Goal: Task Accomplishment & Management: Use online tool/utility

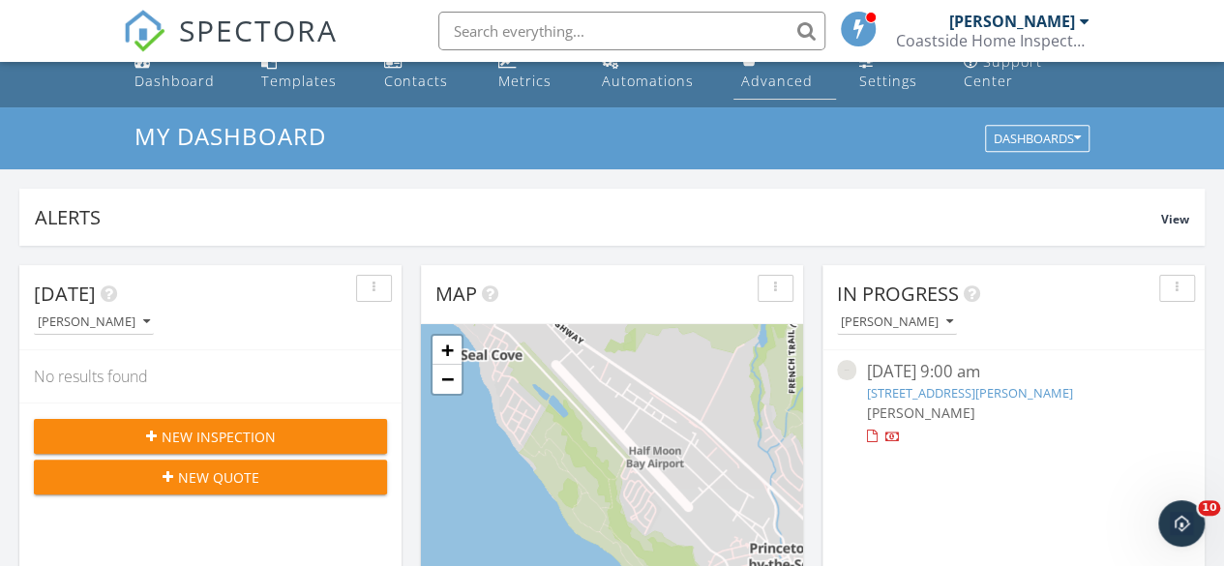
scroll to position [193, 0]
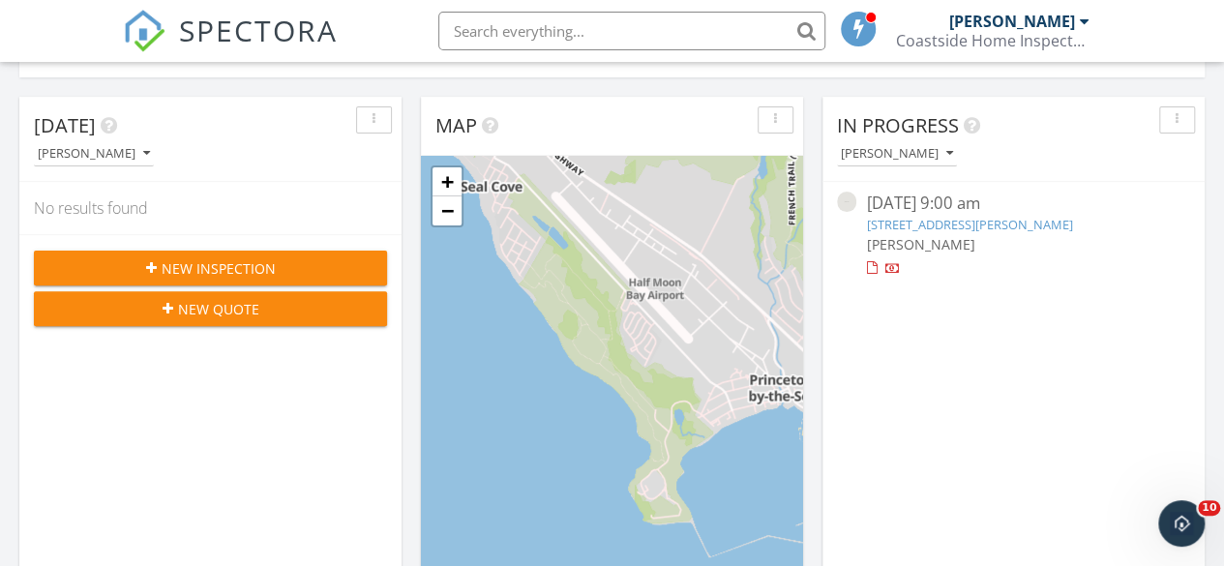
click at [1000, 223] on link "[STREET_ADDRESS][PERSON_NAME]" at bounding box center [969, 224] width 206 height 17
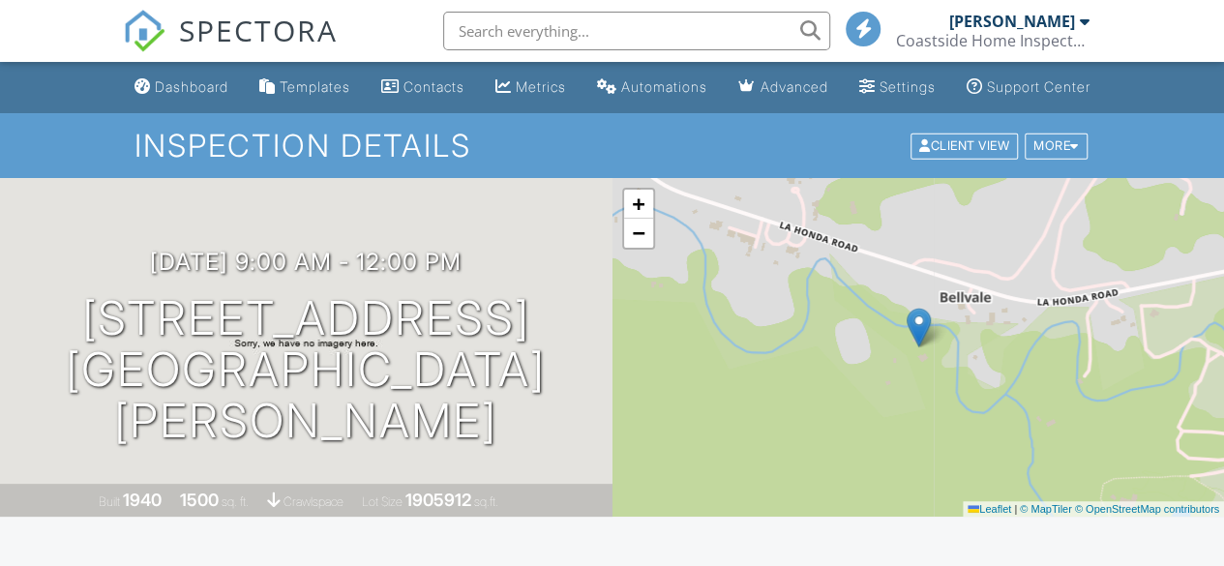
click at [0, 346] on div "[DATE] 9:00 am - 12:00 pm [STREET_ADDRESS] [GEOGRAPHIC_DATA][PERSON_NAME]" at bounding box center [306, 347] width 612 height 197
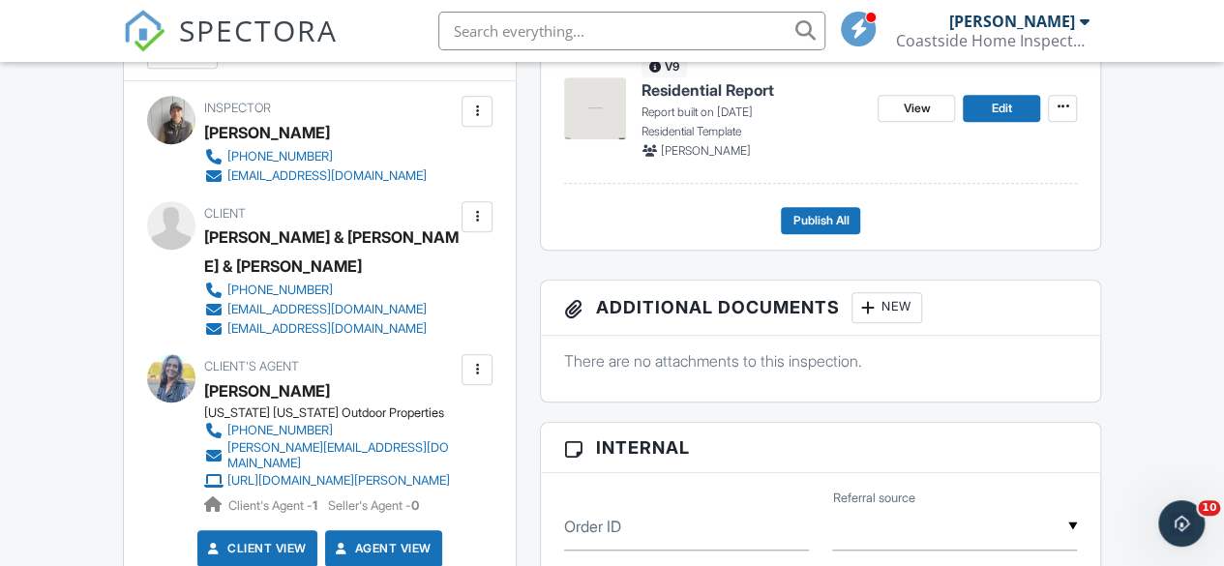
click at [698, 101] on span "Residential Report" at bounding box center [707, 89] width 133 height 21
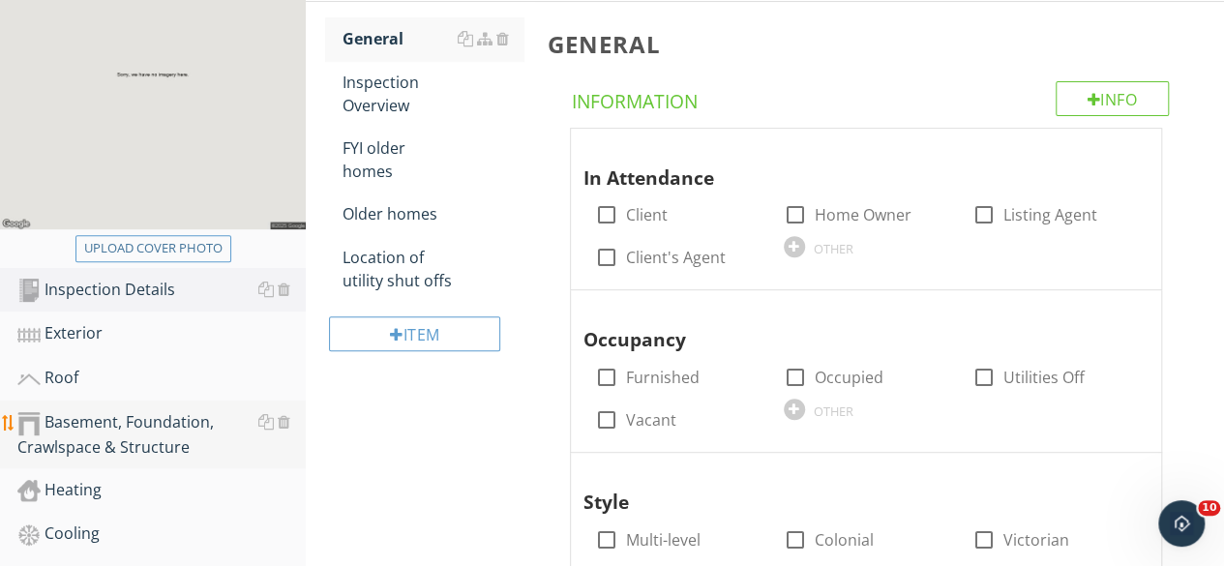
scroll to position [580, 0]
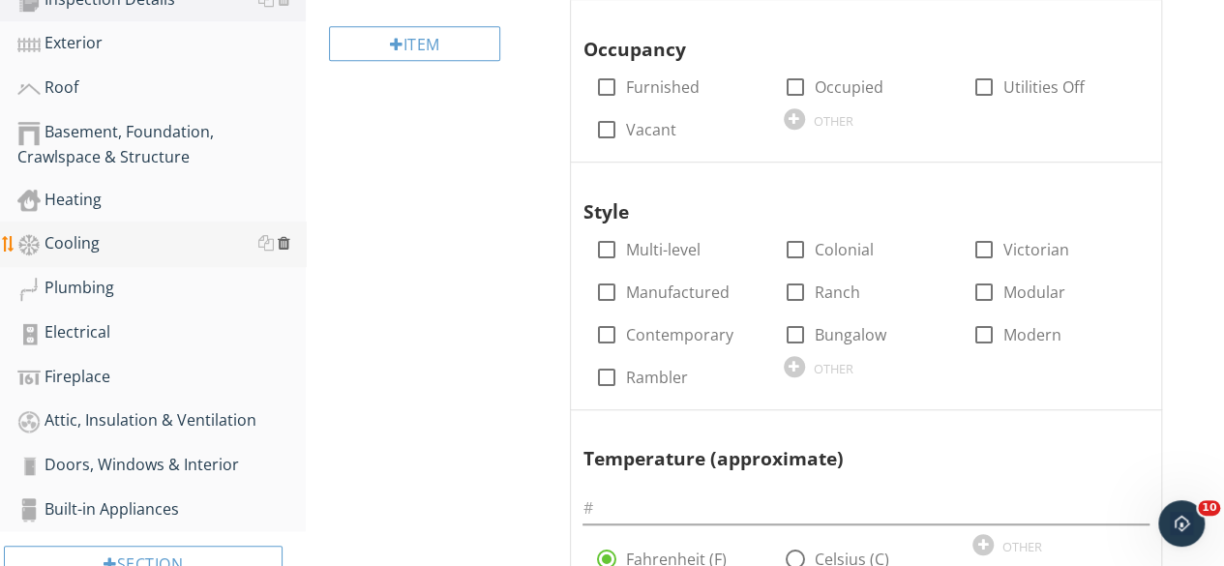
click at [284, 240] on div at bounding box center [284, 242] width 13 height 15
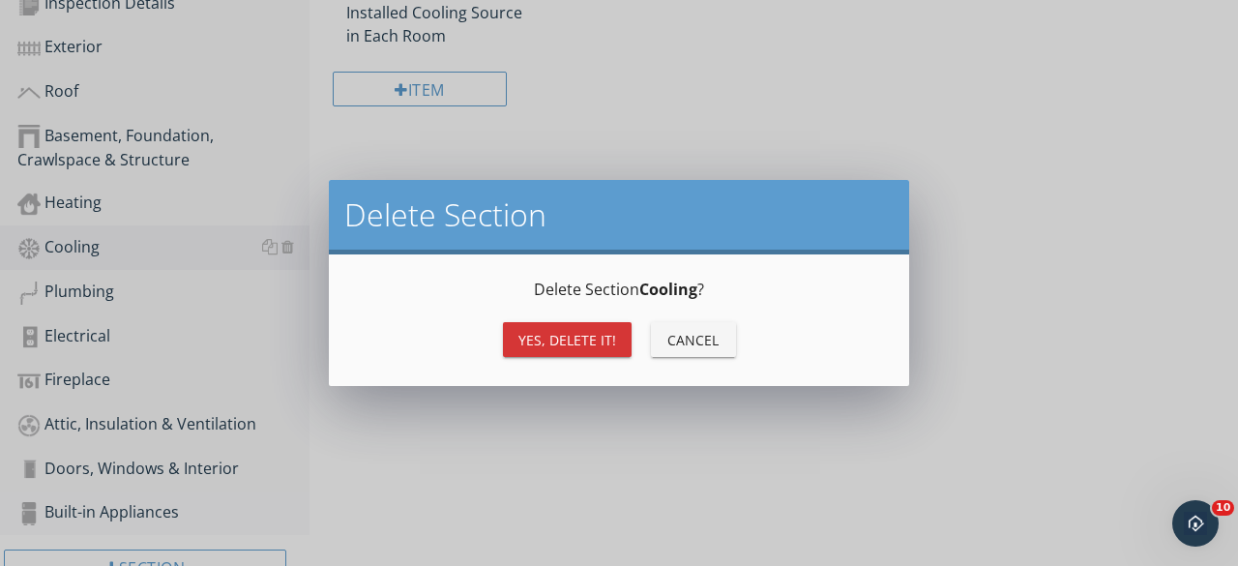
click at [563, 339] on div "Yes, Delete it!" at bounding box center [567, 340] width 98 height 20
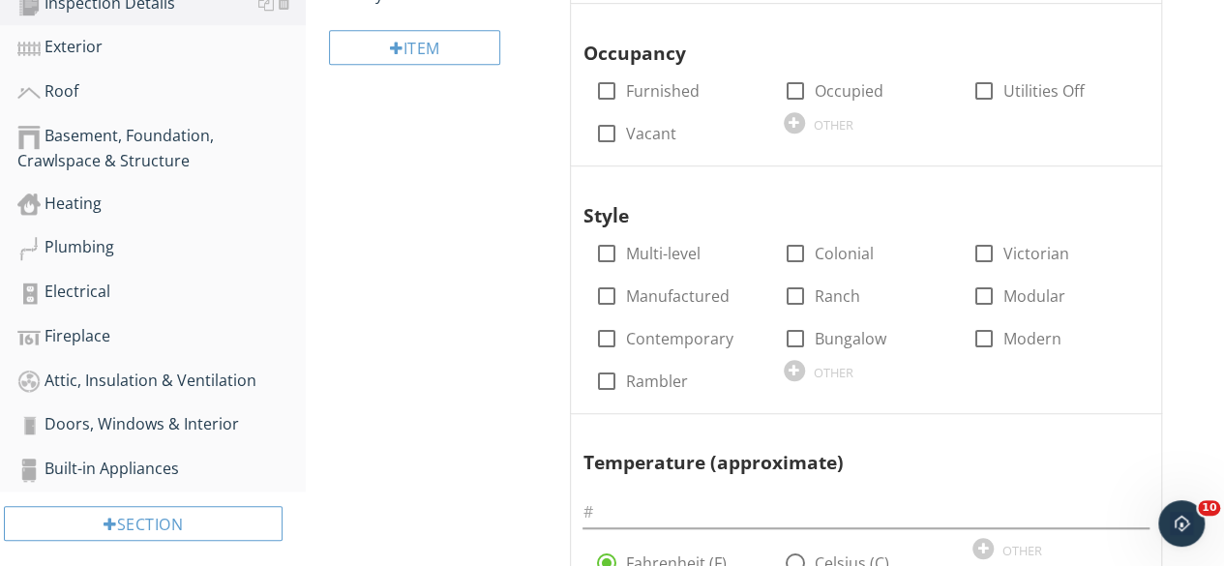
scroll to position [484, 0]
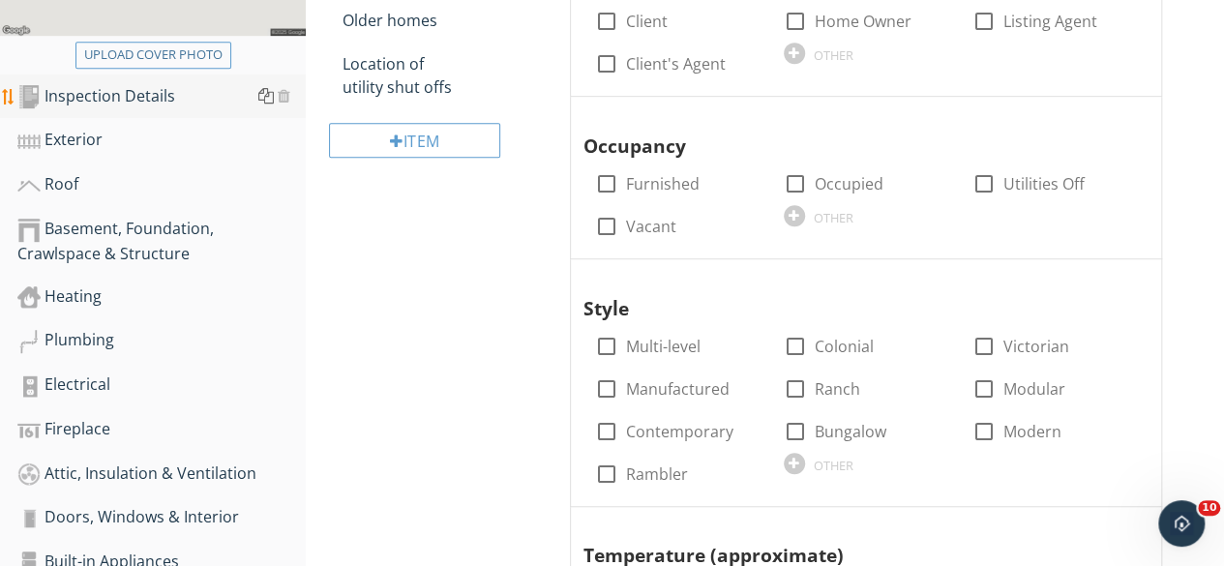
click at [266, 94] on div at bounding box center [265, 95] width 15 height 15
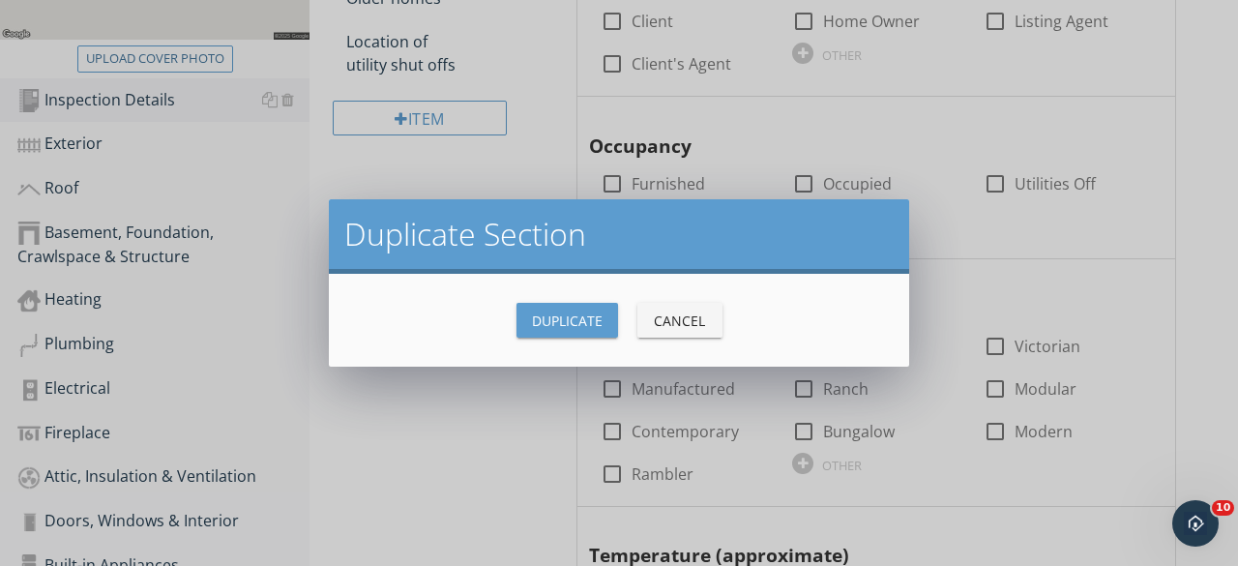
click at [589, 317] on div "Duplicate" at bounding box center [567, 320] width 71 height 20
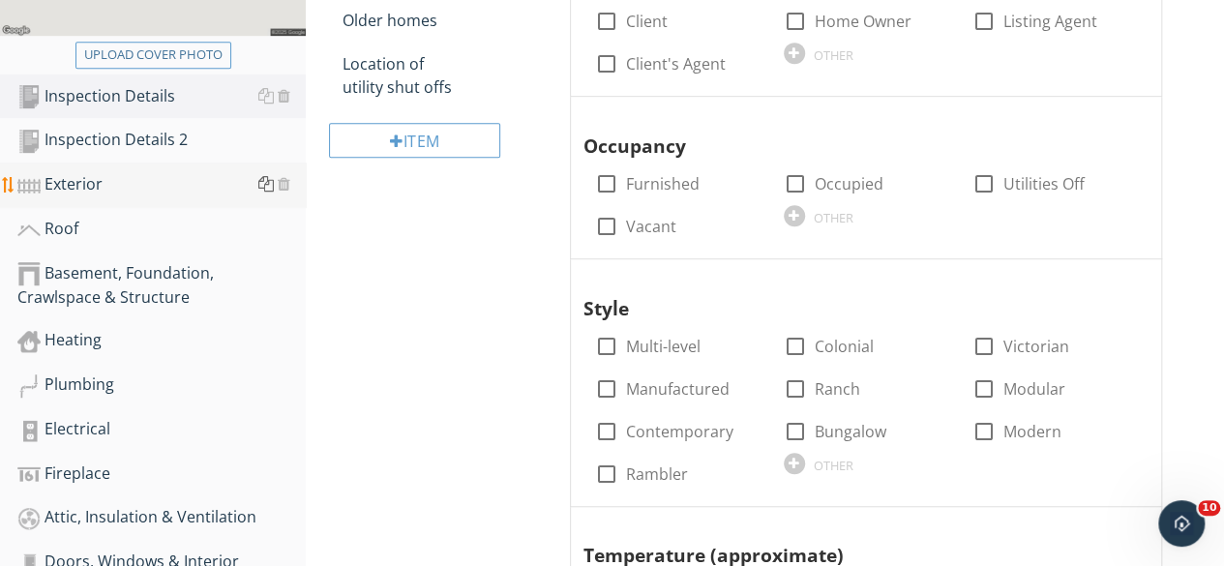
click at [271, 185] on div at bounding box center [265, 183] width 15 height 15
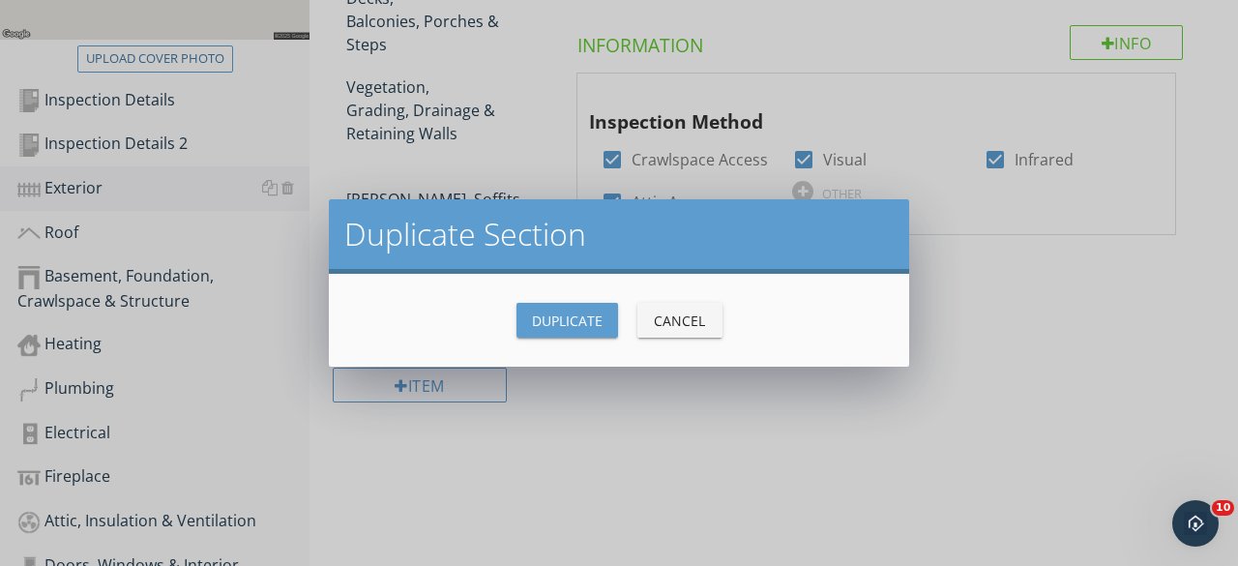
click at [549, 314] on div "Duplicate" at bounding box center [567, 320] width 71 height 20
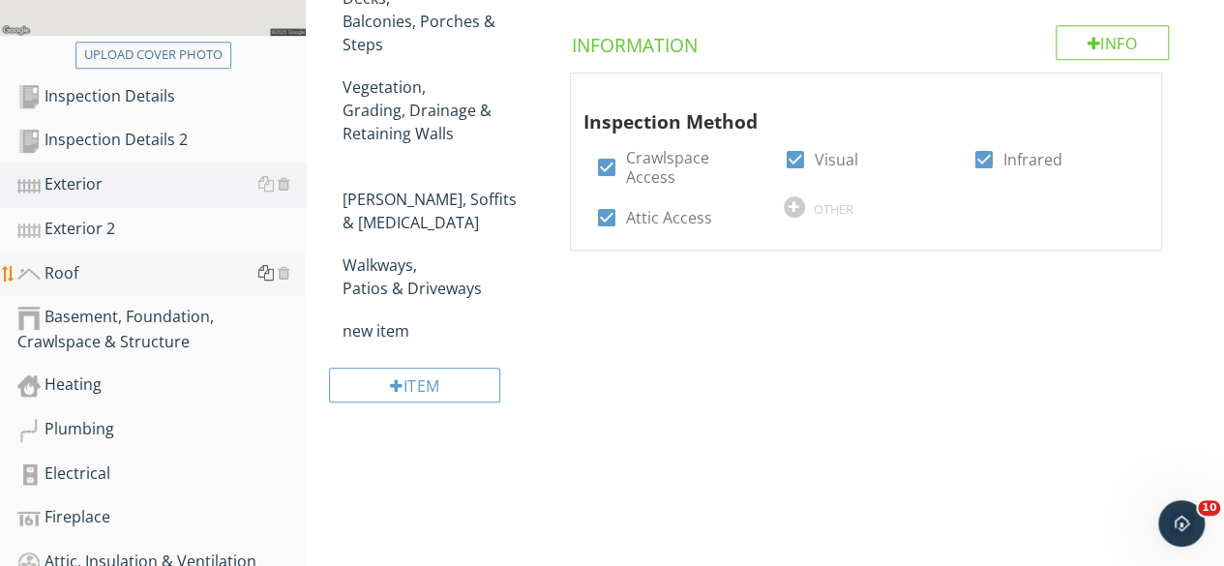
click at [261, 266] on div at bounding box center [265, 272] width 15 height 15
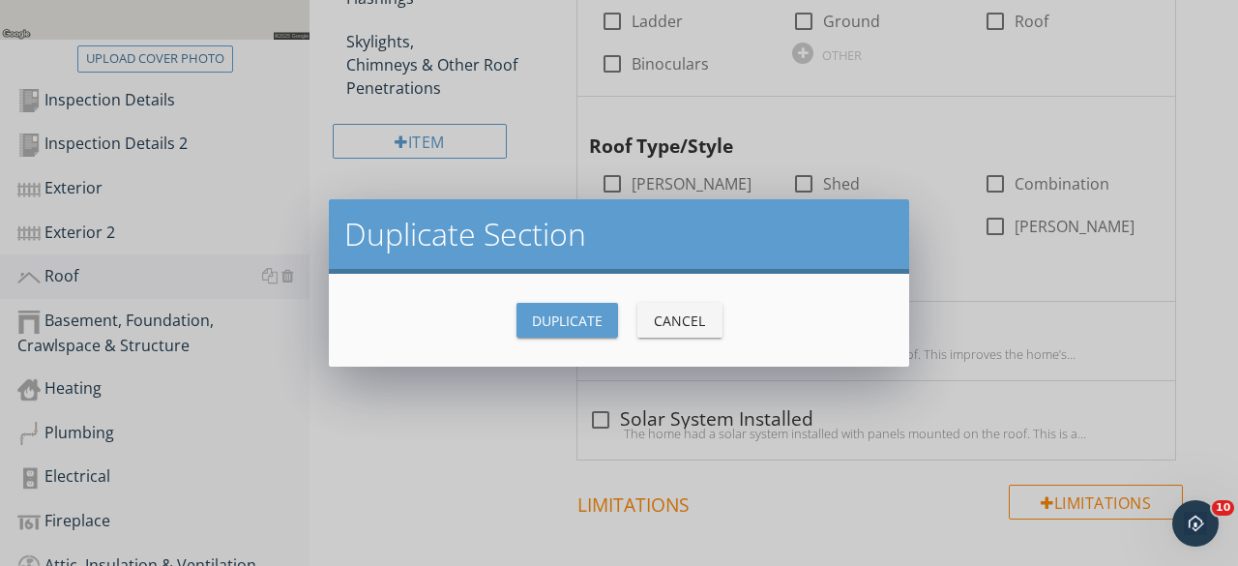
click at [589, 319] on div "Duplicate" at bounding box center [567, 320] width 71 height 20
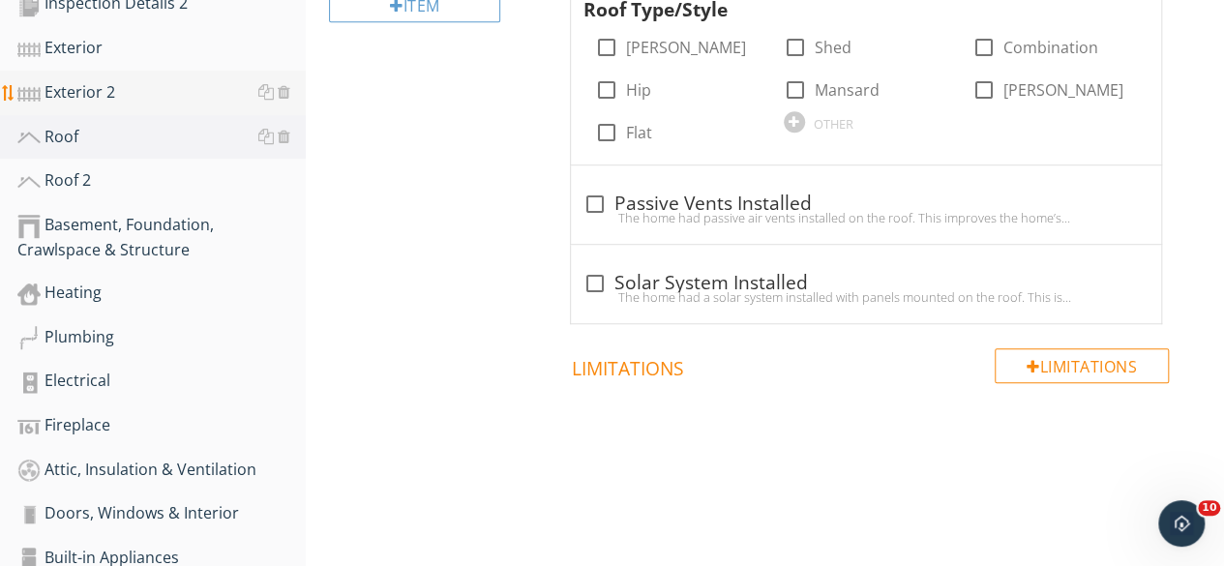
scroll to position [731, 0]
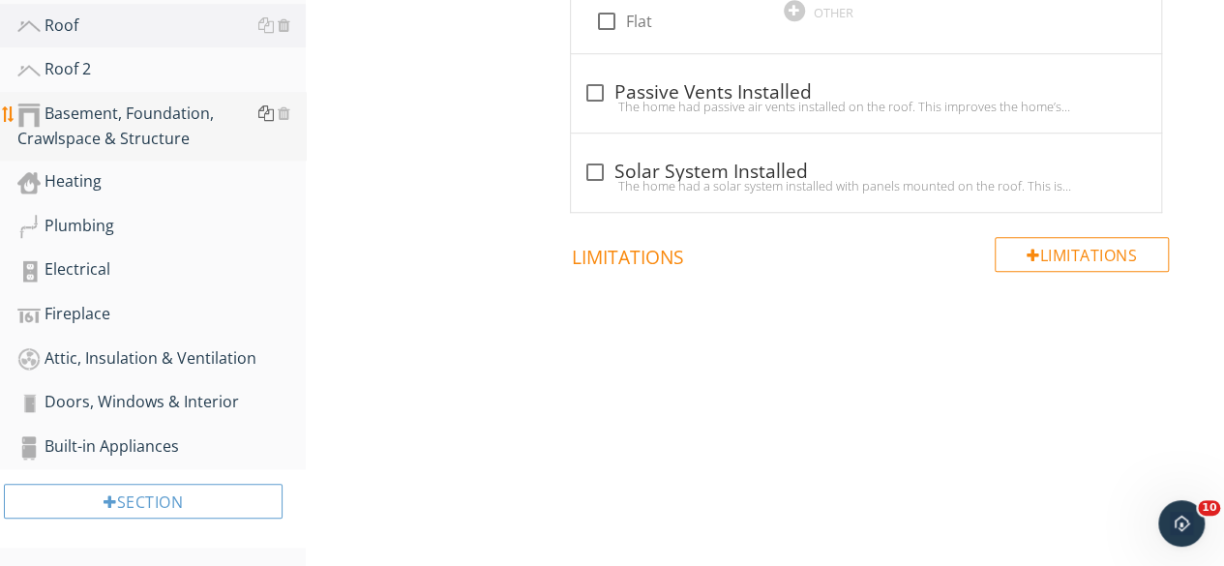
click at [263, 114] on div at bounding box center [265, 112] width 15 height 15
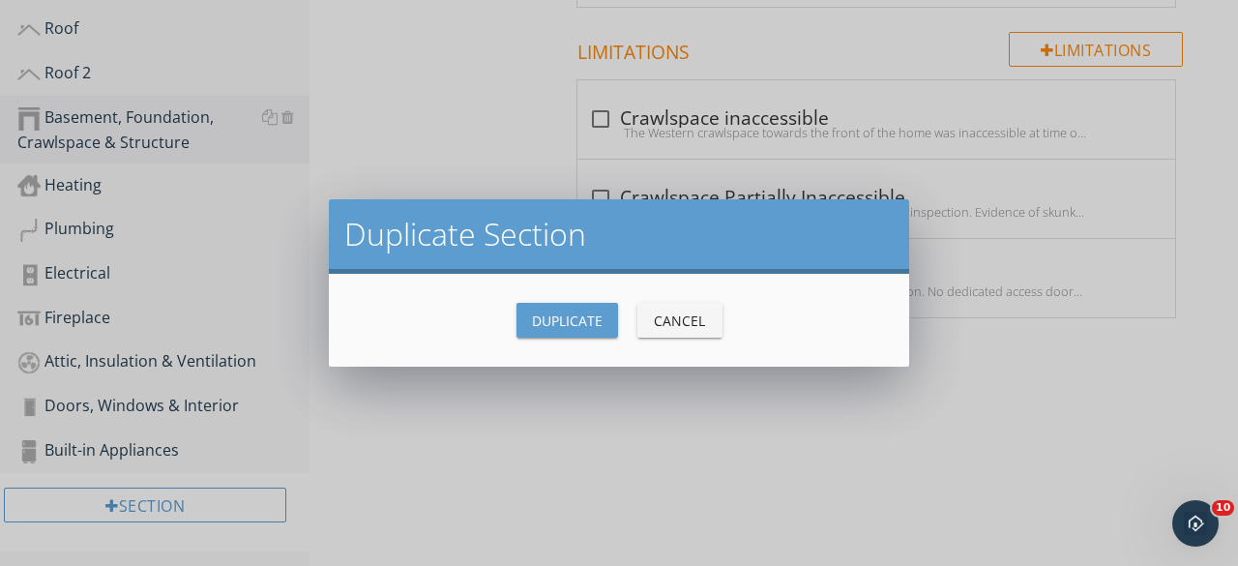
click at [571, 320] on div "Duplicate" at bounding box center [567, 320] width 71 height 20
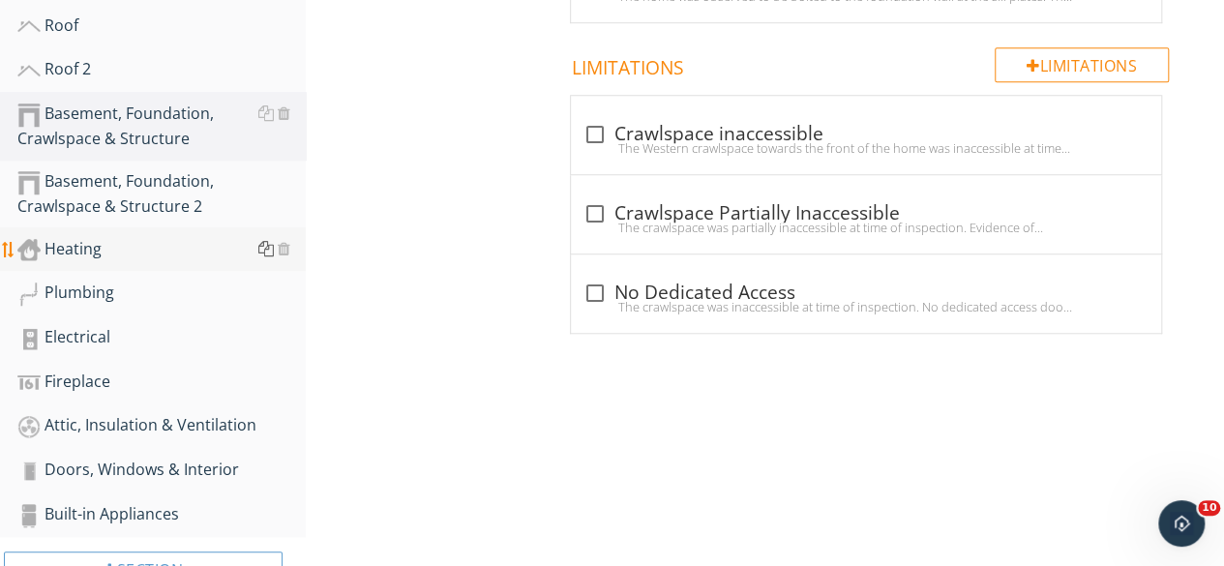
click at [259, 244] on div at bounding box center [265, 248] width 15 height 15
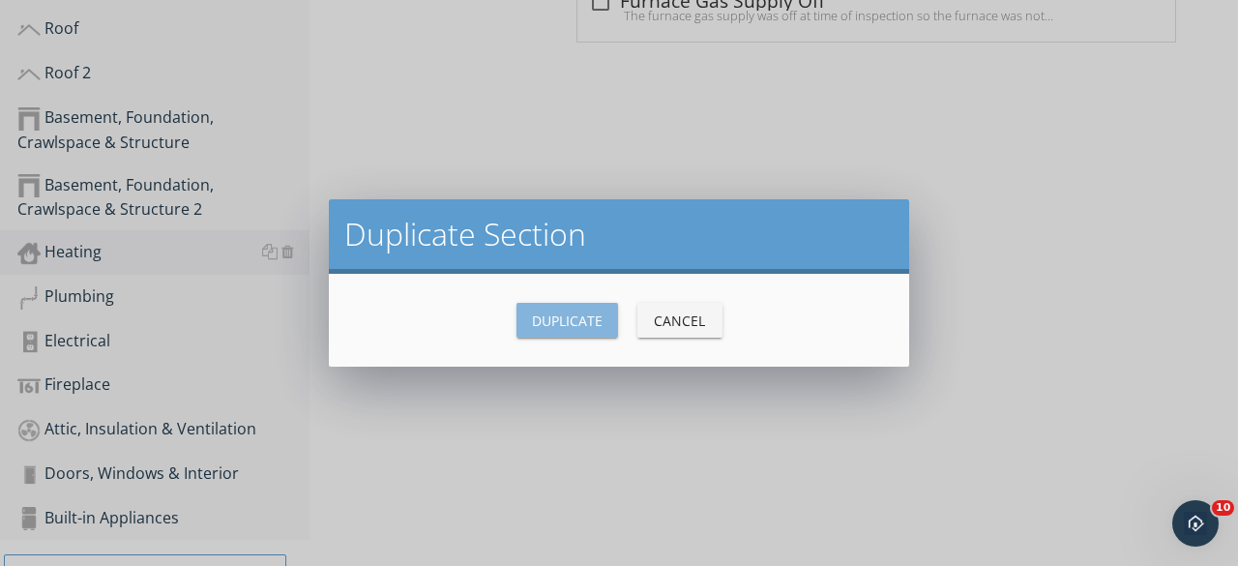
click at [561, 326] on div "Duplicate" at bounding box center [567, 320] width 71 height 20
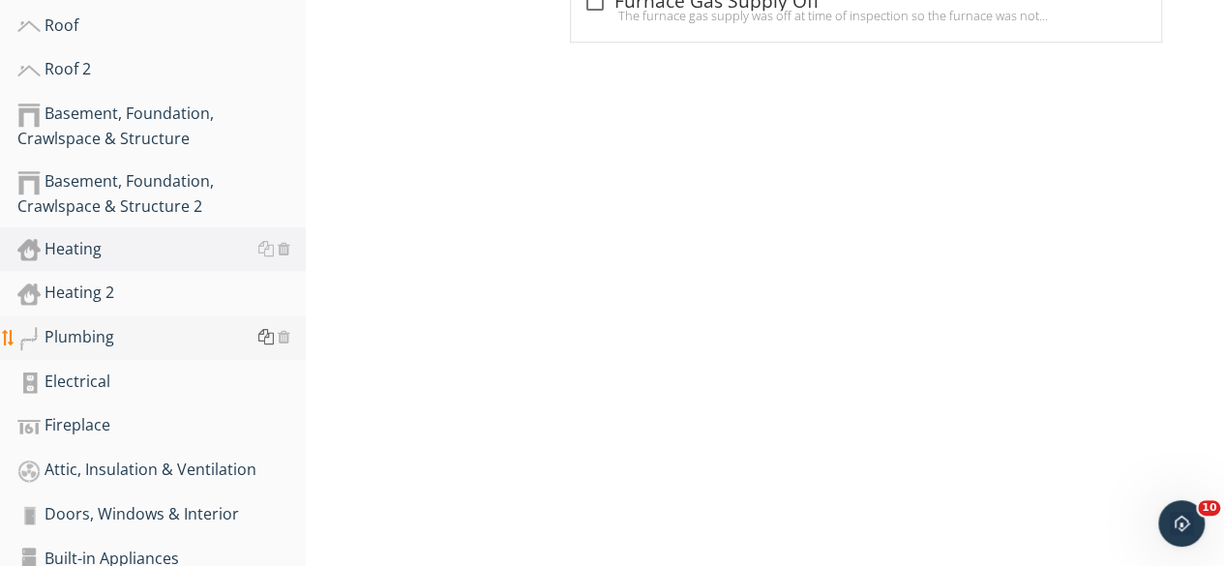
click at [267, 337] on div at bounding box center [265, 336] width 15 height 15
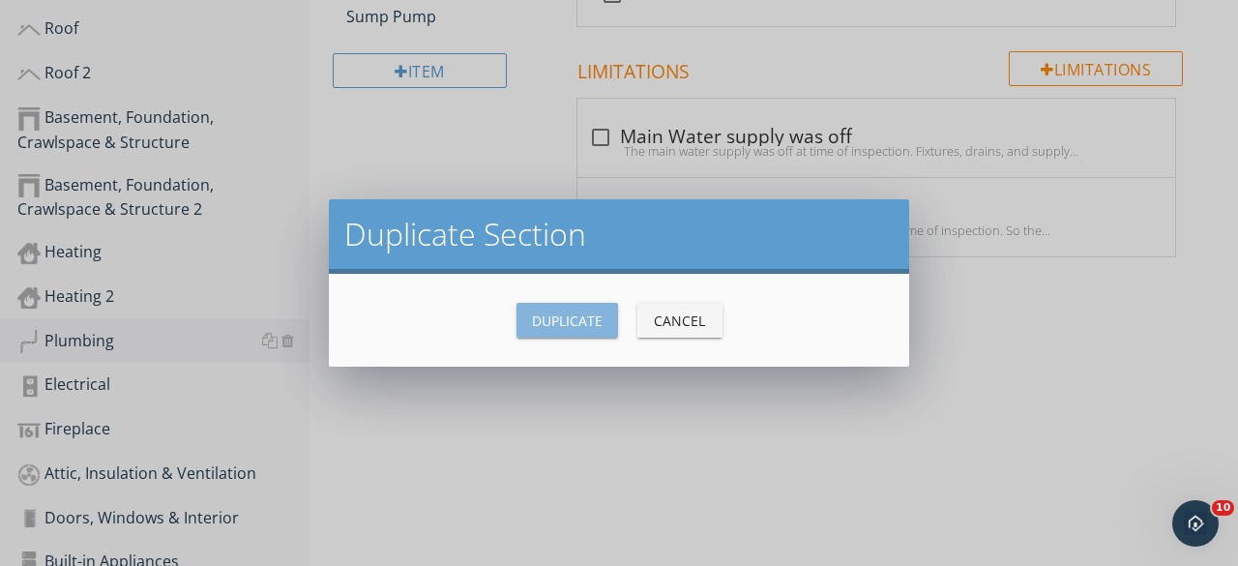
click at [573, 320] on div "Duplicate" at bounding box center [567, 320] width 71 height 20
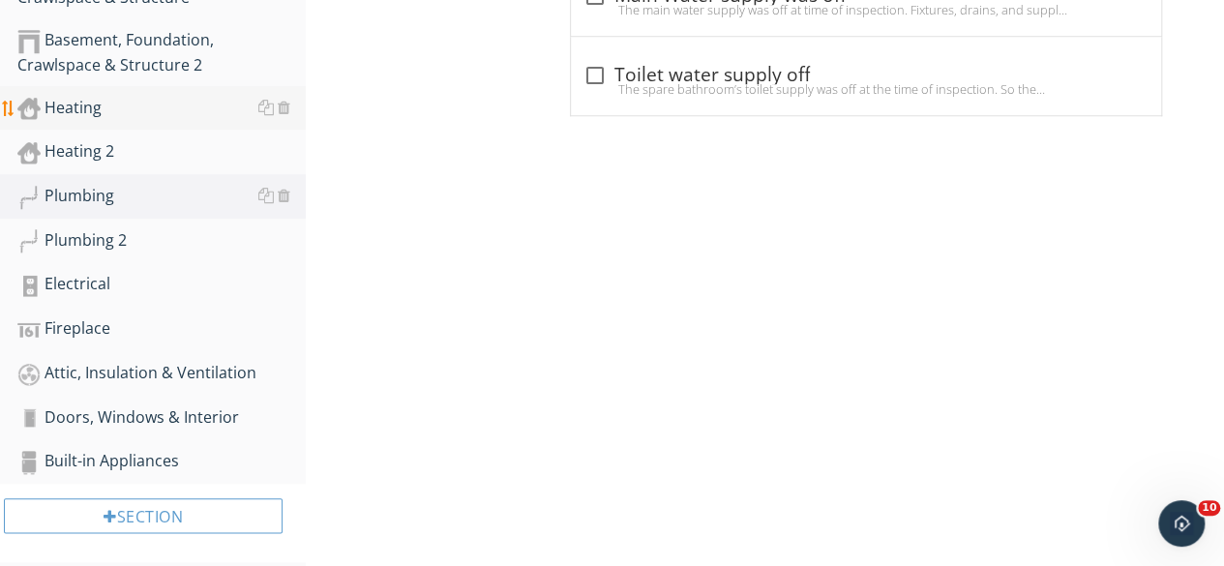
scroll to position [887, 0]
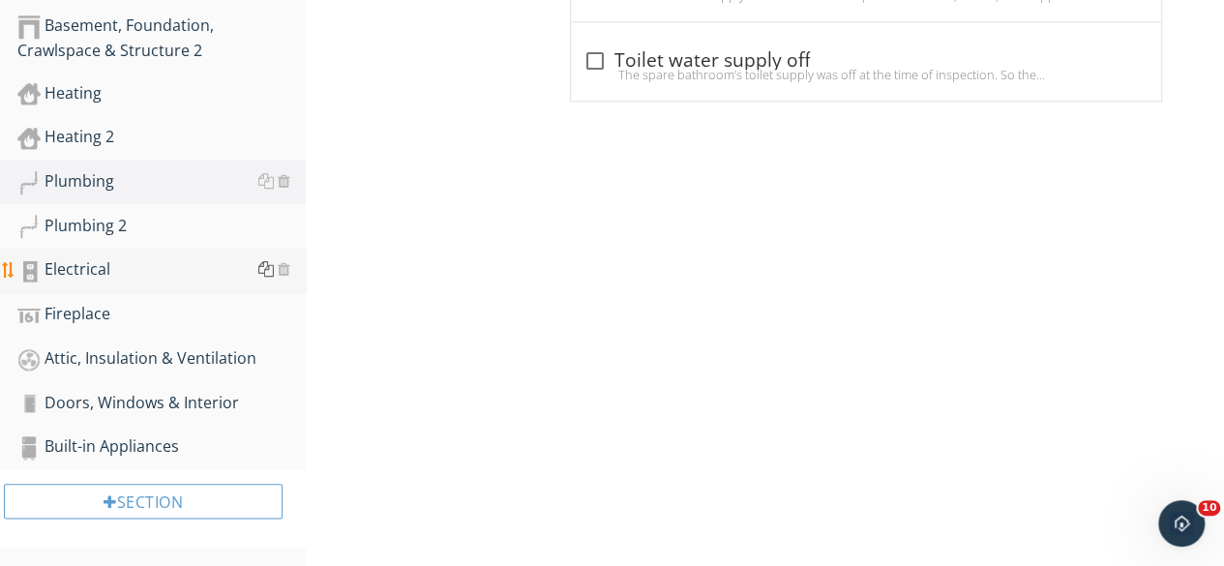
click at [268, 270] on div at bounding box center [265, 268] width 15 height 15
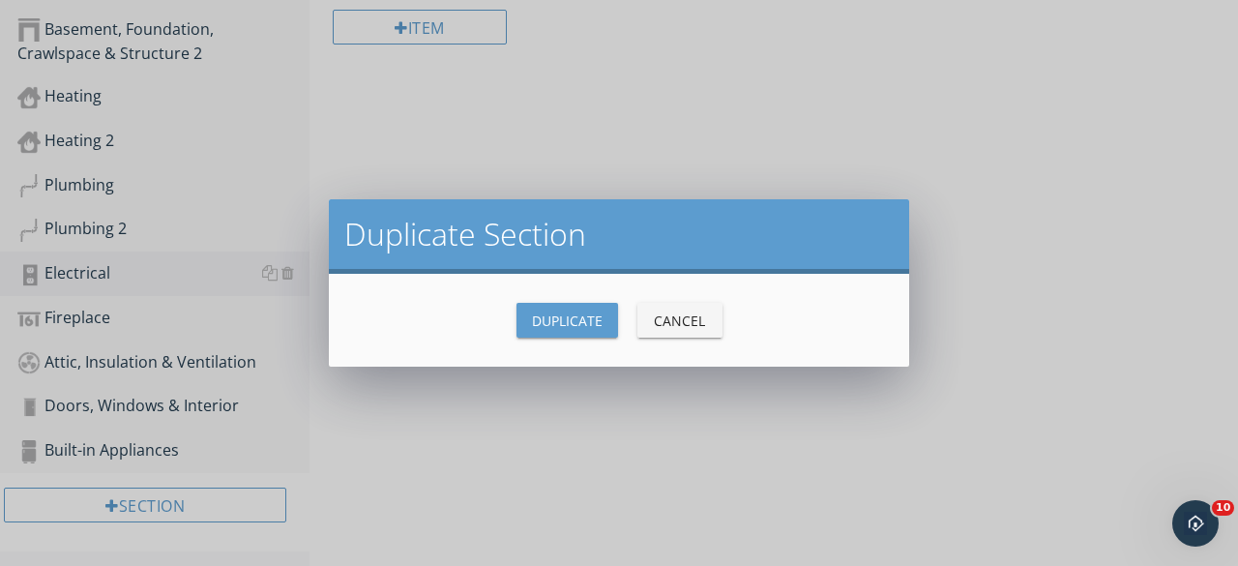
click at [573, 320] on div "Duplicate" at bounding box center [567, 320] width 71 height 20
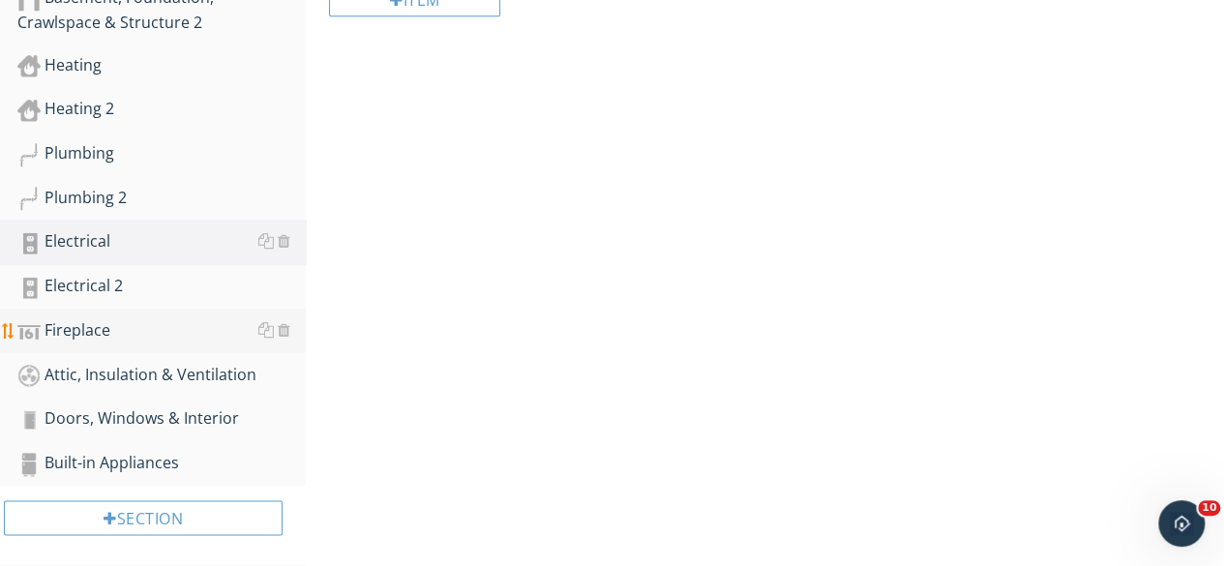
scroll to position [930, 0]
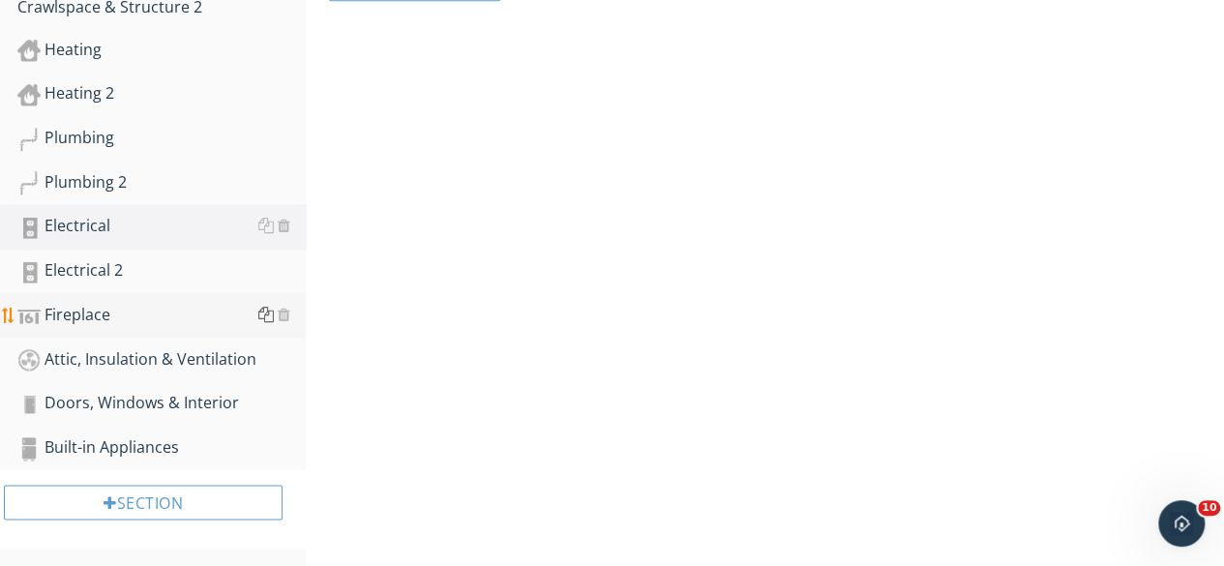
click at [271, 314] on div at bounding box center [265, 314] width 15 height 15
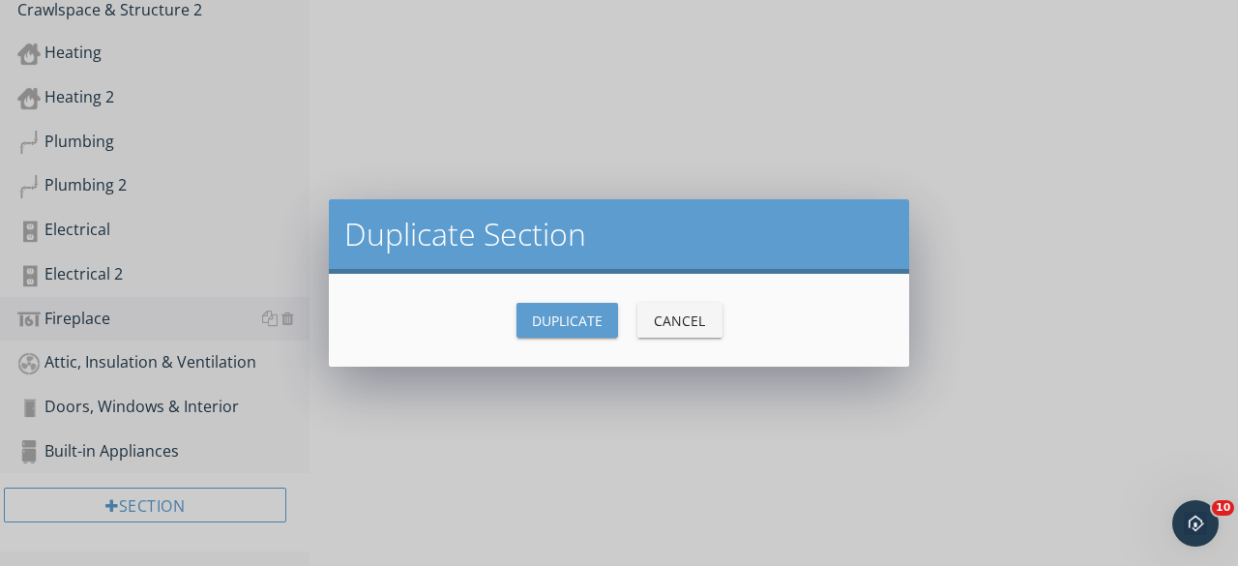
click at [529, 323] on button "Duplicate" at bounding box center [567, 320] width 102 height 35
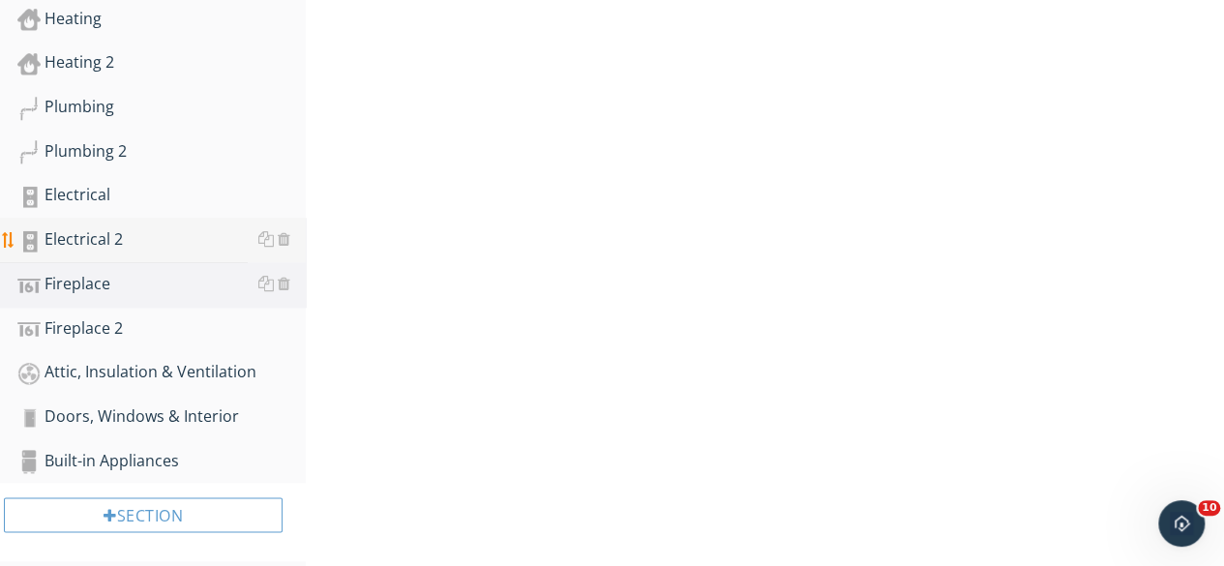
scroll to position [975, 0]
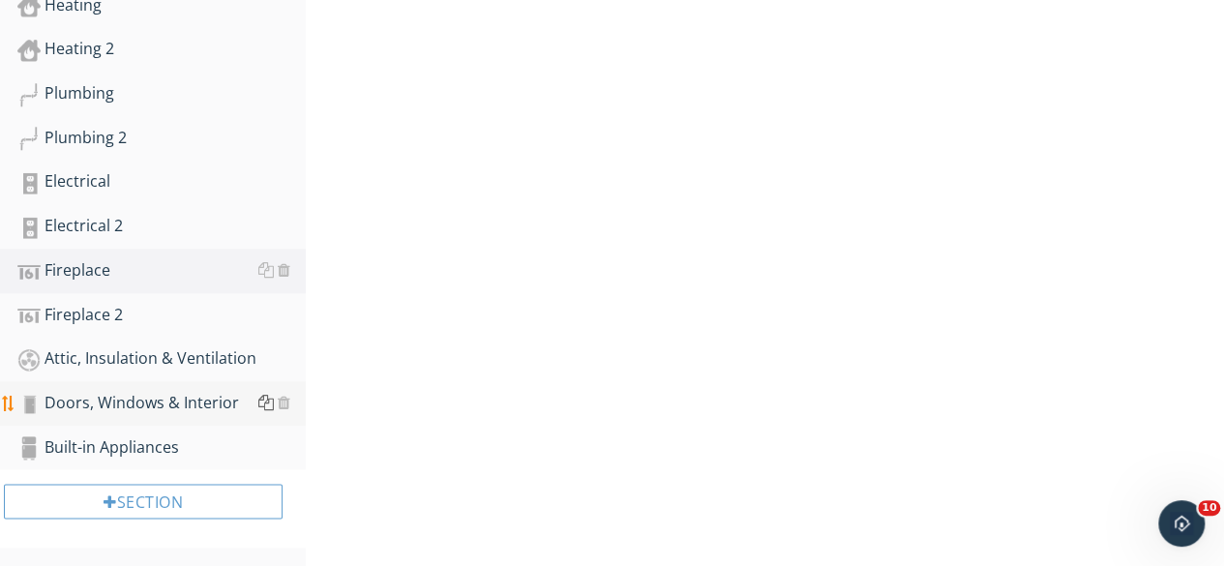
click at [263, 399] on div at bounding box center [265, 402] width 15 height 15
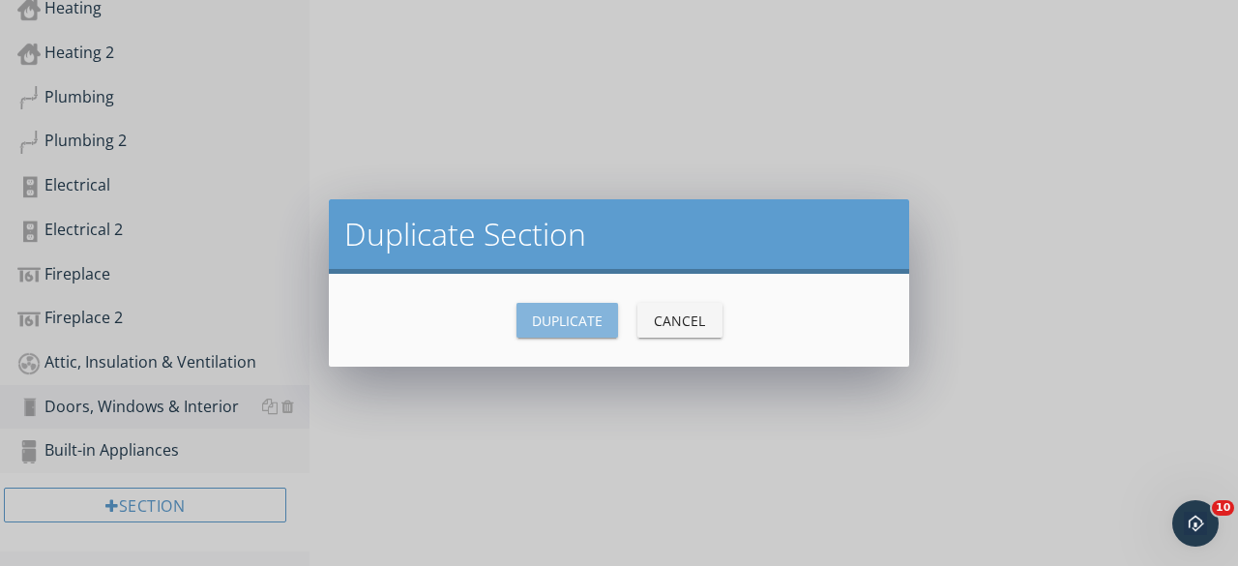
click at [594, 314] on div "Duplicate" at bounding box center [567, 320] width 71 height 20
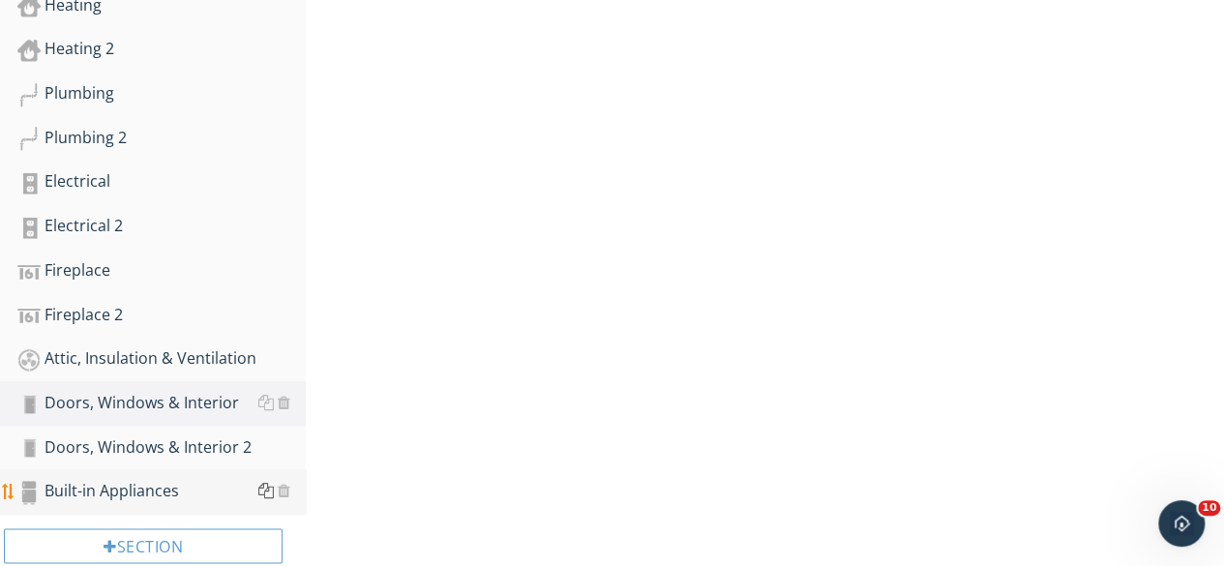
click at [273, 490] on div at bounding box center [265, 490] width 15 height 15
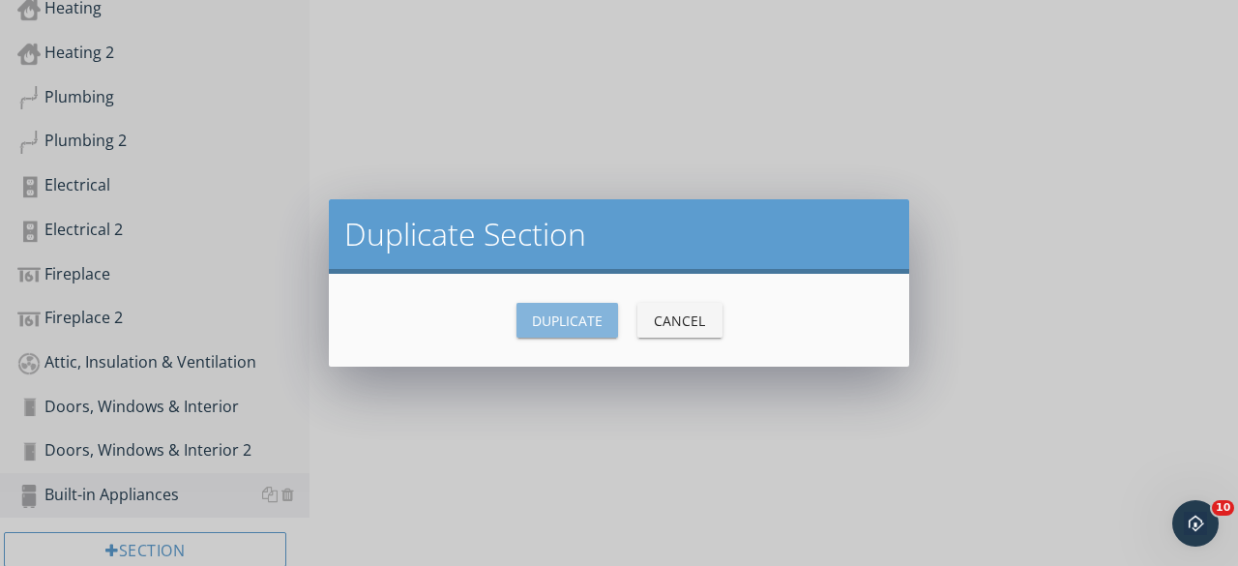
click at [544, 324] on div "Duplicate" at bounding box center [567, 320] width 71 height 20
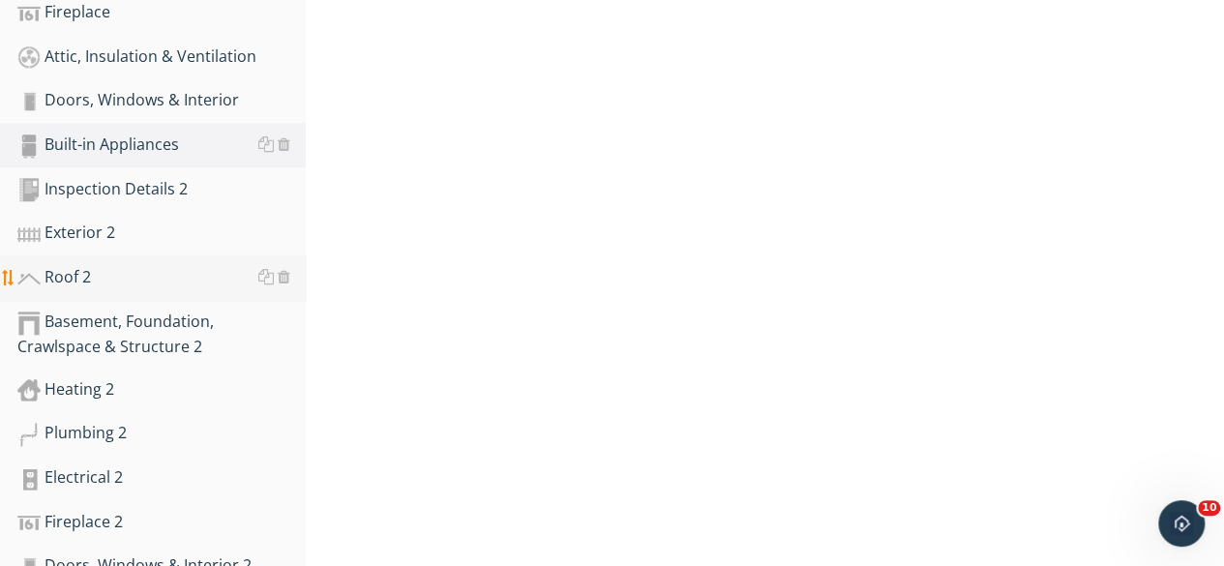
scroll to position [909, 0]
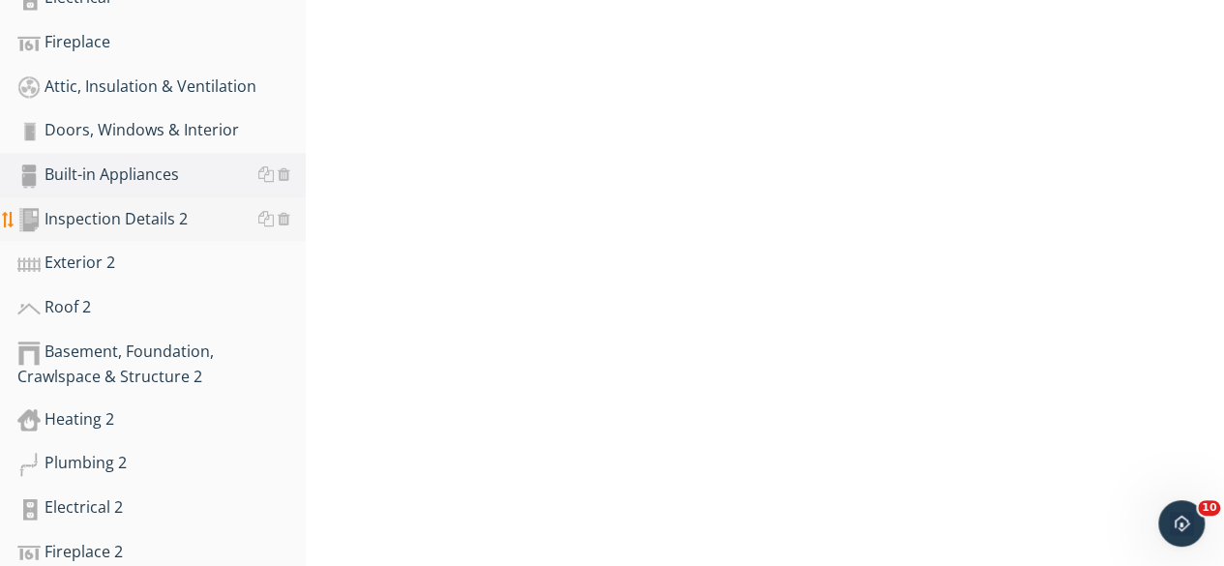
click at [170, 214] on div "Inspection Details 2" at bounding box center [161, 219] width 288 height 25
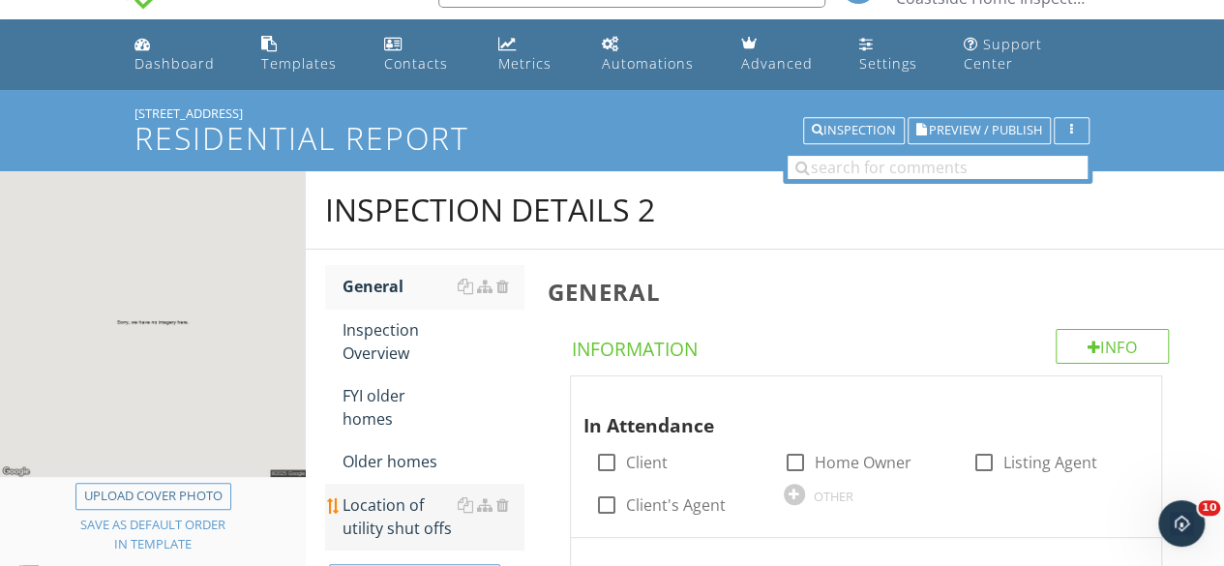
scroll to position [39, 0]
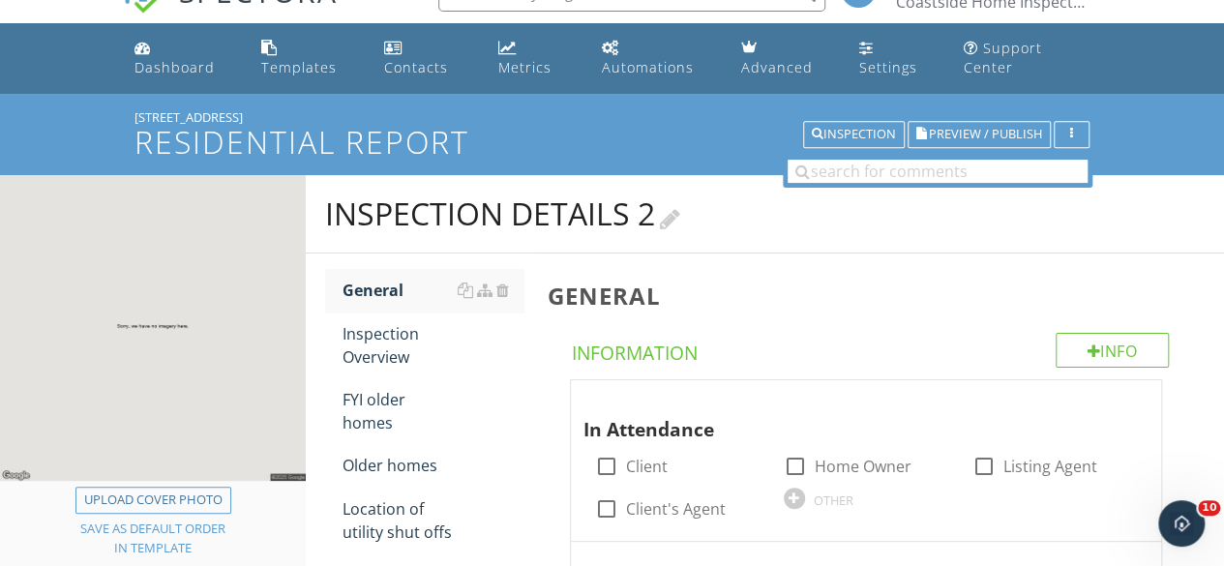
click at [680, 218] on div at bounding box center [670, 216] width 20 height 26
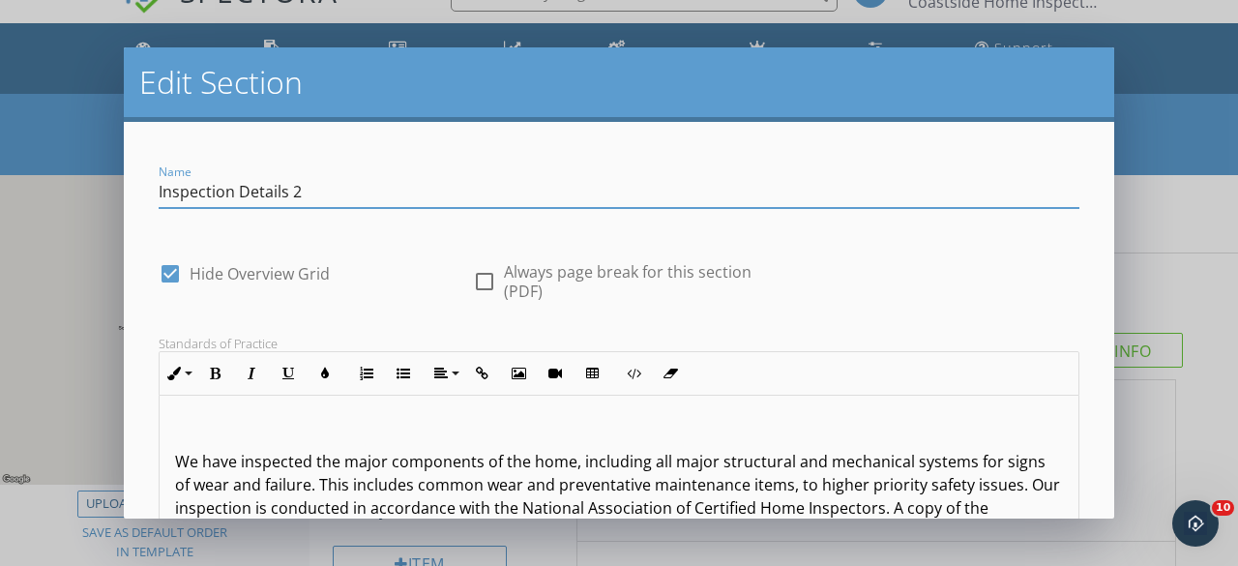
drag, startPoint x: 401, startPoint y: 191, endPoint x: 72, endPoint y: 206, distance: 330.2
click at [72, 206] on div "Edit Section Name Inspection Details 2 check_box Hide Overview Grid check_box_o…" at bounding box center [619, 283] width 1238 height 566
type input "ADU - Inspection Details"
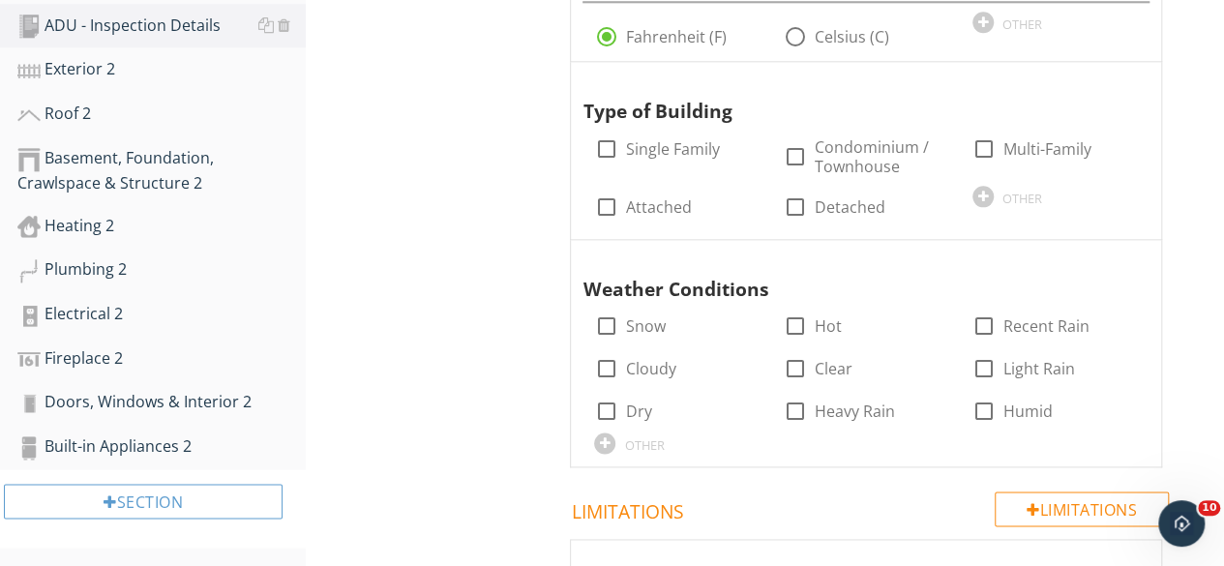
scroll to position [909, 0]
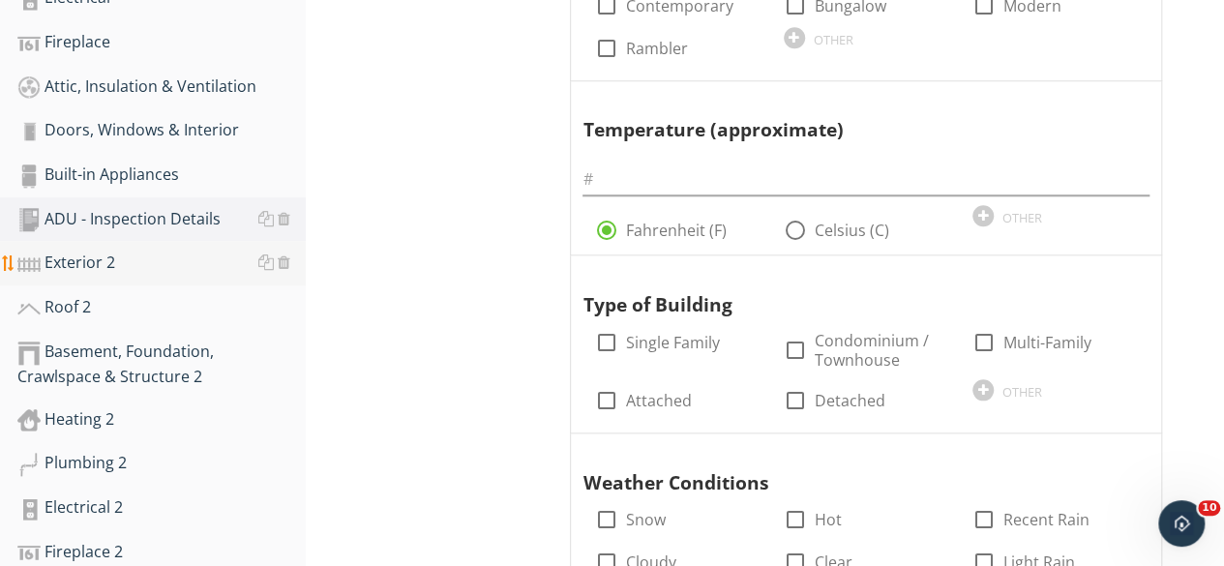
click at [89, 261] on div "Exterior 2" at bounding box center [161, 263] width 288 height 25
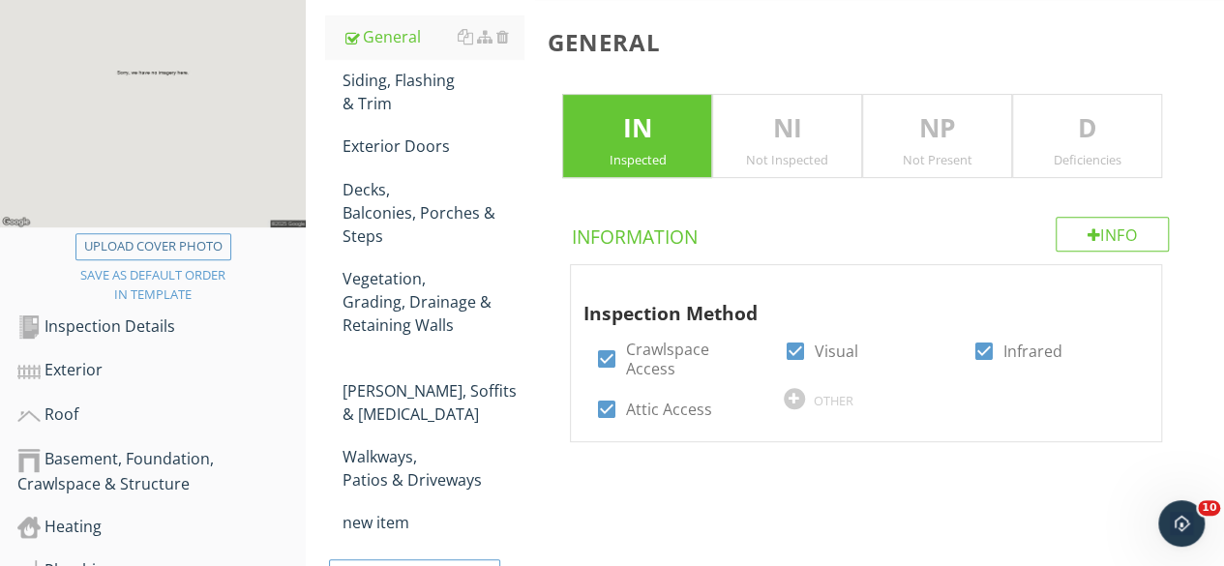
scroll to position [135, 0]
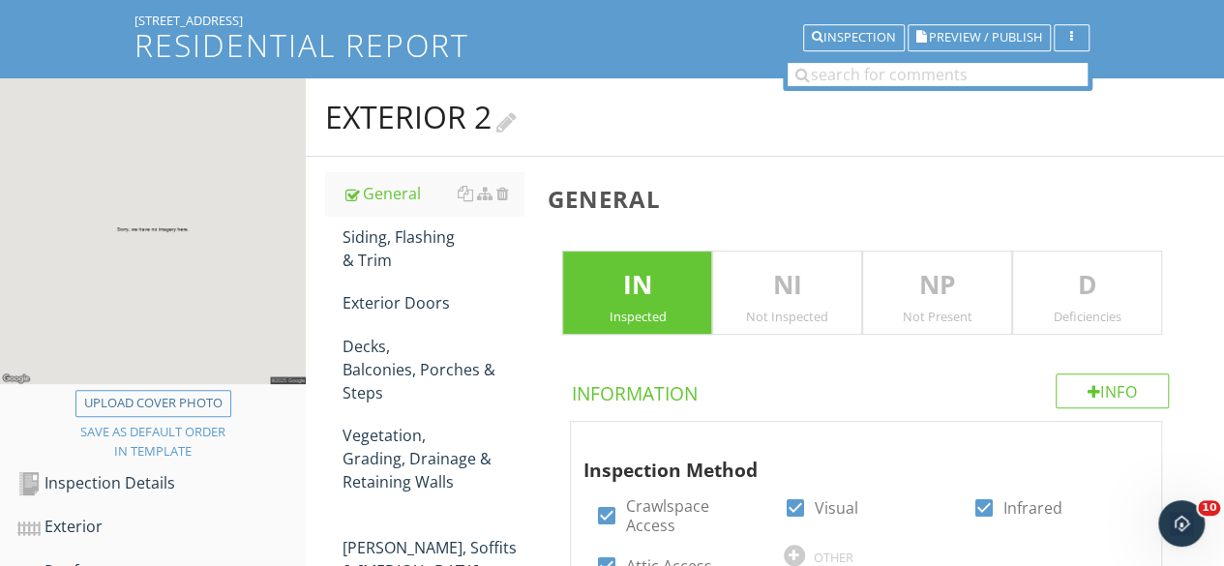
click at [515, 119] on div at bounding box center [506, 119] width 20 height 26
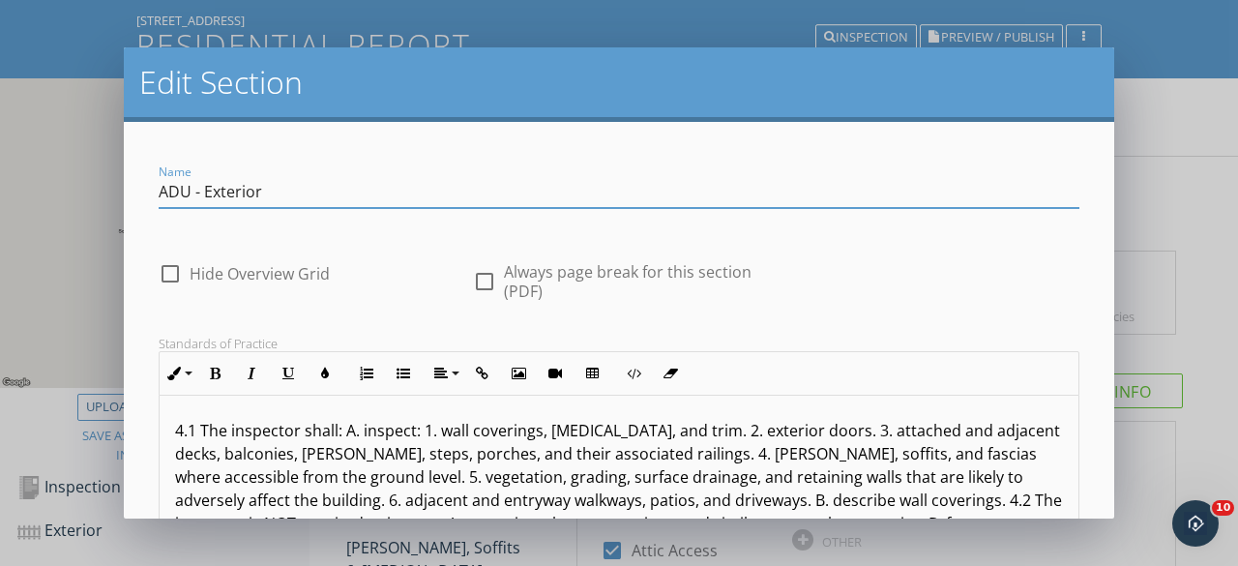
type input "ADU - Exterior"
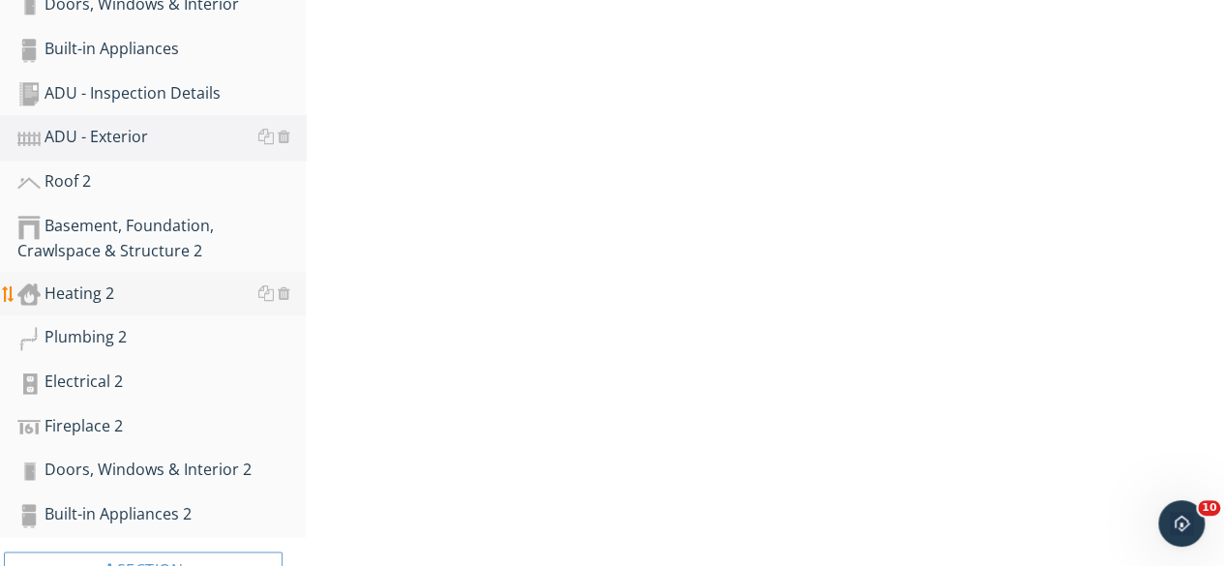
scroll to position [1006, 0]
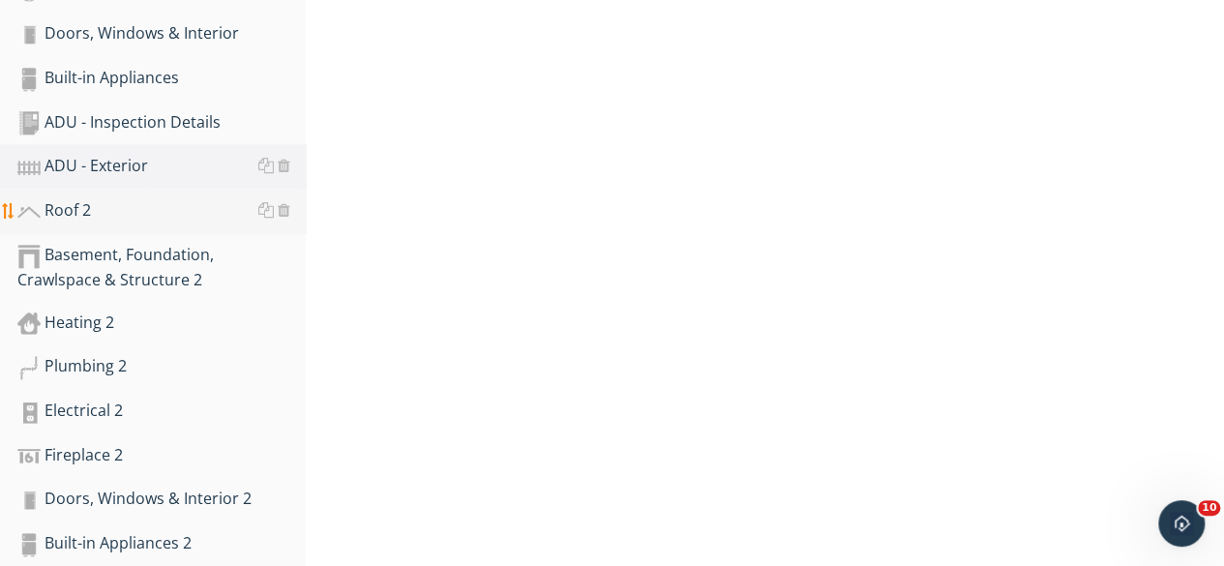
click at [112, 218] on div "Roof 2" at bounding box center [161, 210] width 288 height 25
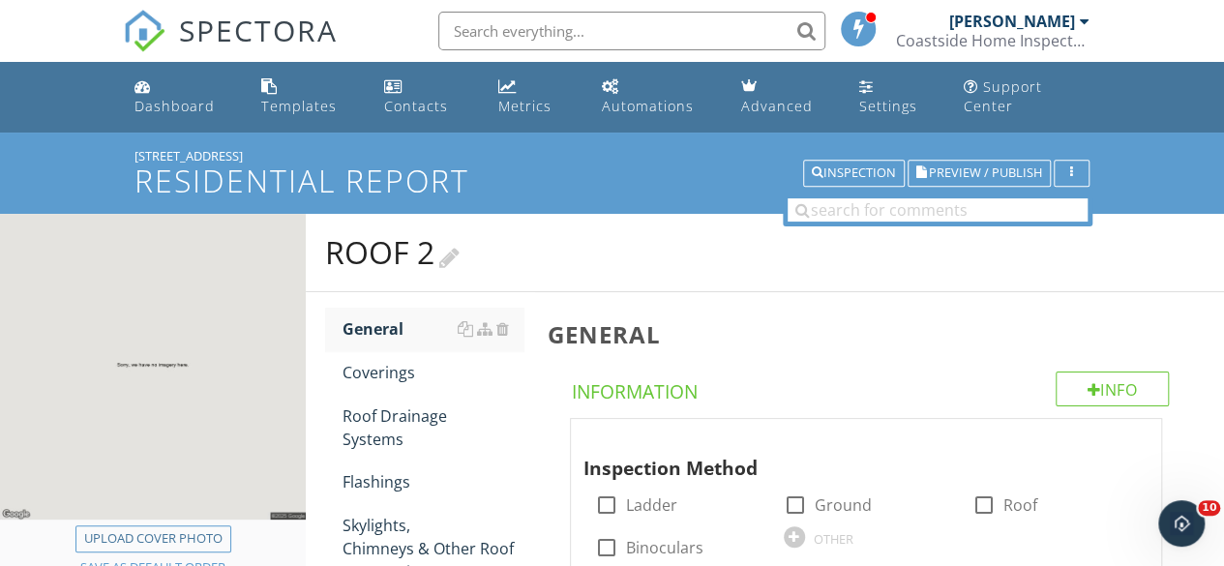
click at [459, 254] on div at bounding box center [449, 255] width 20 height 26
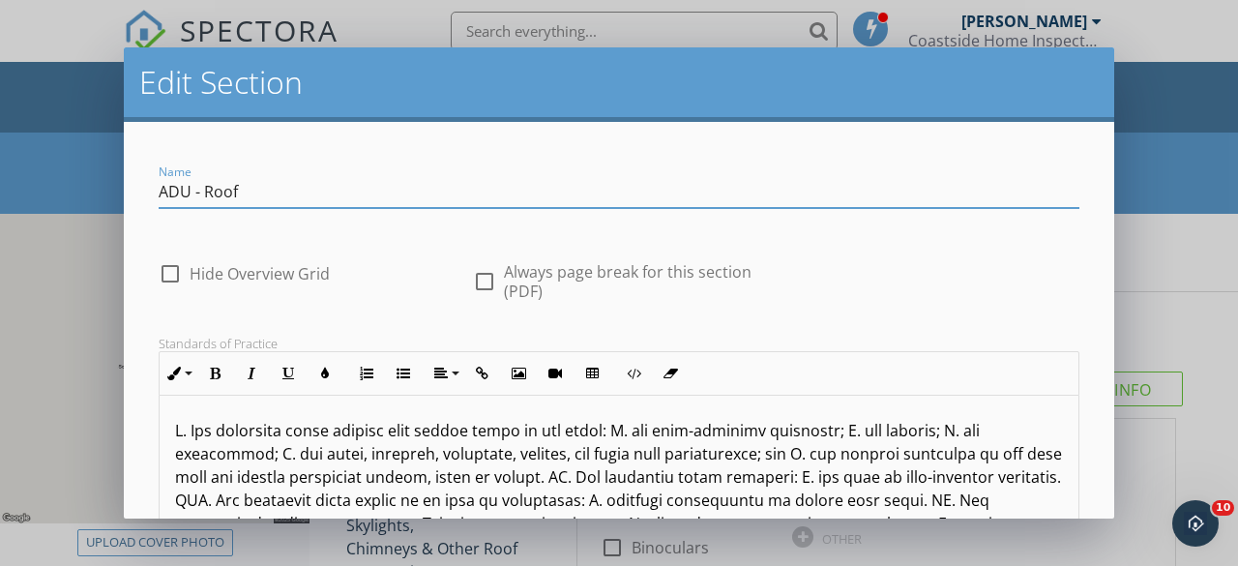
type input "ADU - Roof"
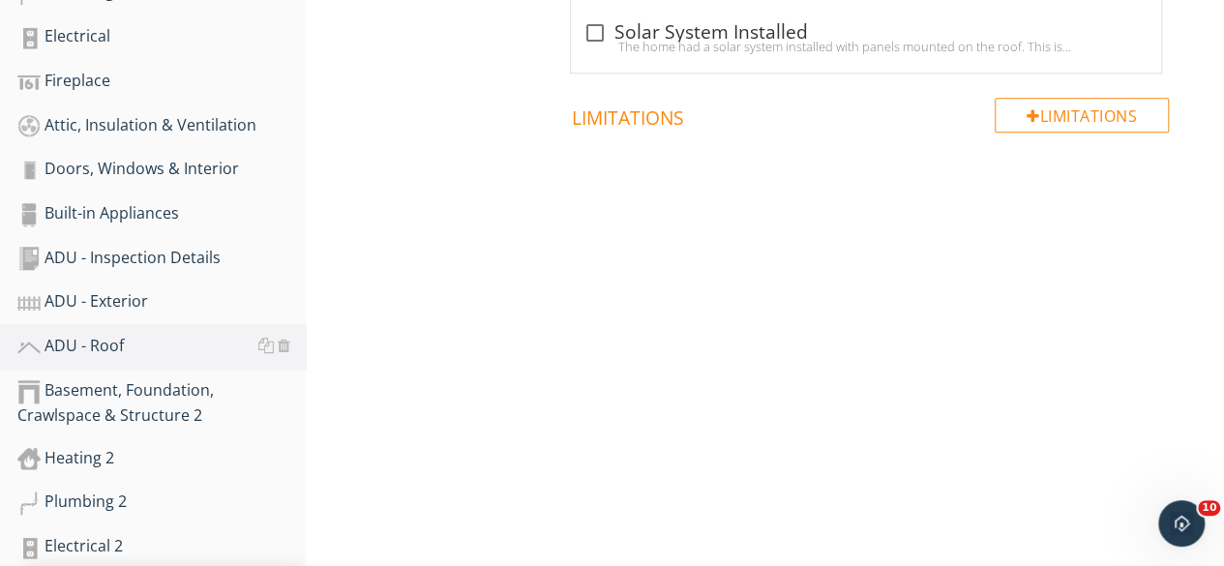
scroll to position [1064, 0]
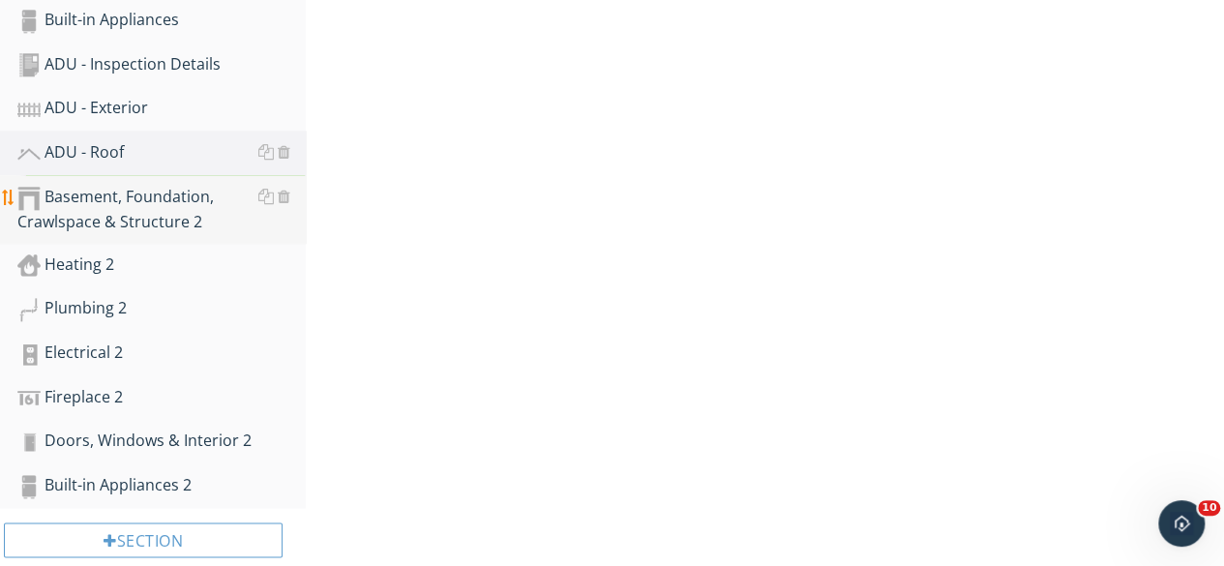
click at [137, 214] on div "Basement, Foundation, Crawlspace & Structure 2" at bounding box center [161, 209] width 288 height 48
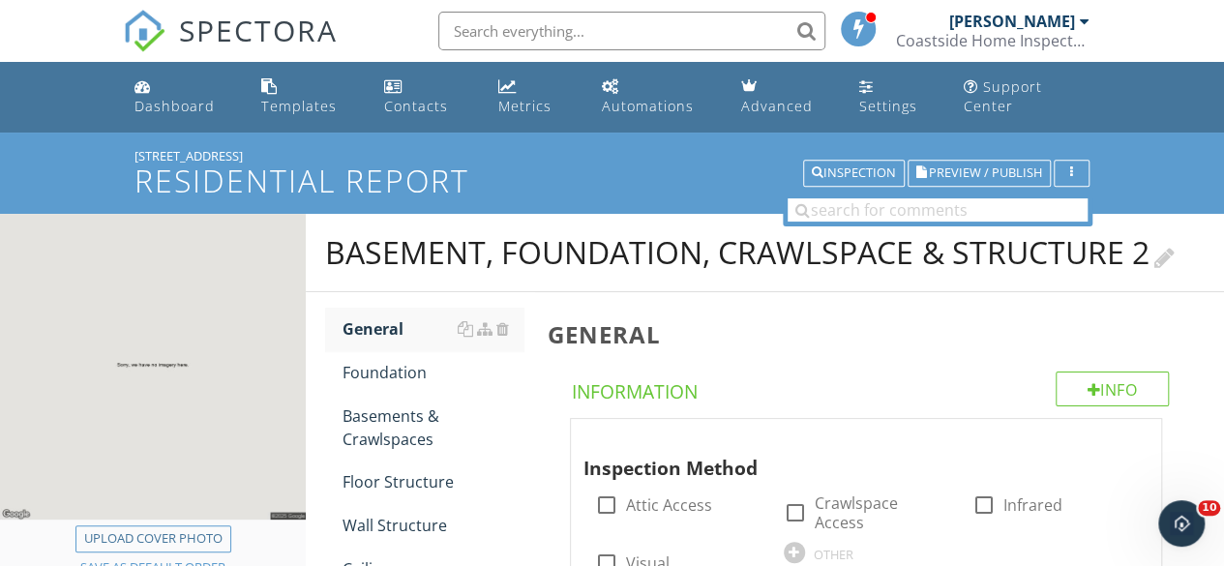
click at [1173, 252] on div at bounding box center [1163, 255] width 20 height 26
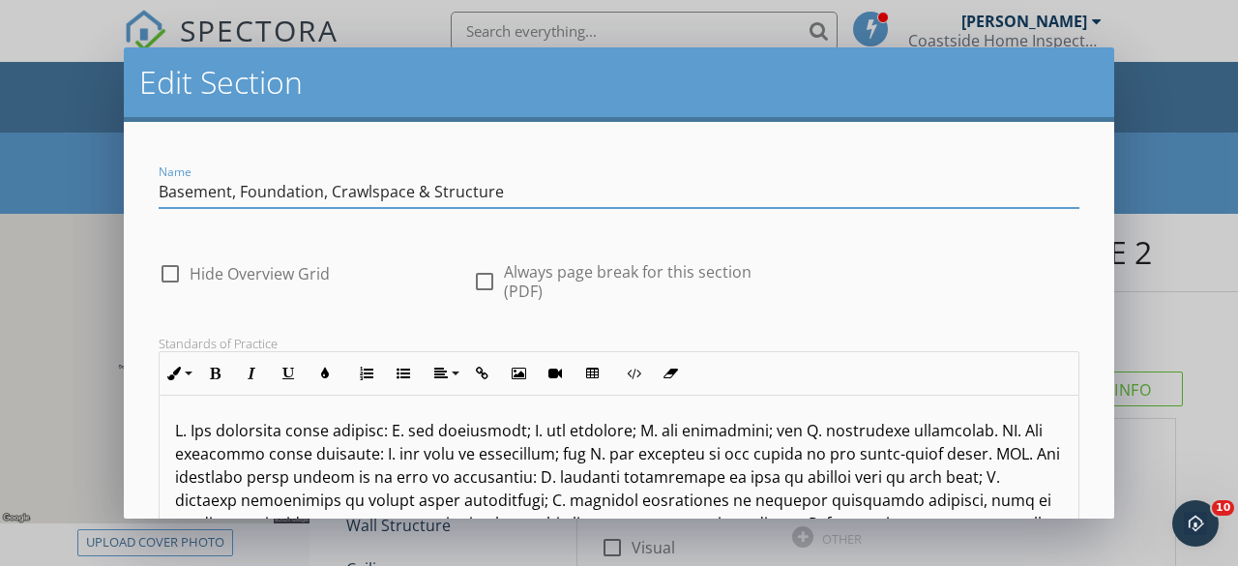
click at [159, 190] on input "Basement, Foundation, Crawlspace & Structure" at bounding box center [619, 192] width 921 height 32
type input "ADU - Basement, Foundation, Crawlspace & Structure"
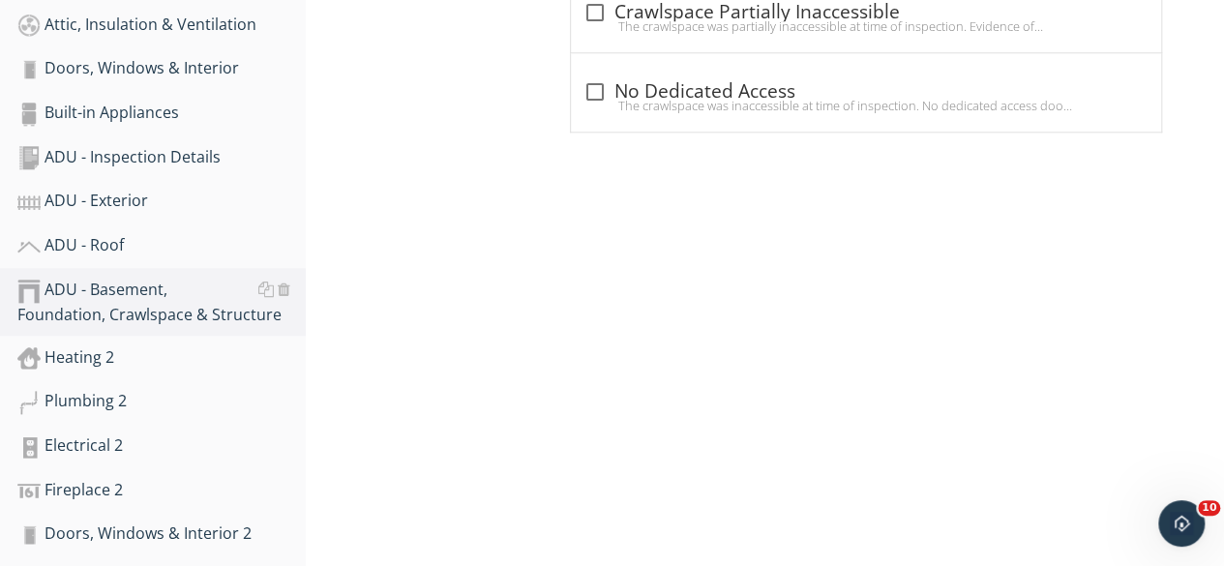
scroll to position [1103, 0]
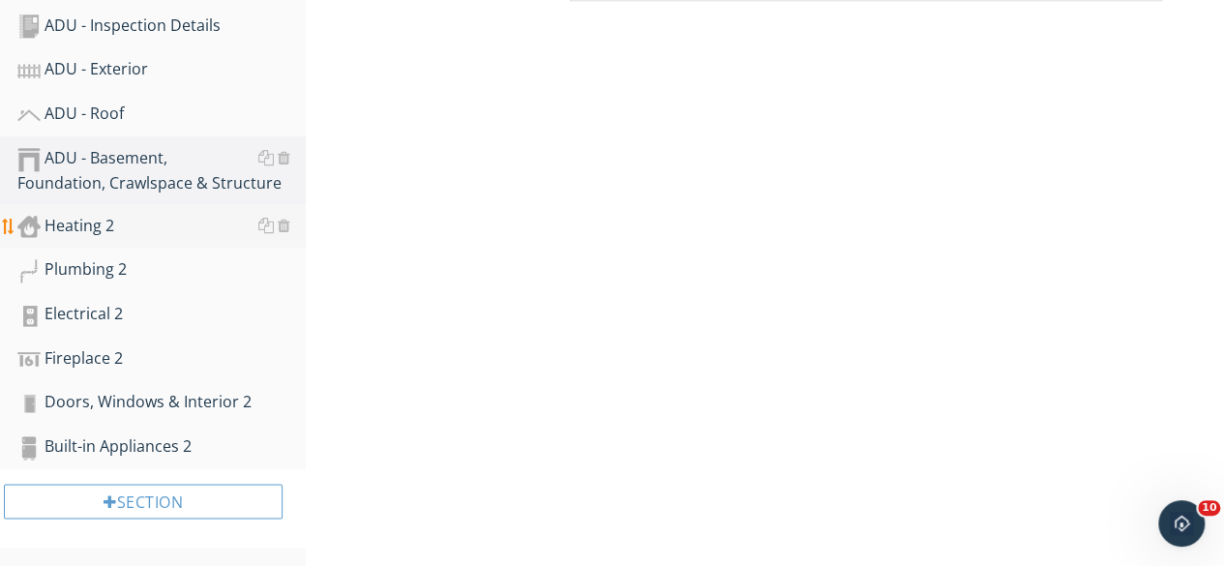
click at [84, 221] on div "Heating 2" at bounding box center [161, 226] width 288 height 25
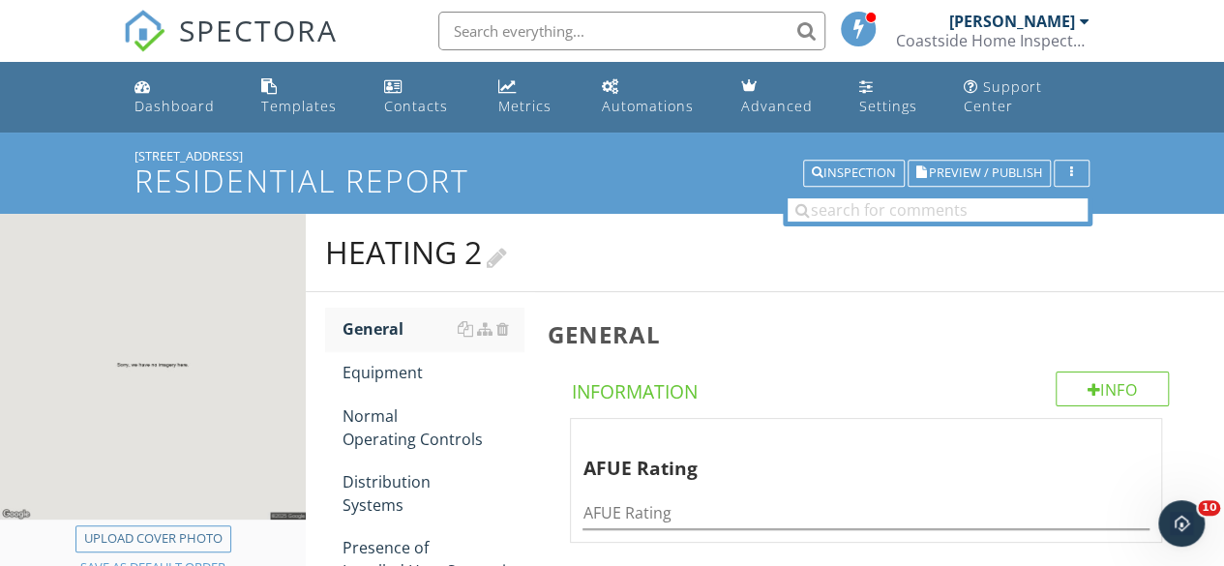
click at [507, 254] on div at bounding box center [497, 255] width 20 height 26
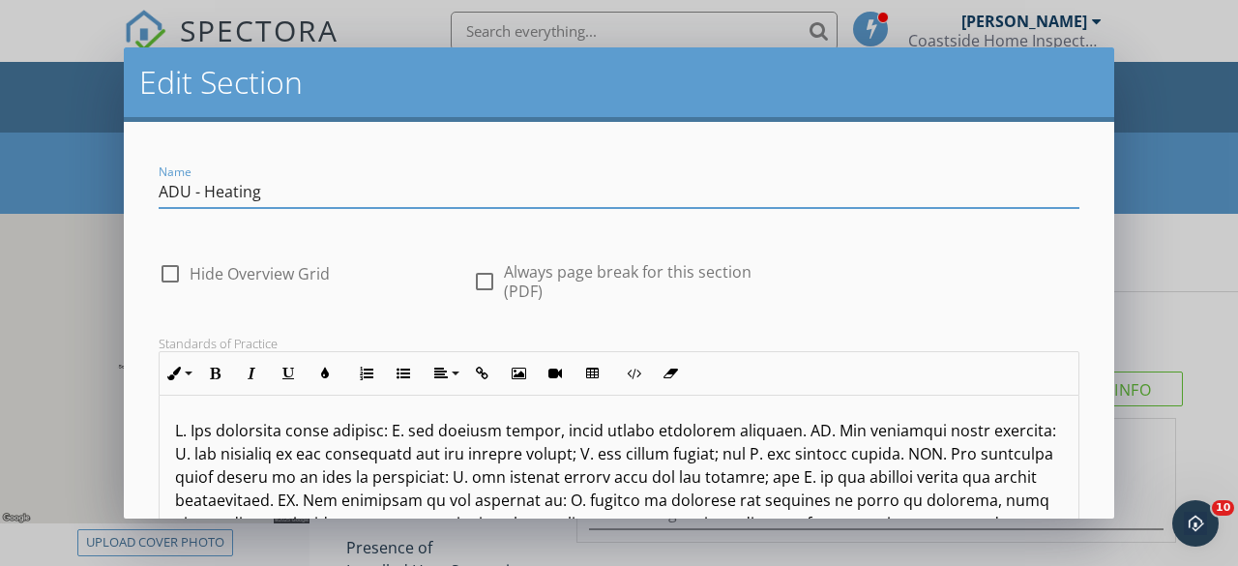
type input "ADU - Heating"
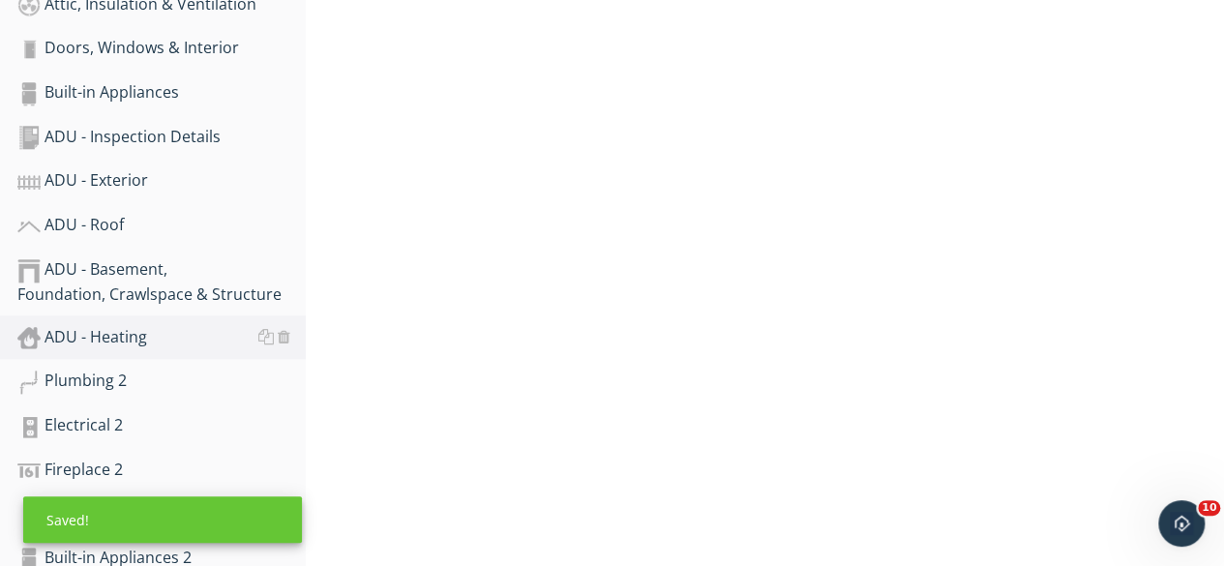
scroll to position [1103, 0]
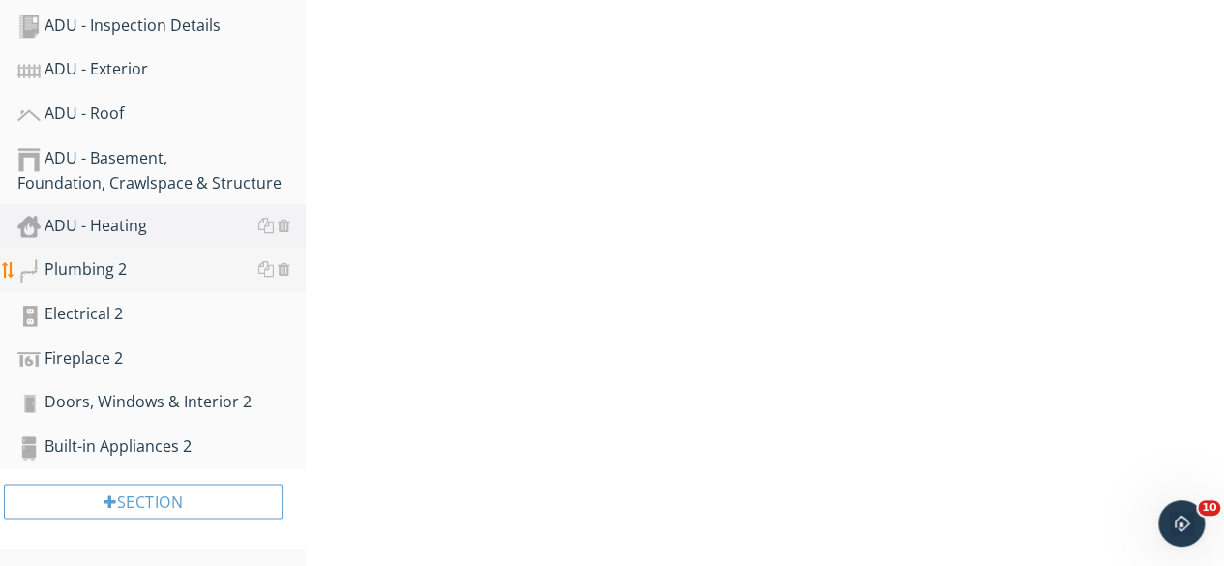
click at [116, 271] on div "Plumbing 2" at bounding box center [161, 269] width 288 height 25
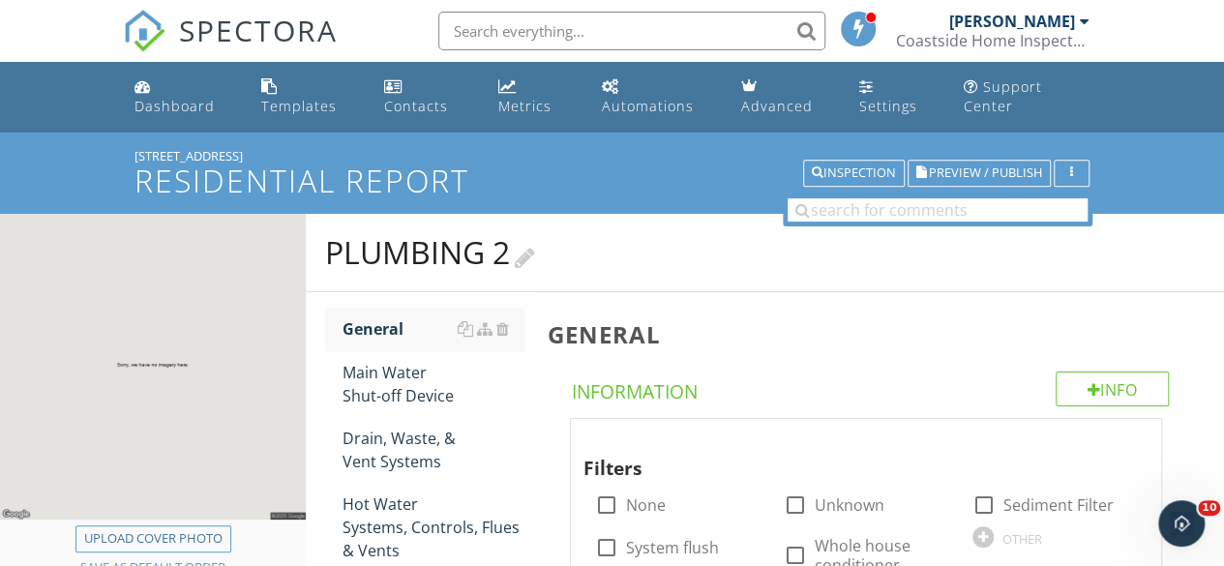
click at [546, 254] on h2 "Plumbing 2" at bounding box center [764, 252] width 879 height 39
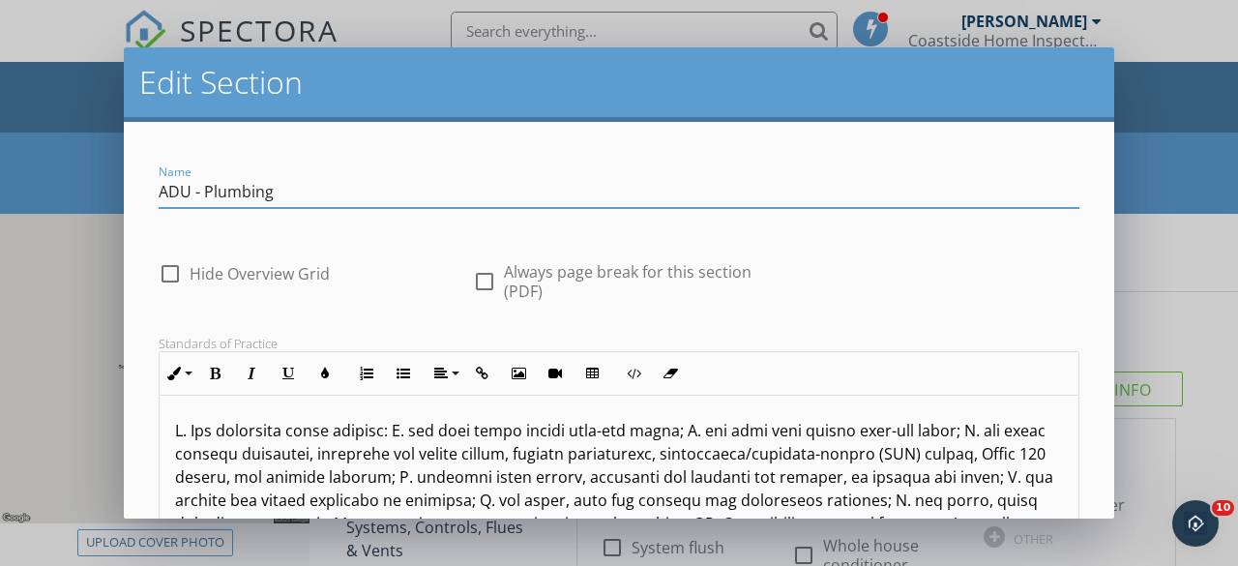
type input "ADU - Plumbing"
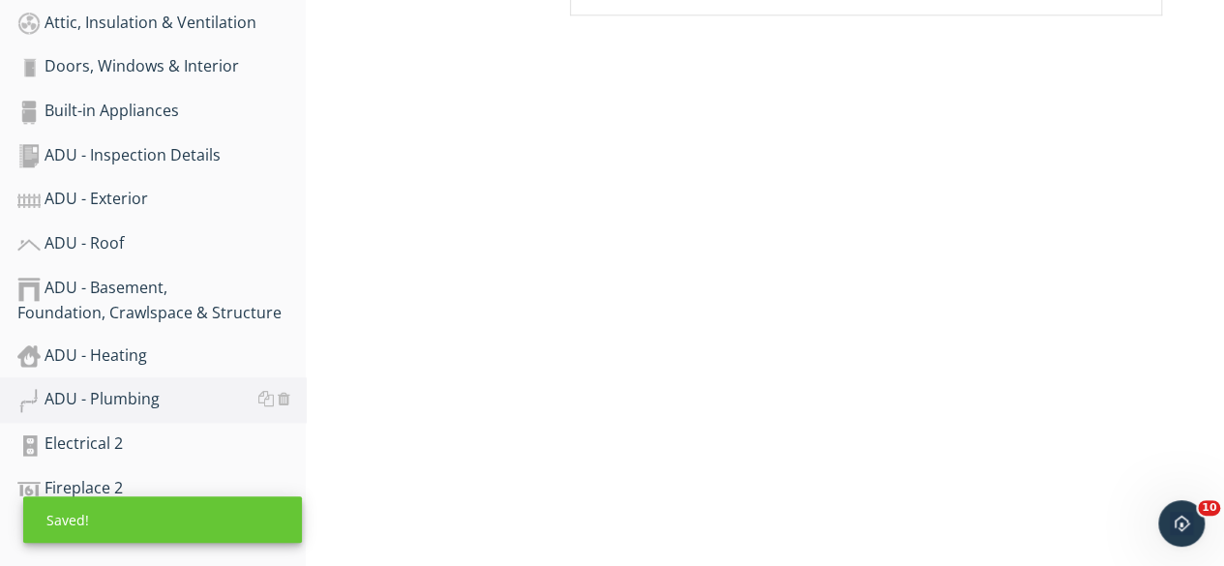
scroll to position [1103, 0]
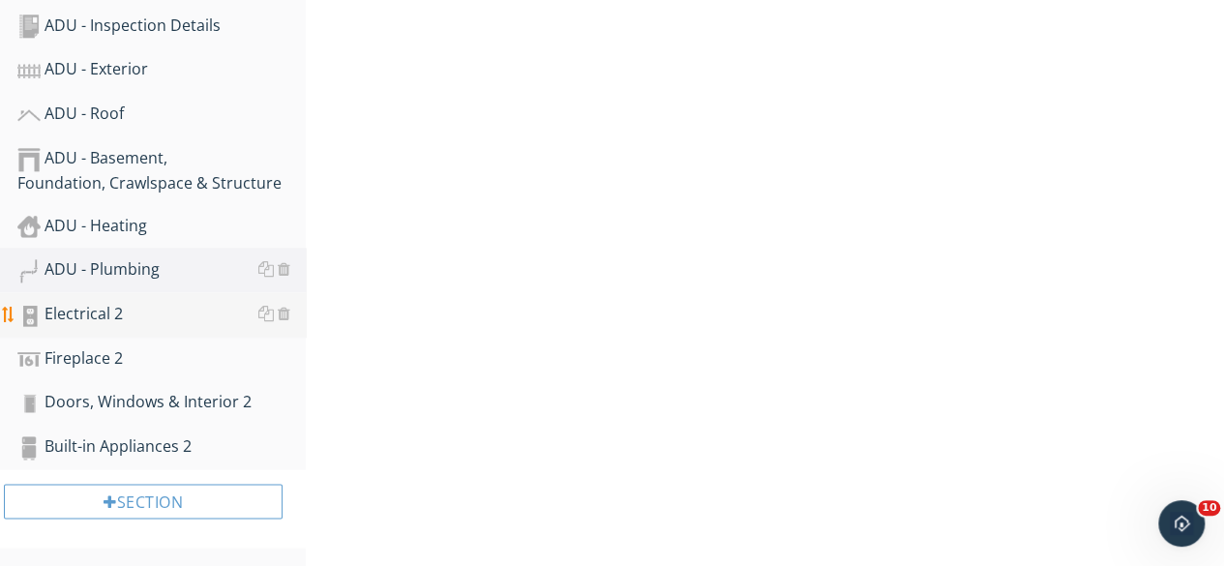
click at [89, 320] on div "Electrical 2" at bounding box center [161, 314] width 288 height 25
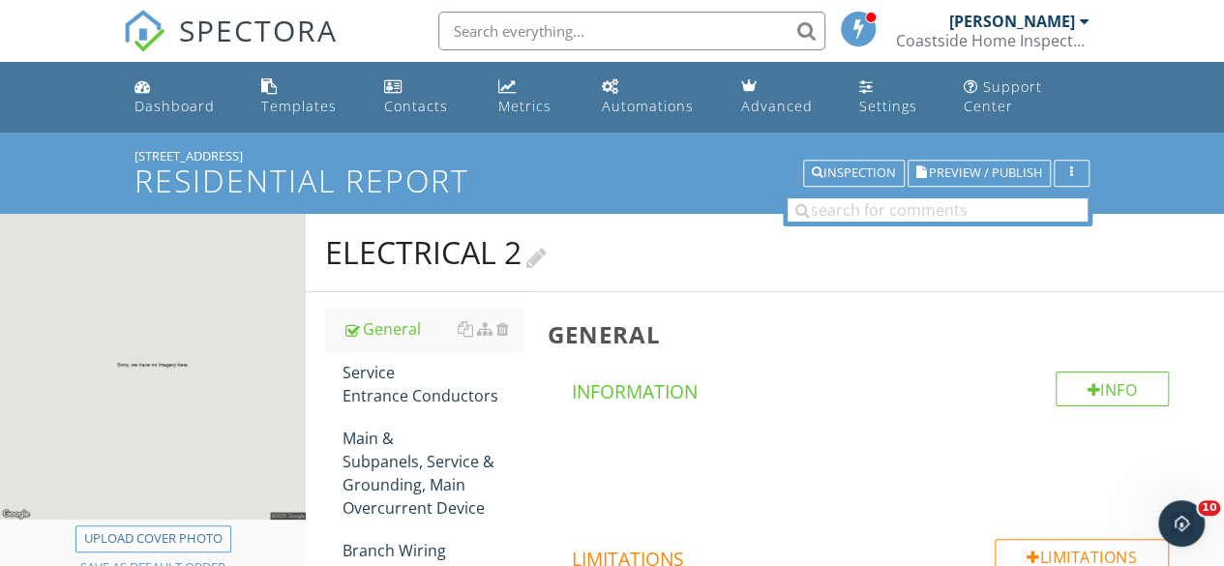
click at [537, 251] on div at bounding box center [536, 255] width 20 height 26
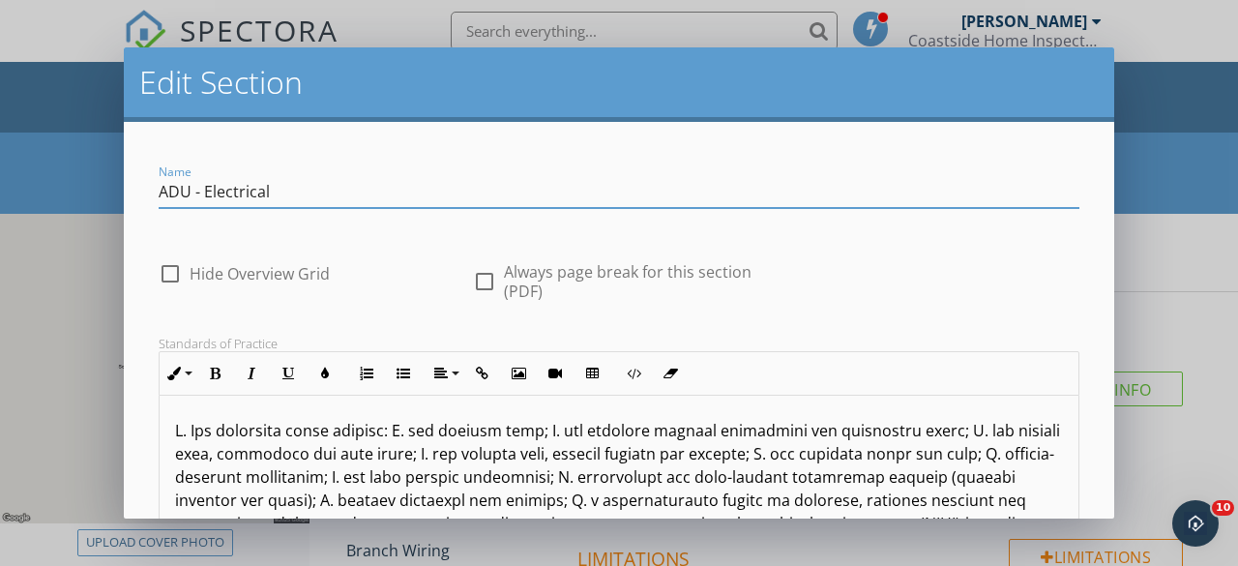
type input "ADU - Electrical"
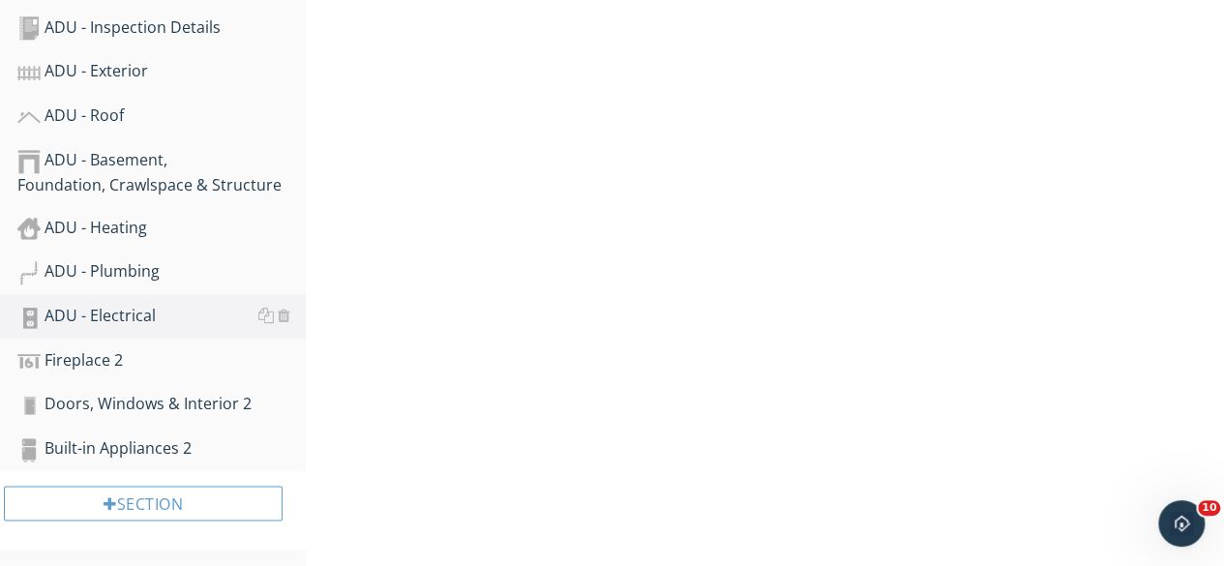
scroll to position [1103, 0]
click at [135, 360] on div "Fireplace 2" at bounding box center [161, 358] width 288 height 25
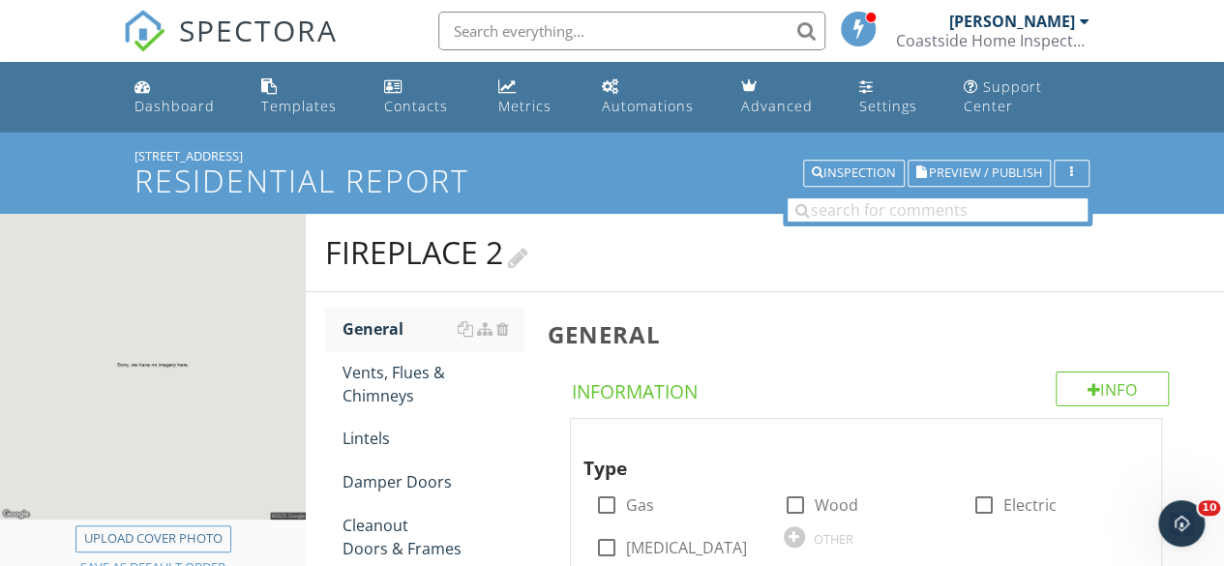
click at [528, 243] on div at bounding box center [518, 255] width 20 height 26
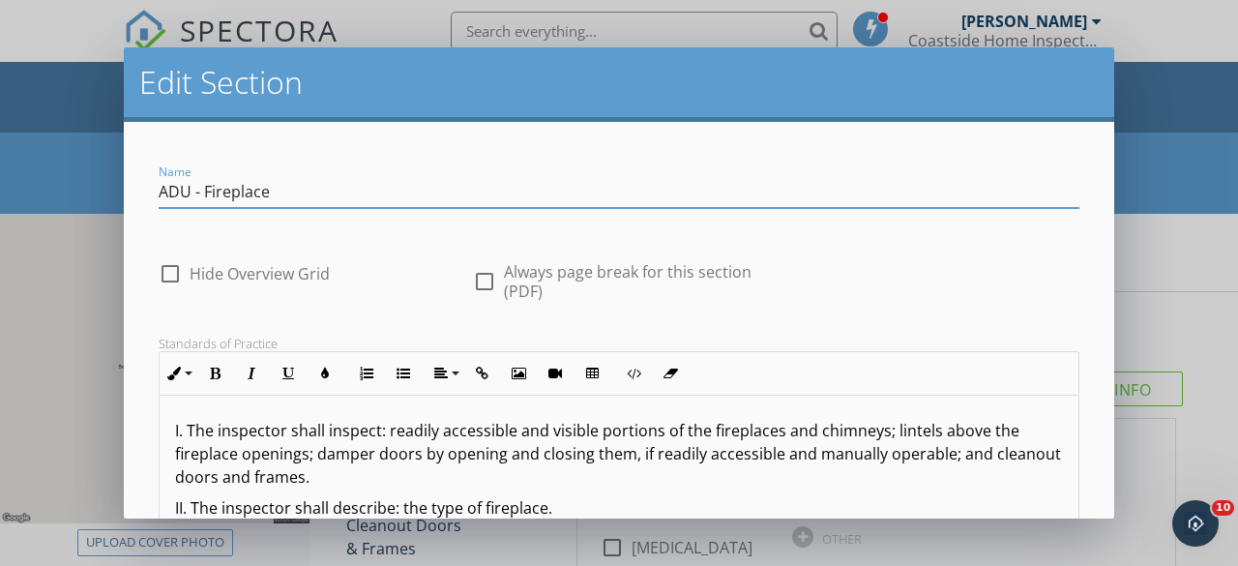
type input "ADU - Fireplace"
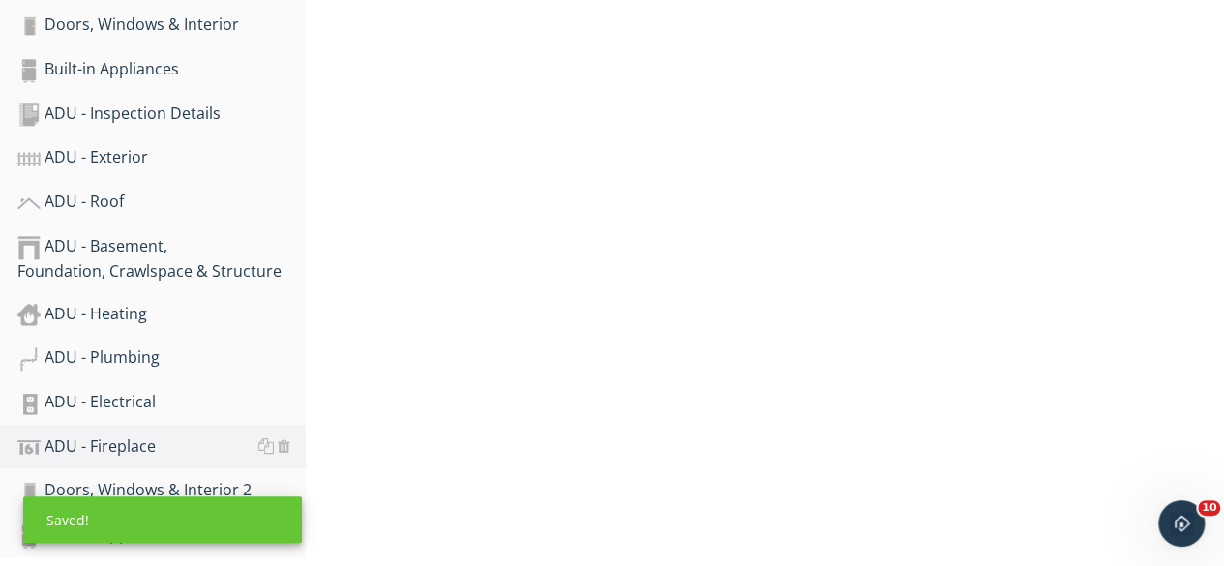
scroll to position [1103, 0]
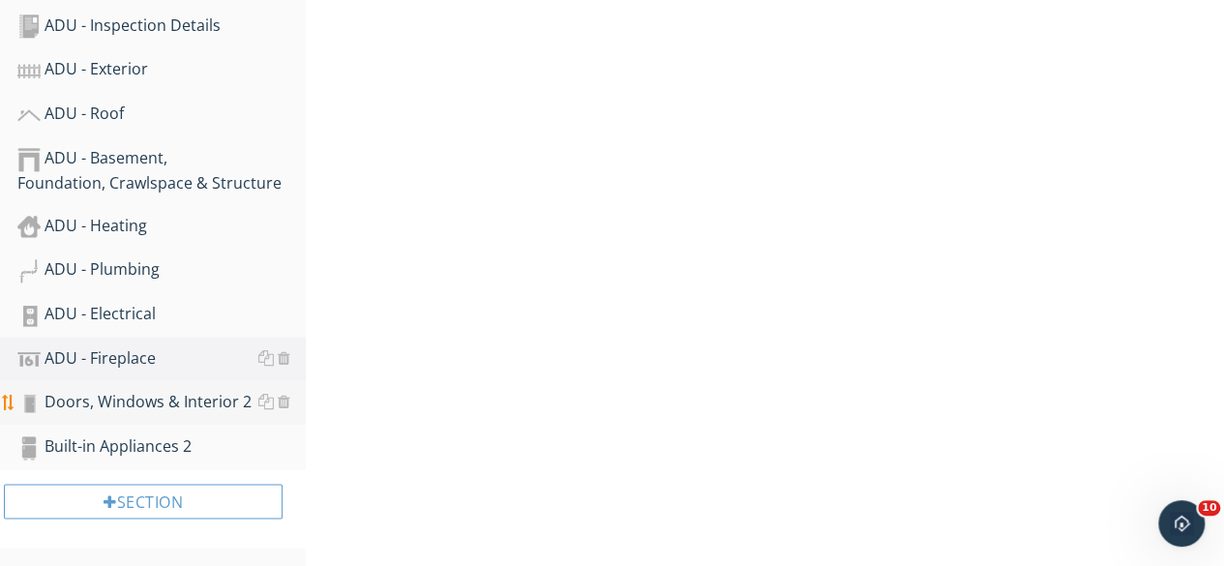
click at [143, 400] on div "Doors, Windows & Interior 2" at bounding box center [161, 402] width 288 height 25
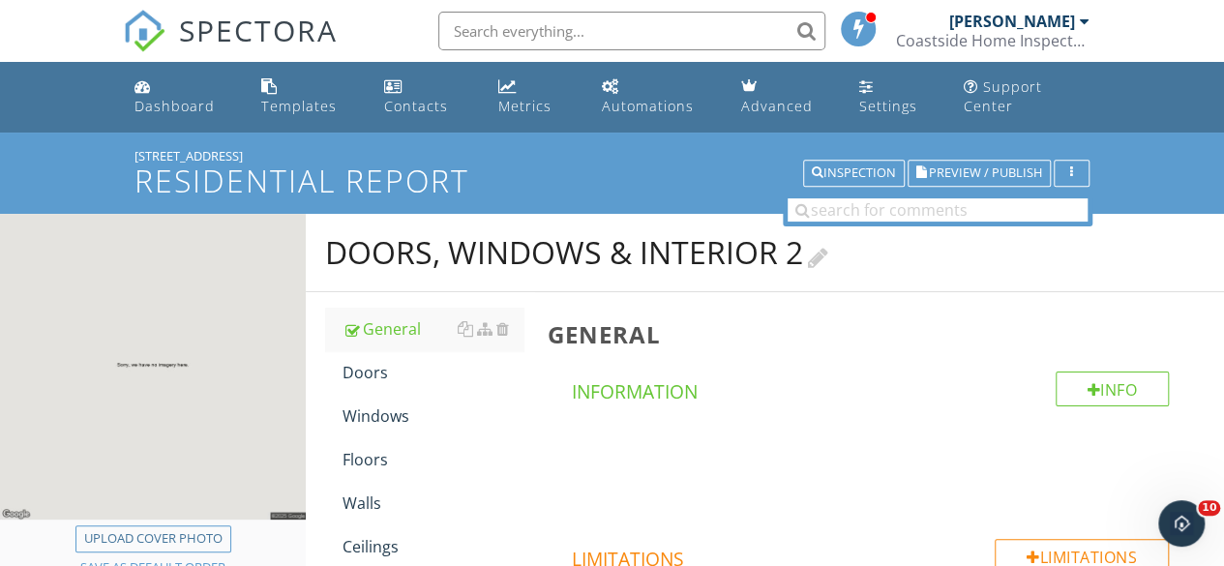
click at [819, 251] on div at bounding box center [818, 255] width 20 height 26
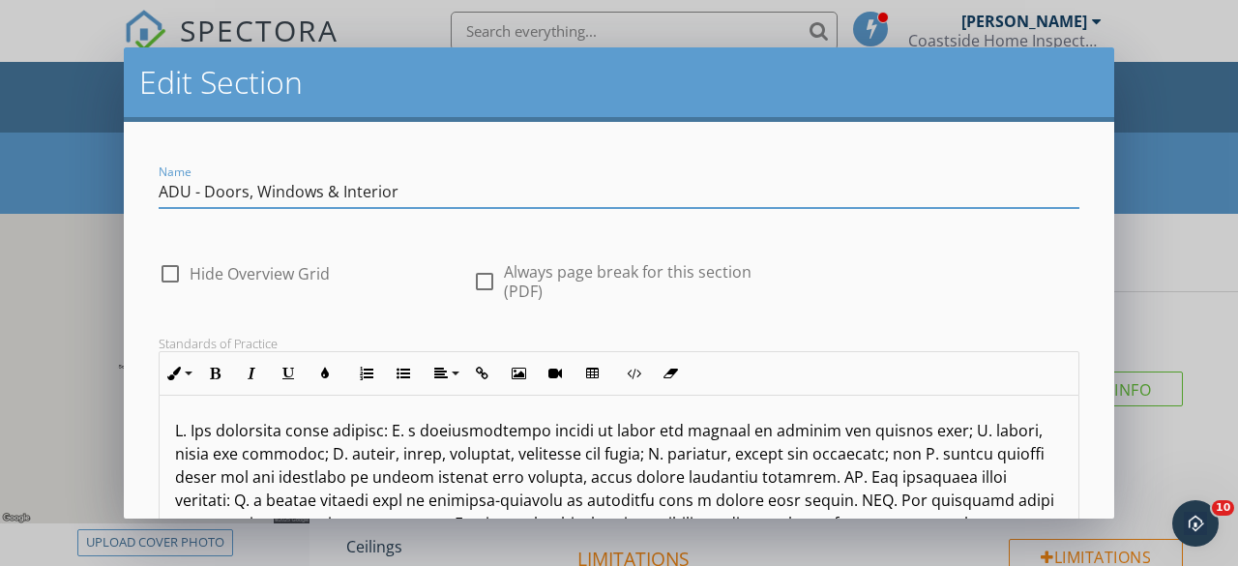
type input "ADU - Doors, Windows & Interior"
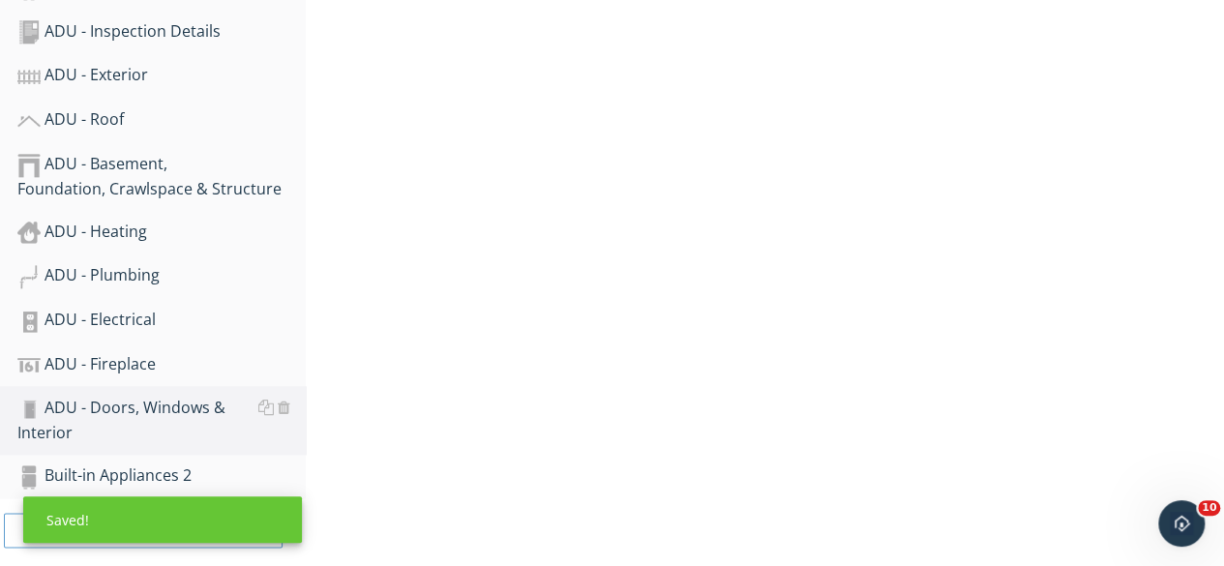
scroll to position [1126, 0]
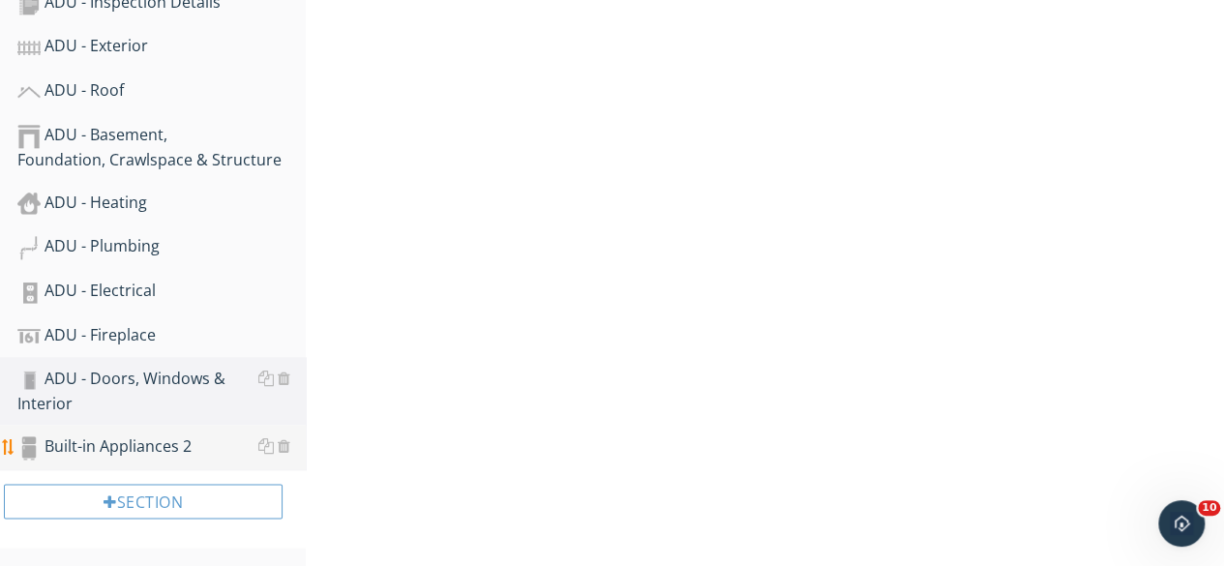
click at [153, 451] on div "Built-in Appliances 2" at bounding box center [161, 446] width 288 height 25
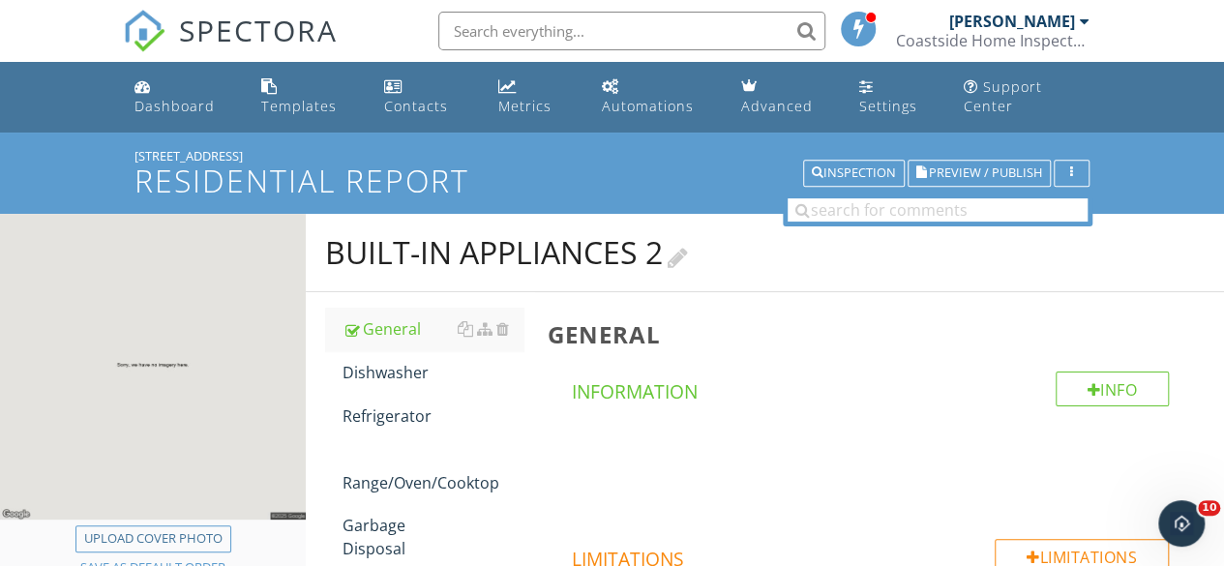
click at [687, 260] on div at bounding box center [677, 255] width 20 height 26
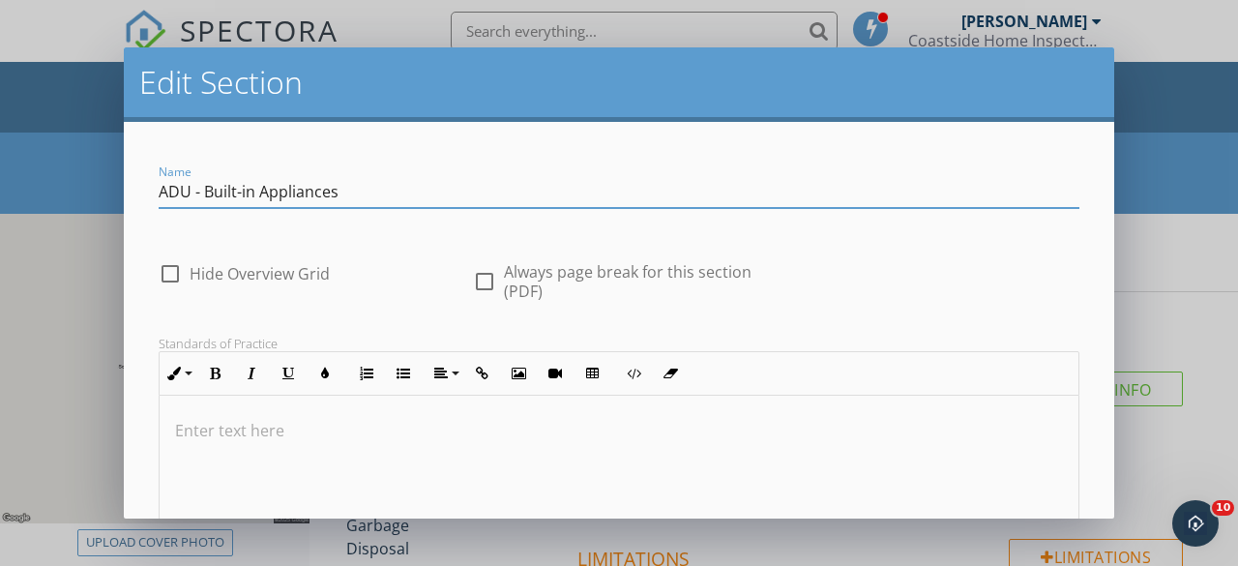
type input "ADU - Built-in Appliances"
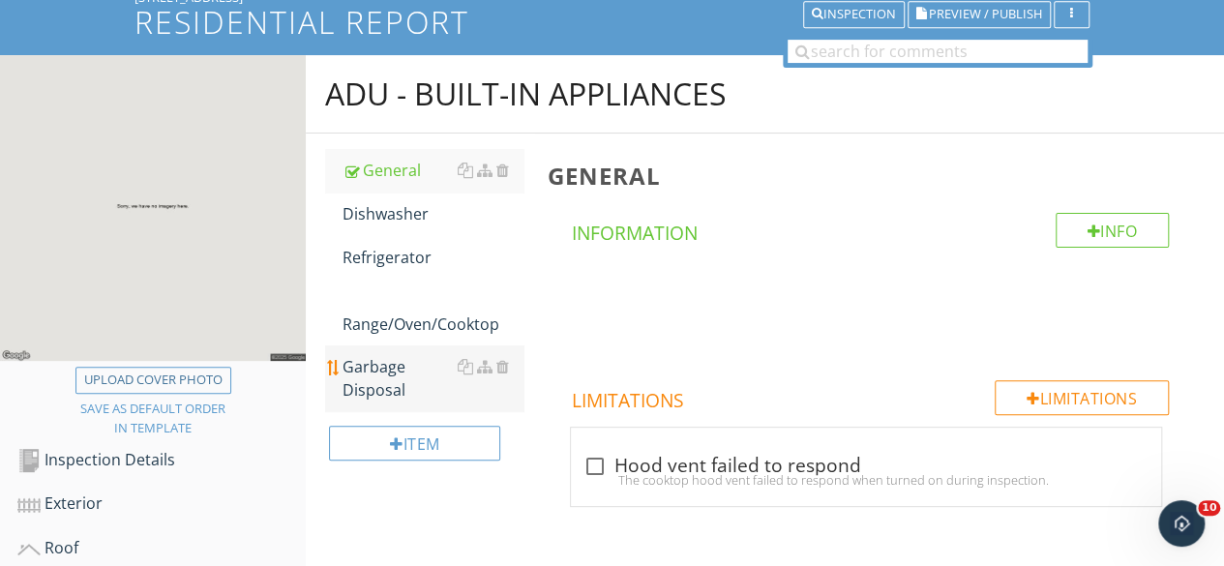
scroll to position [449, 0]
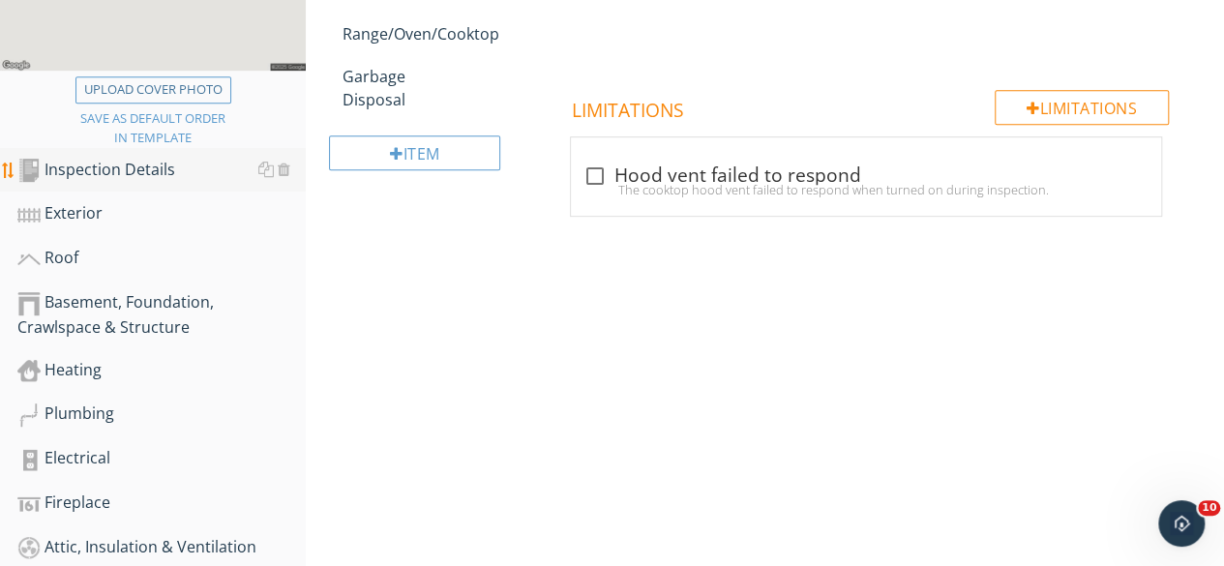
click at [89, 176] on div "Inspection Details" at bounding box center [161, 170] width 288 height 25
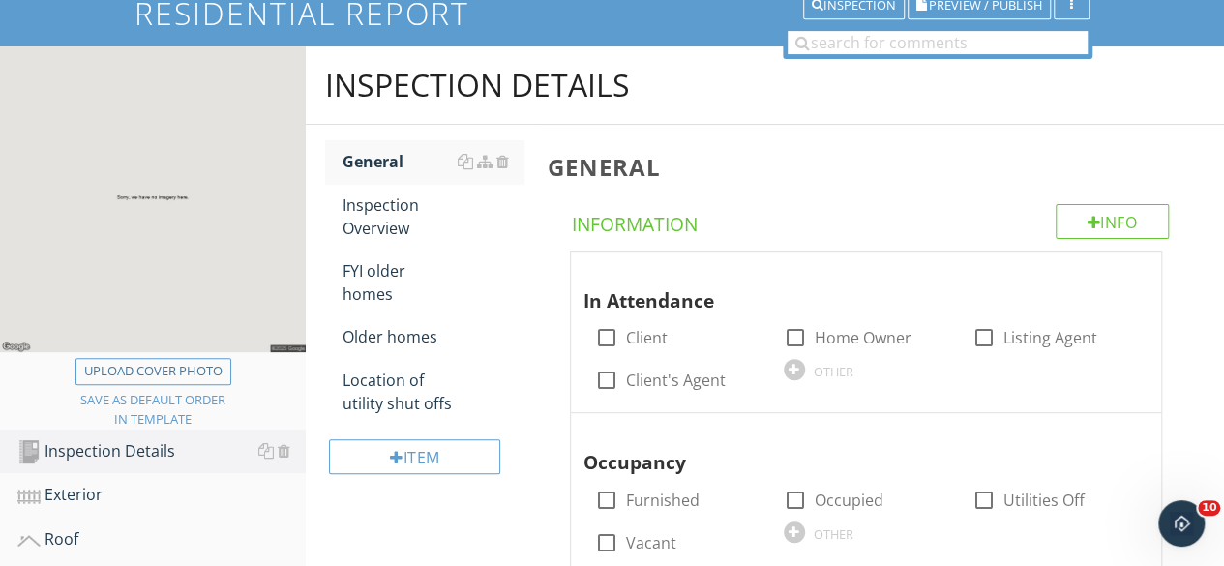
scroll to position [255, 0]
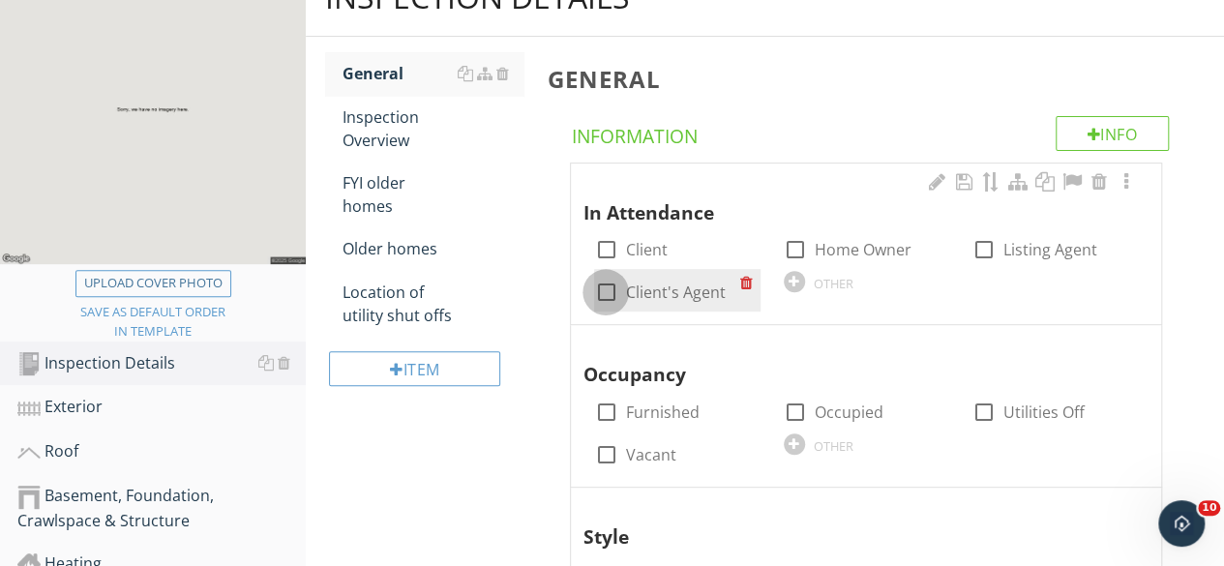
click at [604, 288] on div at bounding box center [605, 292] width 33 height 33
checkbox input "true"
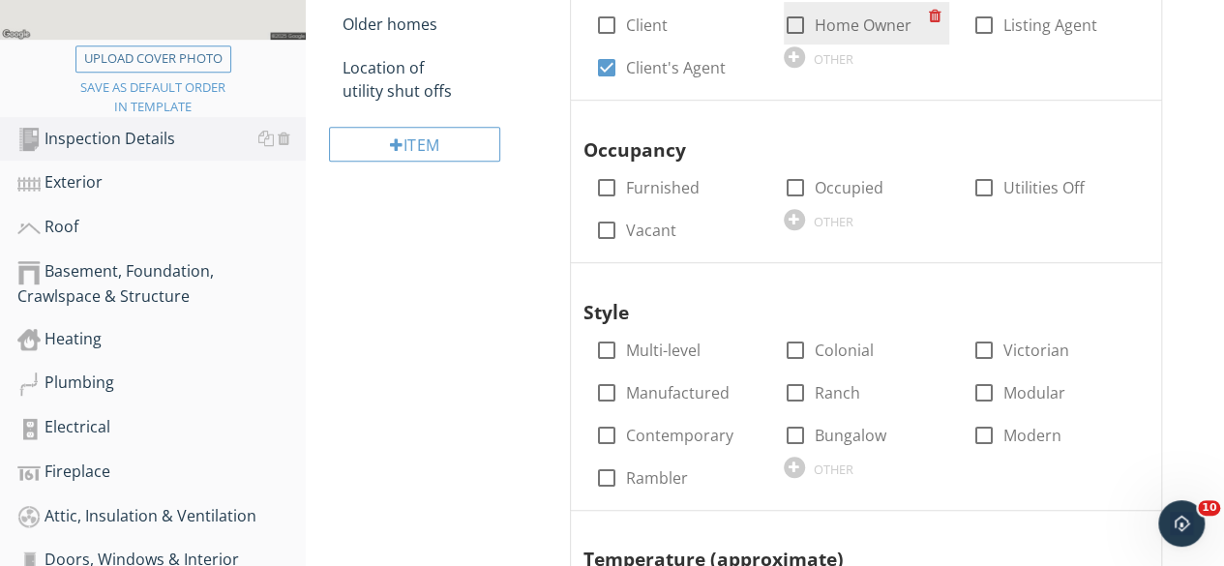
scroll to position [546, 0]
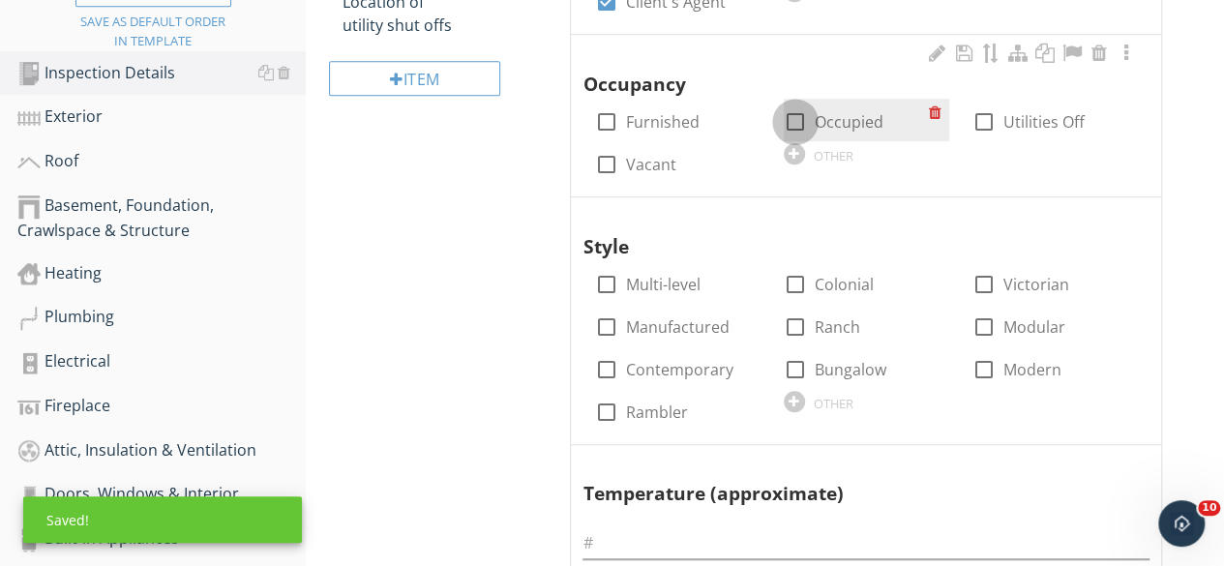
click at [797, 117] on div at bounding box center [795, 121] width 33 height 33
checkbox input "true"
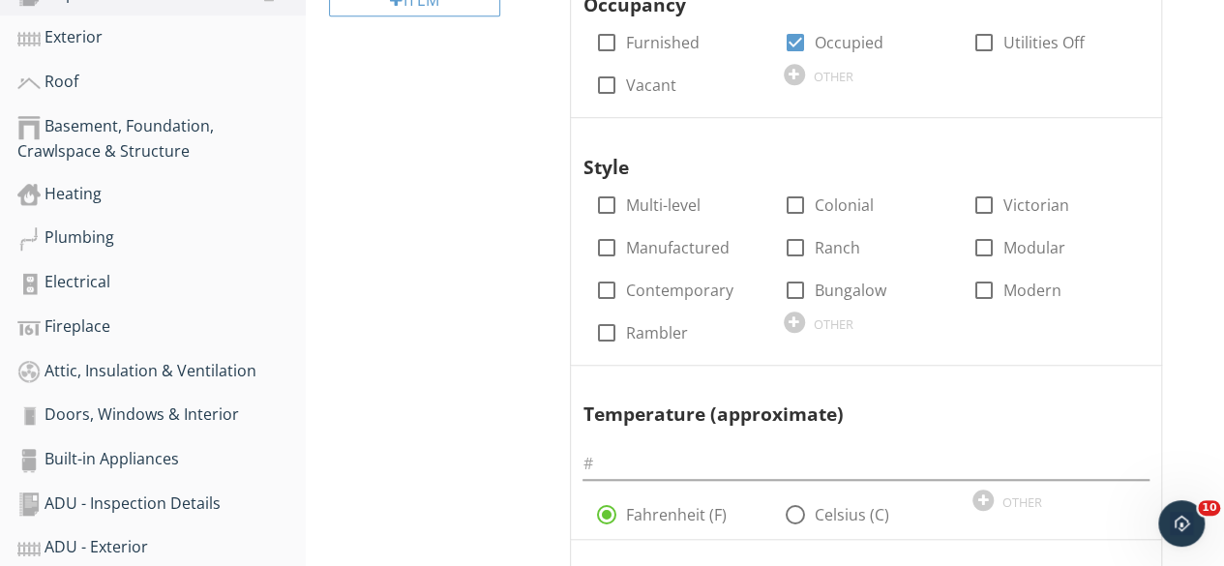
scroll to position [449, 0]
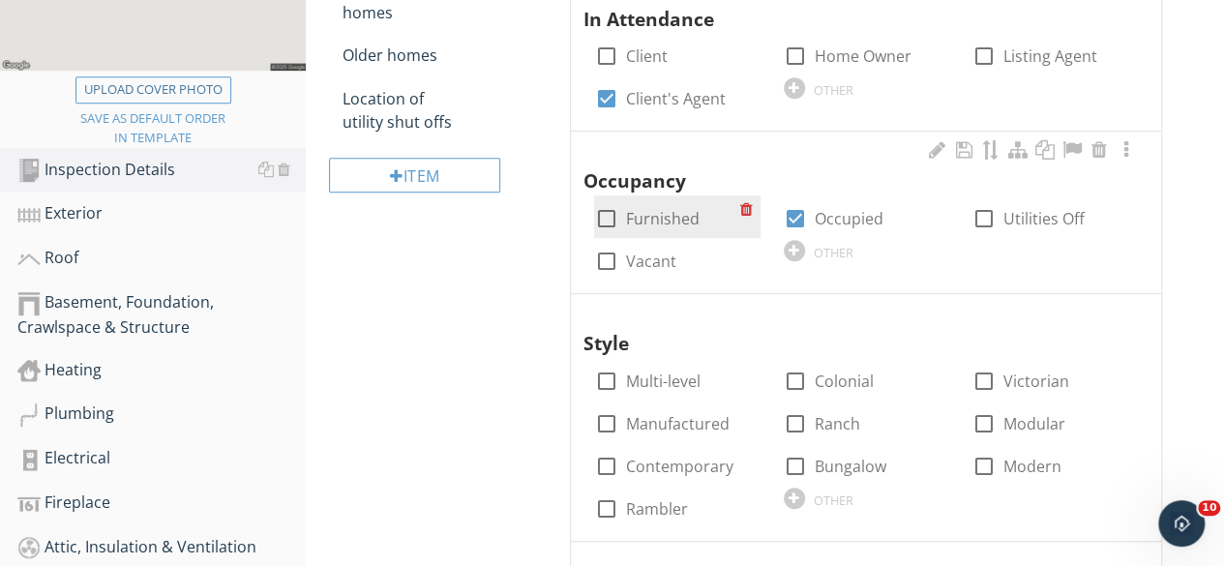
click at [607, 216] on div at bounding box center [605, 218] width 33 height 33
checkbox input "true"
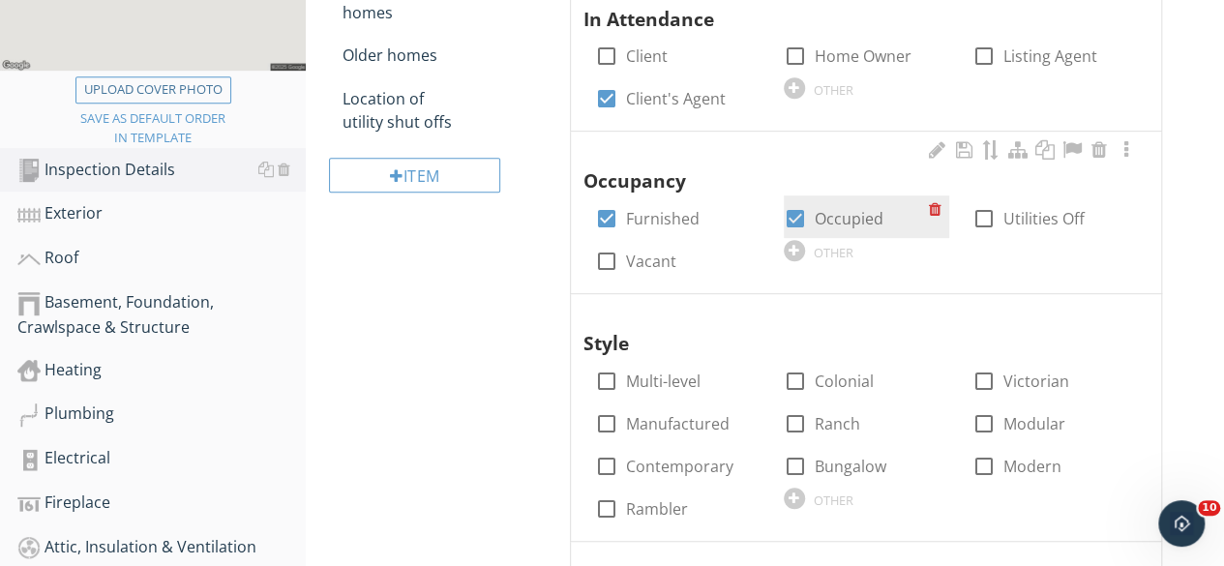
click at [802, 214] on div at bounding box center [795, 218] width 33 height 33
checkbox input "false"
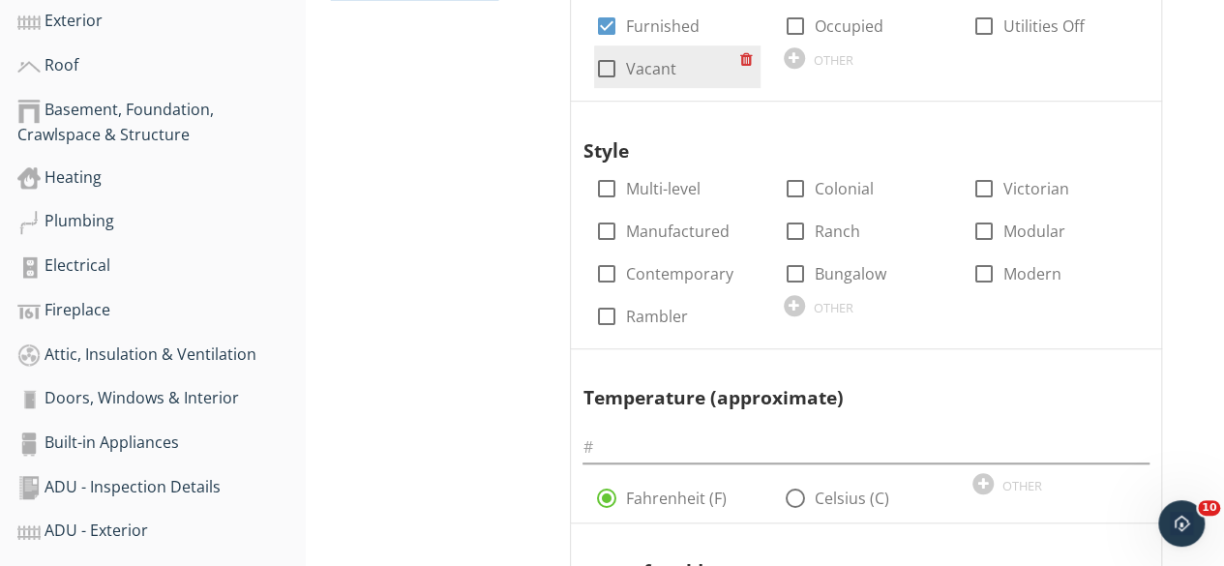
scroll to position [642, 0]
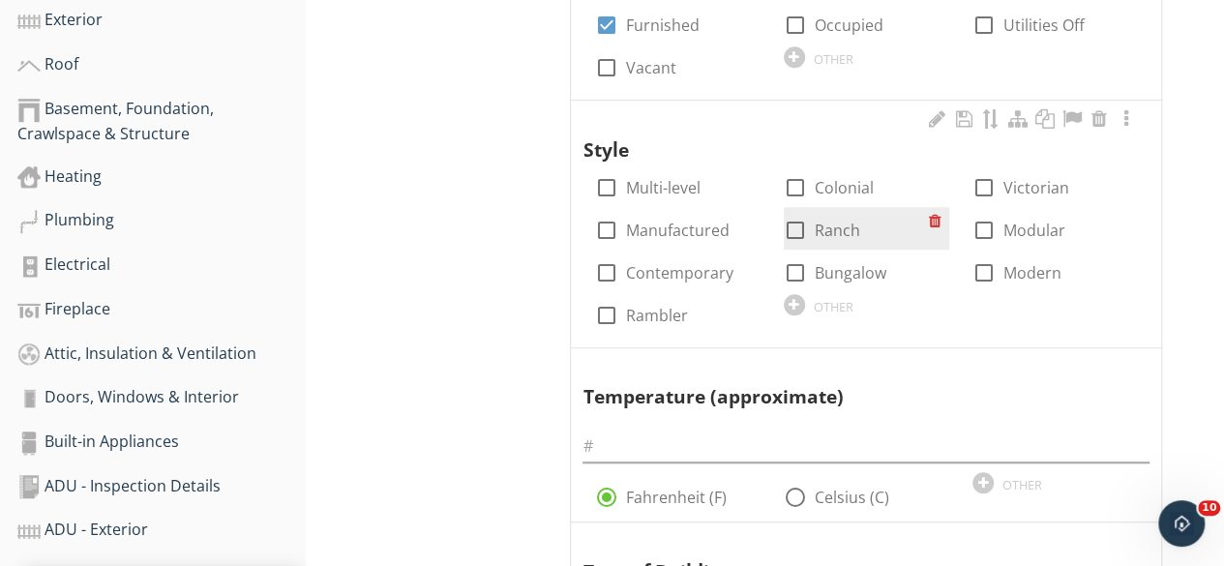
click at [796, 231] on div at bounding box center [795, 230] width 33 height 33
checkbox input "true"
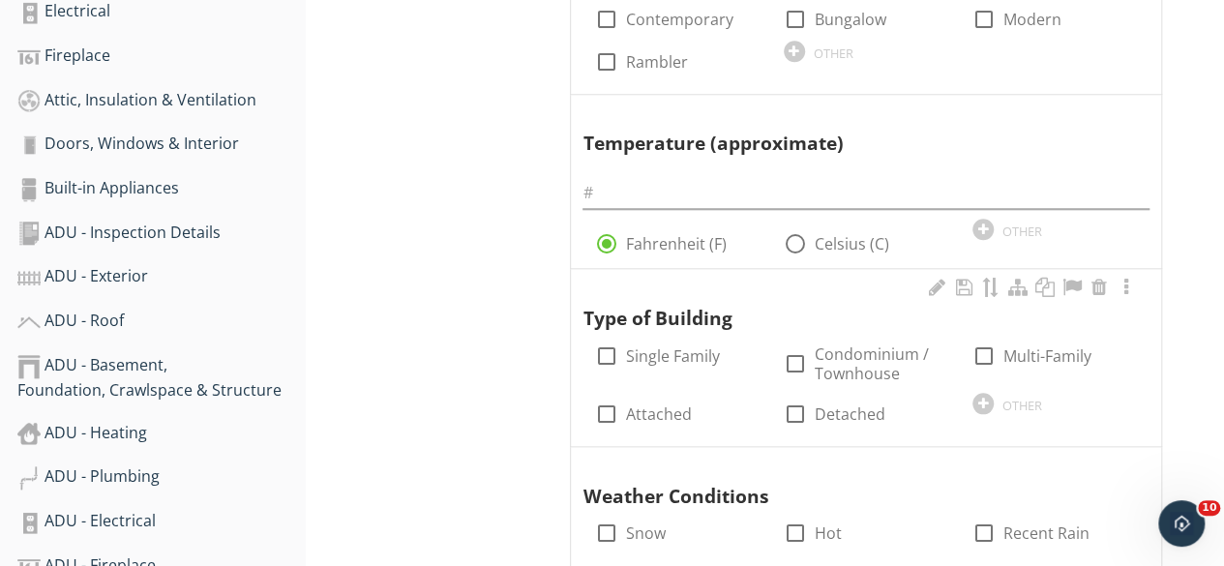
scroll to position [932, 0]
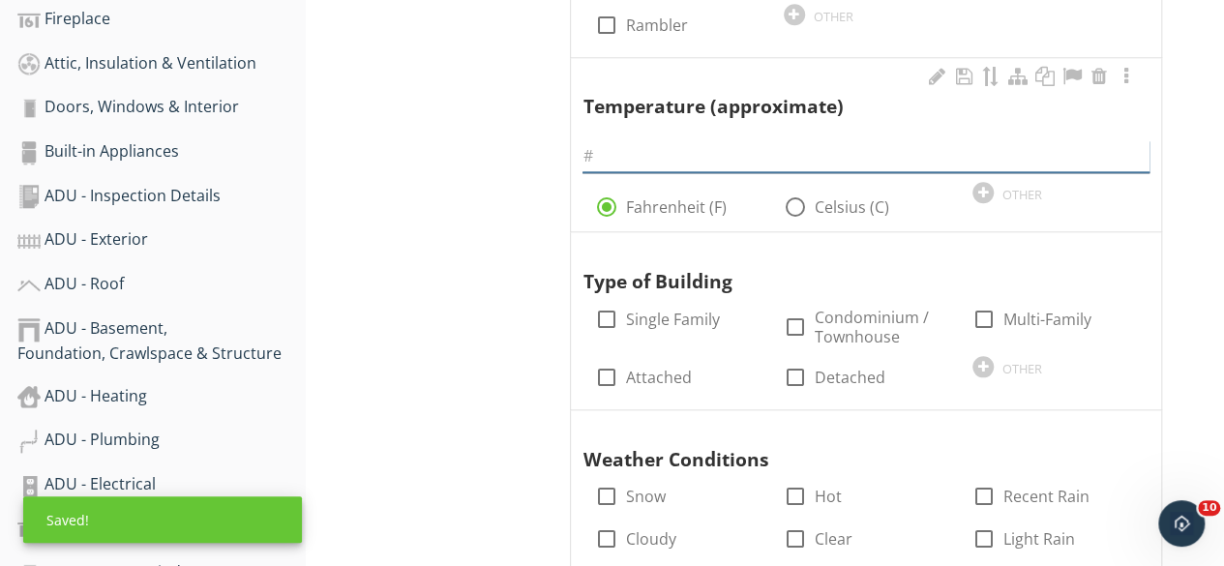
click at [627, 152] on input "text" at bounding box center [865, 156] width 567 height 32
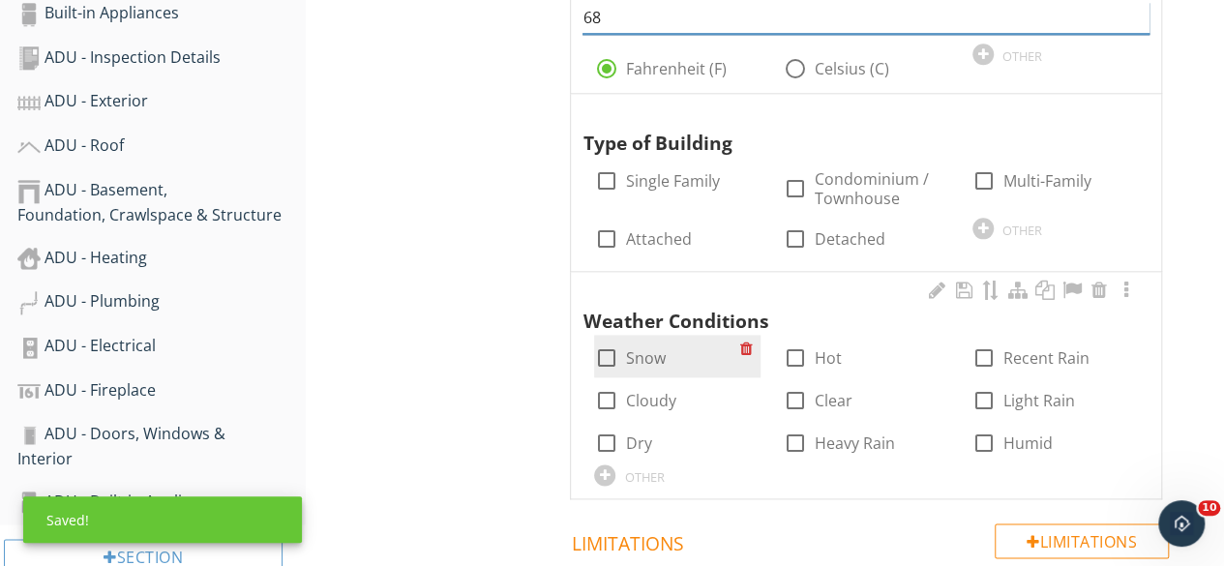
scroll to position [1217, 0]
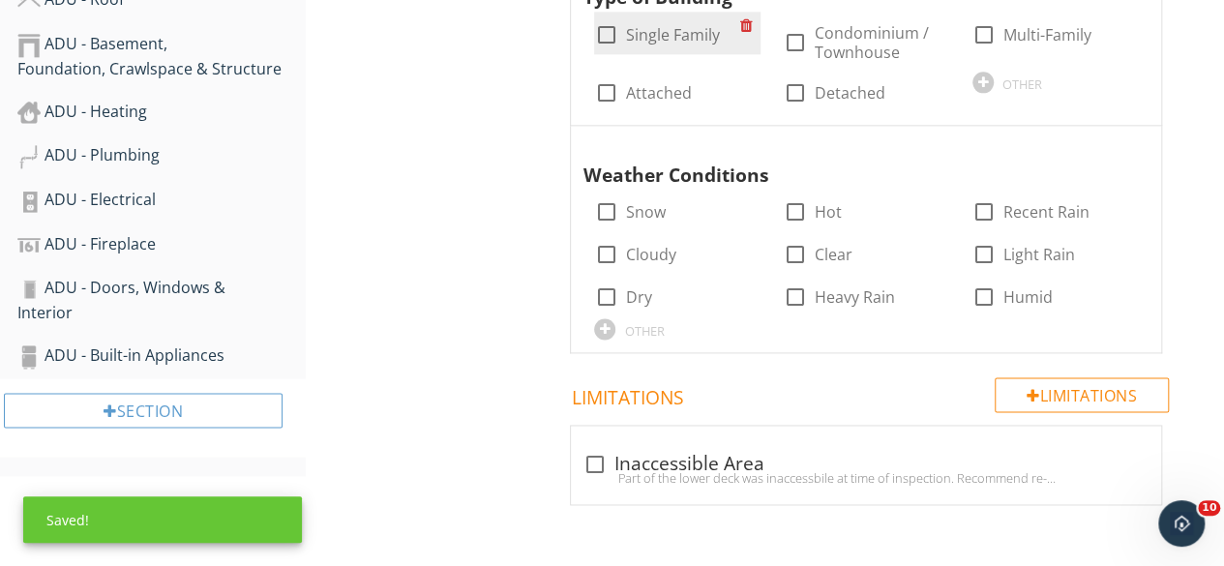
type input "68"
click at [605, 28] on div at bounding box center [605, 34] width 33 height 33
checkbox input "true"
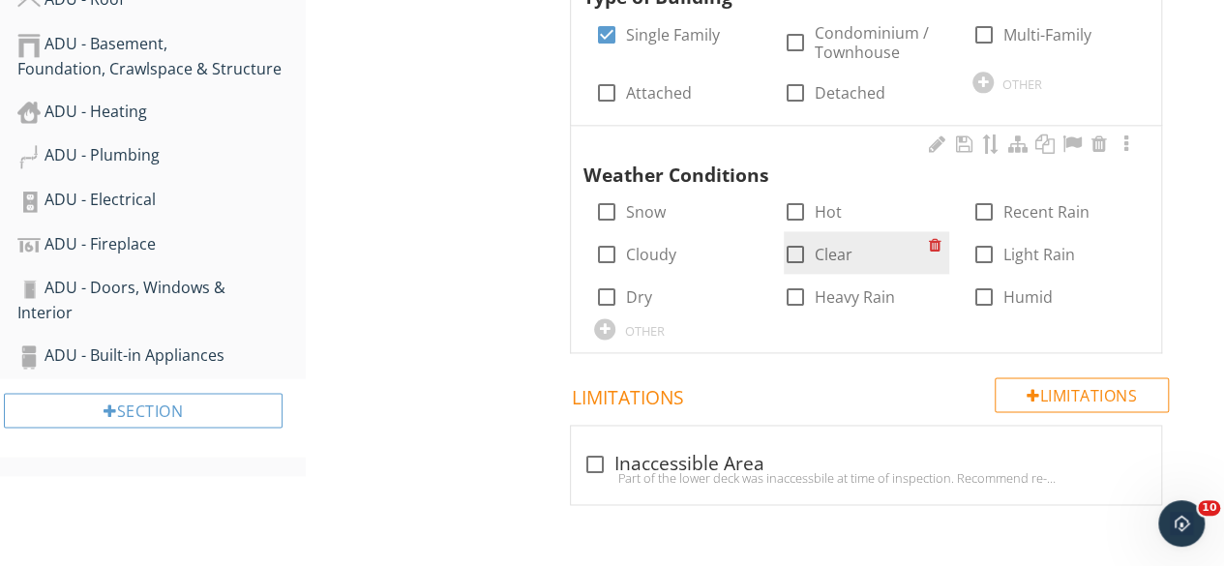
click at [789, 252] on div at bounding box center [795, 254] width 33 height 33
checkbox input "true"
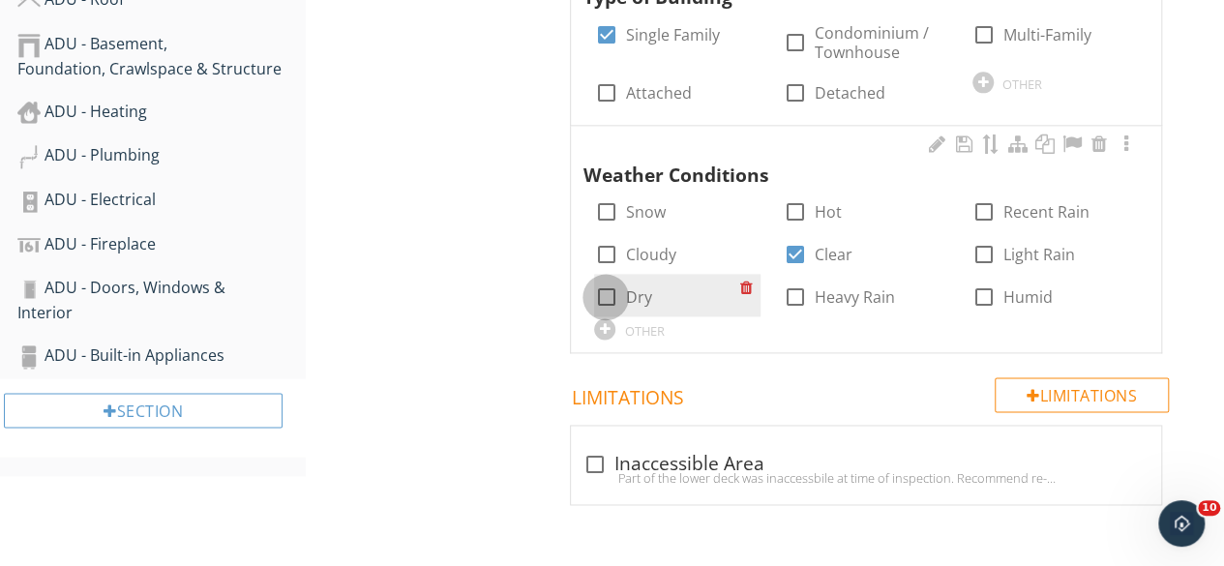
click at [607, 294] on div at bounding box center [605, 296] width 33 height 33
checkbox input "true"
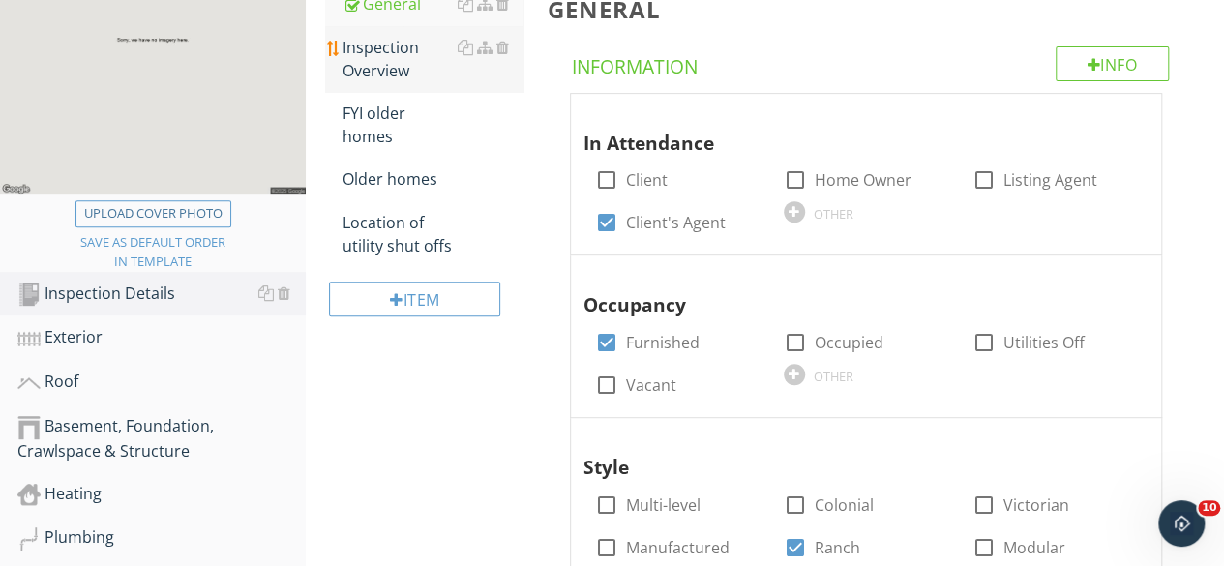
scroll to position [153, 0]
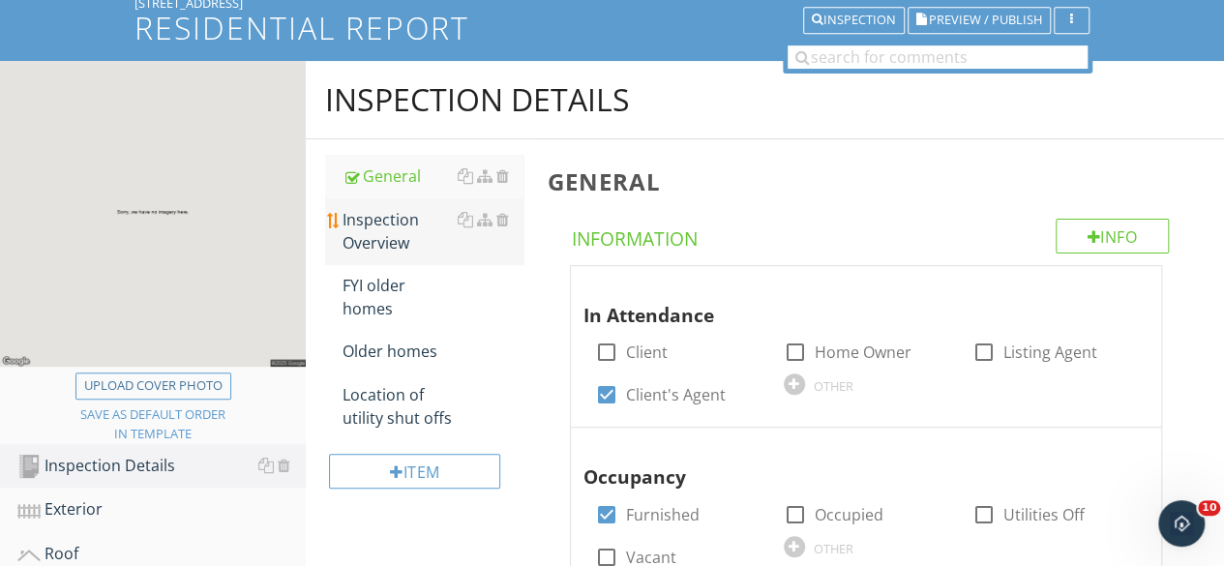
click at [390, 235] on div "Inspection Overview" at bounding box center [432, 231] width 181 height 46
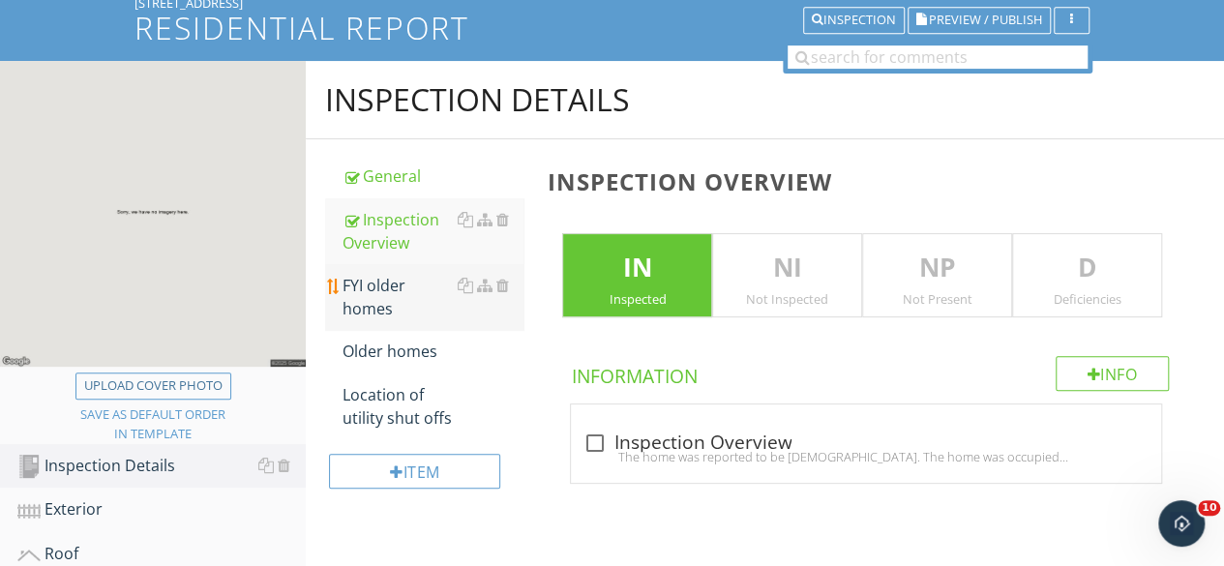
click at [388, 297] on div "FYI older homes" at bounding box center [432, 297] width 181 height 46
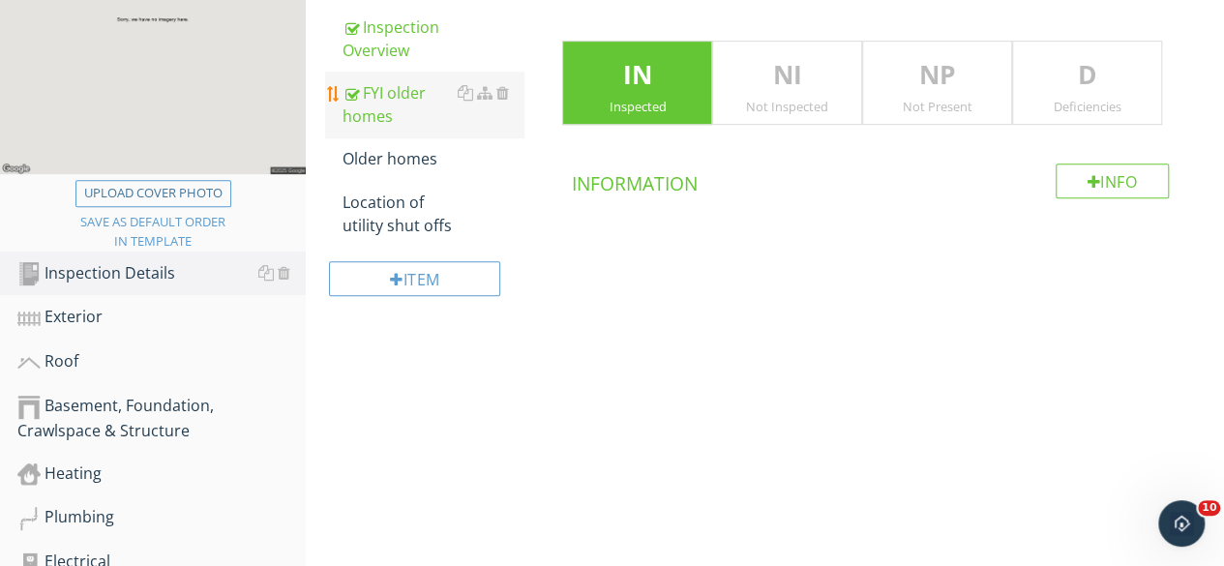
scroll to position [346, 0]
click at [378, 158] on div "Older homes" at bounding box center [432, 157] width 181 height 23
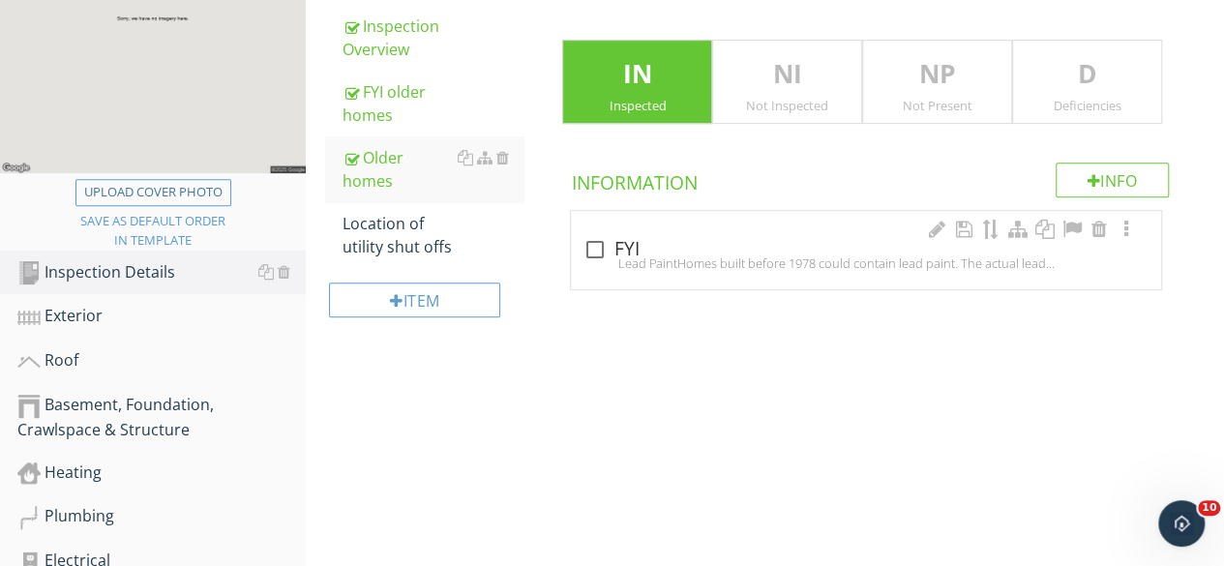
click at [600, 245] on div at bounding box center [593, 249] width 33 height 33
checkbox input "true"
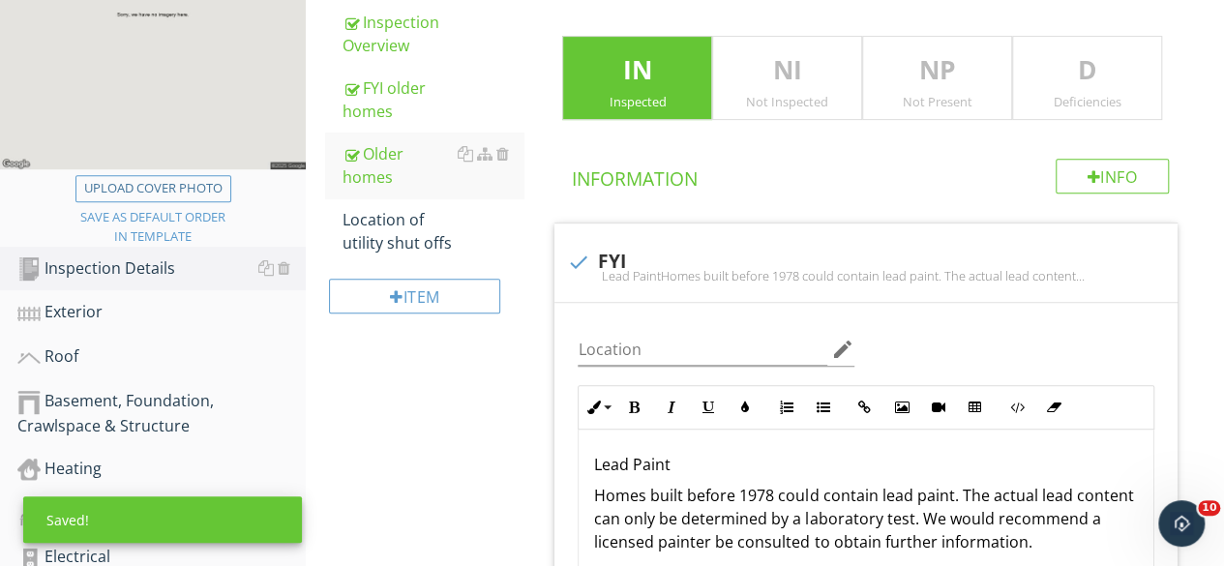
scroll to position [346, 0]
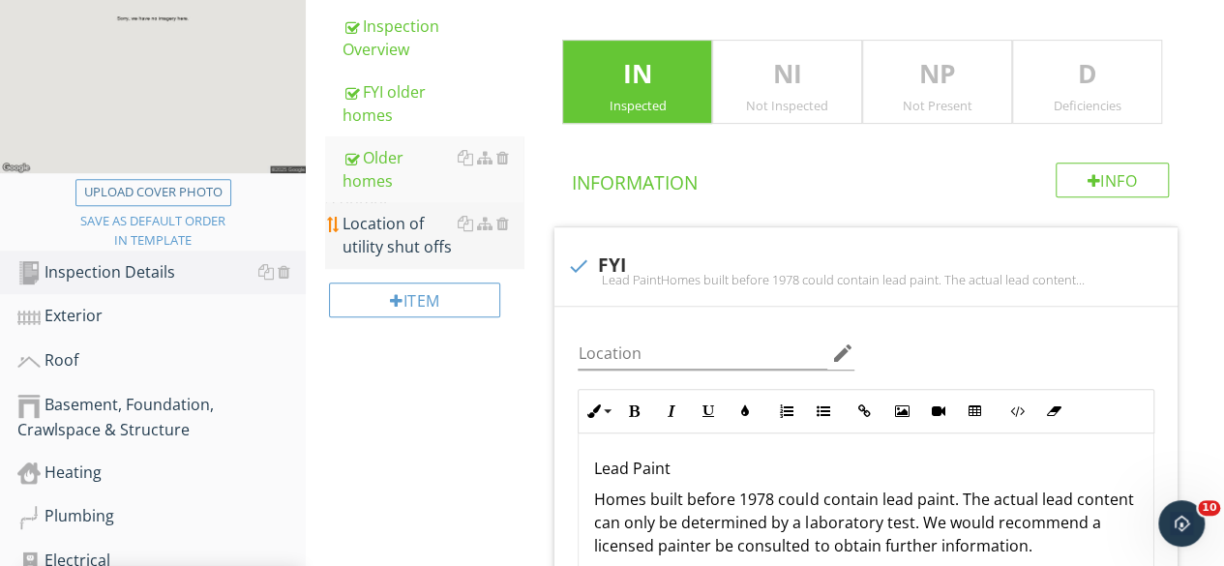
click at [377, 212] on div "Location of utility shut offs" at bounding box center [432, 235] width 181 height 46
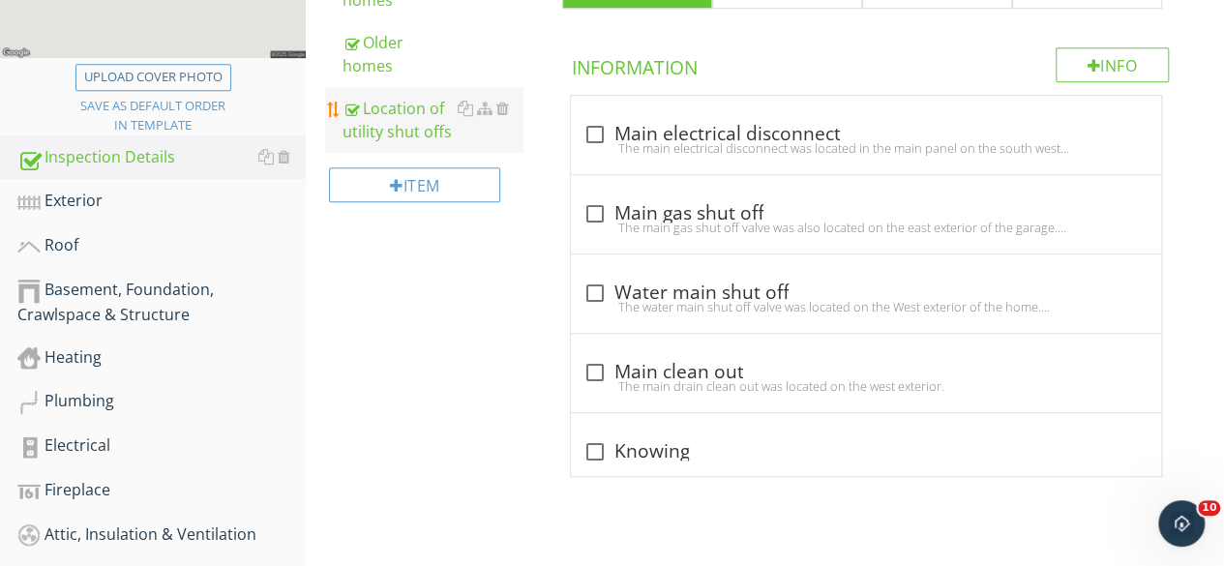
scroll to position [443, 0]
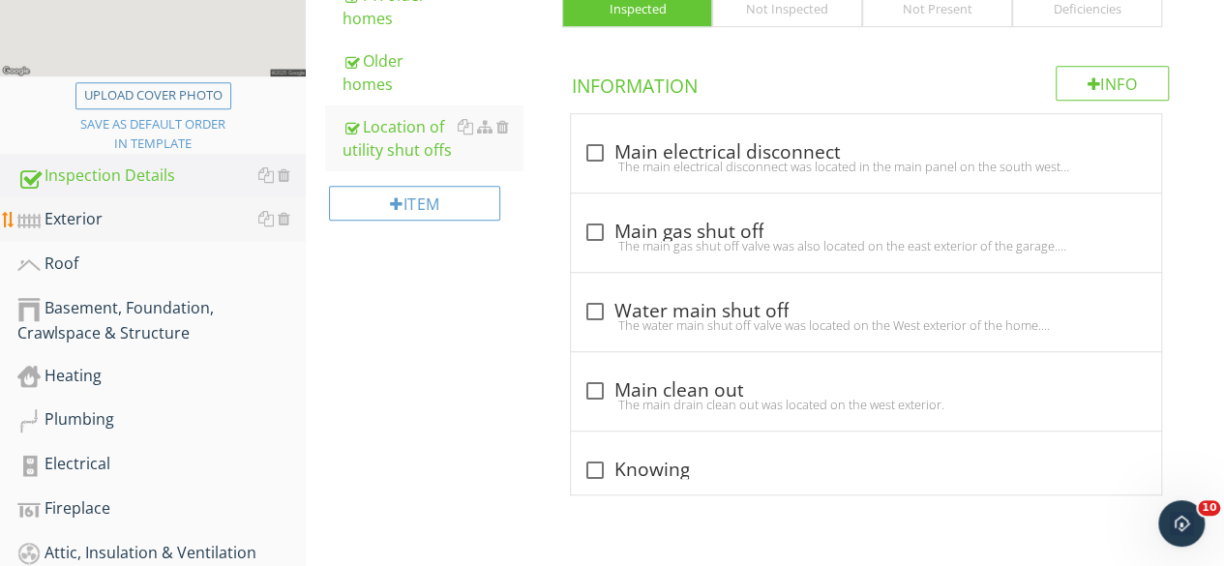
click at [98, 220] on div "Exterior" at bounding box center [161, 219] width 288 height 25
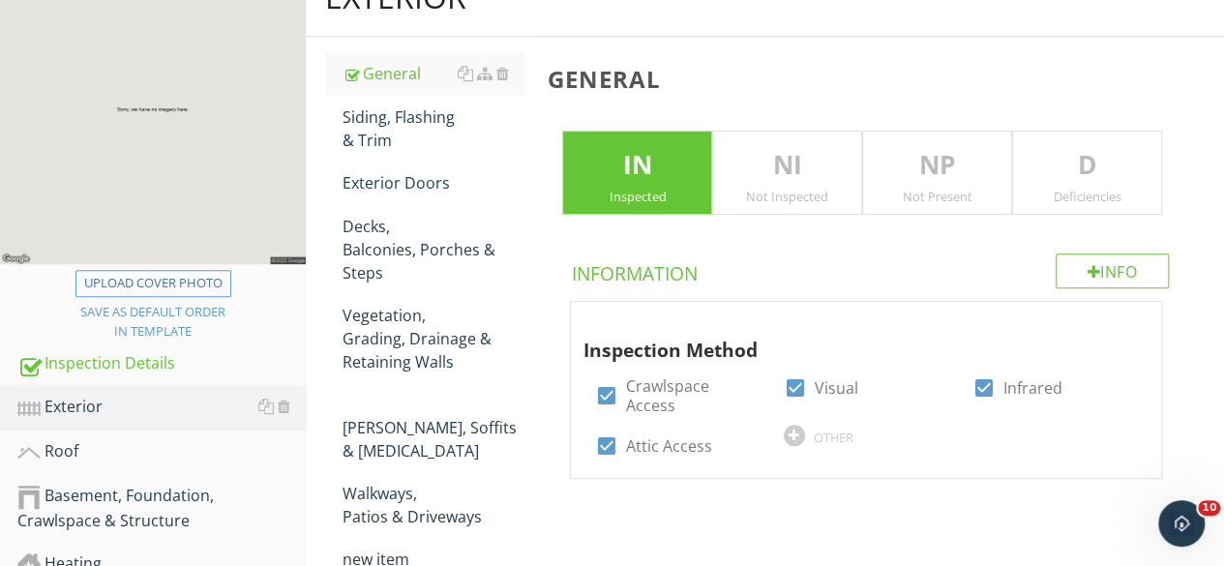
scroll to position [250, 0]
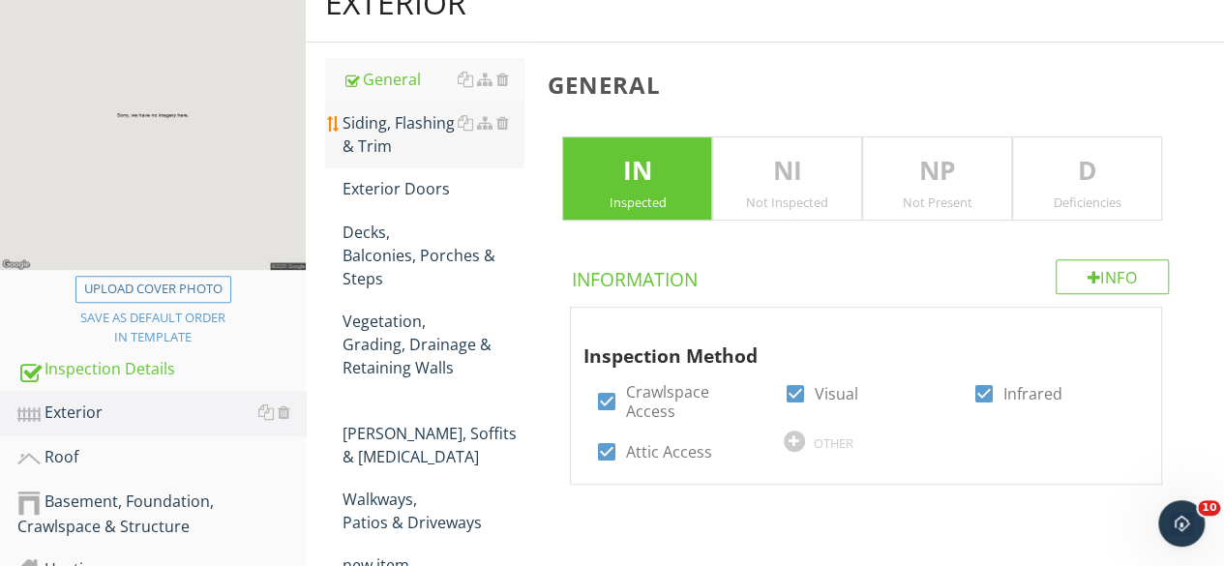
click at [397, 137] on div "Siding, Flashing & Trim" at bounding box center [432, 134] width 181 height 46
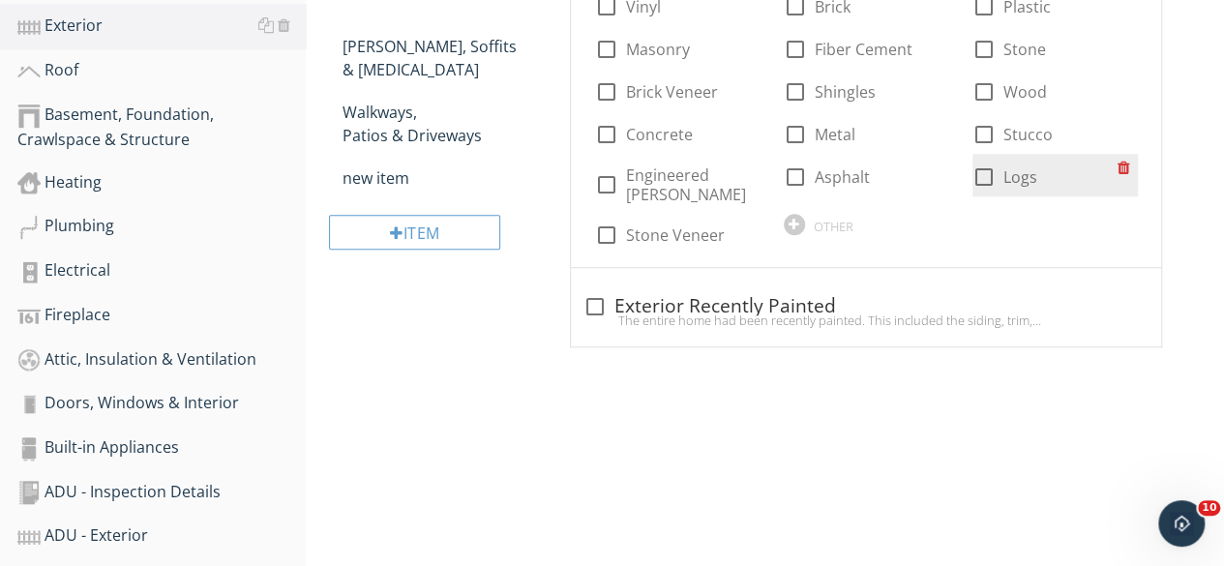
scroll to position [443, 0]
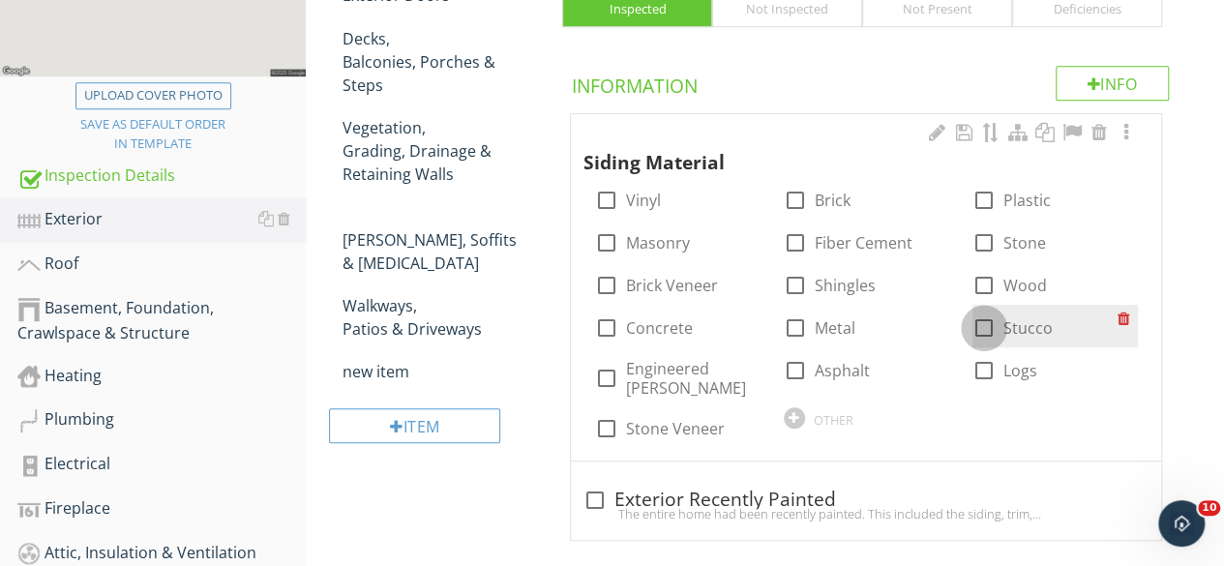
click at [983, 324] on div at bounding box center [983, 327] width 33 height 33
checkbox input "true"
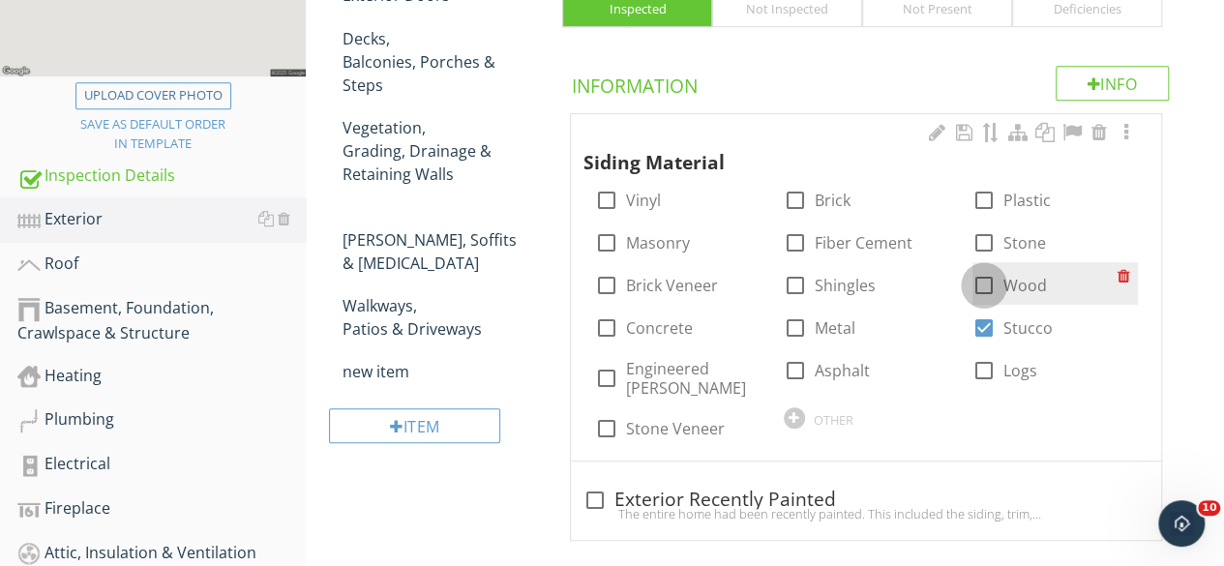
click at [986, 286] on div at bounding box center [983, 285] width 33 height 33
checkbox input "true"
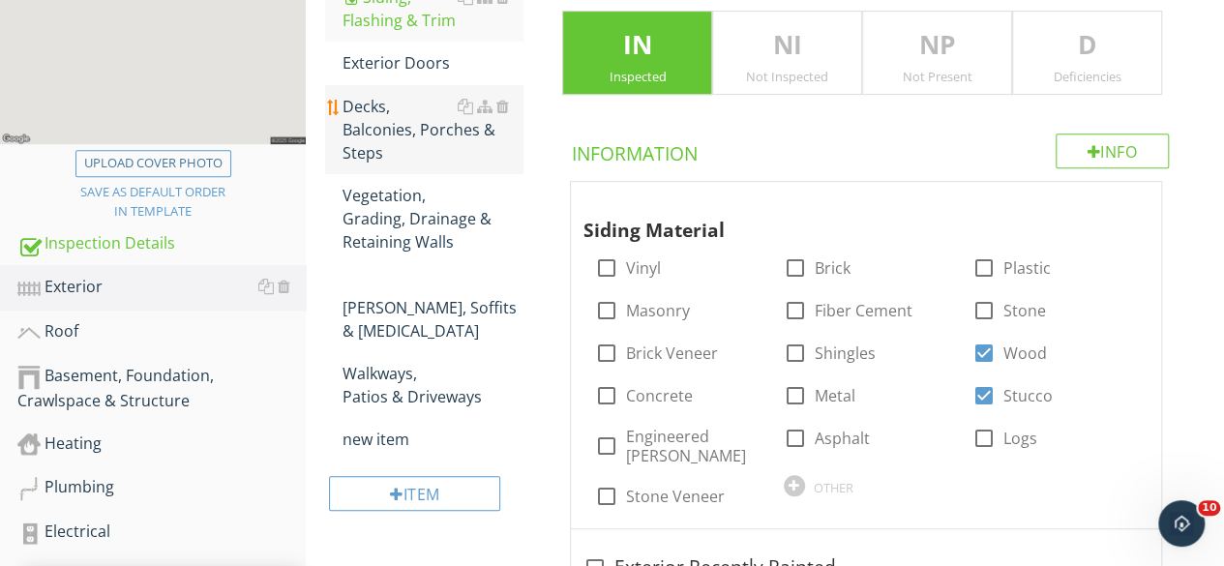
scroll to position [346, 0]
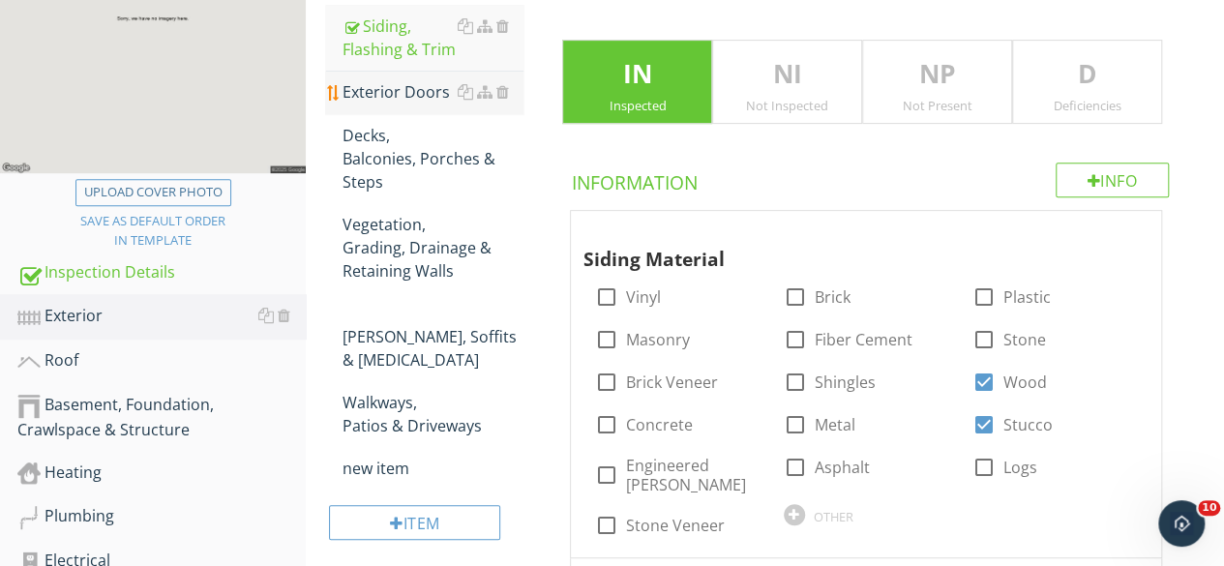
click at [377, 81] on div "Exterior Doors" at bounding box center [432, 91] width 181 height 23
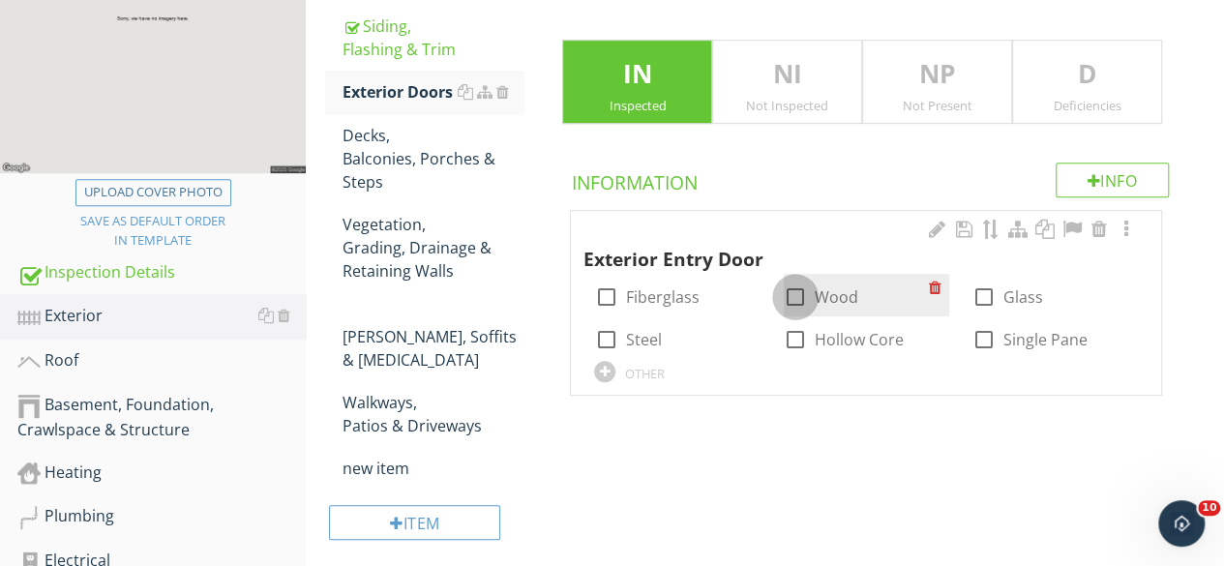
click at [801, 303] on div at bounding box center [795, 296] width 33 height 33
checkbox input "true"
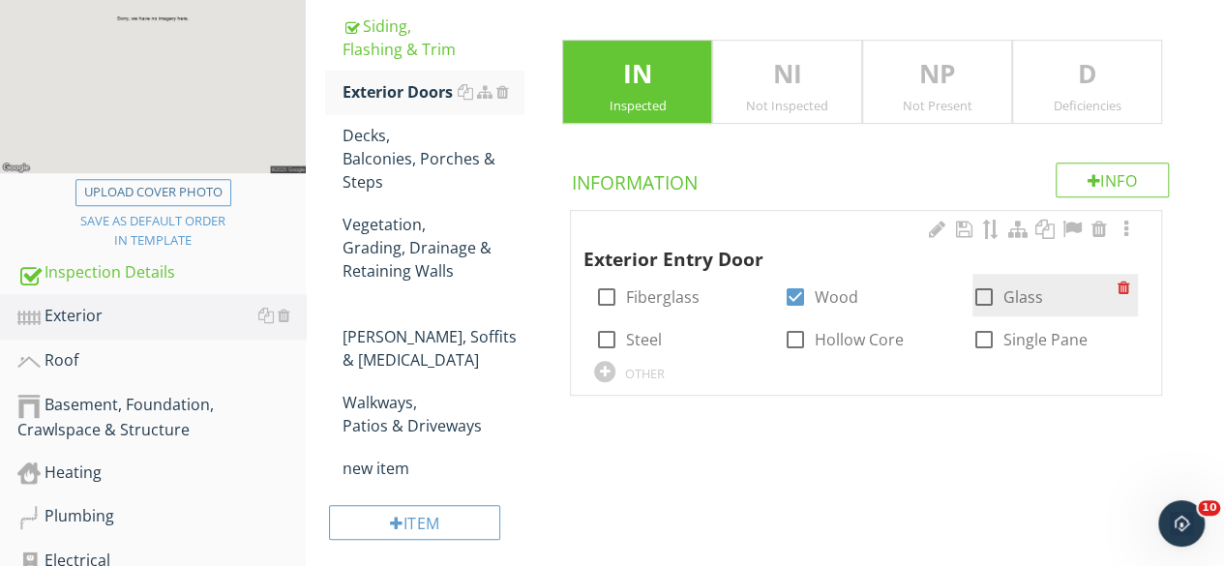
click at [989, 301] on div at bounding box center [983, 296] width 33 height 33
checkbox input "true"
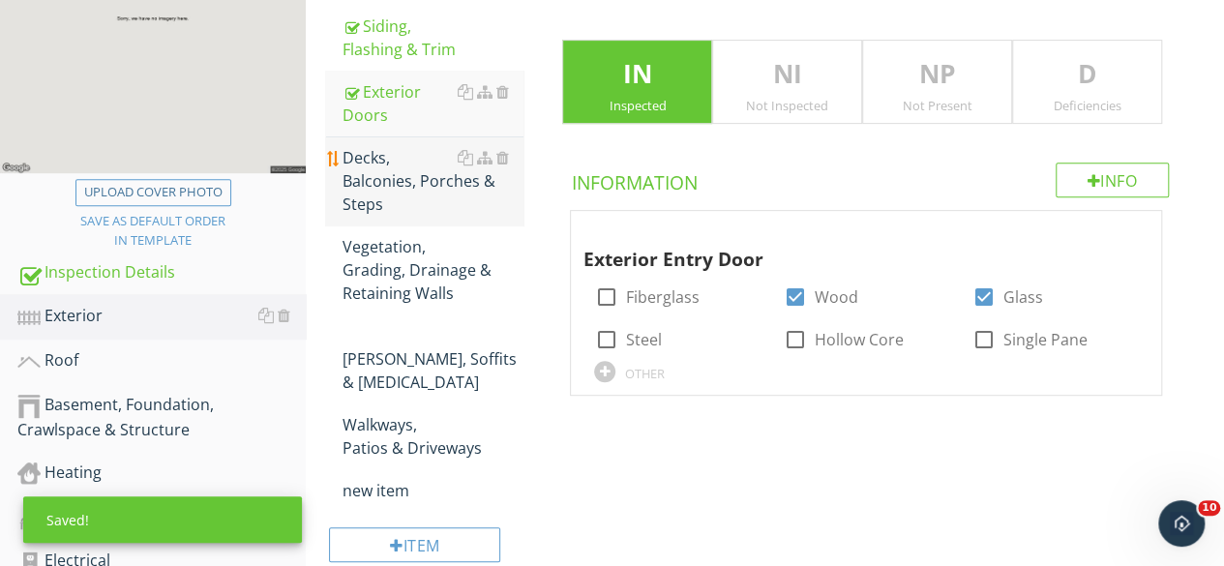
click at [398, 172] on div "Decks, Balconies, Porches & Steps" at bounding box center [432, 181] width 181 height 70
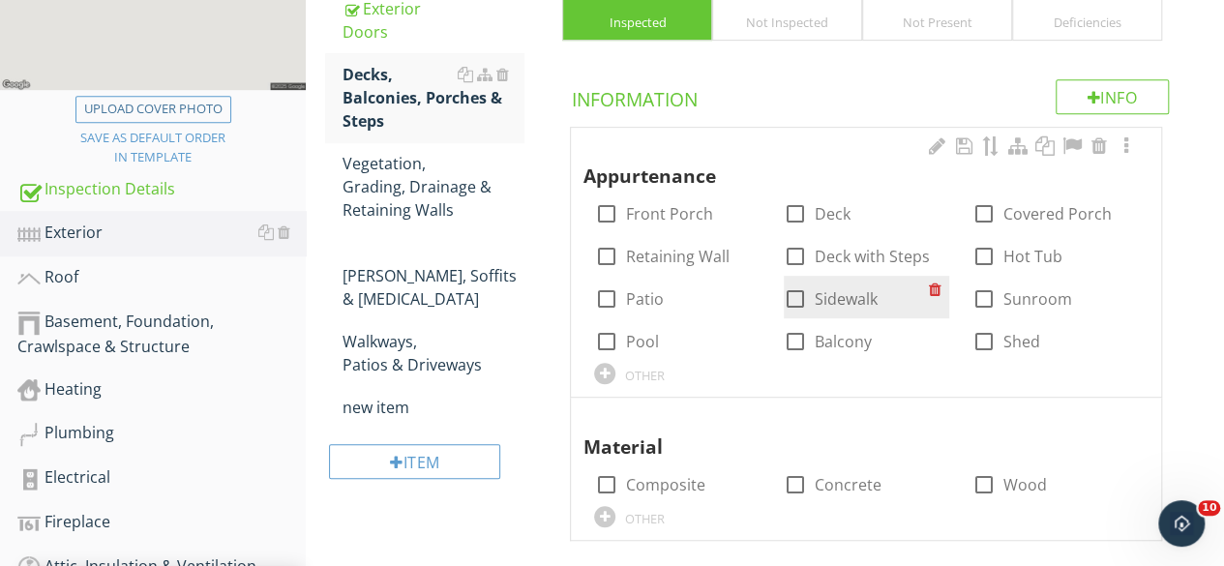
scroll to position [540, 0]
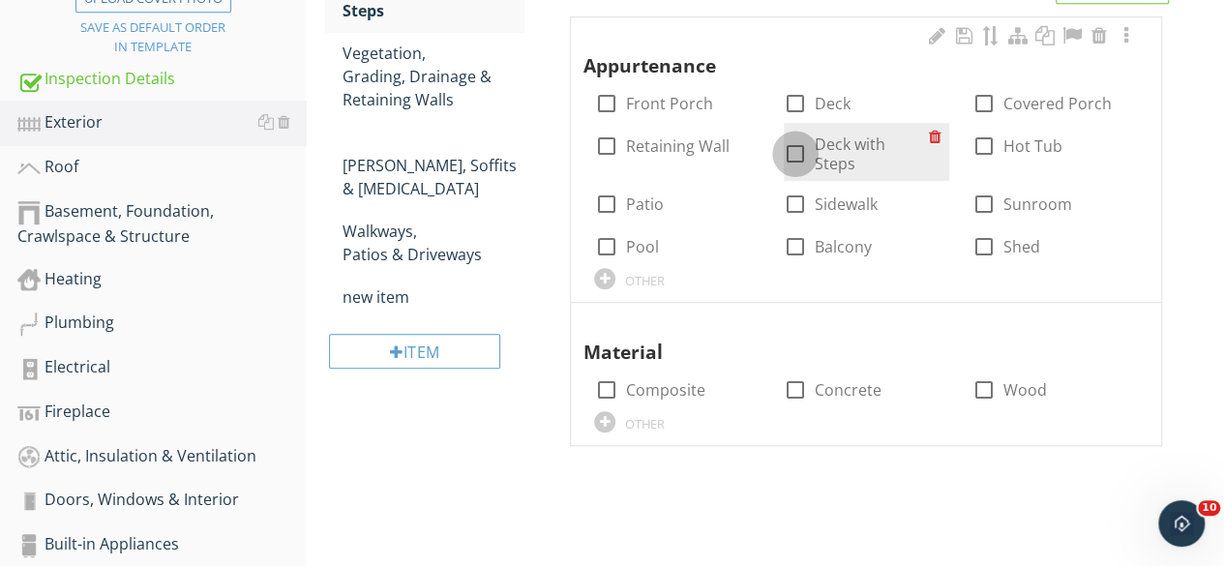
click at [792, 146] on div at bounding box center [795, 153] width 33 height 33
checkbox input "true"
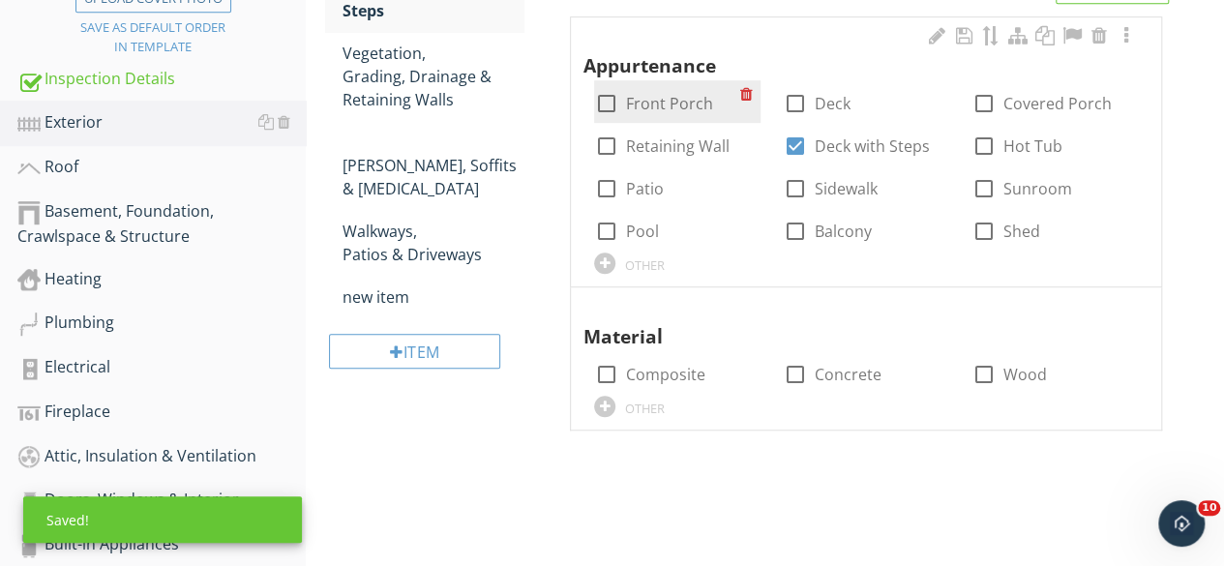
click at [603, 100] on div at bounding box center [605, 103] width 33 height 33
checkbox input "true"
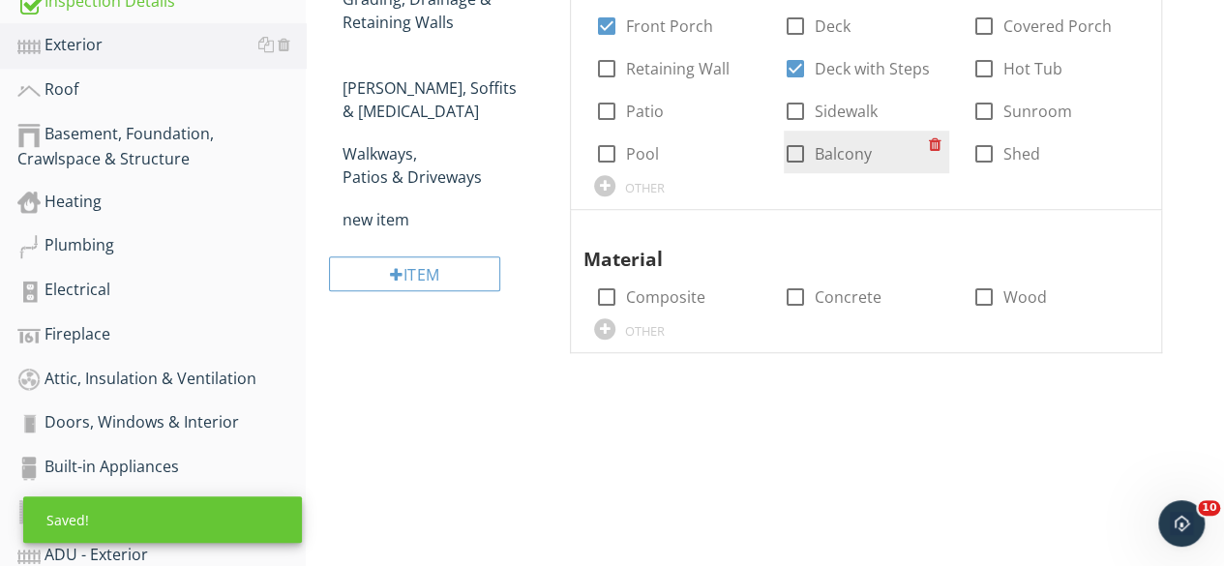
scroll to position [733, 0]
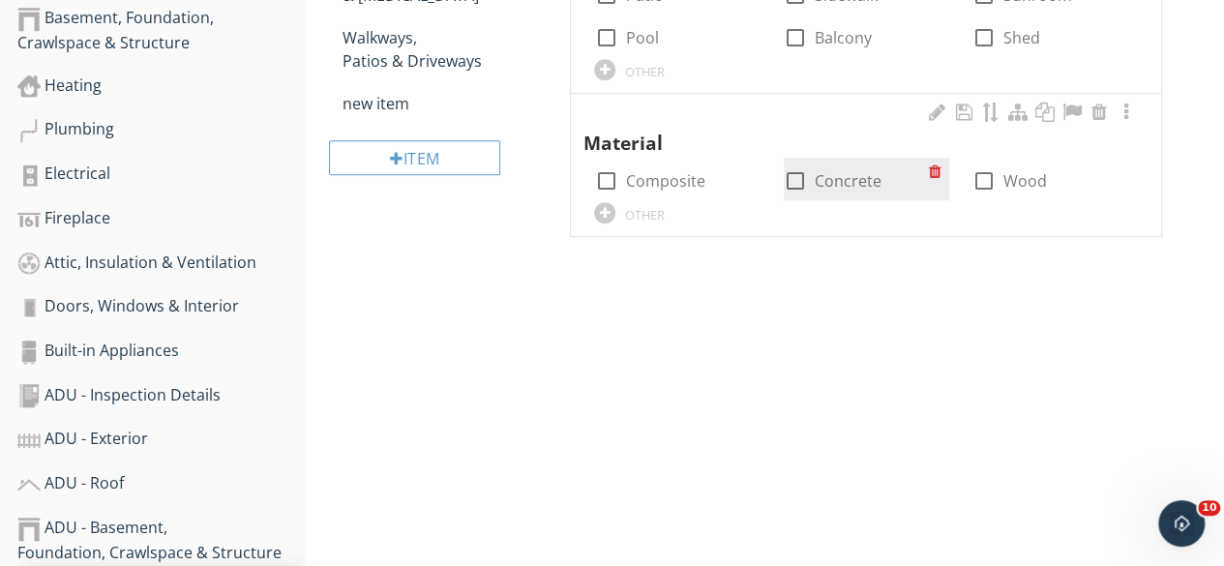
click at [800, 179] on div at bounding box center [795, 180] width 33 height 33
checkbox input "true"
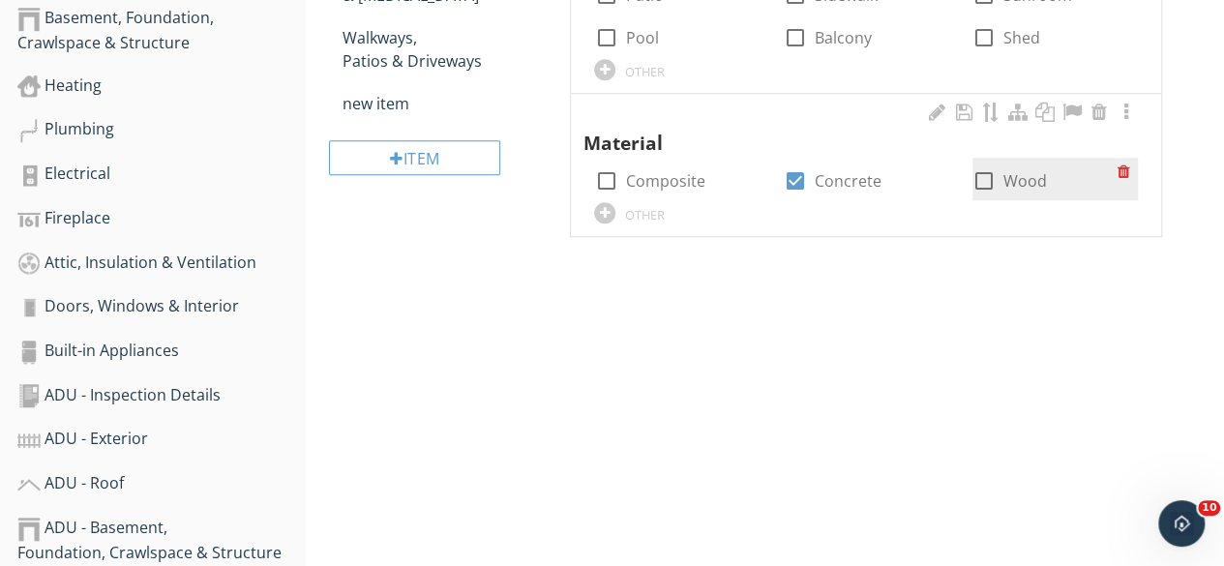
click at [982, 183] on div at bounding box center [983, 180] width 33 height 33
checkbox input "true"
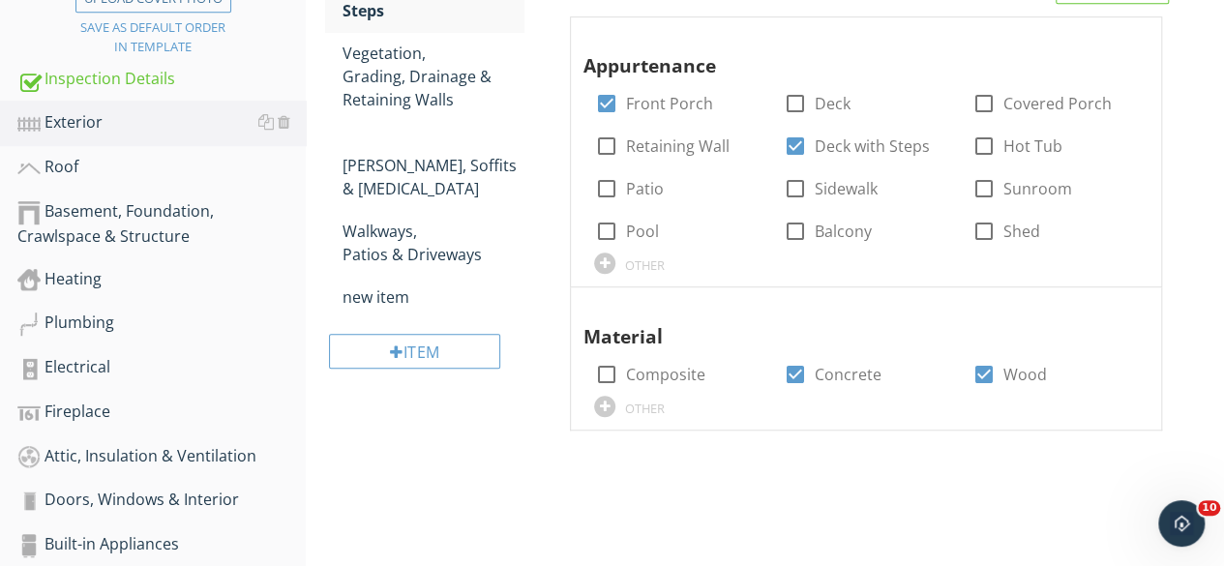
scroll to position [540, 0]
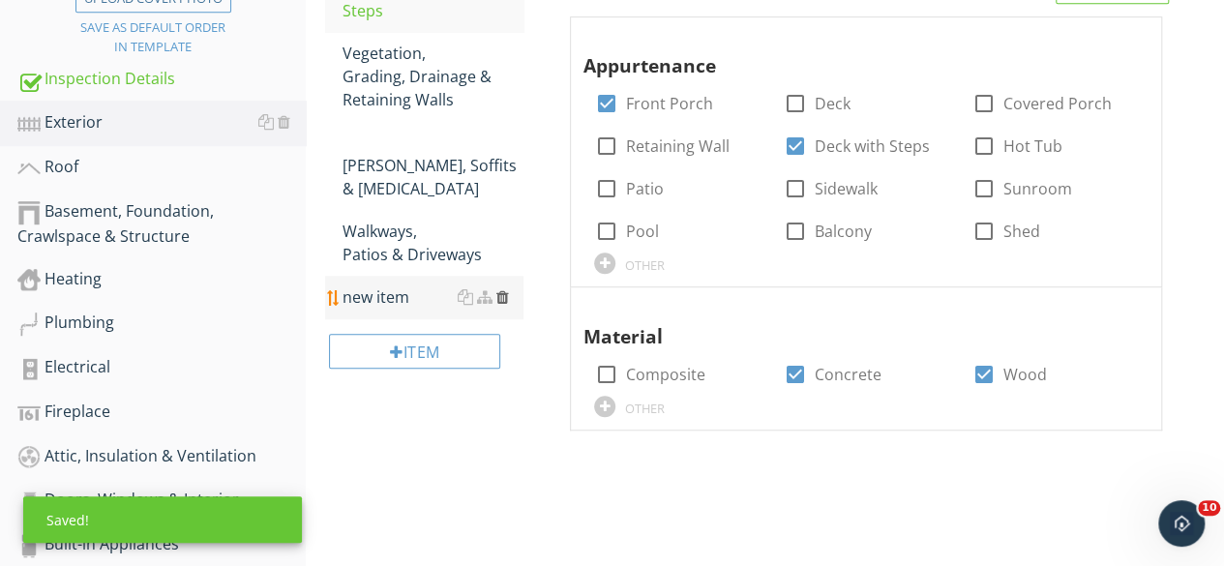
click at [504, 289] on div at bounding box center [501, 296] width 13 height 15
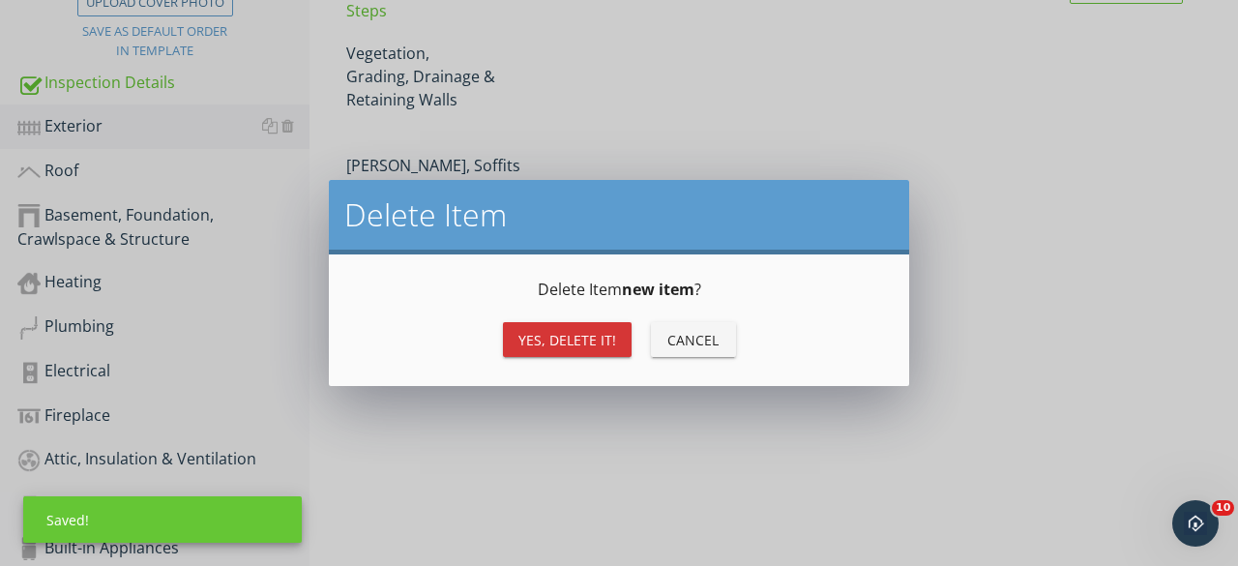
click at [538, 340] on div "Yes, Delete it!" at bounding box center [567, 340] width 98 height 20
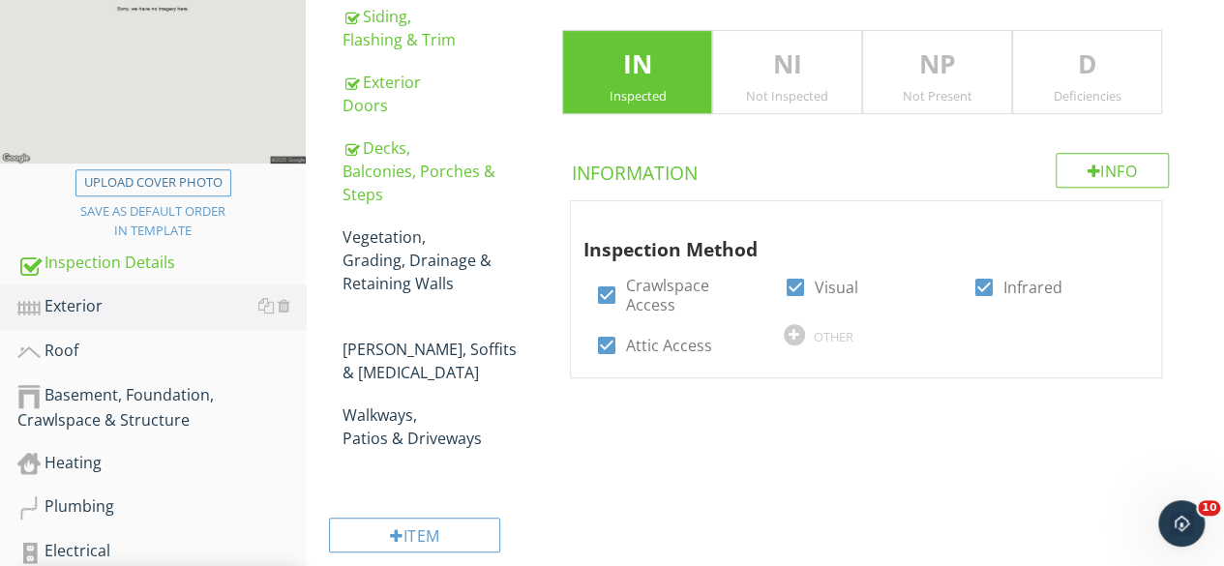
scroll to position [346, 0]
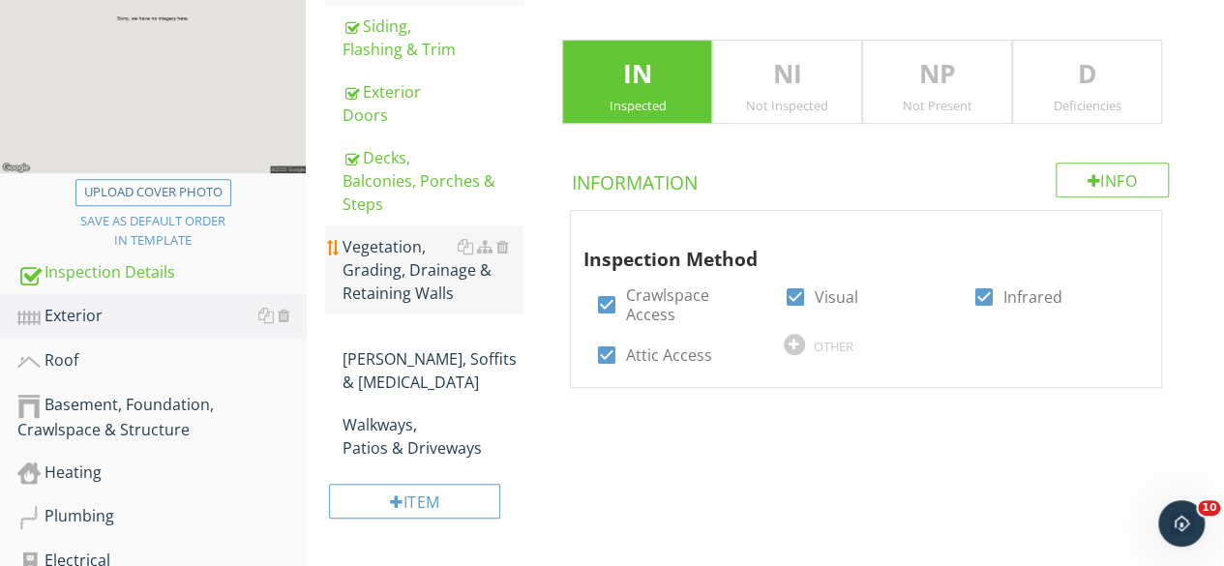
click at [397, 263] on div "Vegetation, Grading, Drainage & Retaining Walls" at bounding box center [432, 270] width 181 height 70
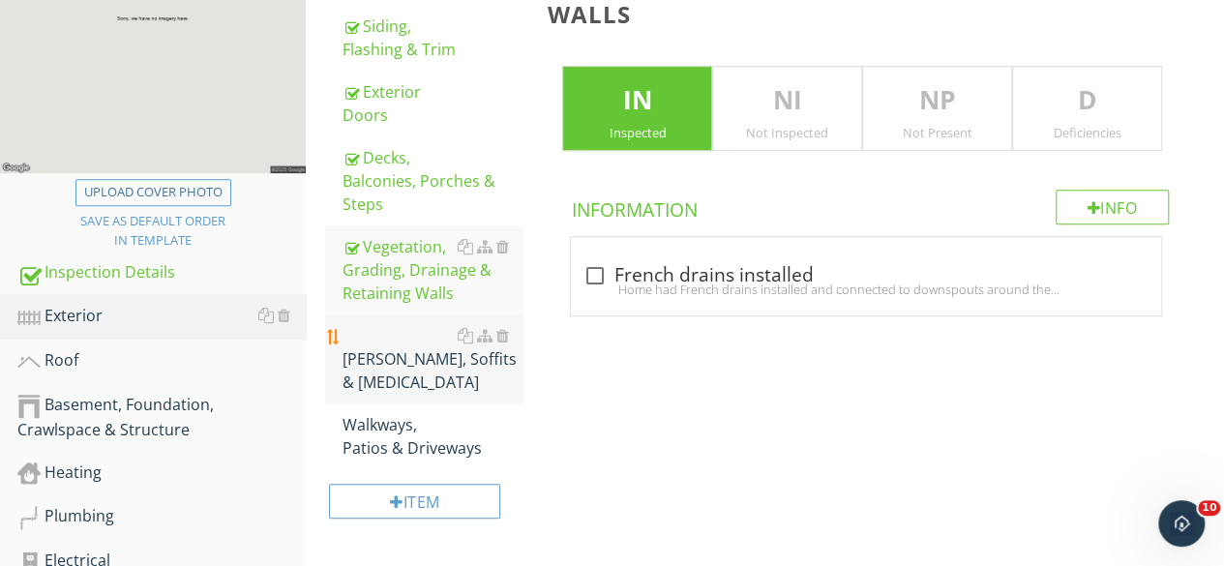
click at [390, 339] on div "Eaves, Soffits & Fascia" at bounding box center [432, 359] width 181 height 70
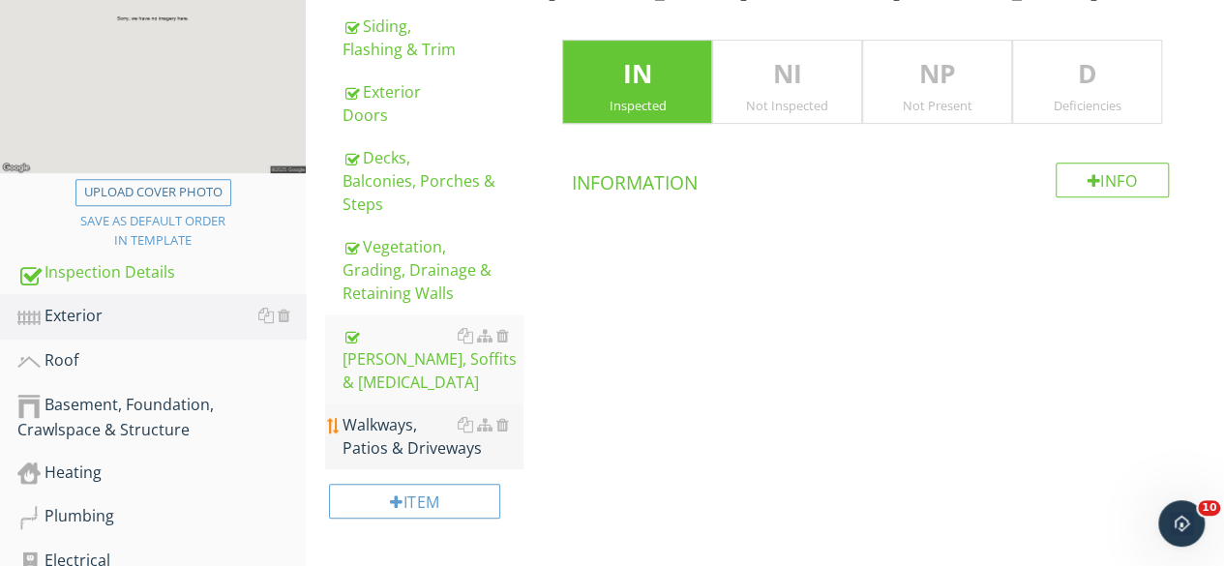
click at [413, 421] on div "Walkways, Patios & Driveways" at bounding box center [432, 436] width 181 height 46
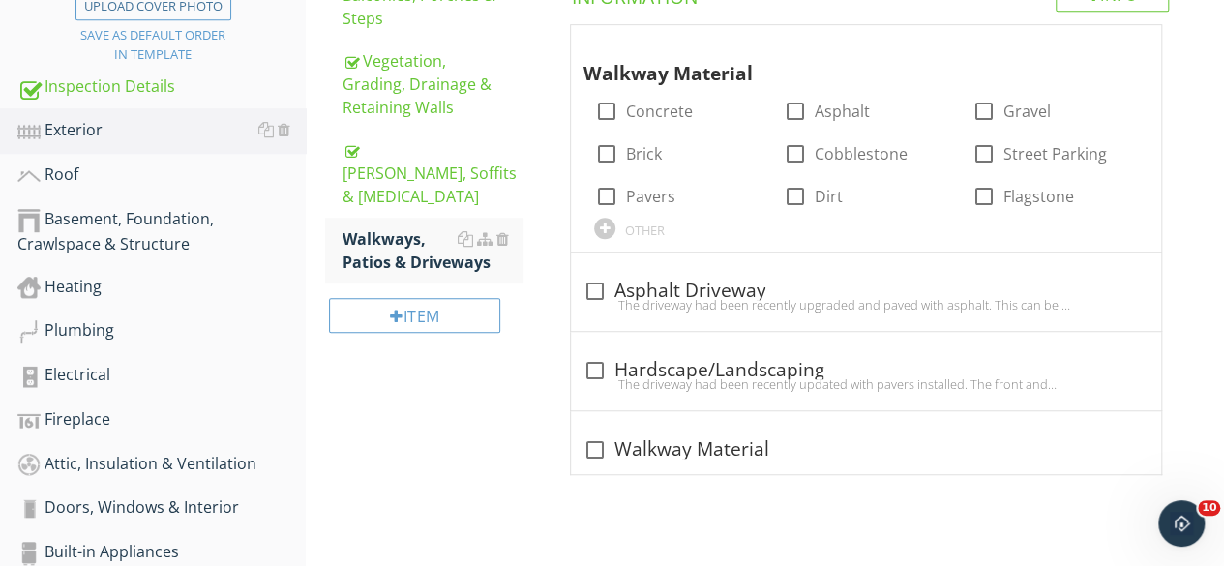
scroll to position [540, 0]
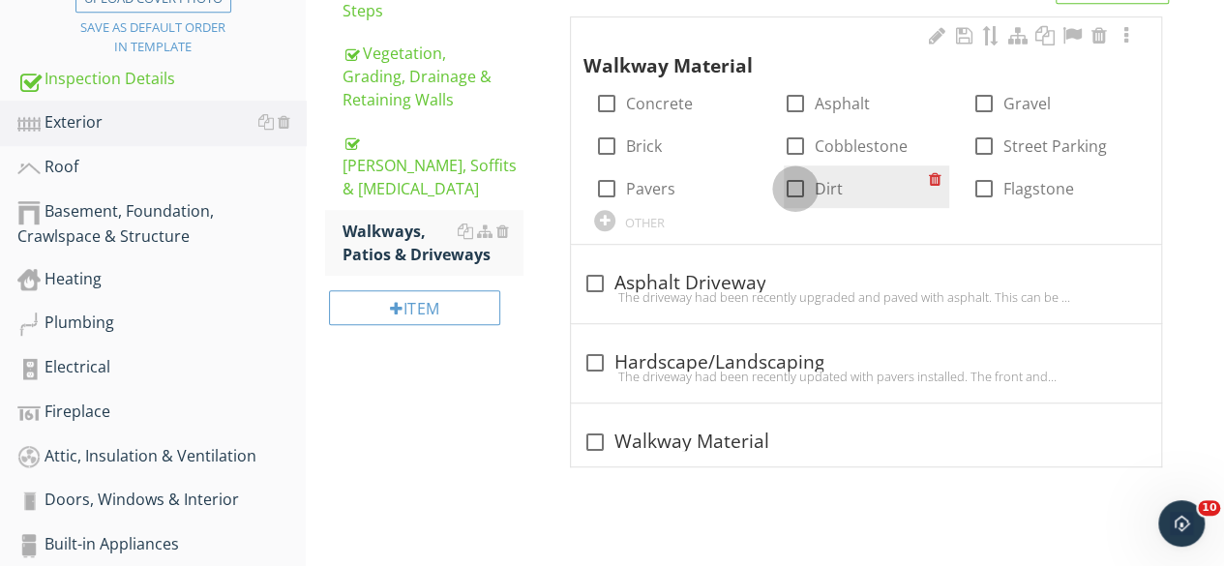
click at [797, 186] on div at bounding box center [795, 188] width 33 height 33
checkbox input "true"
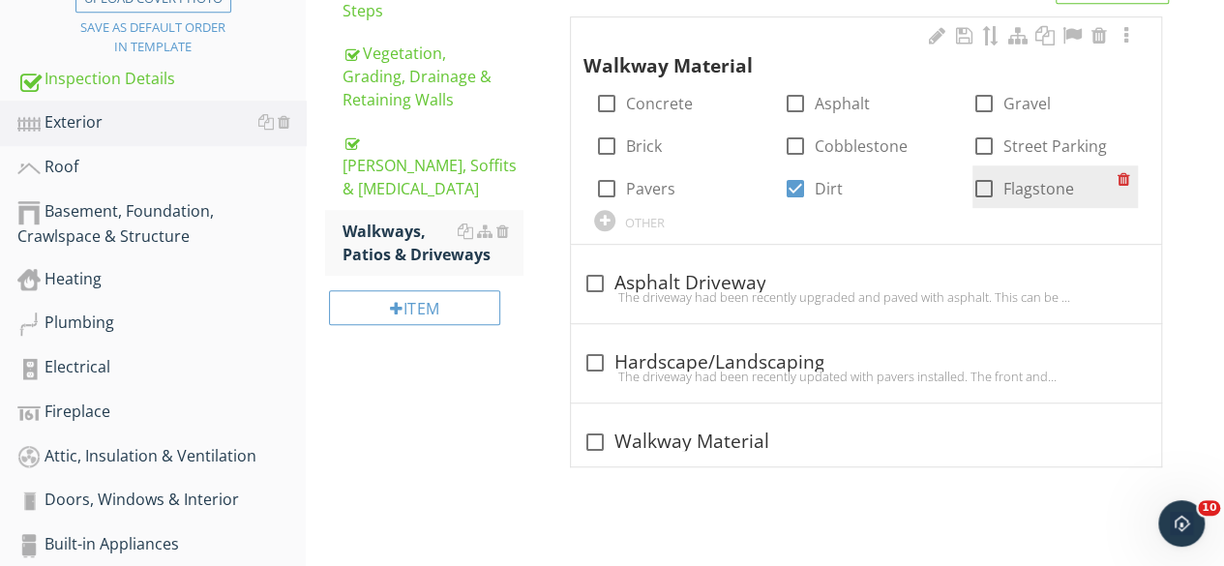
click at [982, 189] on div at bounding box center [983, 188] width 33 height 33
checkbox input "true"
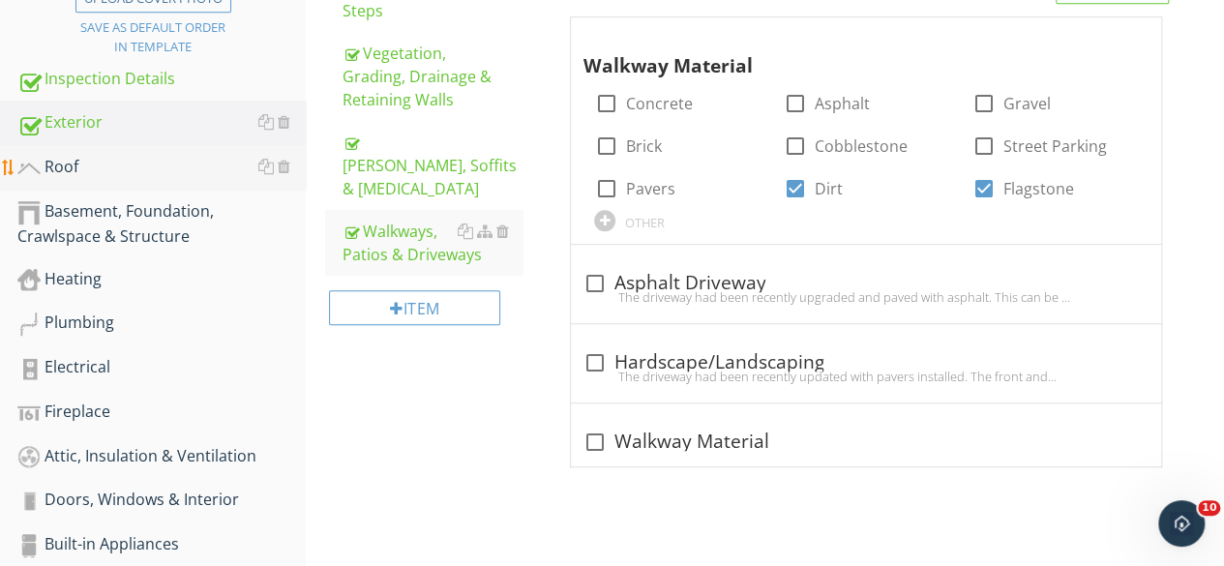
click at [71, 167] on div "Roof" at bounding box center [161, 167] width 288 height 25
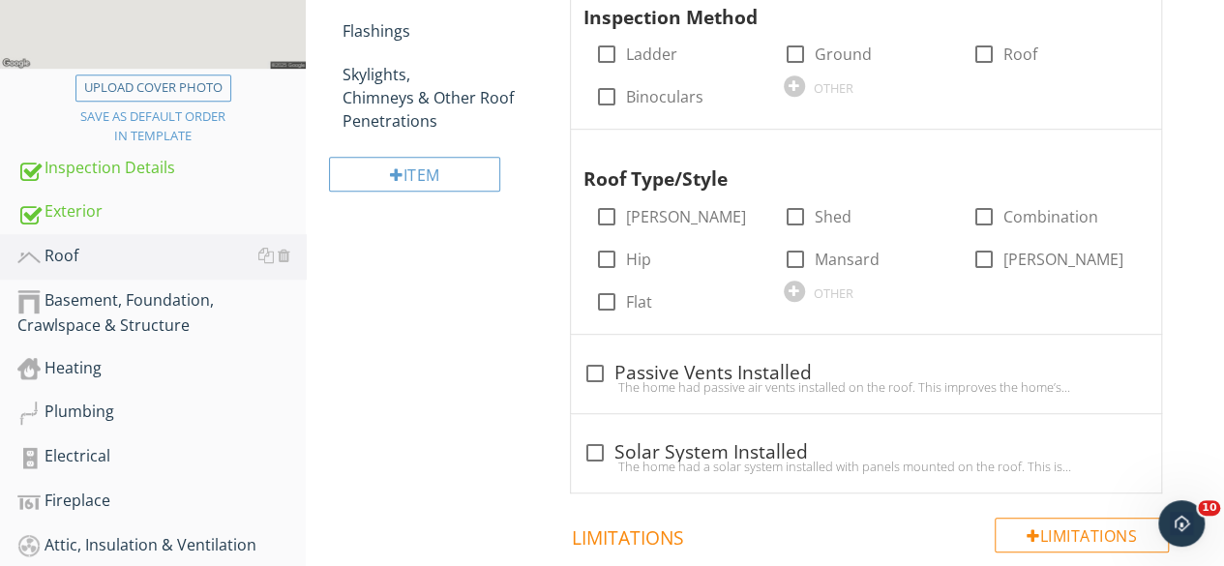
scroll to position [346, 0]
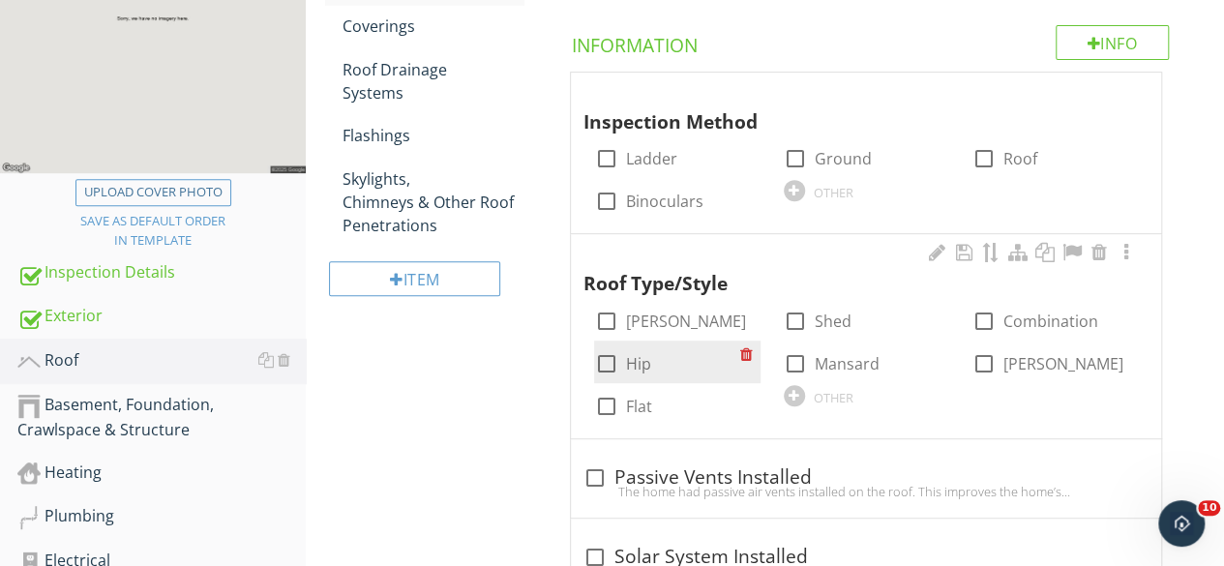
click at [600, 363] on div at bounding box center [605, 363] width 33 height 33
checkbox input "true"
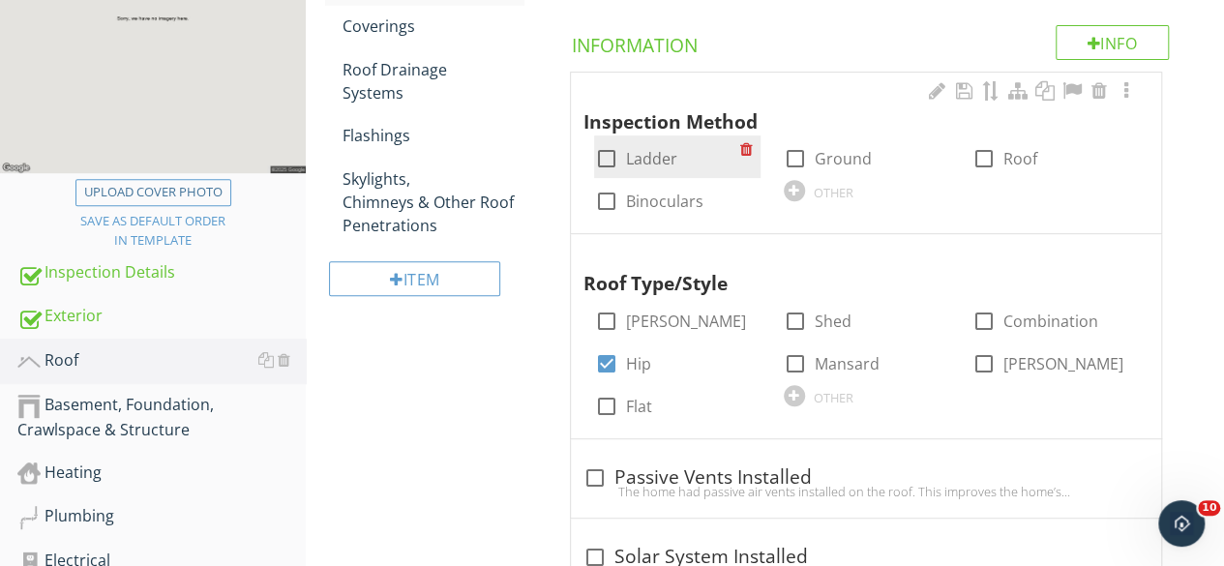
click at [607, 155] on div at bounding box center [605, 158] width 33 height 33
checkbox input "true"
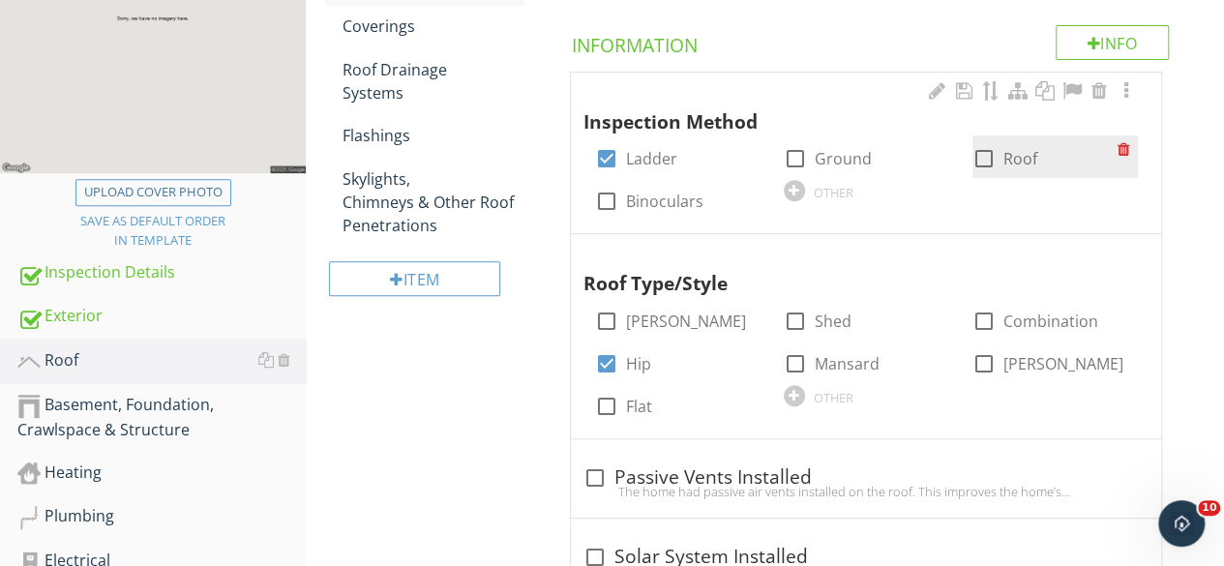
click at [988, 156] on div at bounding box center [983, 158] width 33 height 33
checkbox input "true"
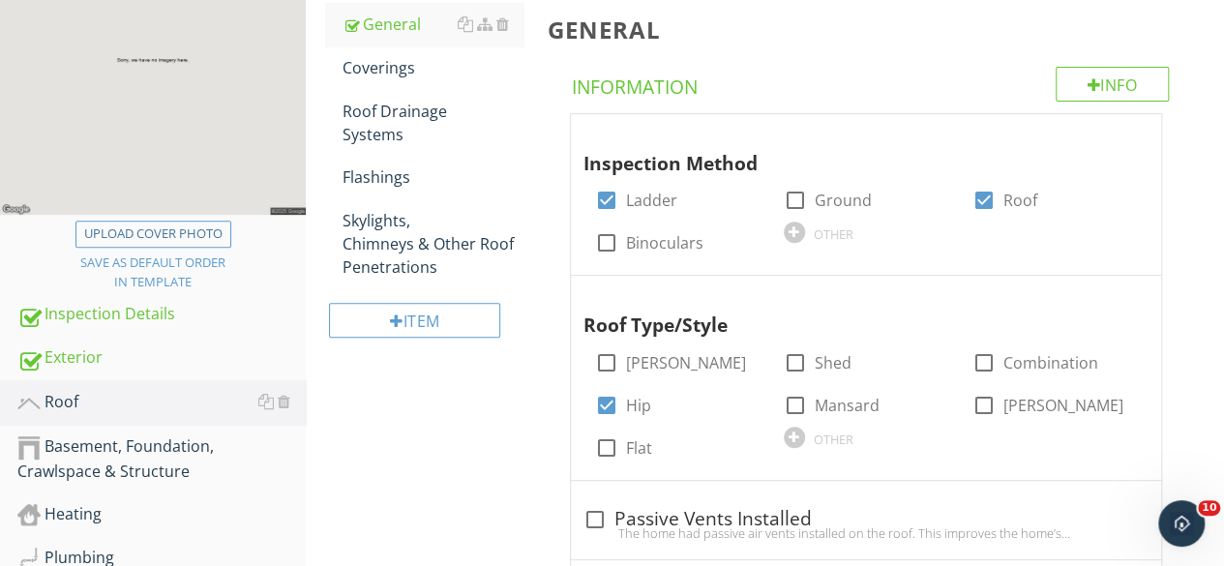
scroll to position [250, 0]
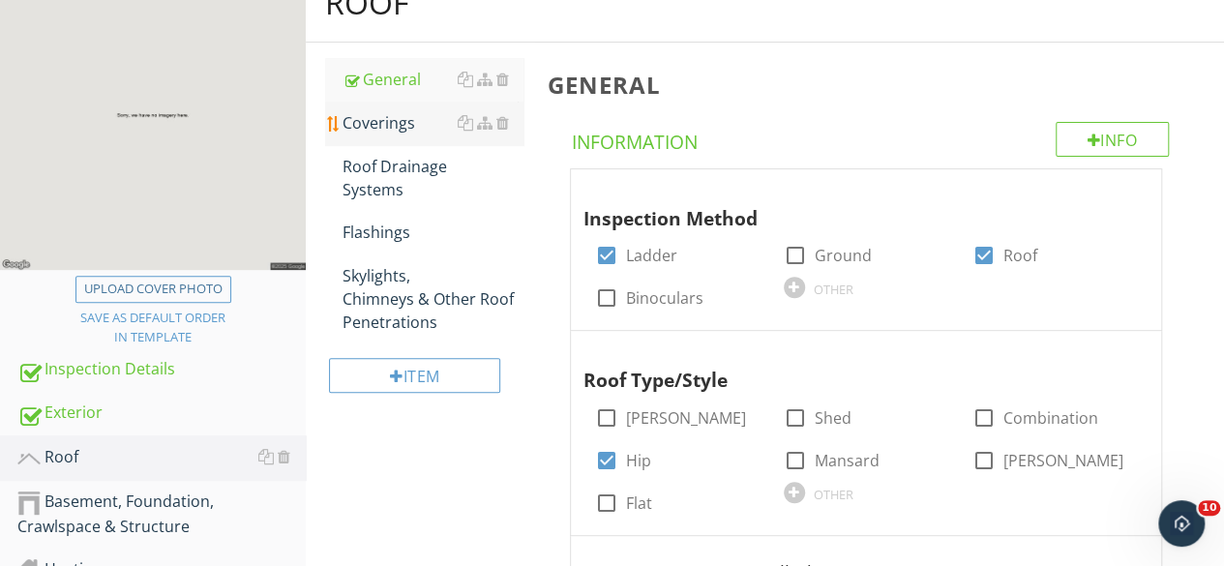
click at [364, 124] on div "Coverings" at bounding box center [432, 122] width 181 height 23
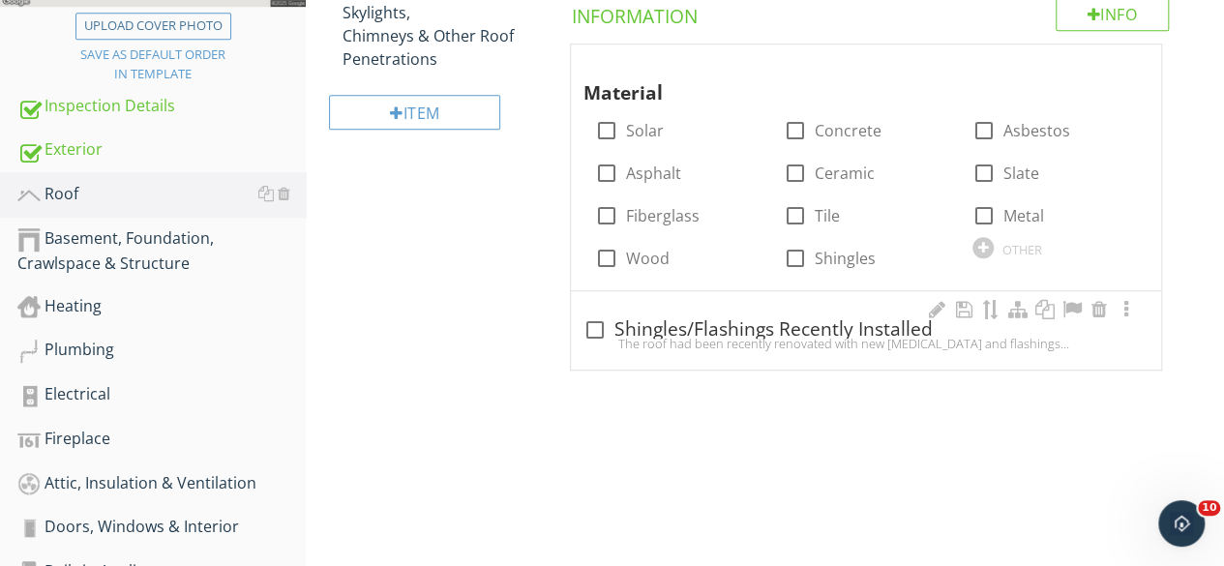
scroll to position [443, 0]
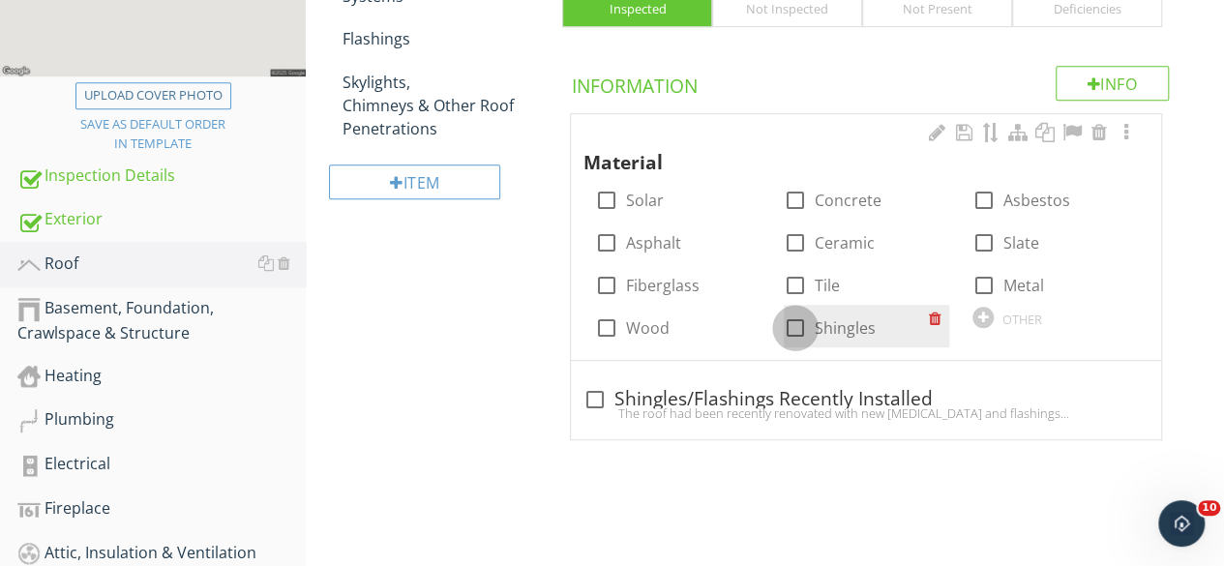
click at [801, 326] on div at bounding box center [795, 327] width 33 height 33
checkbox input "true"
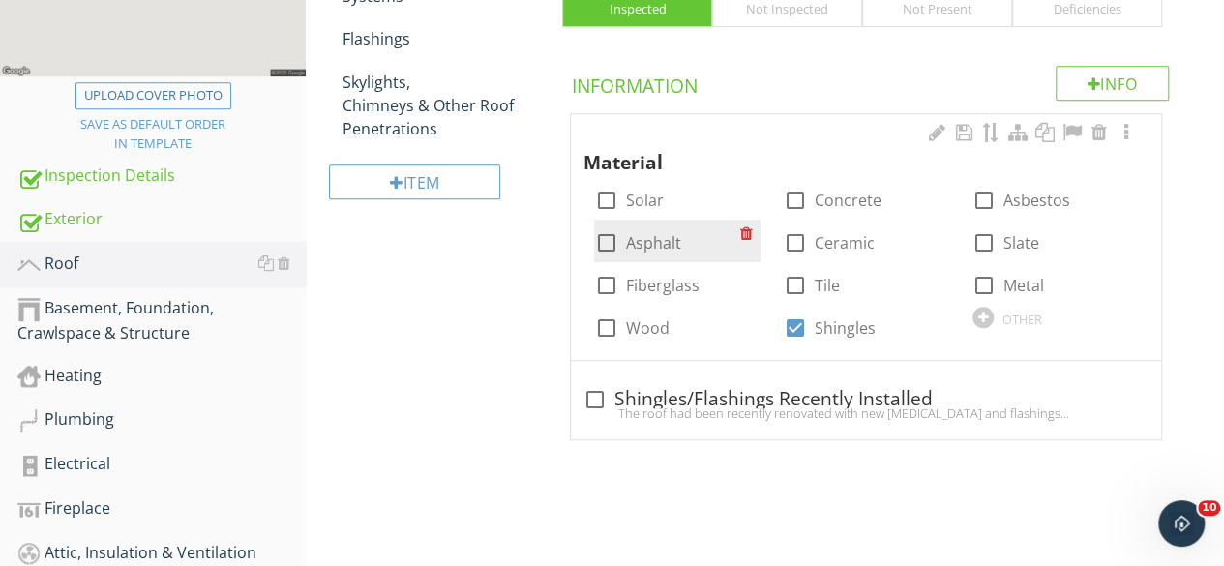
click at [609, 238] on div at bounding box center [605, 242] width 33 height 33
checkbox input "true"
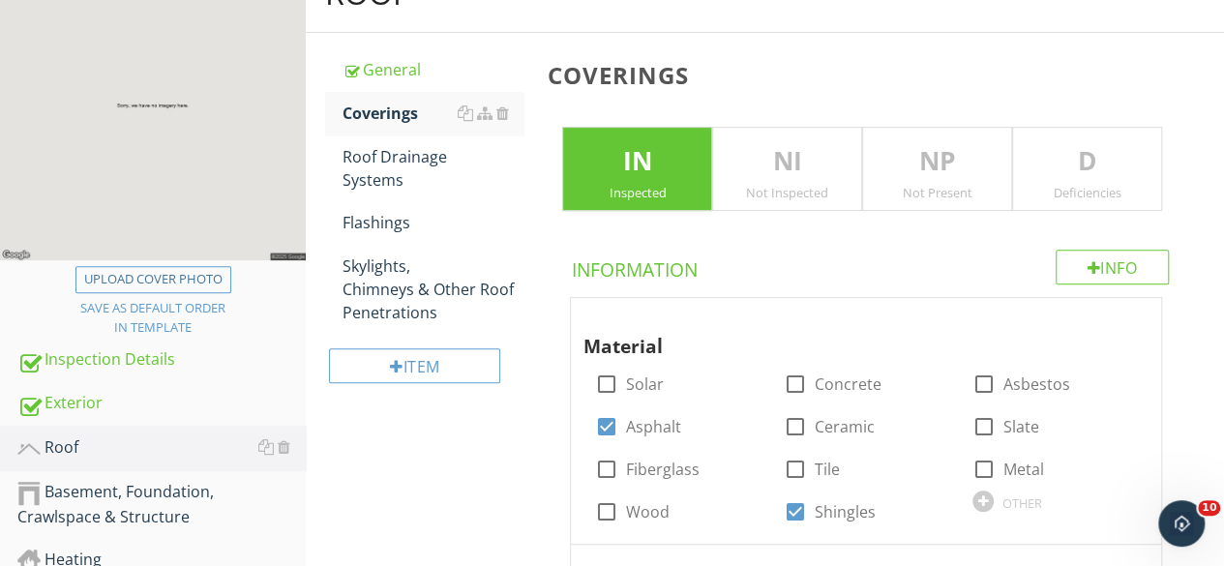
scroll to position [250, 0]
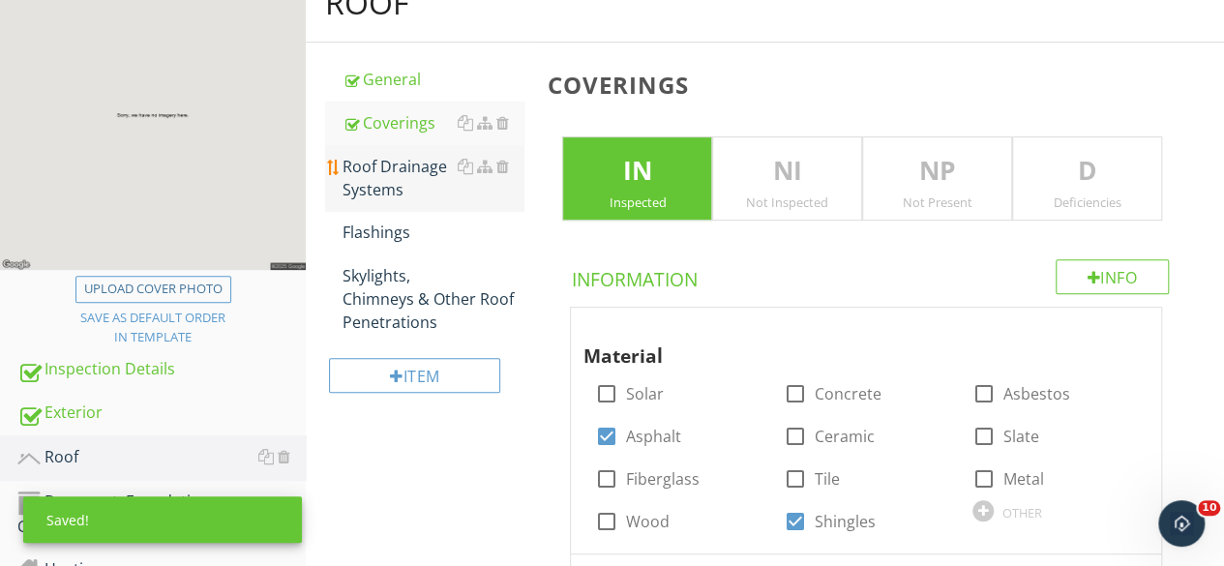
click at [391, 175] on div "Roof Drainage Systems" at bounding box center [432, 178] width 181 height 46
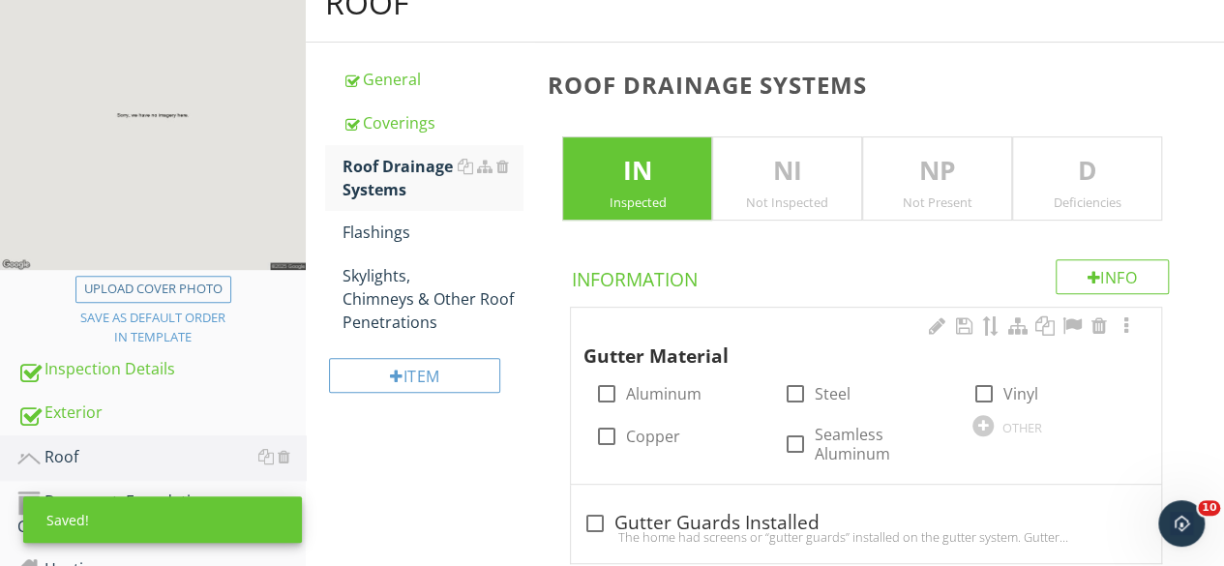
scroll to position [443, 0]
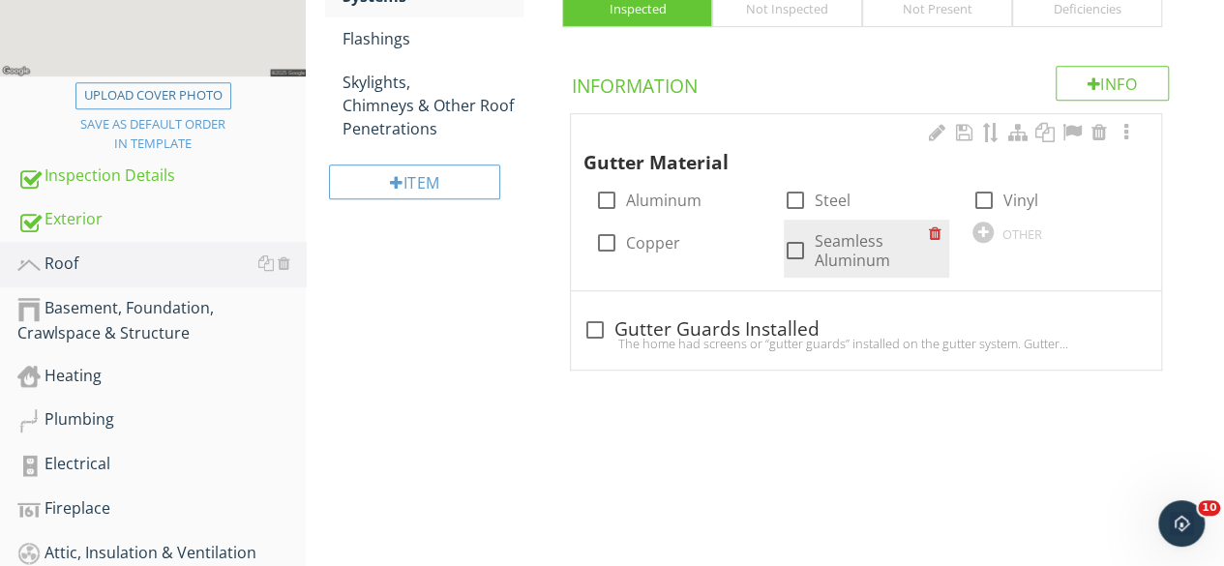
click at [793, 246] on div at bounding box center [795, 250] width 33 height 33
checkbox input "true"
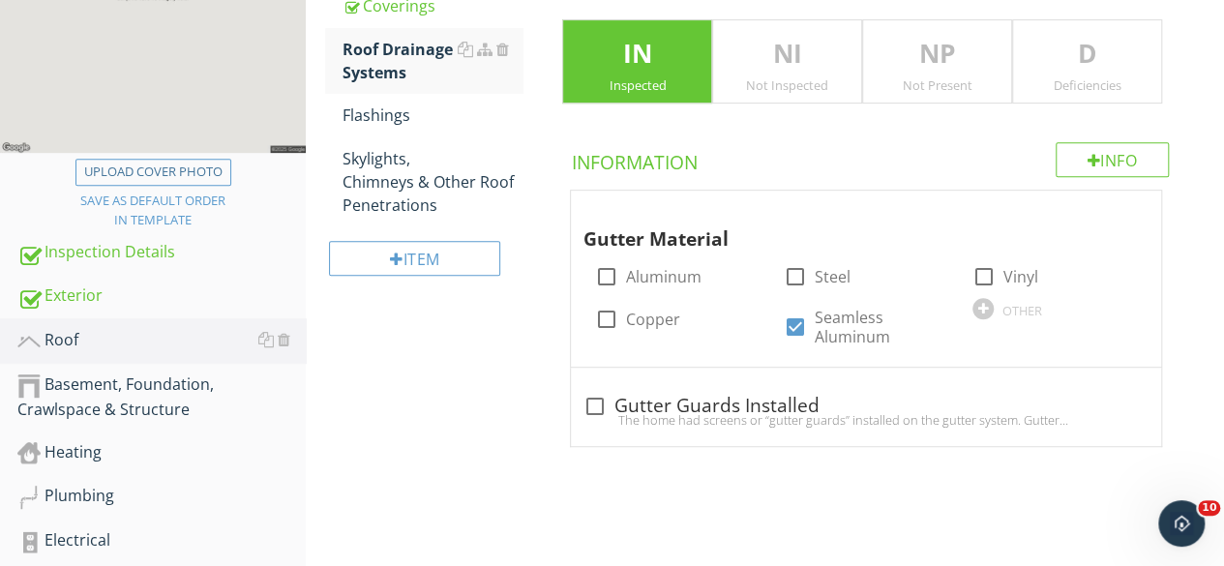
scroll to position [250, 0]
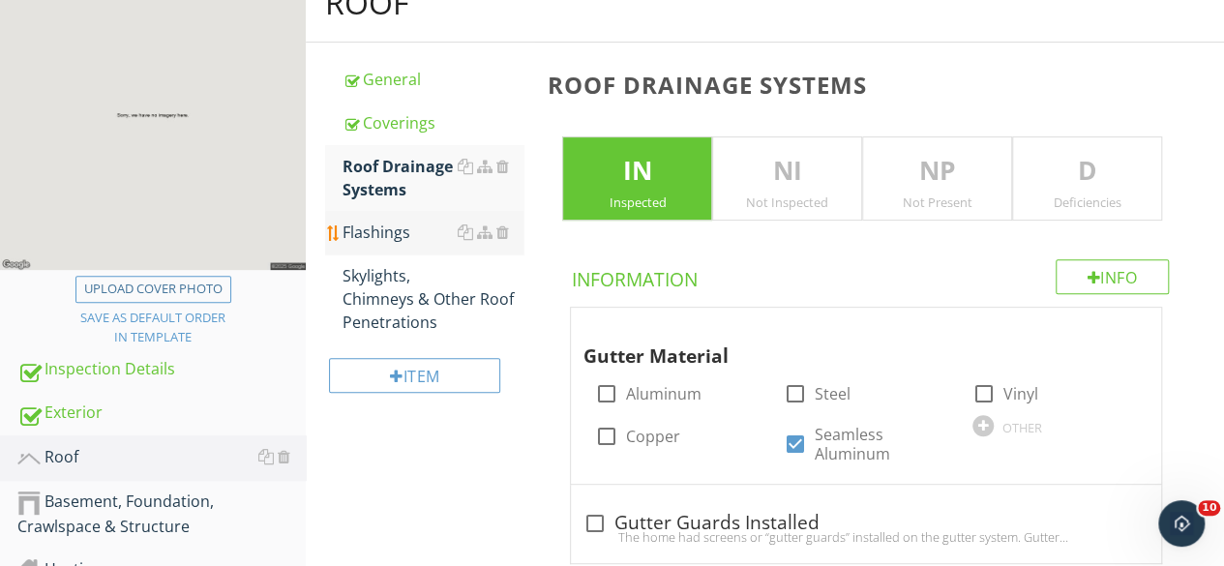
click at [402, 233] on div "Flashings" at bounding box center [432, 232] width 181 height 23
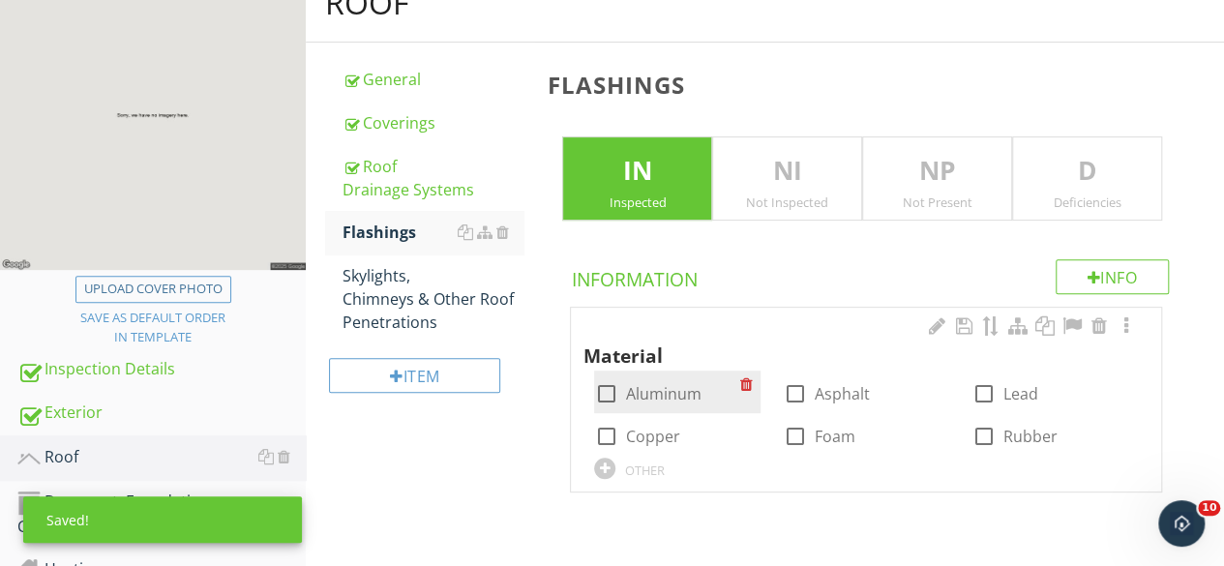
click at [607, 393] on div at bounding box center [605, 393] width 33 height 33
checkbox input "true"
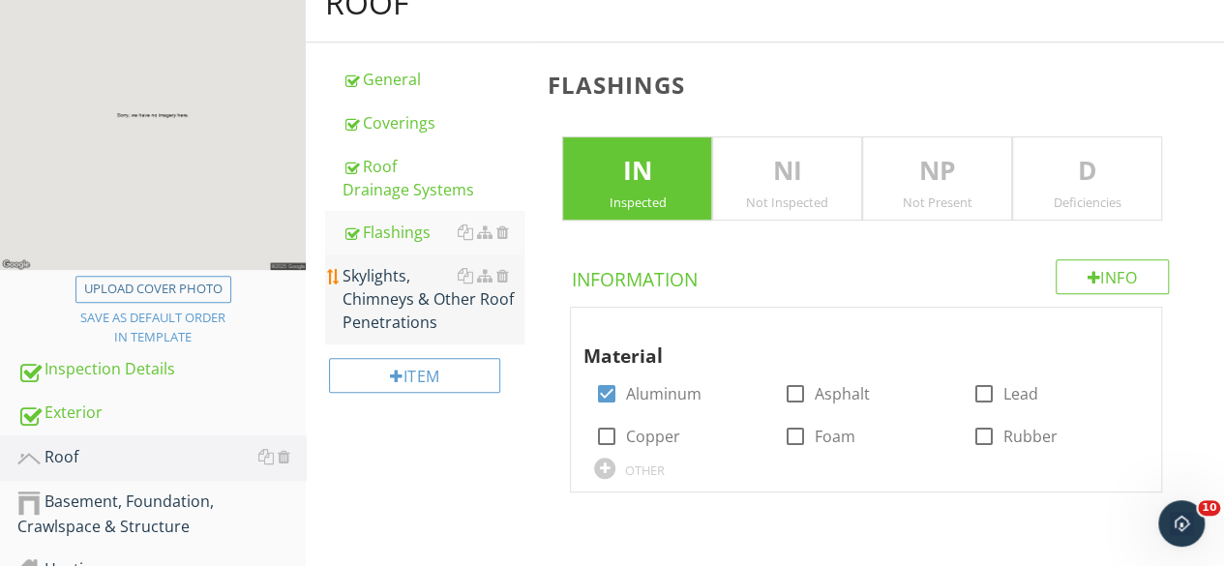
click at [405, 289] on div "Skylights, Chimneys & Other Roof Penetrations" at bounding box center [432, 299] width 181 height 70
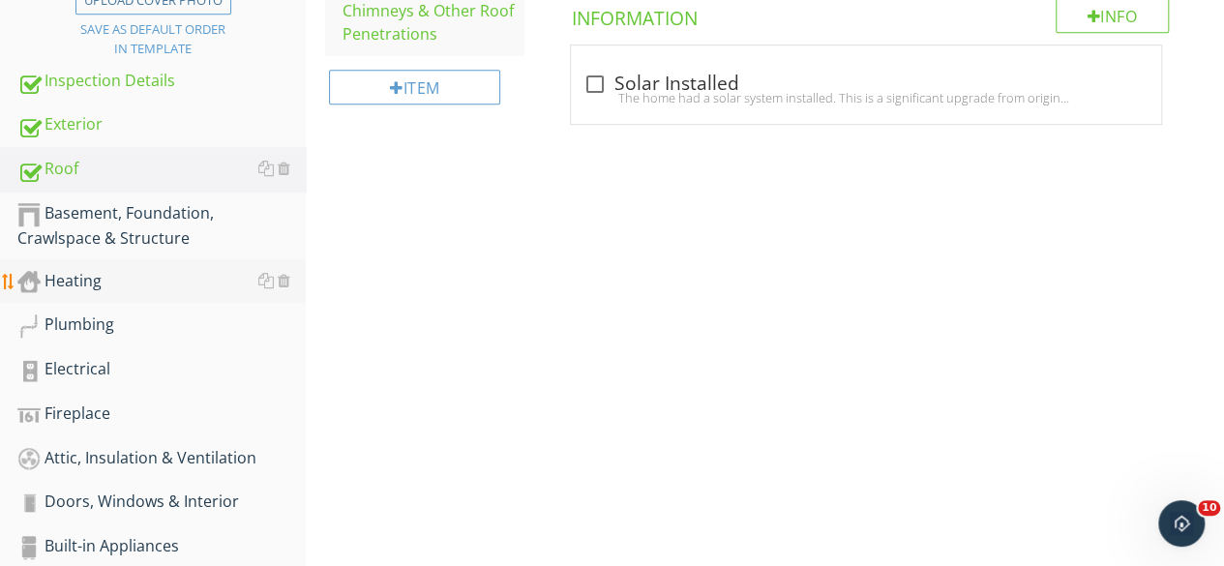
scroll to position [540, 0]
click at [78, 225] on div "Basement, Foundation, Crawlspace & Structure" at bounding box center [161, 223] width 288 height 48
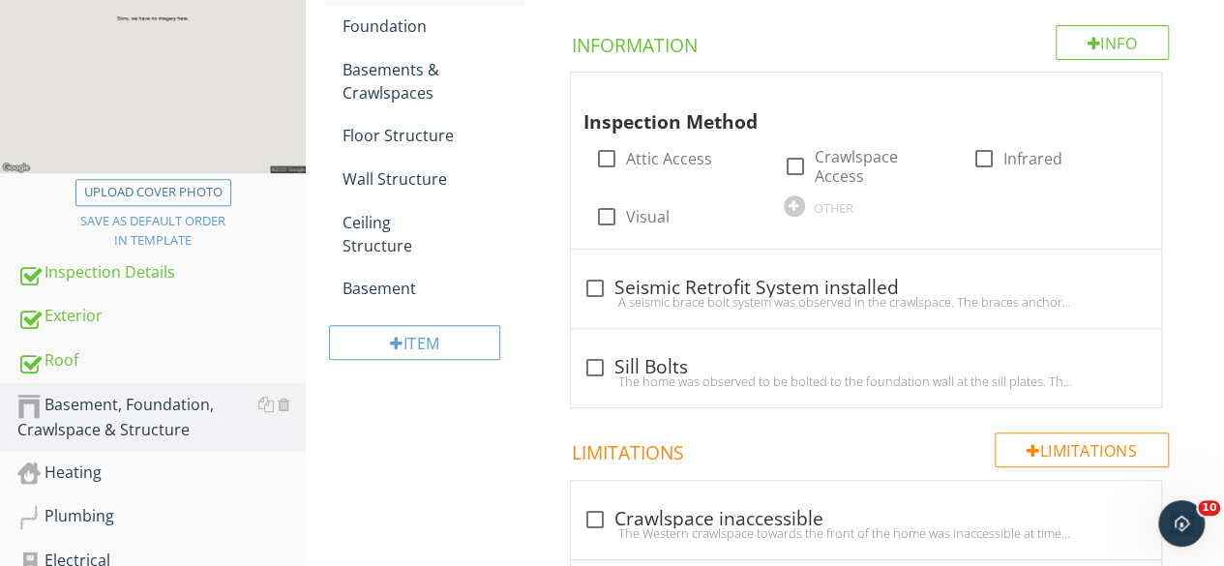
scroll to position [250, 0]
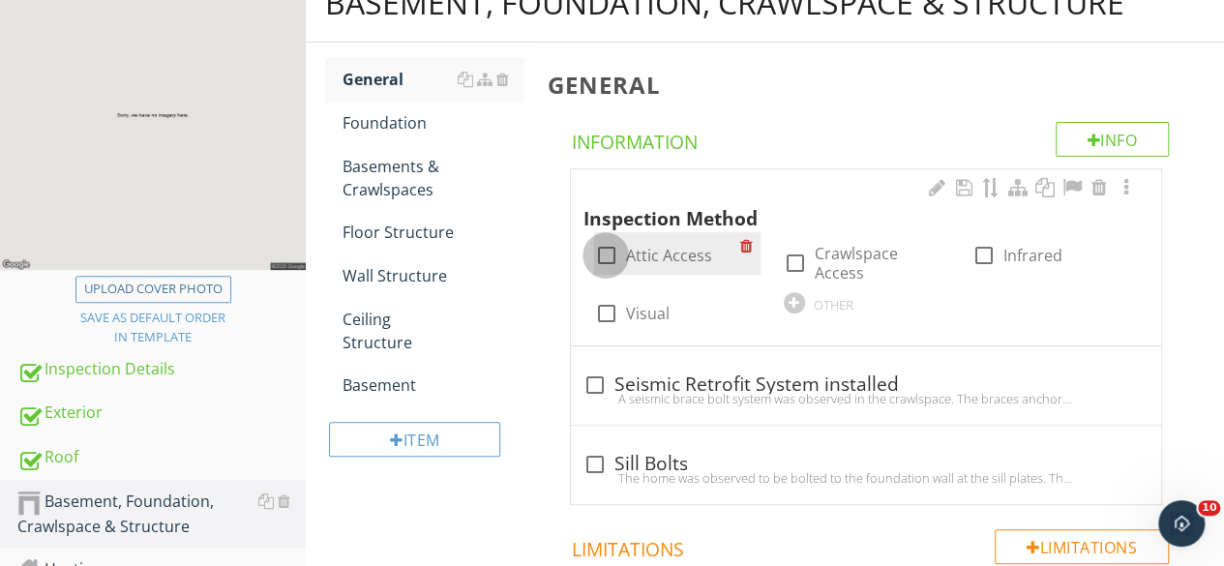
click at [602, 256] on div at bounding box center [605, 255] width 33 height 33
checkbox input "true"
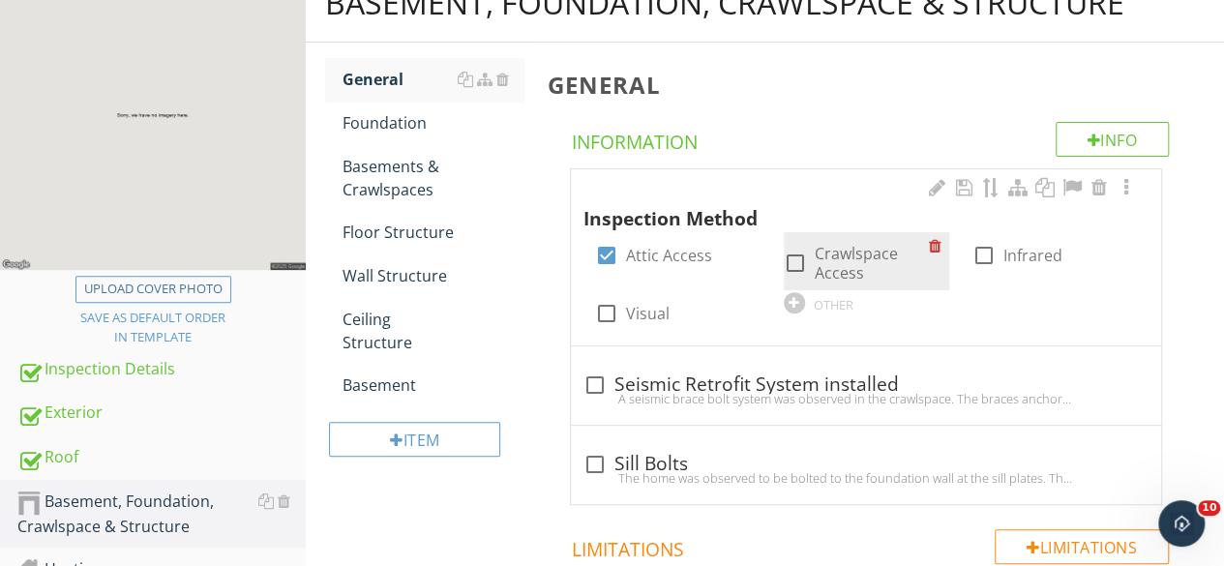
click at [796, 260] on div at bounding box center [795, 263] width 33 height 33
checkbox input "true"
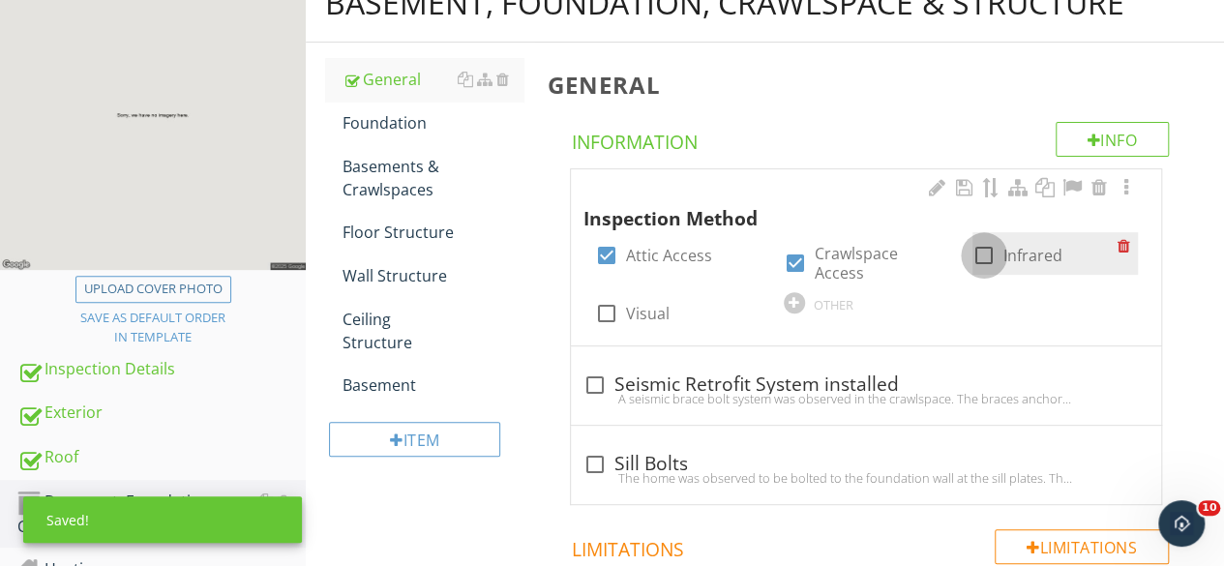
click at [983, 249] on div at bounding box center [983, 255] width 33 height 33
checkbox input "true"
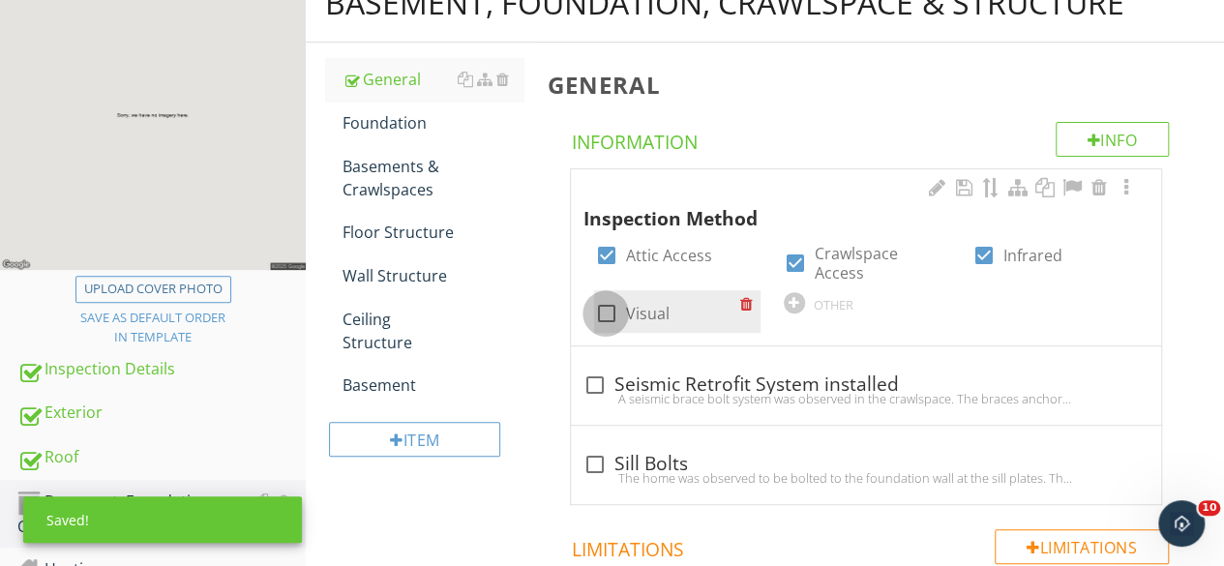
click at [610, 297] on div at bounding box center [605, 313] width 33 height 33
checkbox input "true"
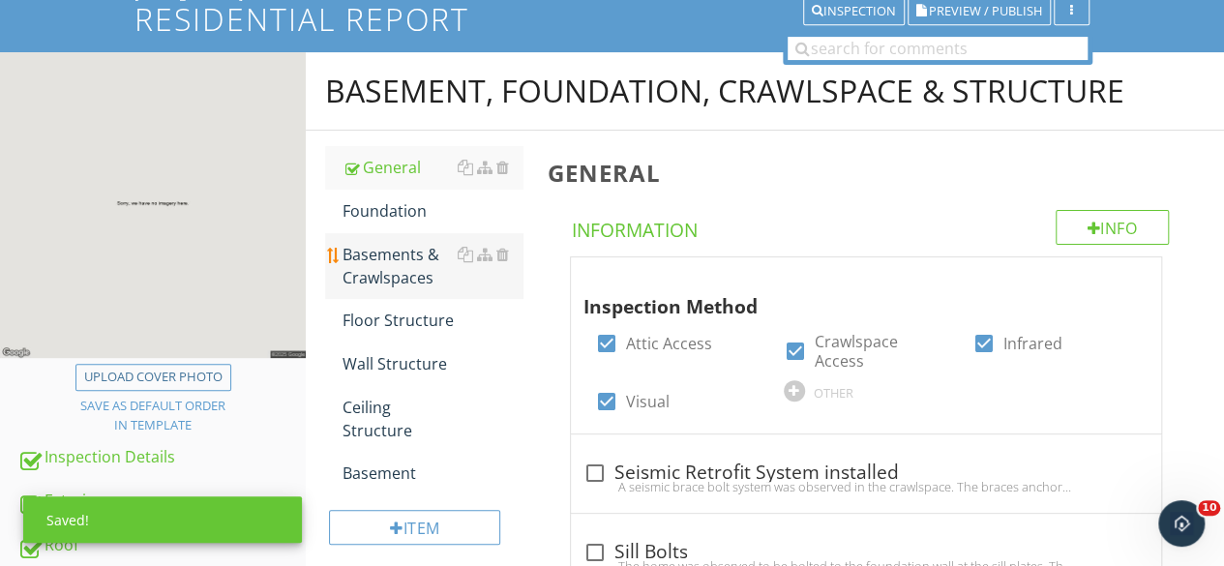
scroll to position [153, 0]
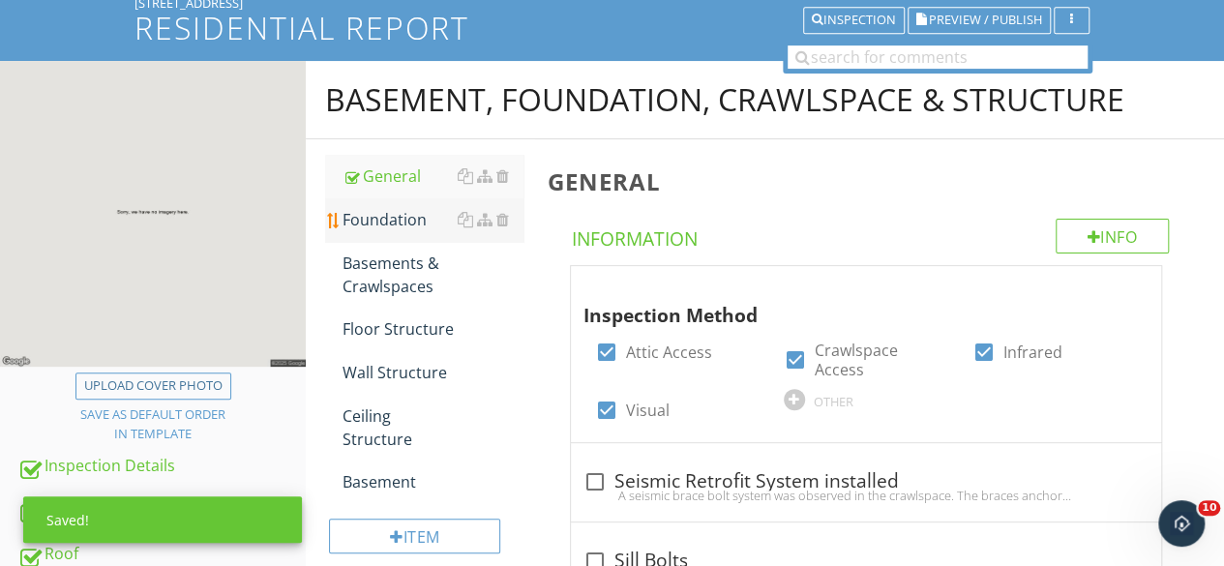
click at [389, 224] on div "Foundation" at bounding box center [432, 219] width 181 height 23
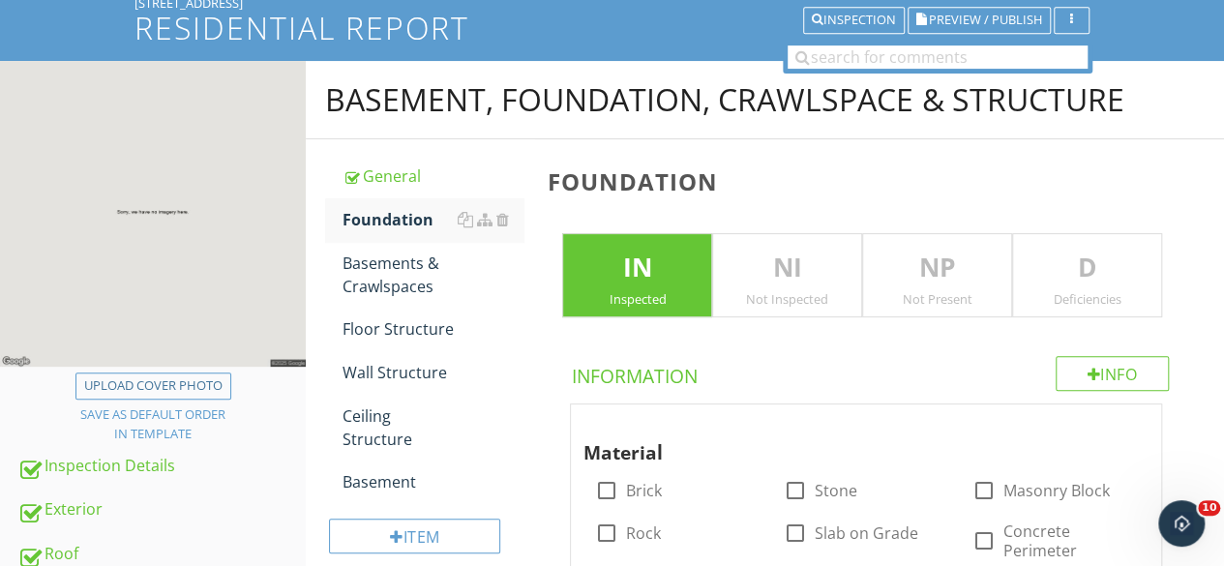
scroll to position [540, 0]
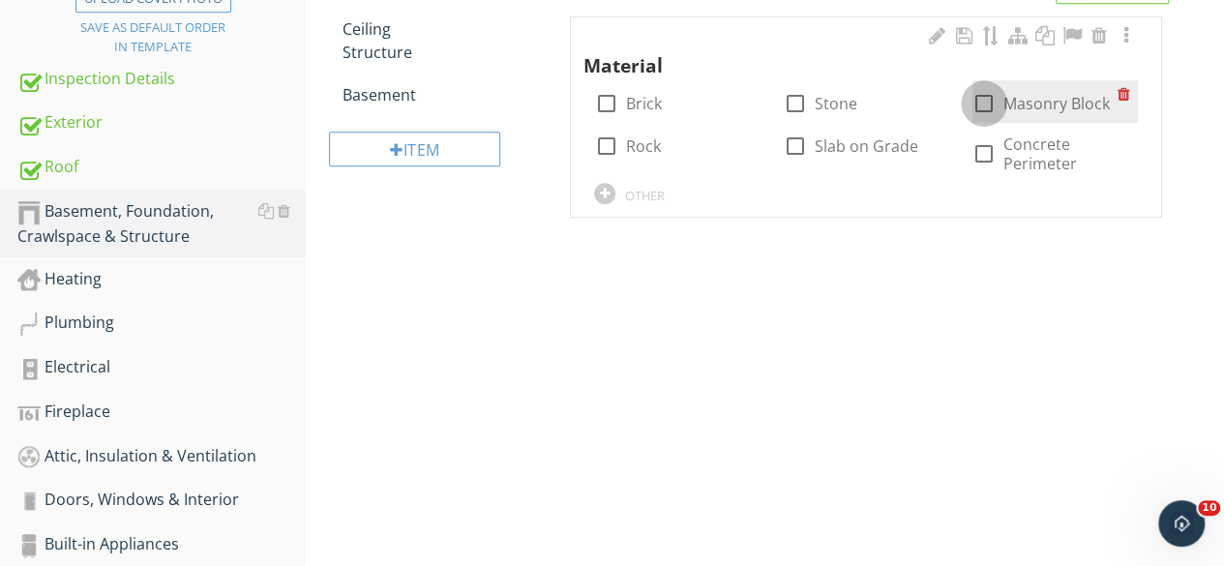
click at [988, 101] on div at bounding box center [983, 103] width 33 height 33
checkbox input "true"
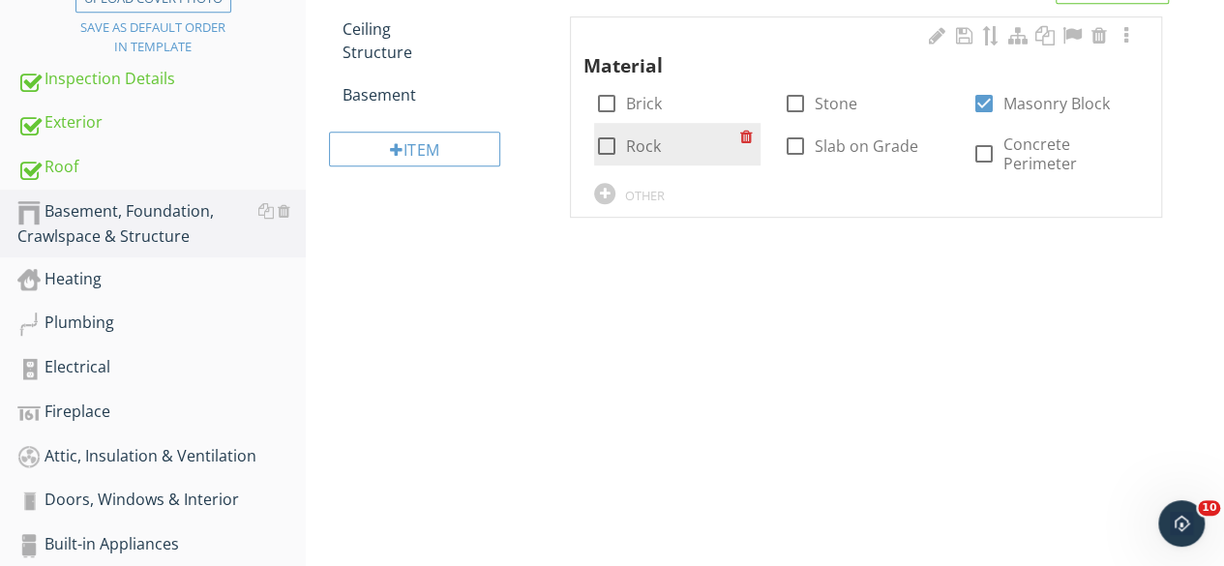
scroll to position [346, 0]
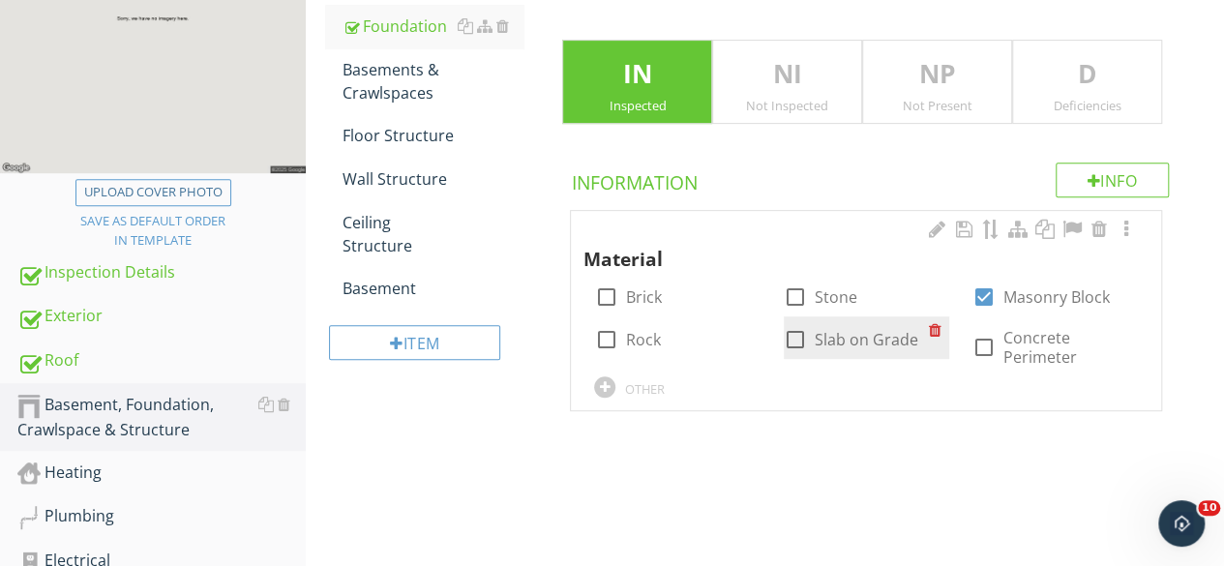
click at [789, 338] on div at bounding box center [795, 339] width 33 height 33
click at [932, 328] on div at bounding box center [939, 329] width 20 height 27
checkbox input "false"
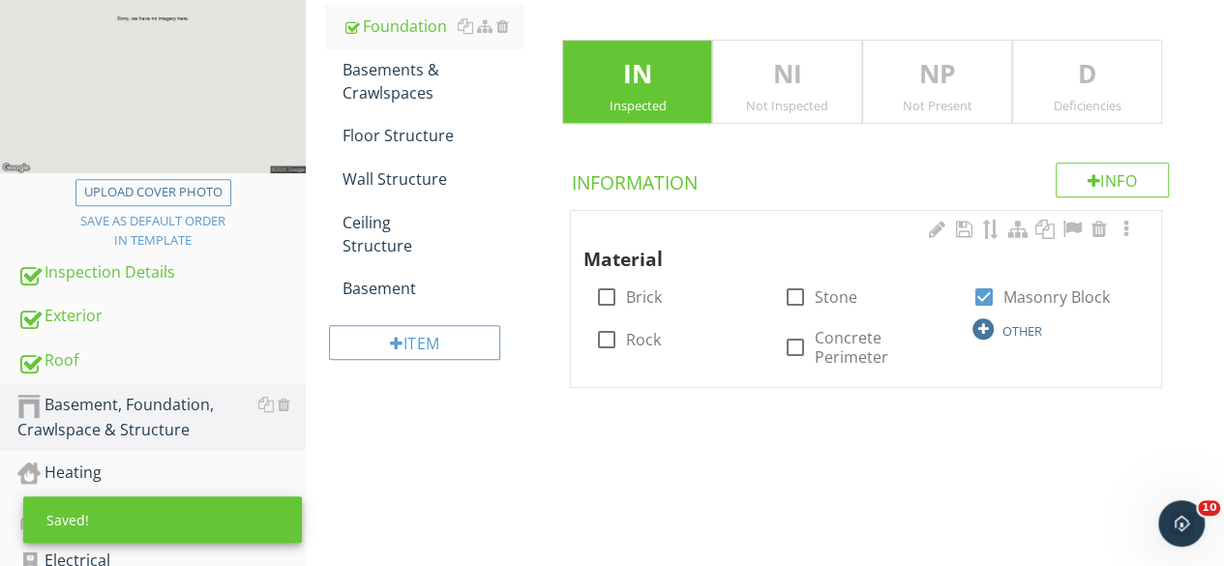
click at [981, 323] on div at bounding box center [982, 328] width 21 height 21
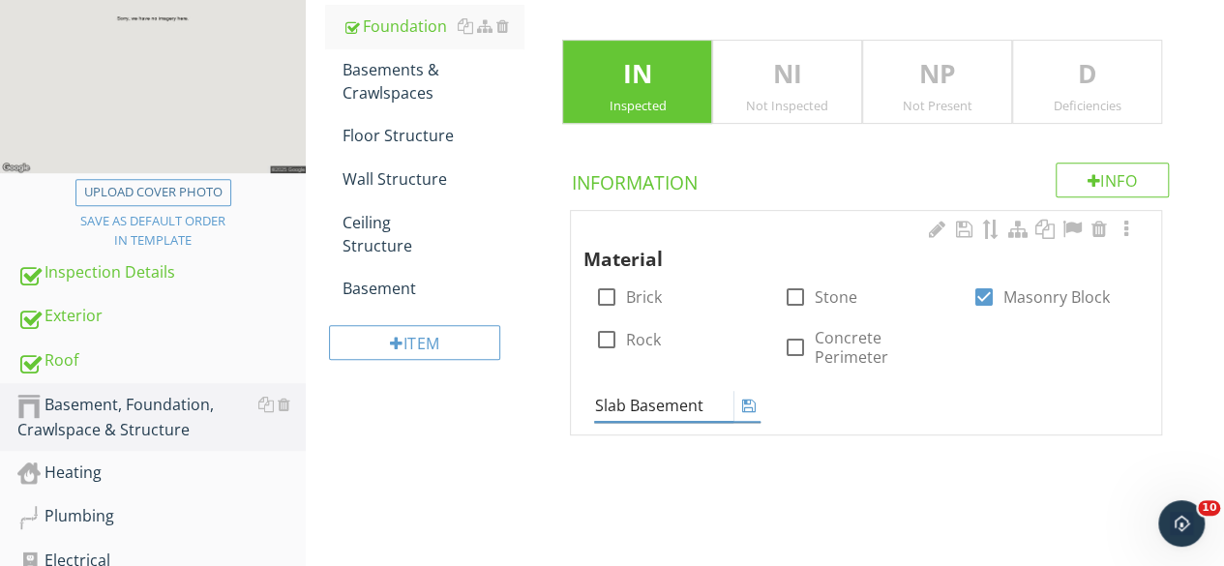
type input "Slab Basement"
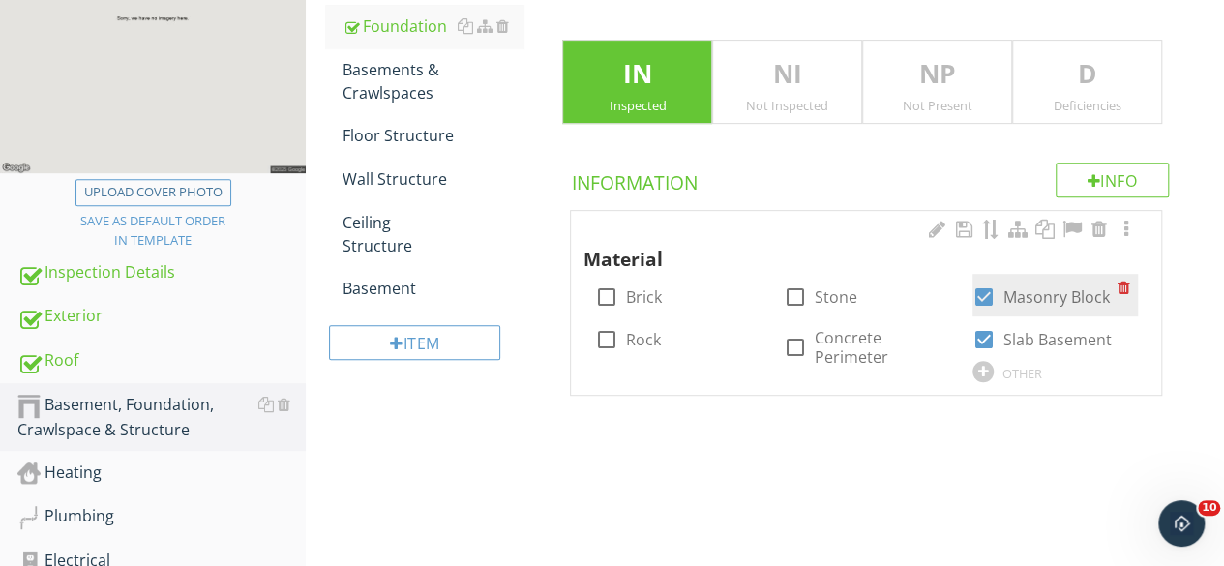
click at [1123, 288] on div at bounding box center [1127, 287] width 20 height 27
checkbox input "false"
checkbox input "true"
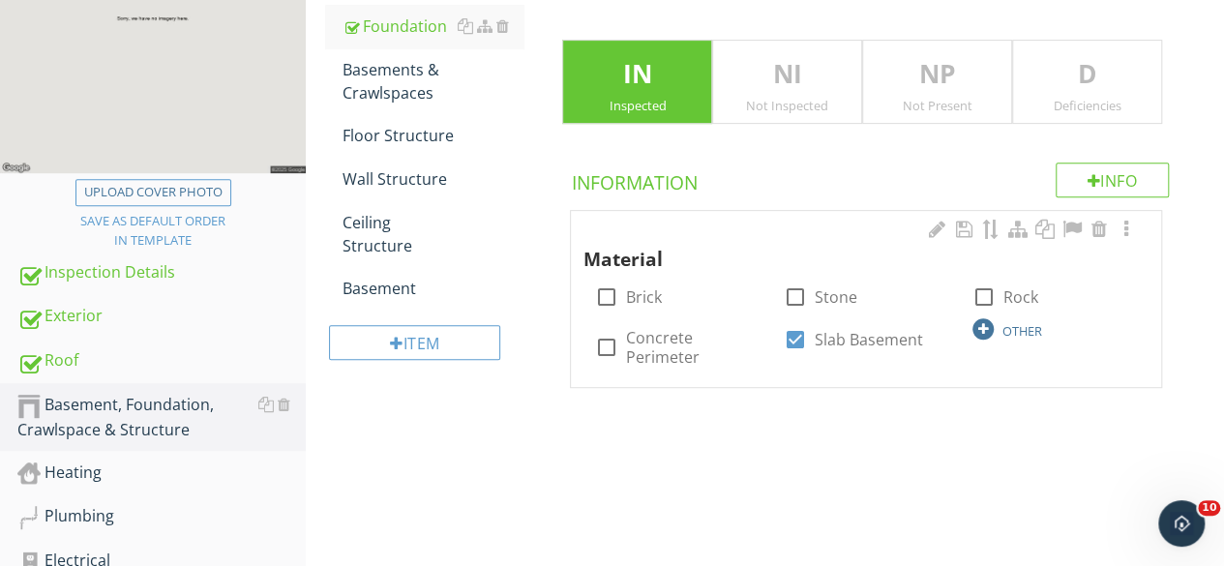
click at [985, 324] on div at bounding box center [982, 328] width 21 height 21
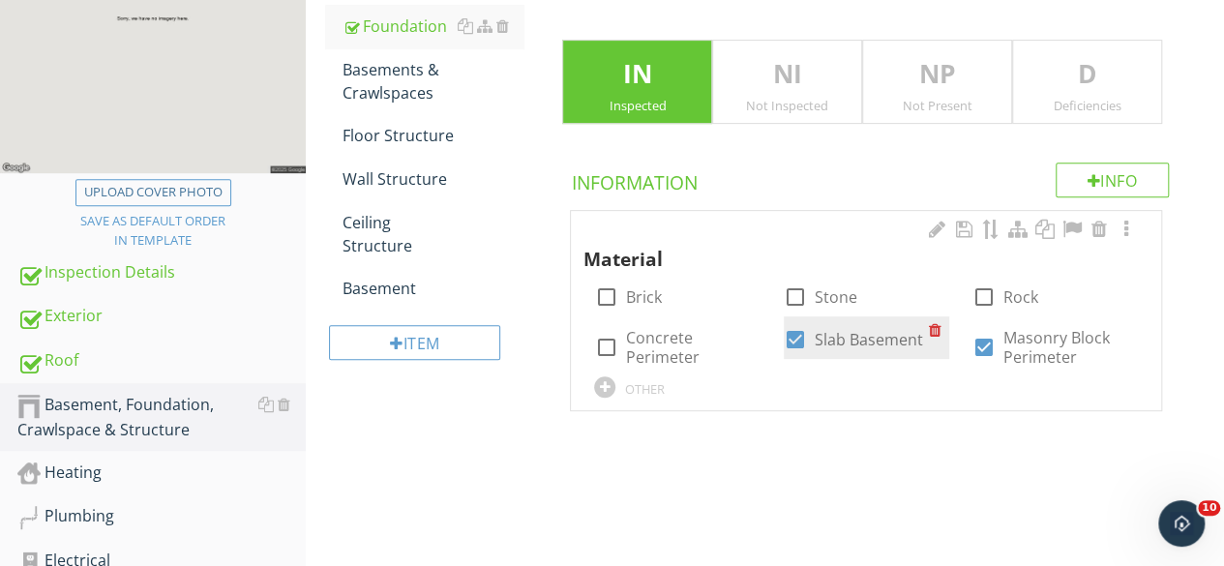
click at [934, 326] on div at bounding box center [939, 329] width 20 height 27
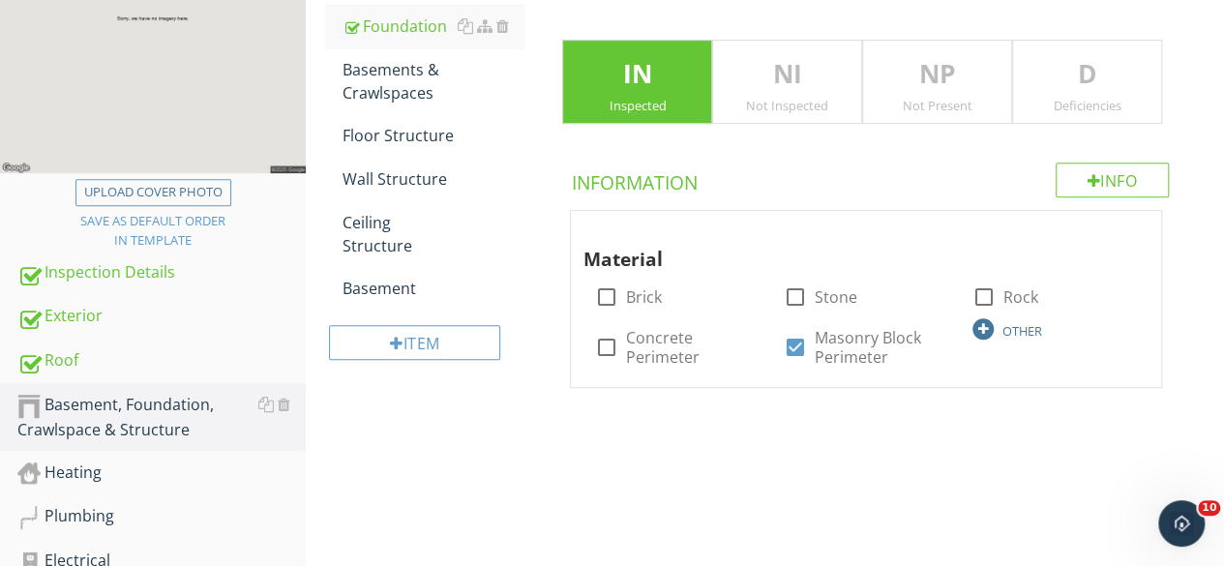
click at [990, 324] on div at bounding box center [982, 328] width 21 height 21
type input "Slab Basement Floor"
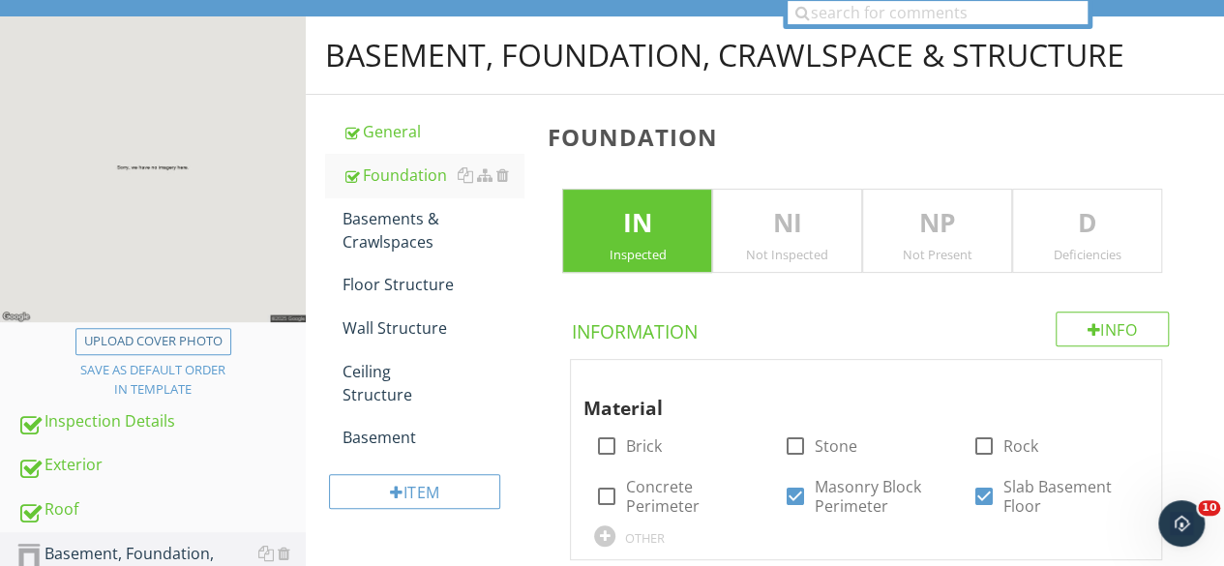
scroll to position [153, 0]
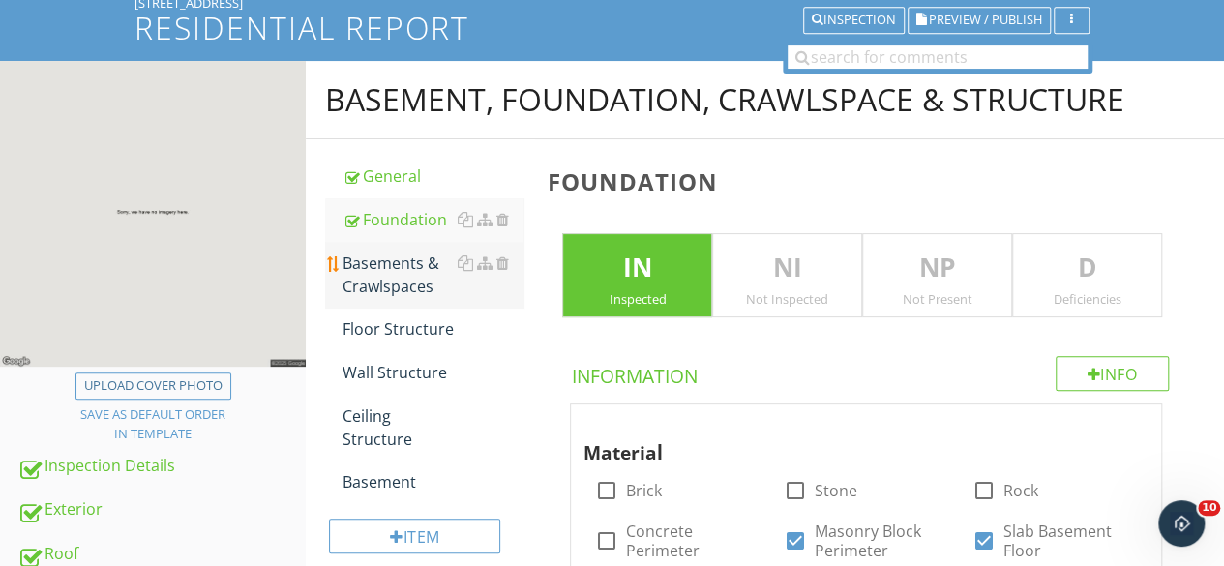
click at [402, 284] on div "Basements & Crawlspaces" at bounding box center [432, 274] width 181 height 46
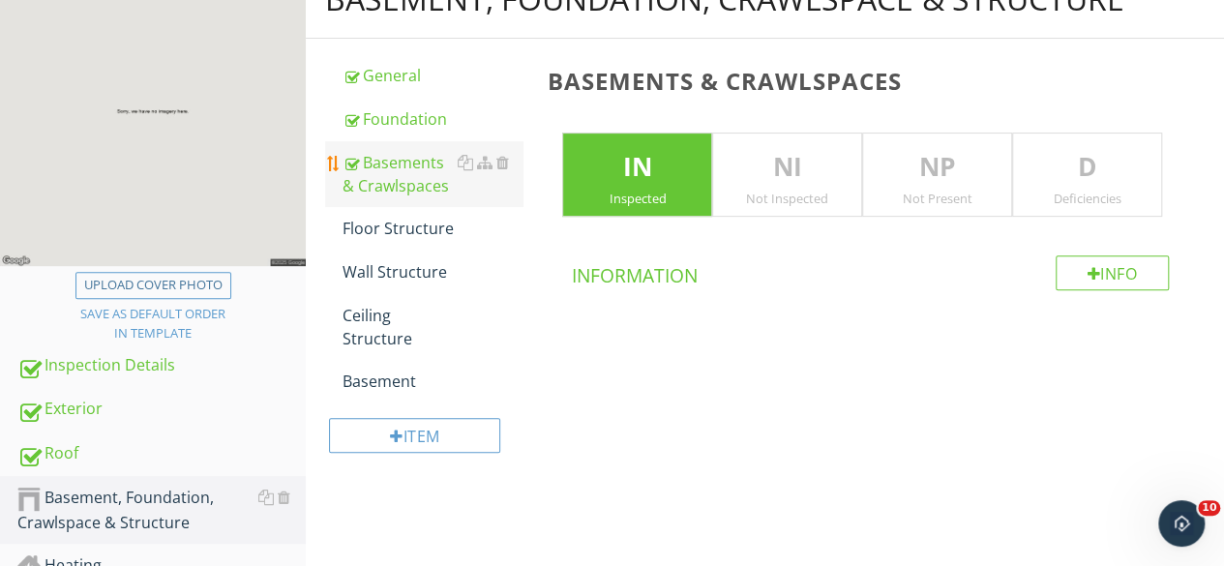
scroll to position [346, 0]
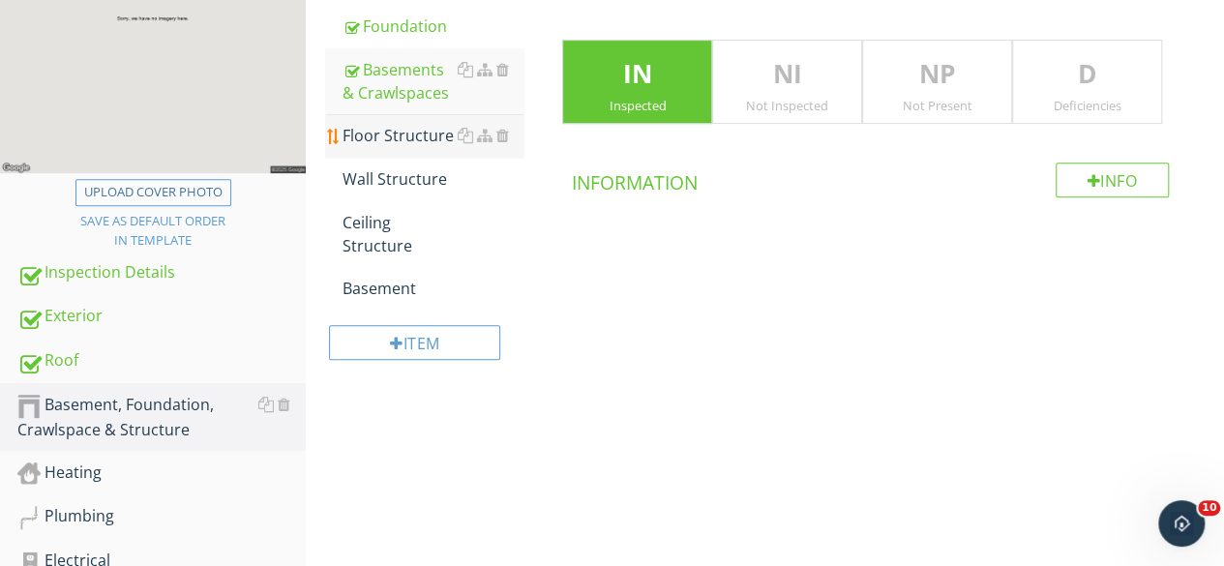
click at [397, 133] on div "Floor Structure" at bounding box center [432, 135] width 181 height 23
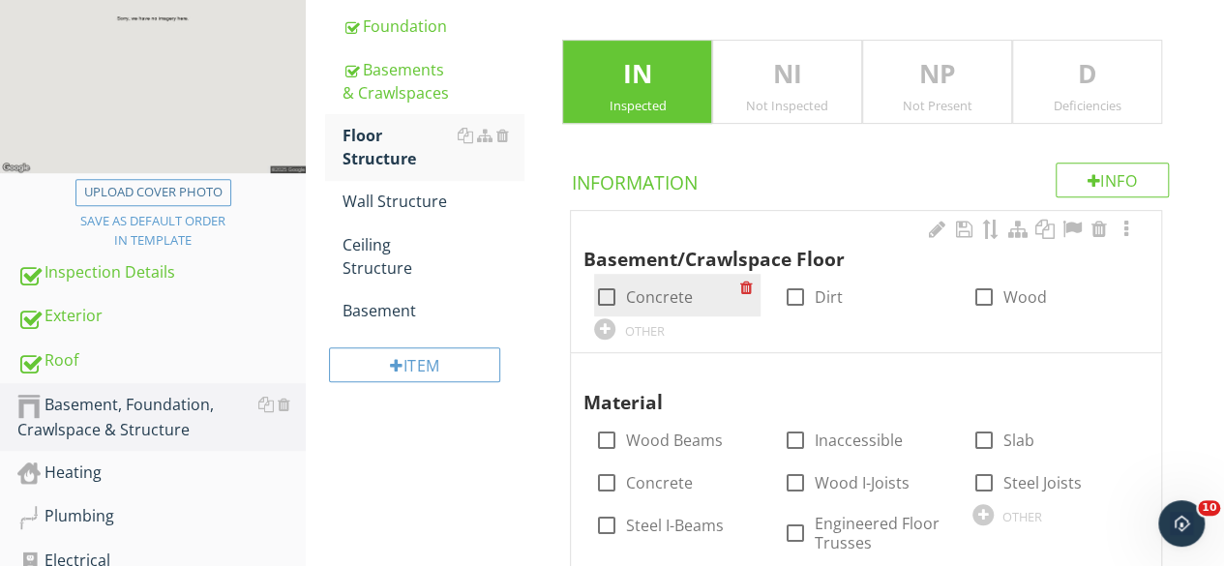
click at [611, 293] on div at bounding box center [605, 296] width 33 height 33
checkbox input "true"
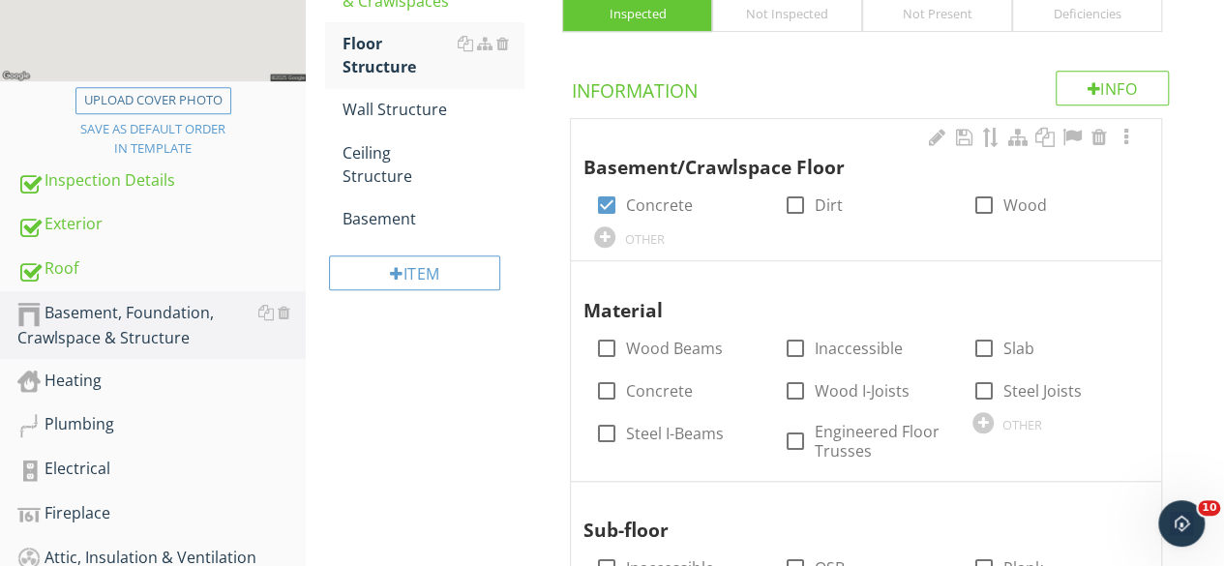
scroll to position [636, 0]
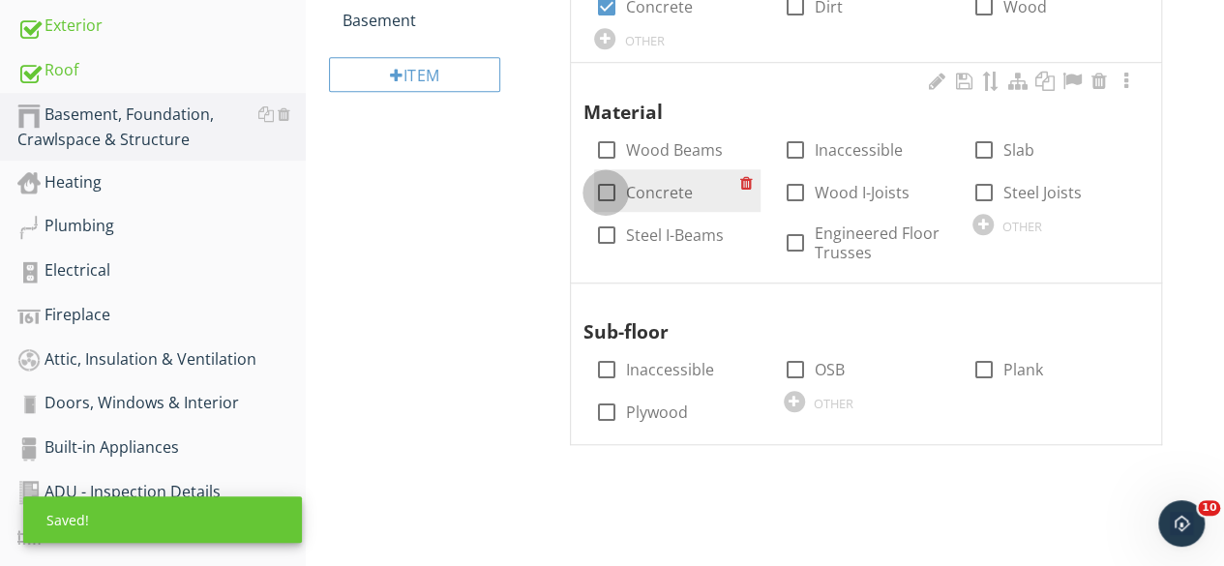
click at [609, 193] on div at bounding box center [605, 192] width 33 height 33
checkbox input "true"
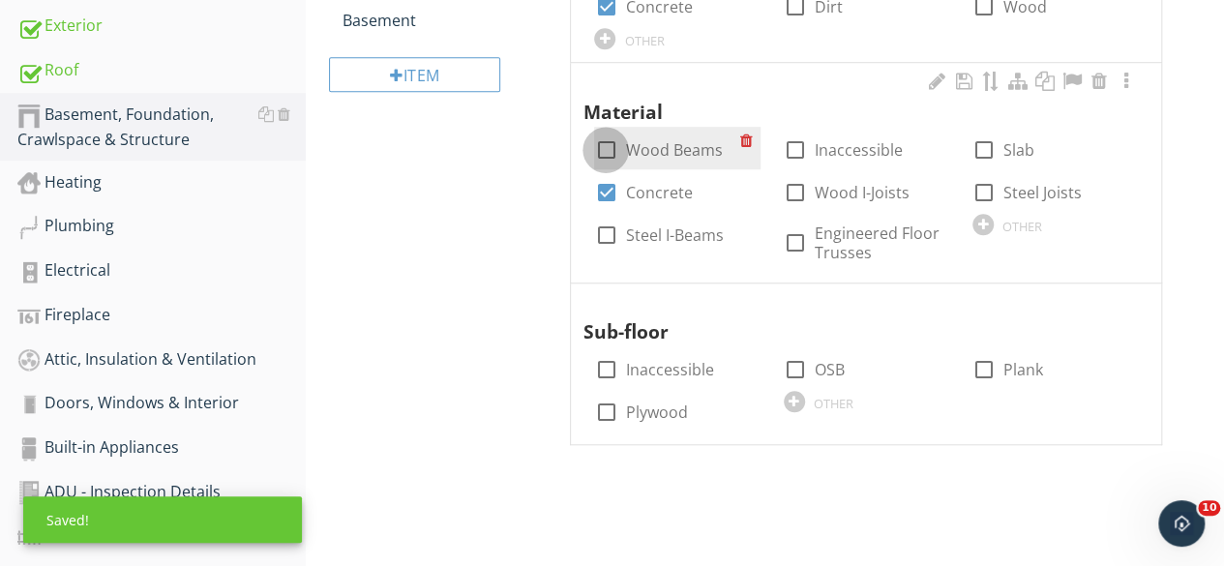
click at [605, 148] on div at bounding box center [605, 149] width 33 height 33
checkbox input "true"
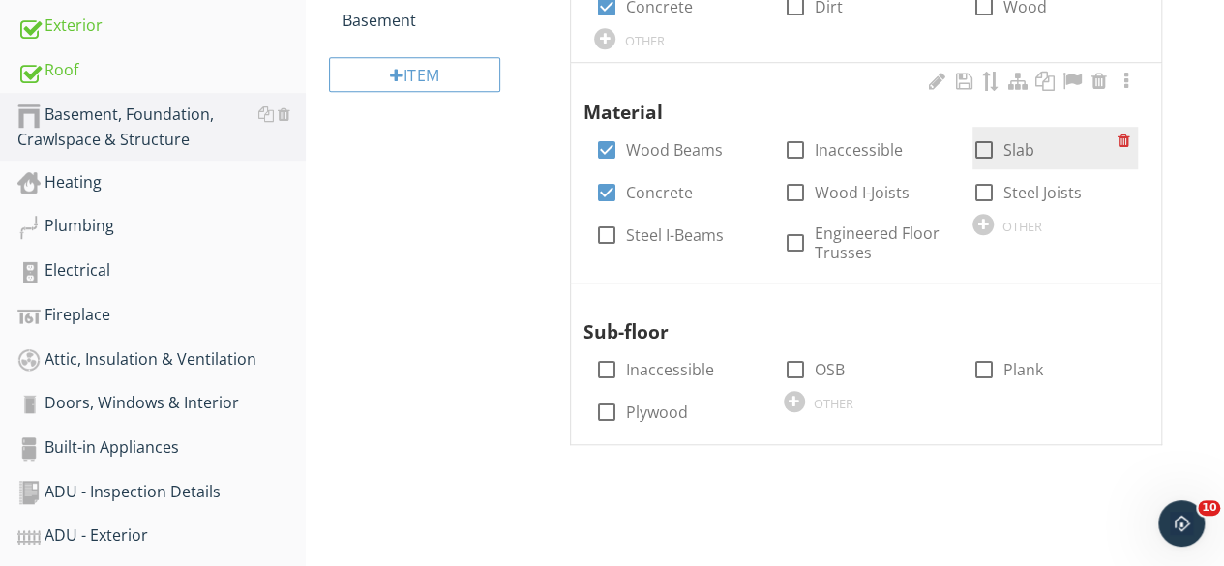
click at [987, 148] on div at bounding box center [983, 149] width 33 height 33
checkbox input "true"
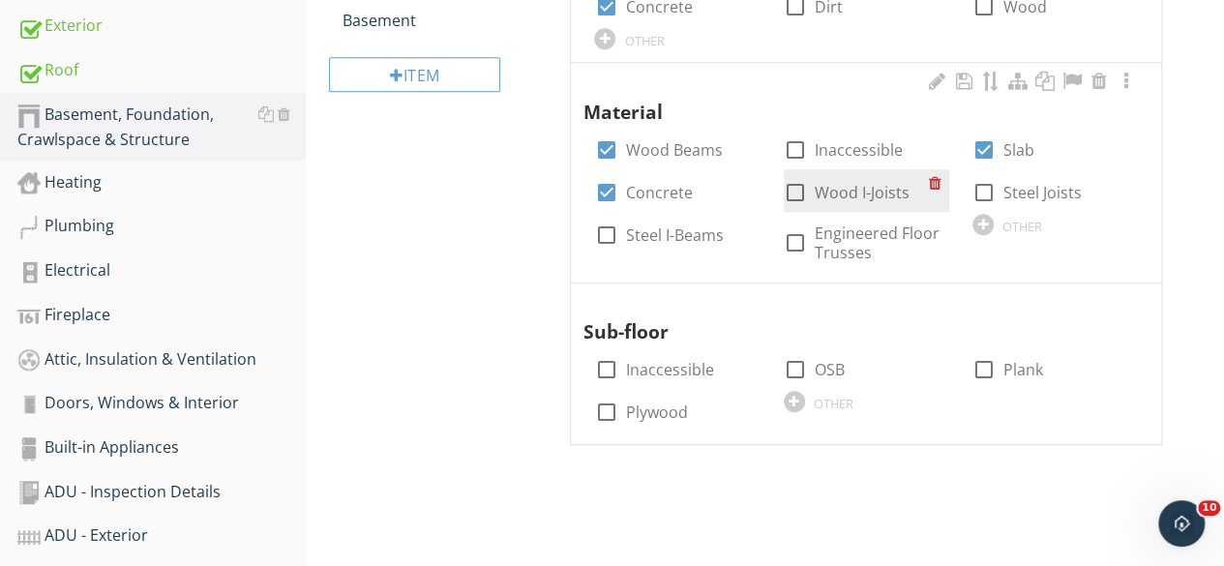
click at [796, 189] on div at bounding box center [795, 192] width 33 height 33
checkbox input "true"
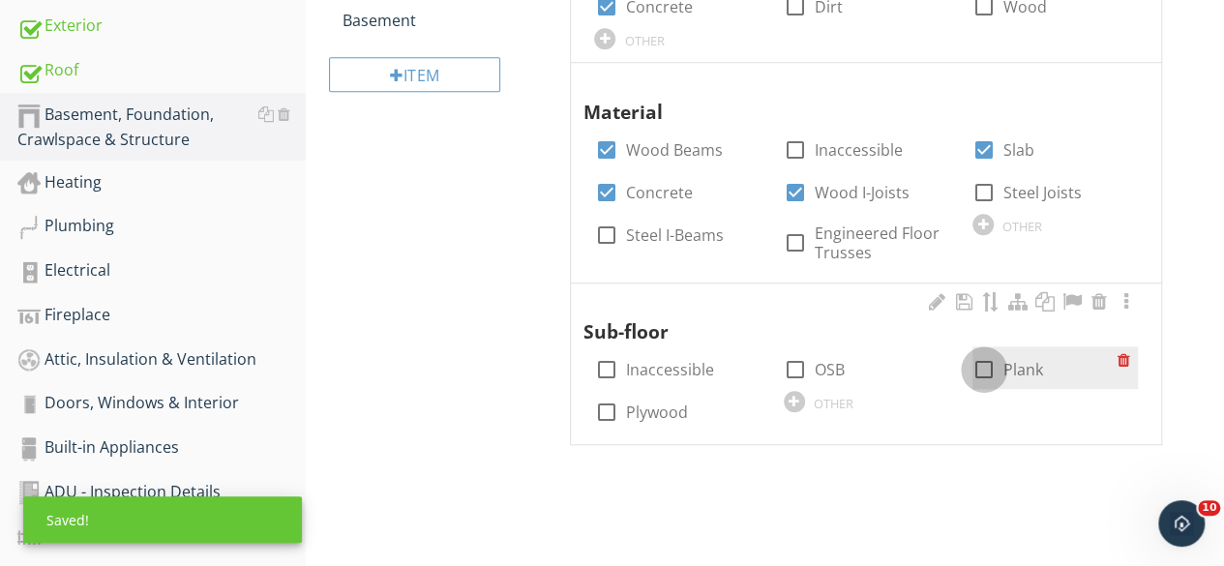
click at [978, 368] on div at bounding box center [983, 369] width 33 height 33
checkbox input "true"
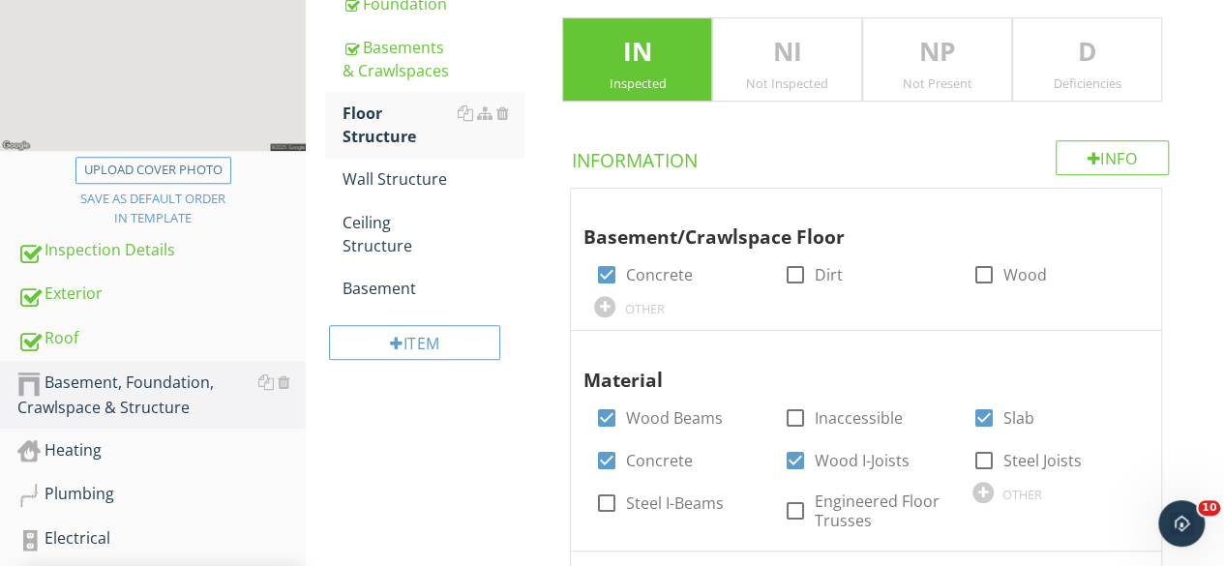
scroll to position [250, 0]
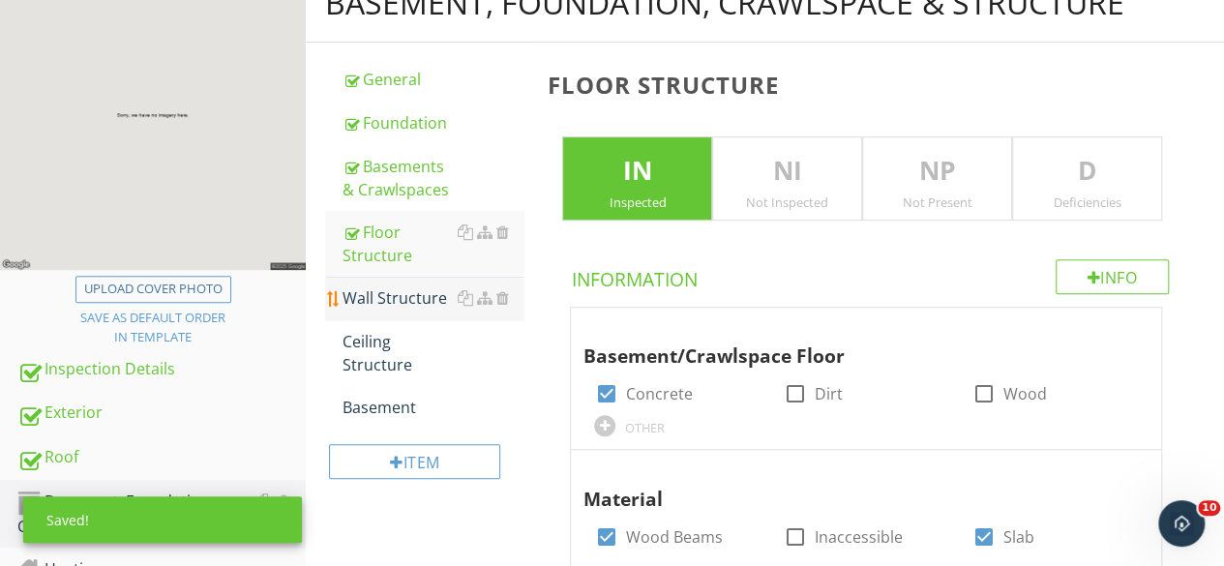
click at [391, 297] on div "Wall Structure" at bounding box center [432, 297] width 181 height 23
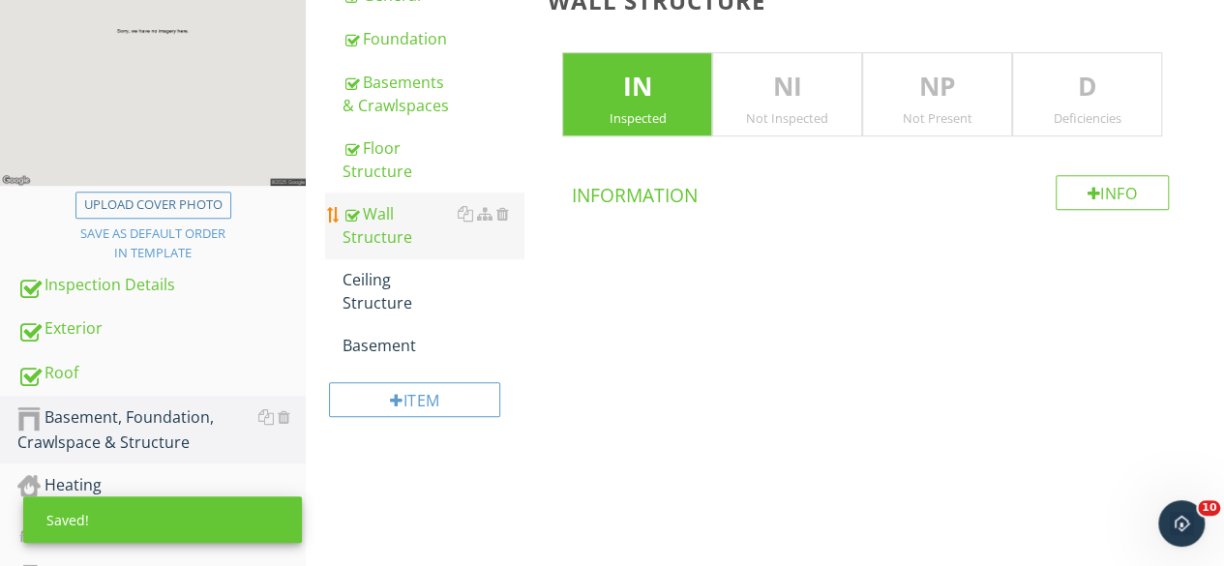
scroll to position [443, 0]
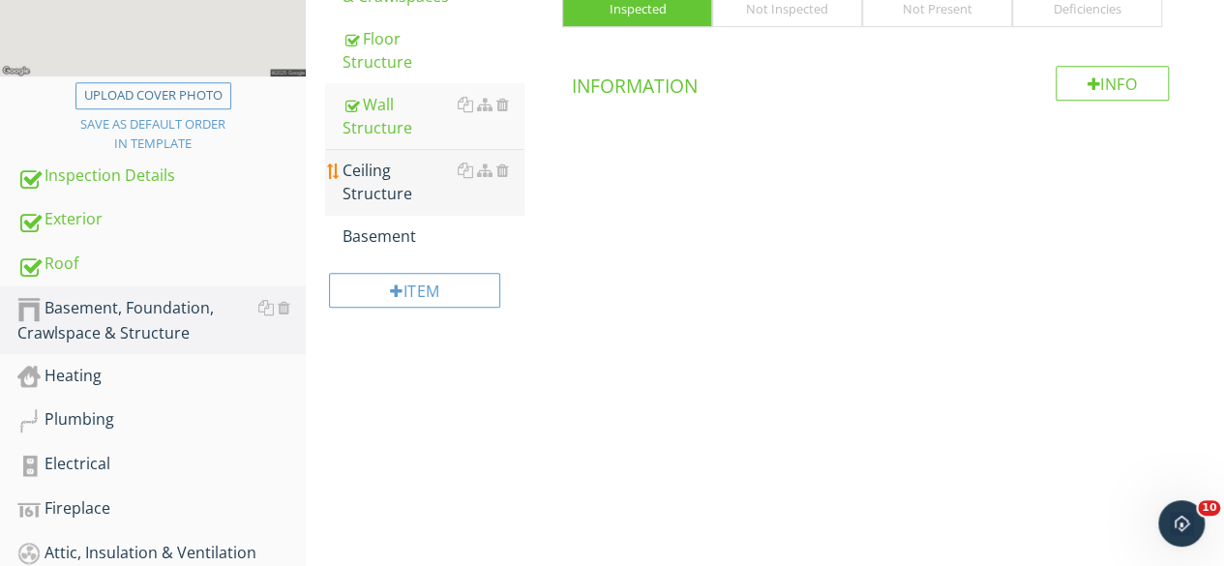
click at [377, 185] on div "Ceiling Structure" at bounding box center [432, 182] width 181 height 46
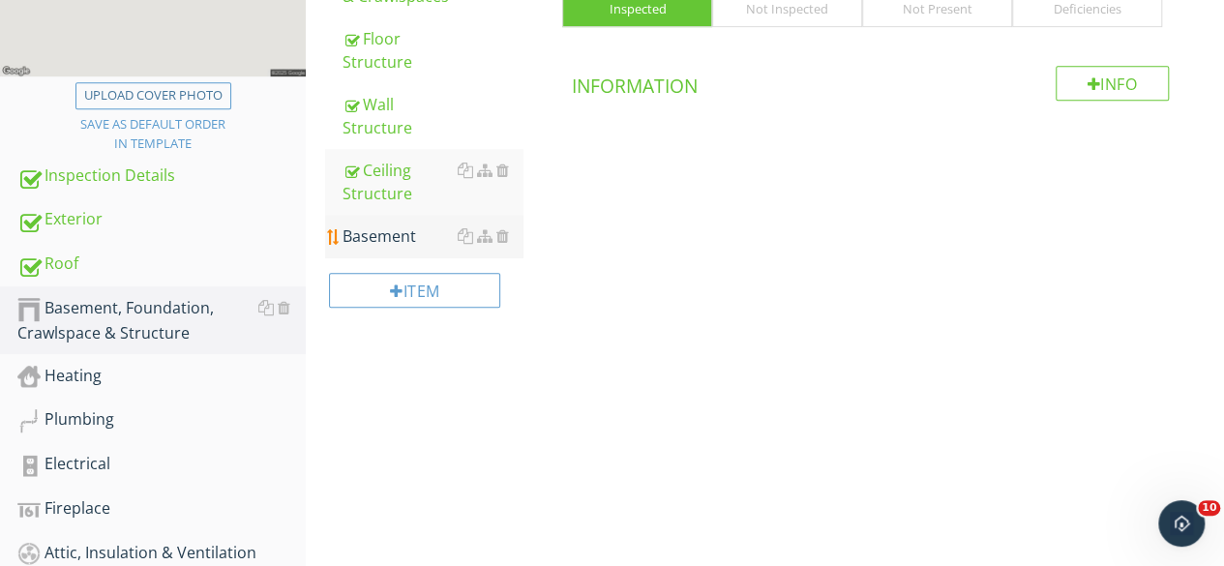
click at [390, 236] on div "Basement" at bounding box center [432, 235] width 181 height 23
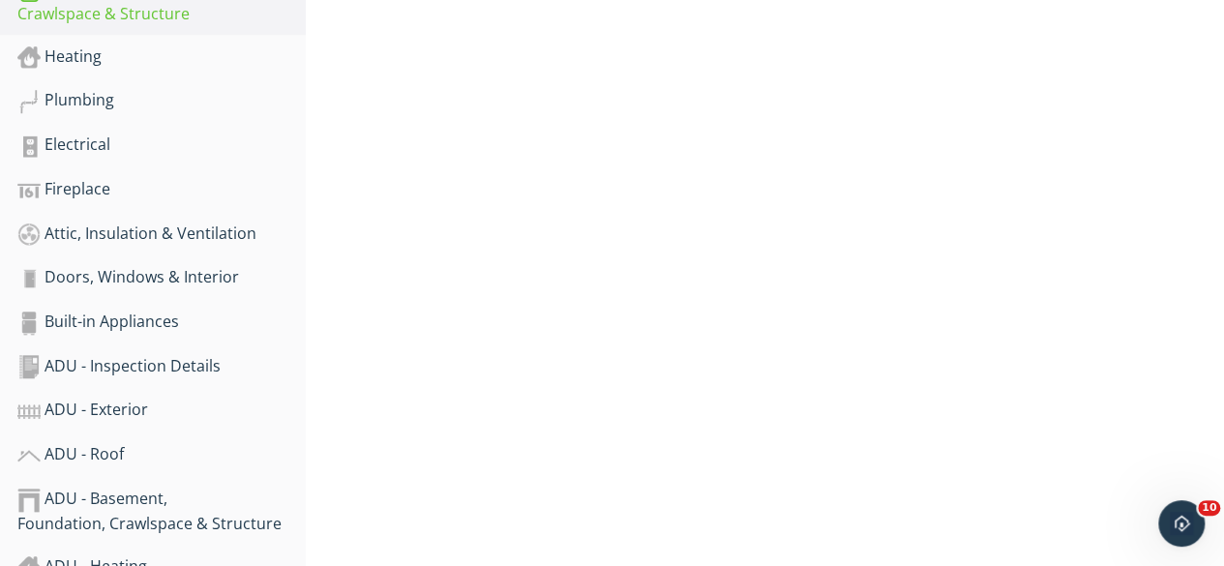
scroll to position [733, 0]
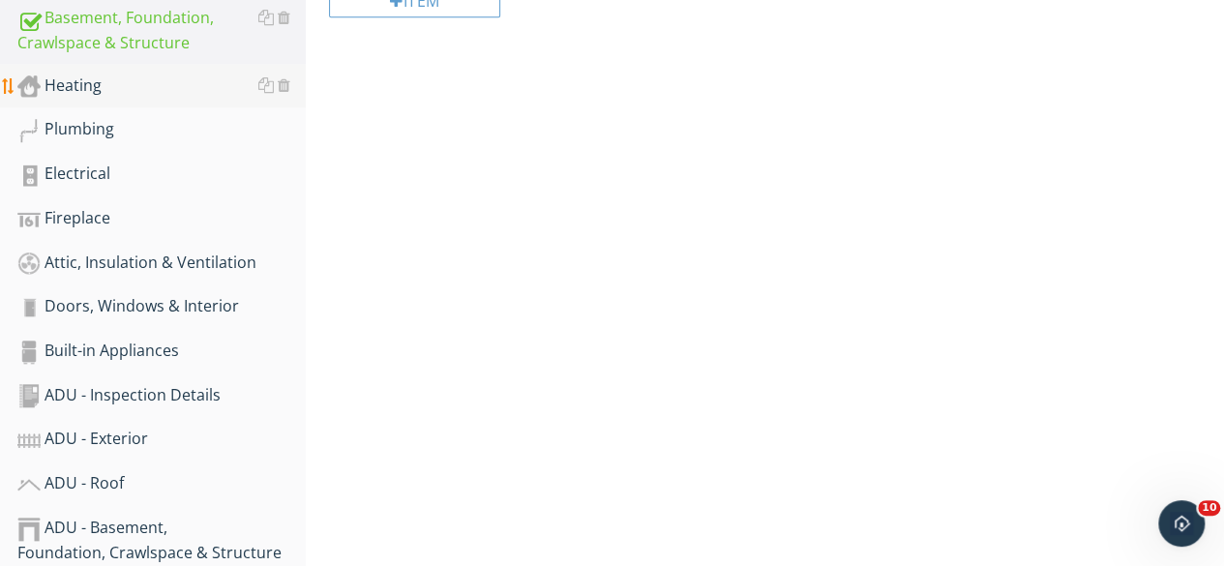
click at [83, 88] on div "Heating" at bounding box center [161, 86] width 288 height 25
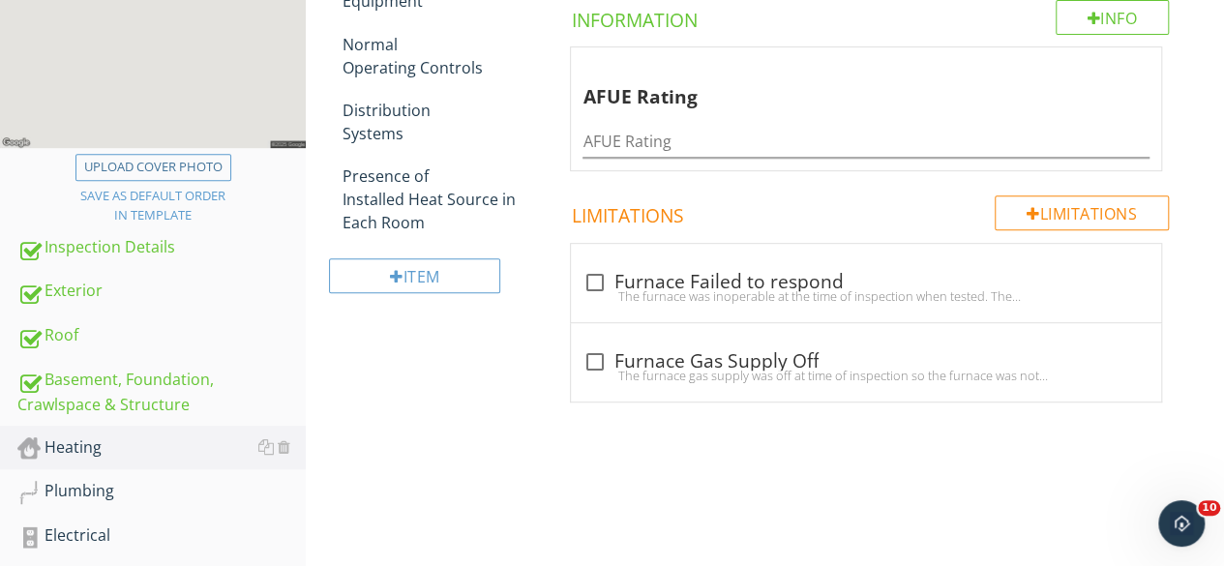
scroll to position [346, 0]
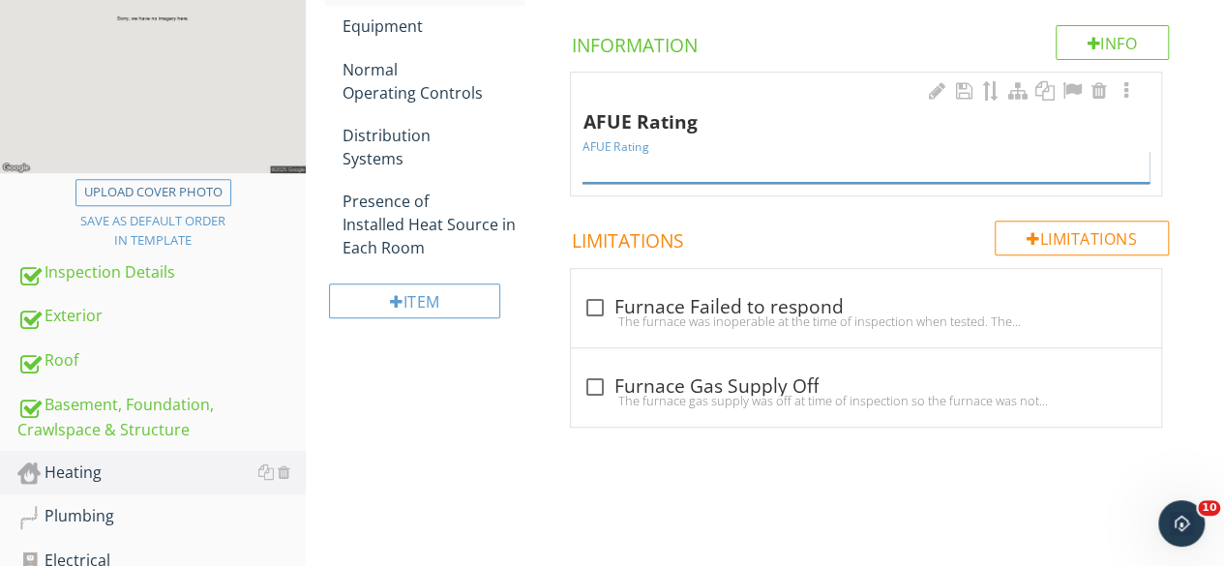
click at [625, 165] on input "AFUE Rating" at bounding box center [865, 167] width 567 height 32
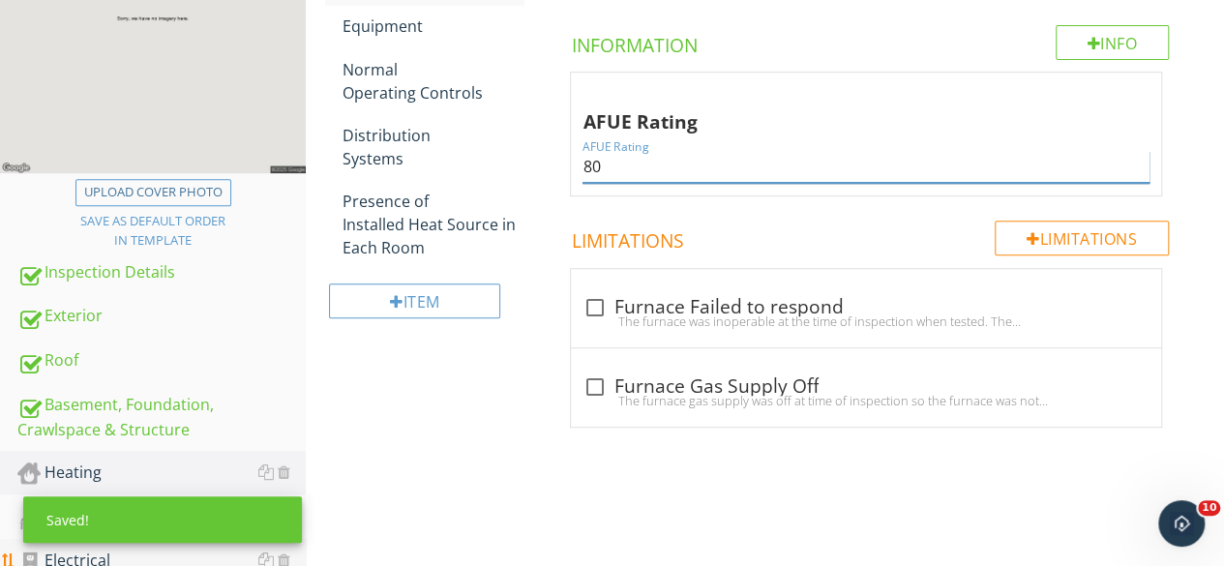
type input "80"
click at [159, 549] on div "Electrical" at bounding box center [161, 560] width 288 height 25
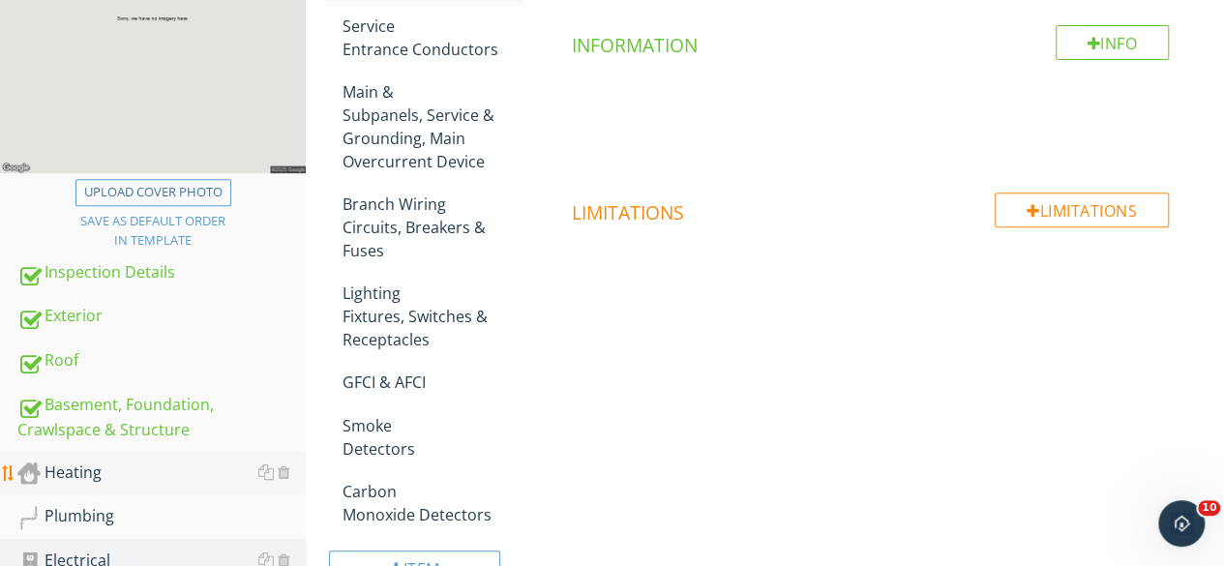
click at [77, 479] on div "Heating" at bounding box center [161, 472] width 288 height 25
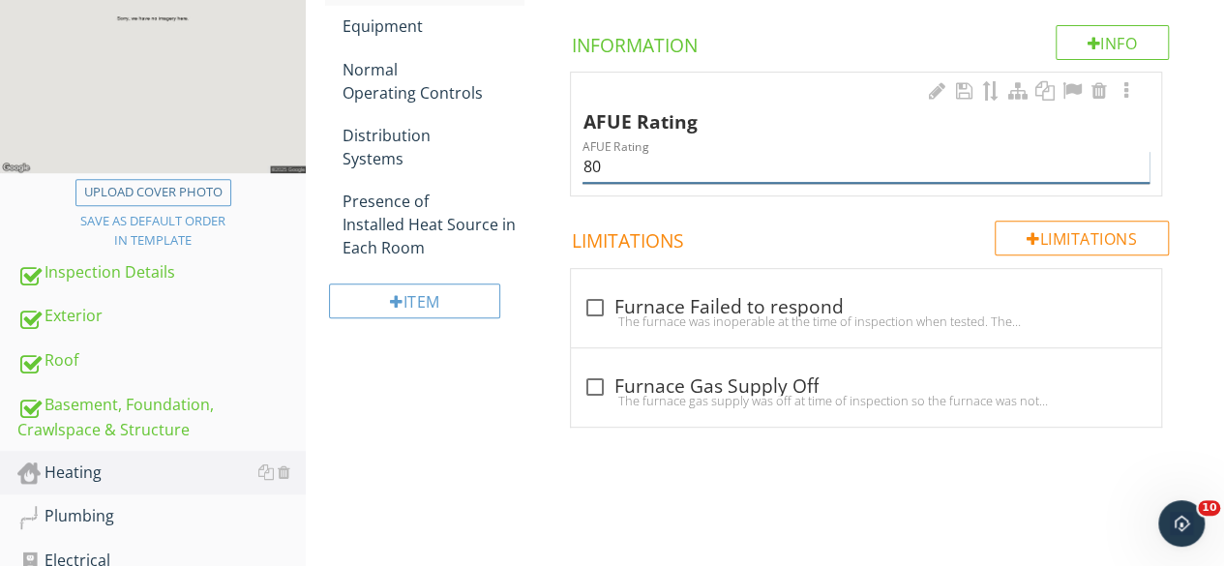
click at [644, 175] on input "80" at bounding box center [865, 167] width 567 height 32
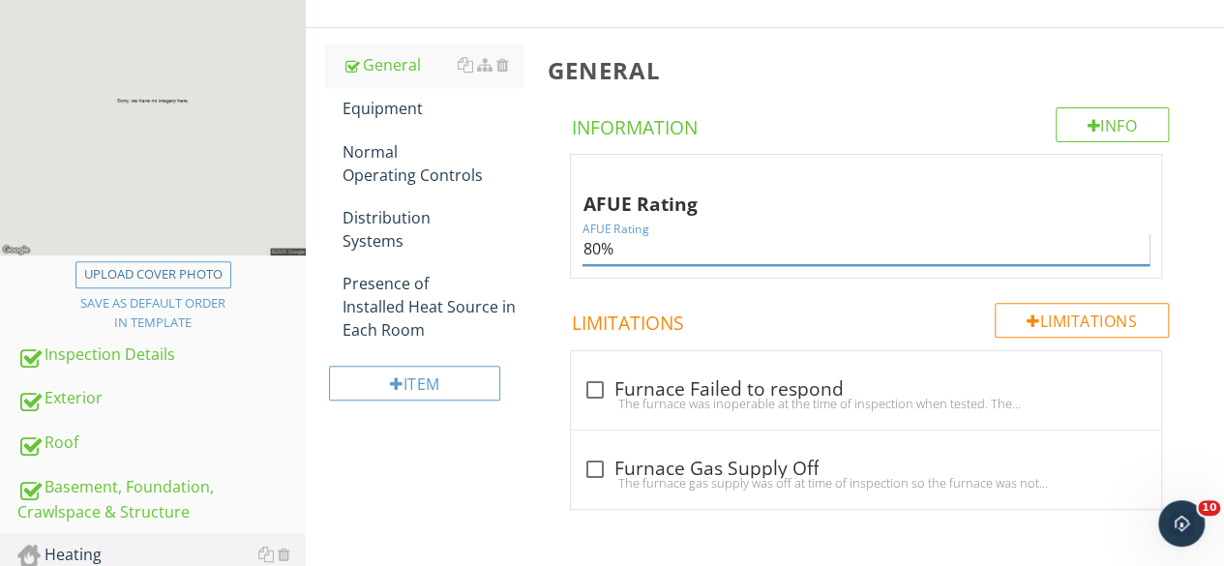
scroll to position [153, 0]
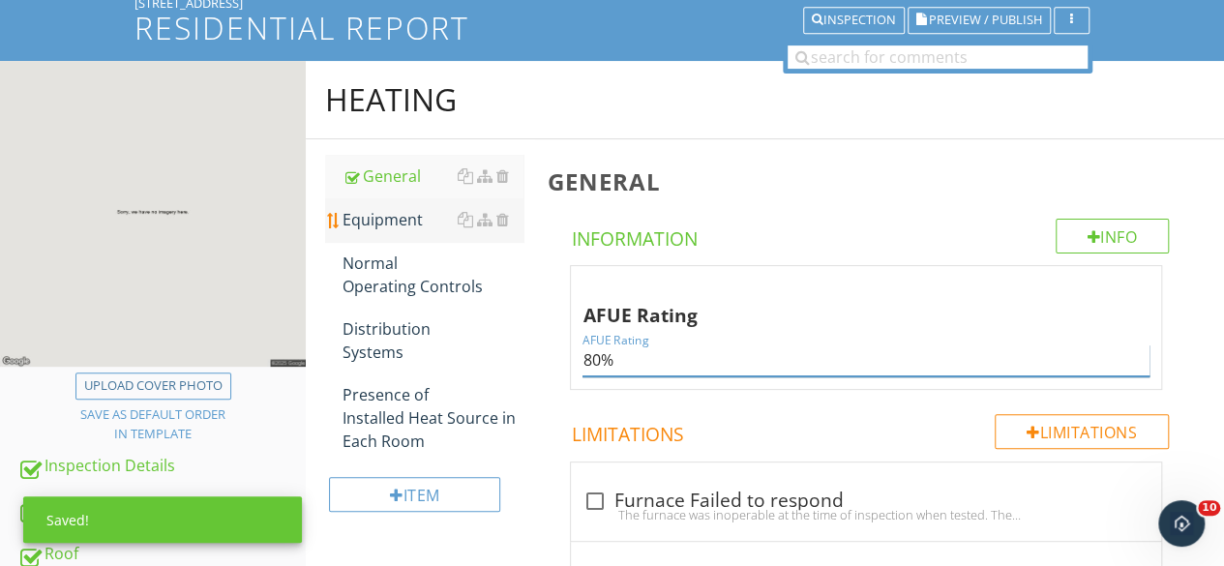
type input "80%"
click at [407, 230] on link "Equipment" at bounding box center [432, 219] width 181 height 43
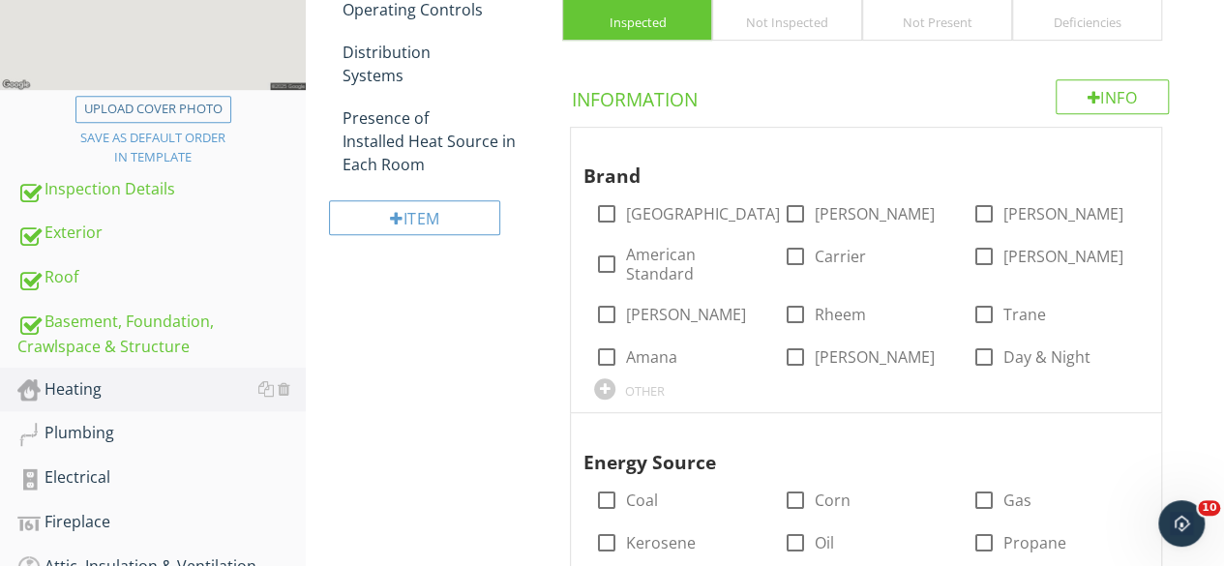
scroll to position [540, 0]
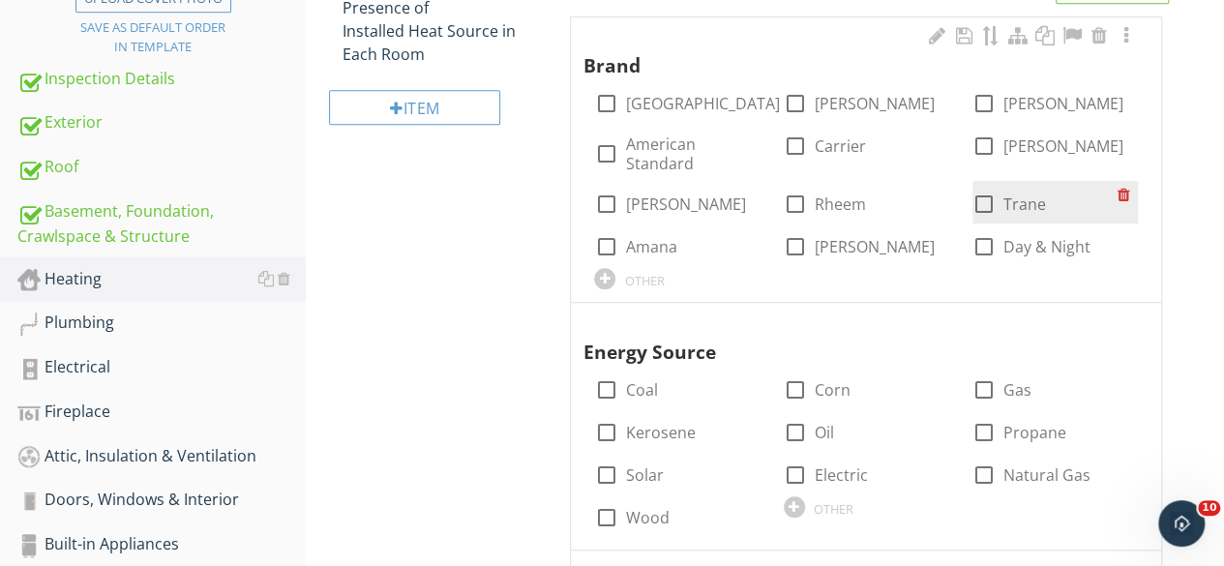
click at [987, 208] on div at bounding box center [983, 204] width 33 height 33
checkbox input "true"
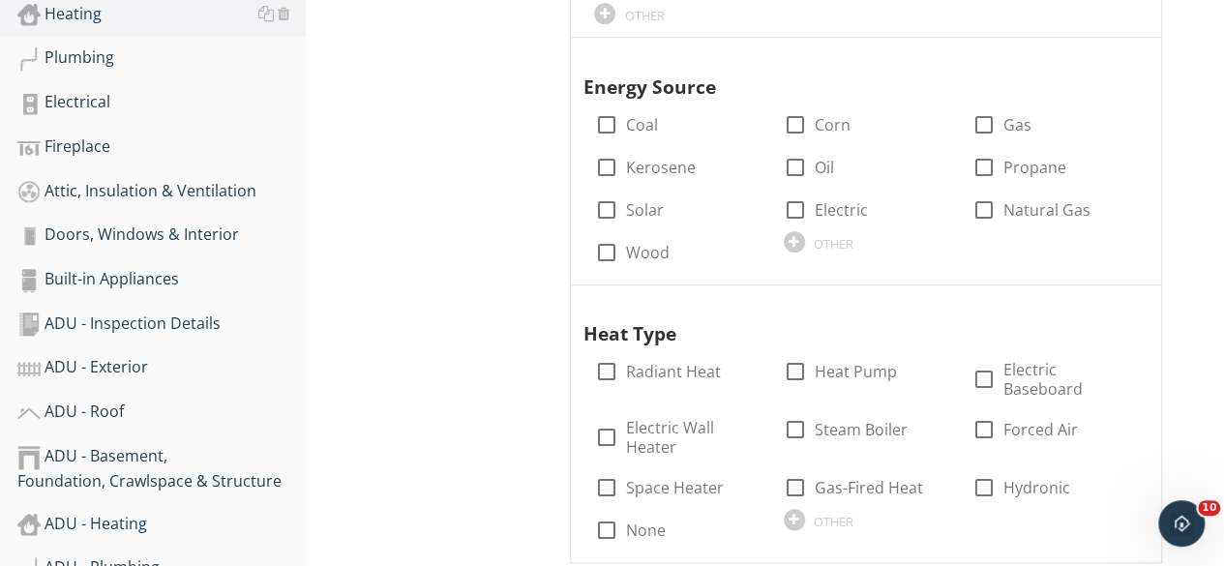
scroll to position [830, 0]
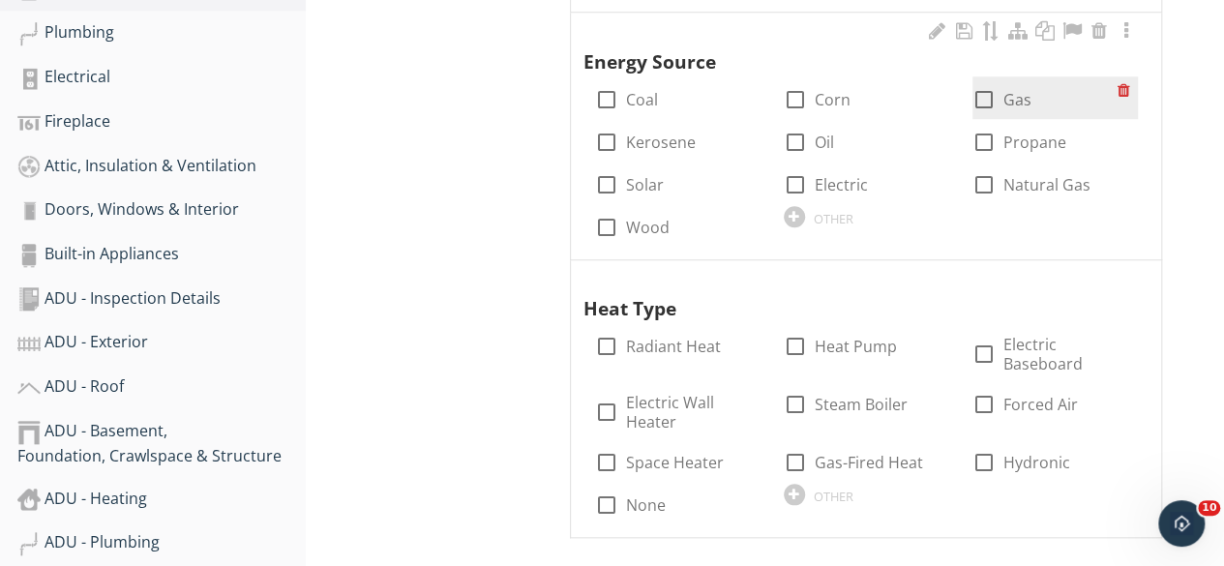
click at [988, 100] on div at bounding box center [983, 99] width 33 height 33
checkbox input "true"
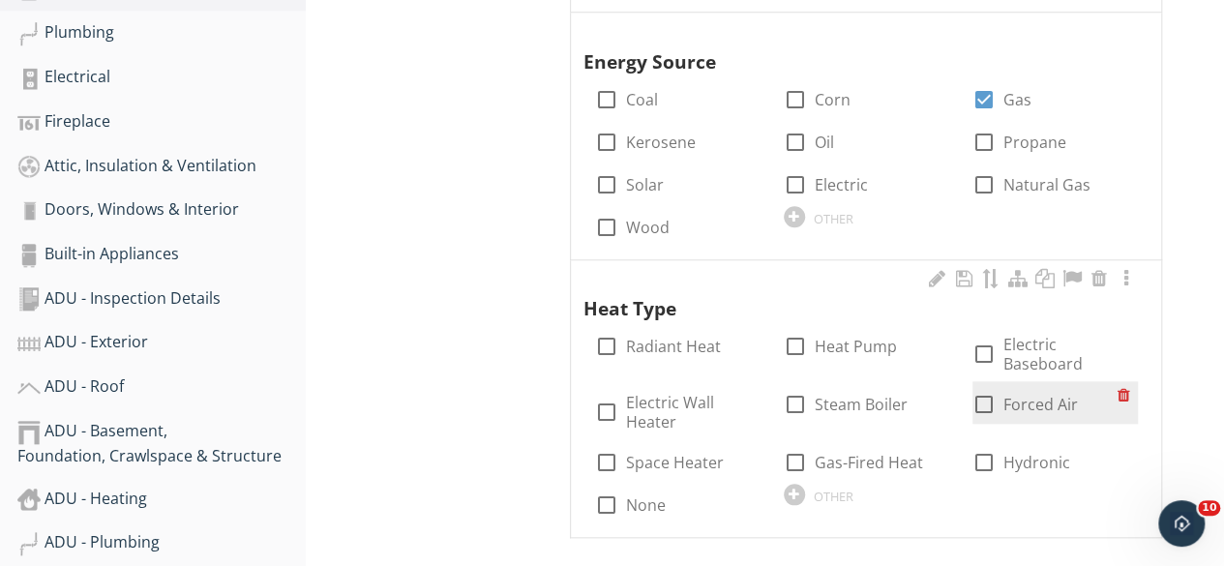
click at [990, 390] on div at bounding box center [983, 404] width 33 height 33
checkbox input "true"
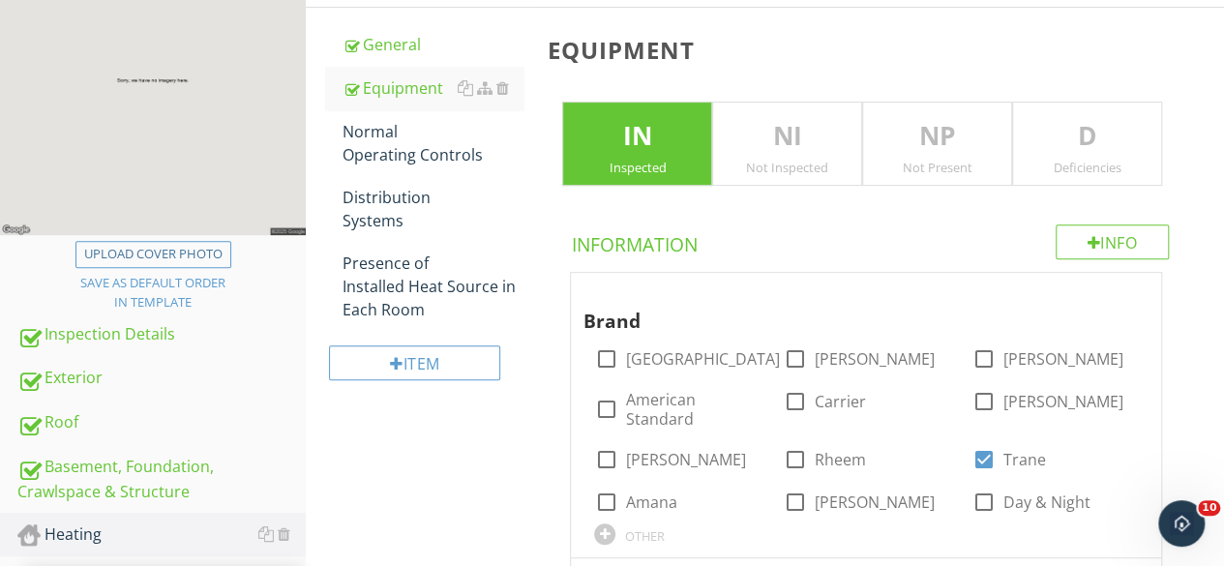
scroll to position [250, 0]
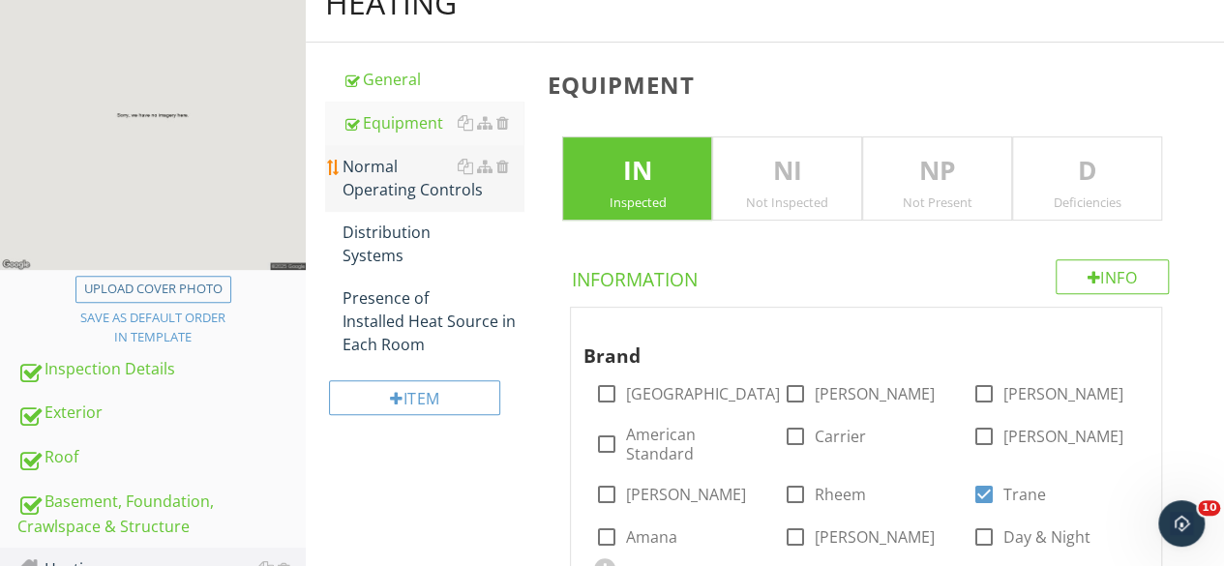
click at [372, 183] on div "Normal Operating Controls" at bounding box center [432, 178] width 181 height 46
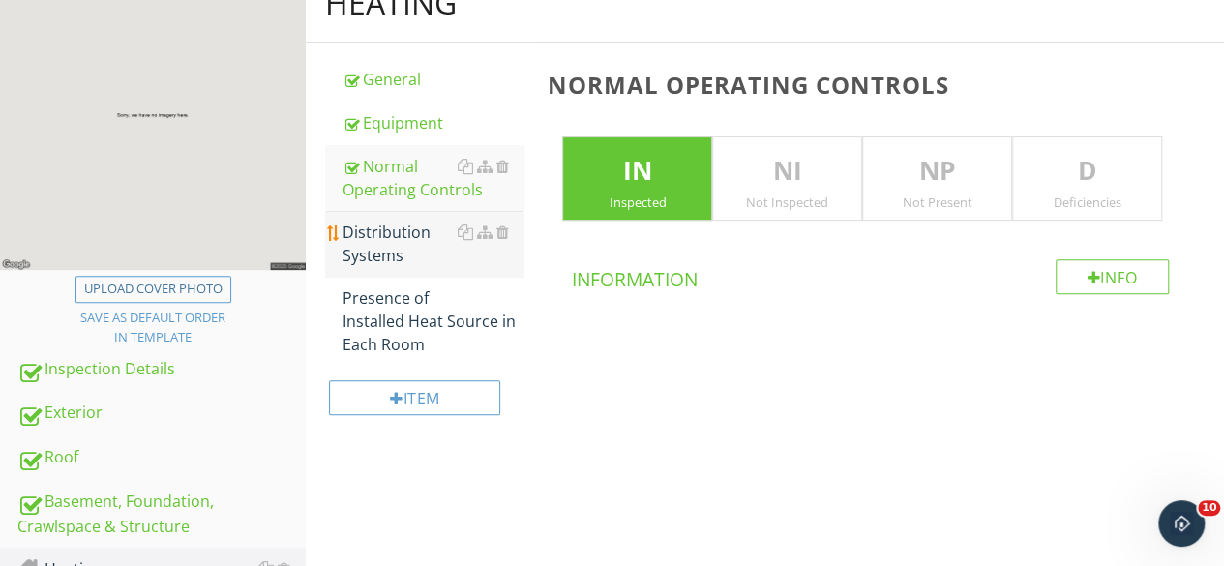
click at [378, 240] on div "Distribution Systems" at bounding box center [432, 244] width 181 height 46
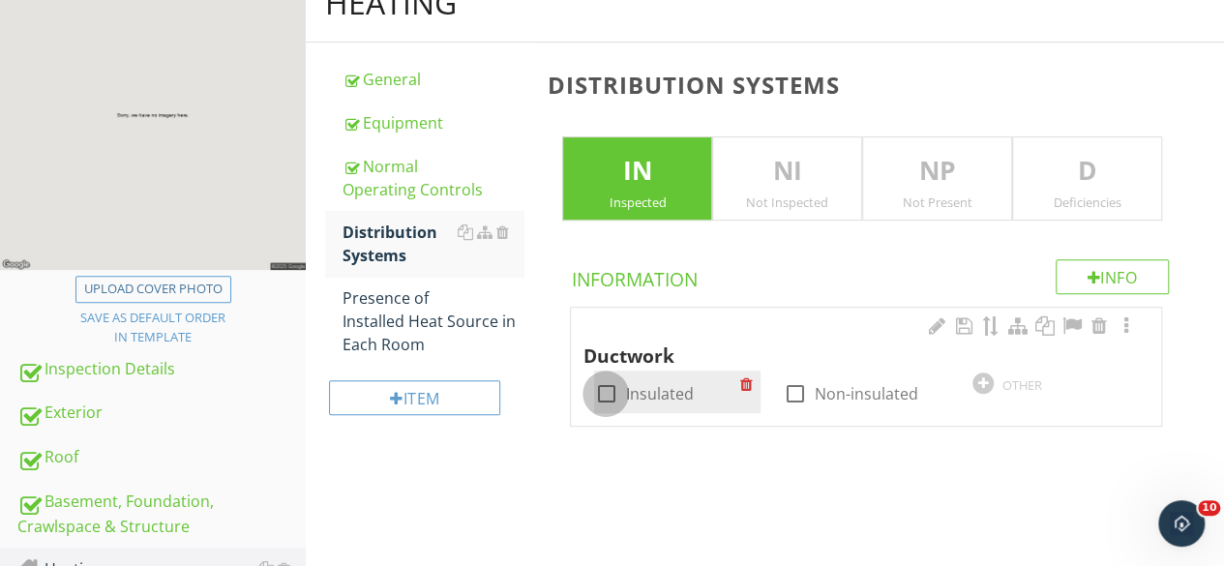
click at [607, 398] on div at bounding box center [605, 393] width 33 height 33
checkbox input "true"
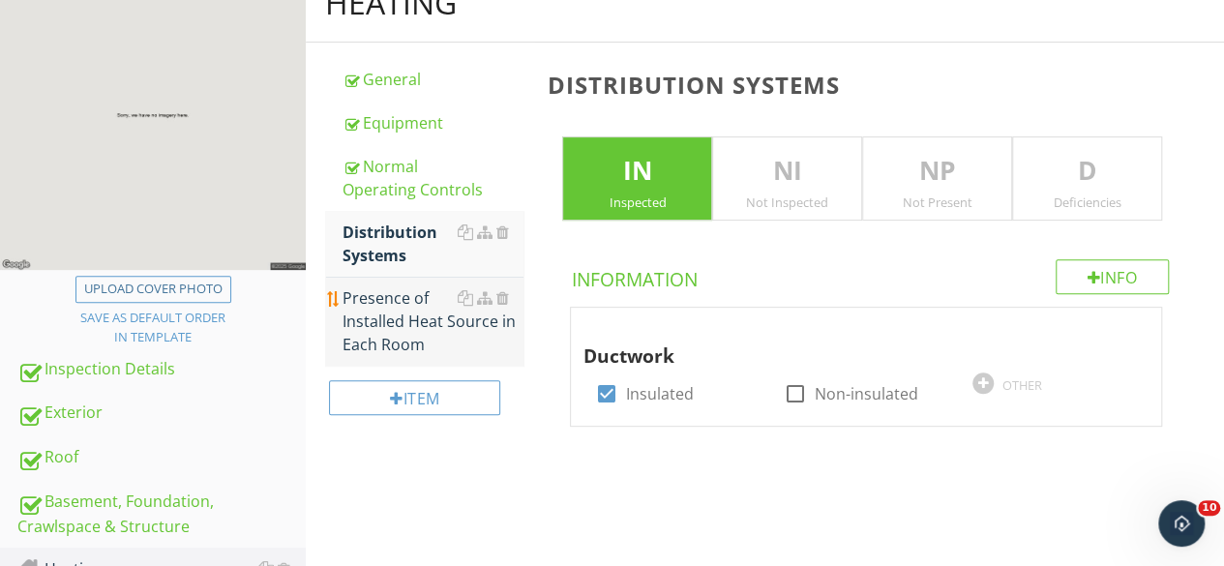
click at [400, 330] on div "Presence of Installed Heat Source in Each Room" at bounding box center [432, 321] width 181 height 70
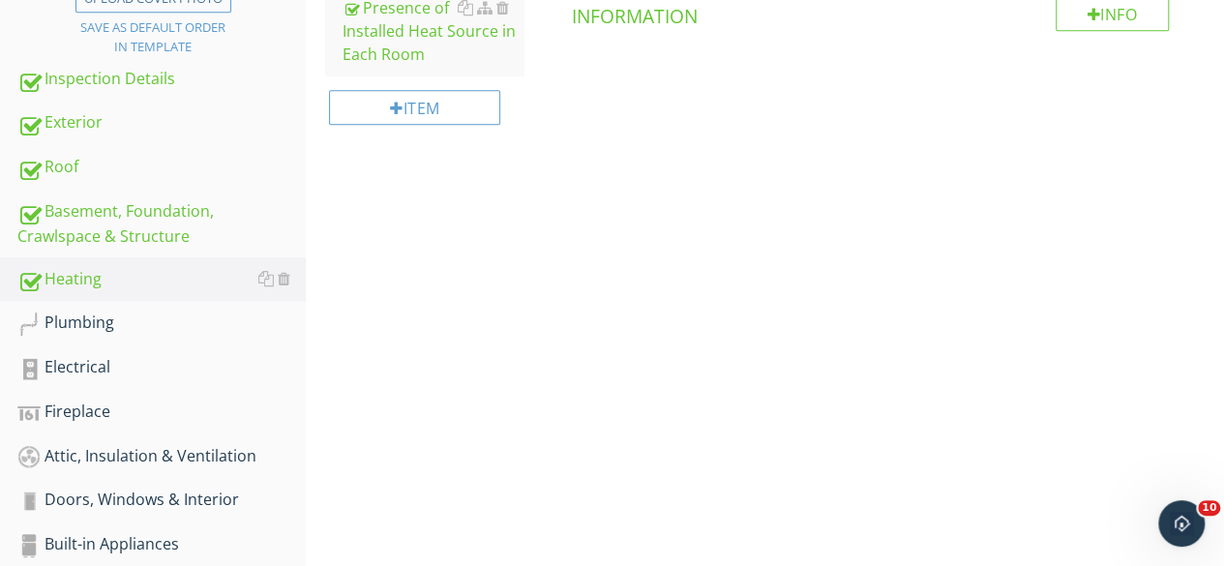
scroll to position [636, 0]
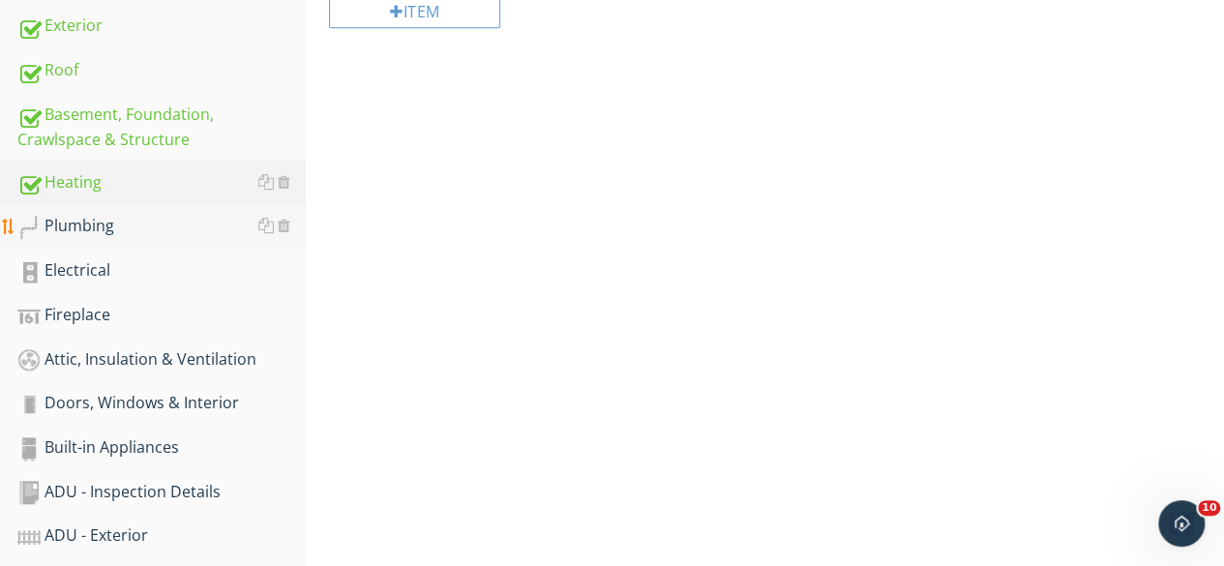
click at [119, 235] on div "Plumbing" at bounding box center [161, 226] width 288 height 25
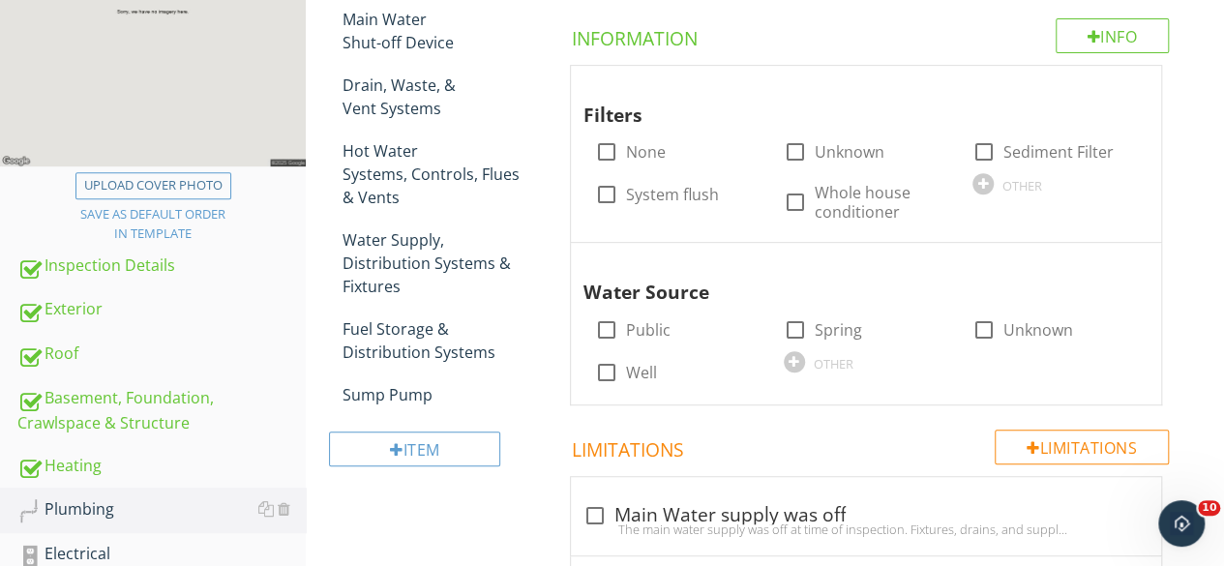
scroll to position [346, 0]
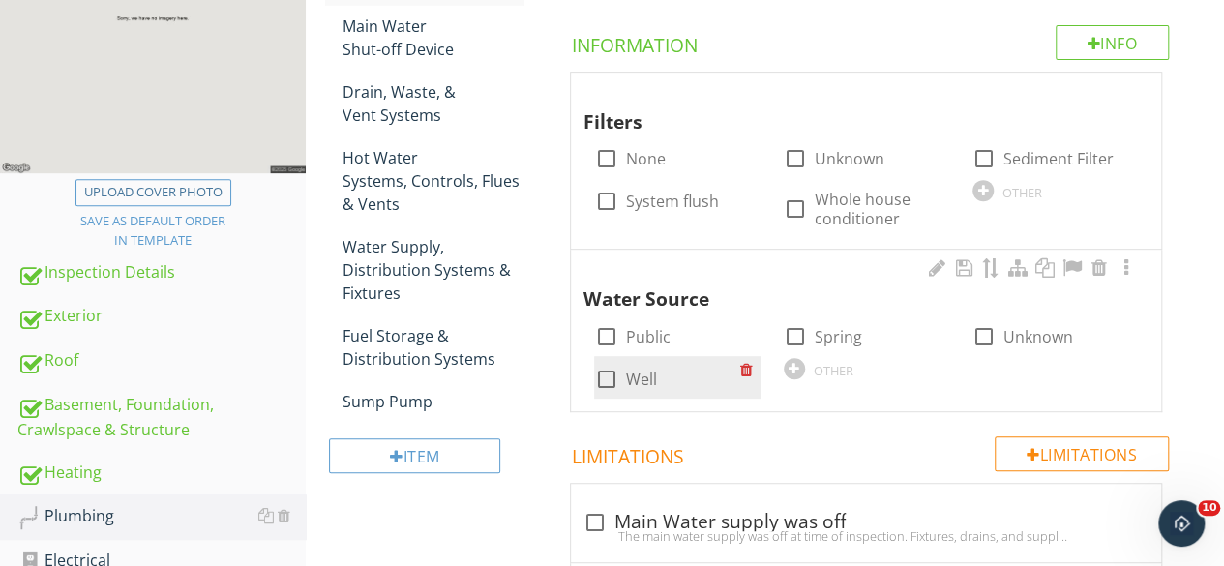
click at [598, 382] on div at bounding box center [605, 379] width 33 height 33
checkbox input "true"
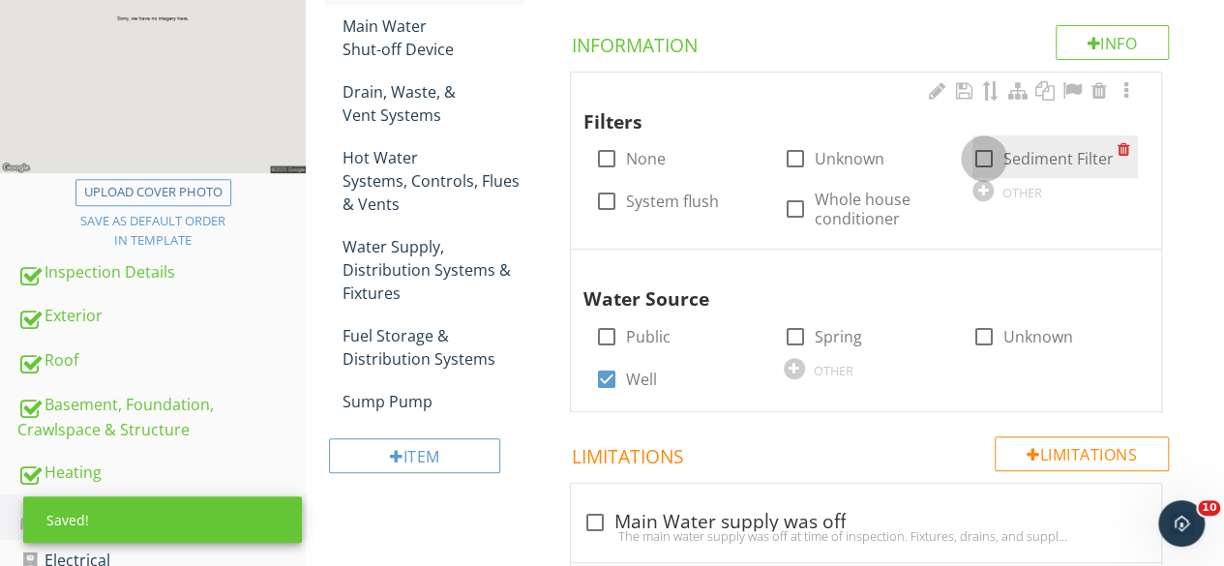
click at [977, 151] on div at bounding box center [983, 158] width 33 height 33
checkbox input "true"
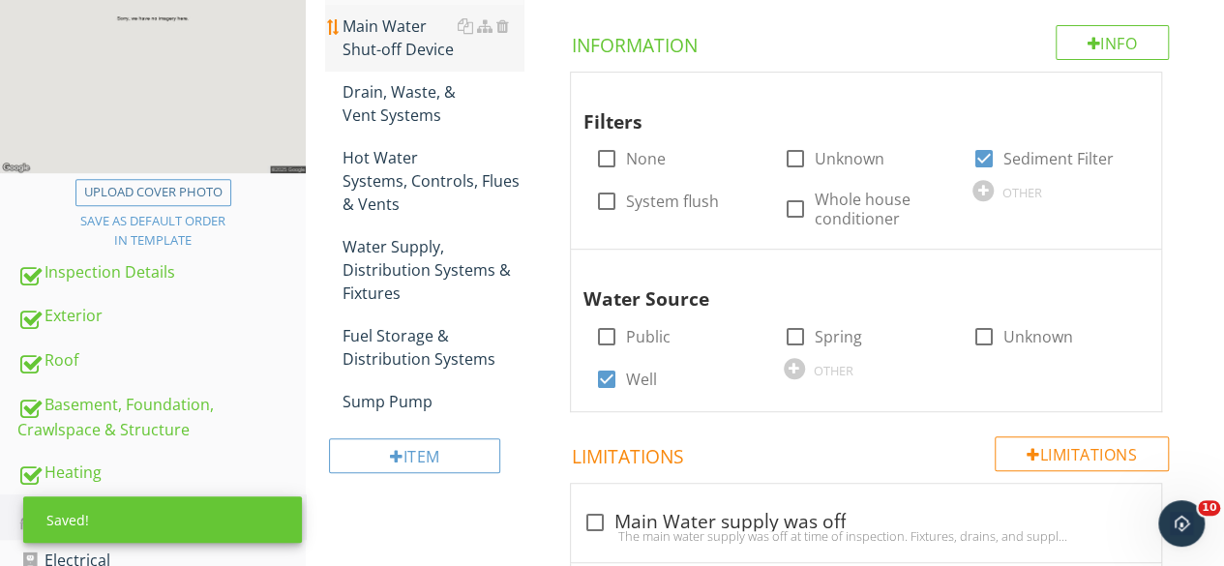
click at [405, 36] on div "Main Water Shut-off Device" at bounding box center [432, 38] width 181 height 46
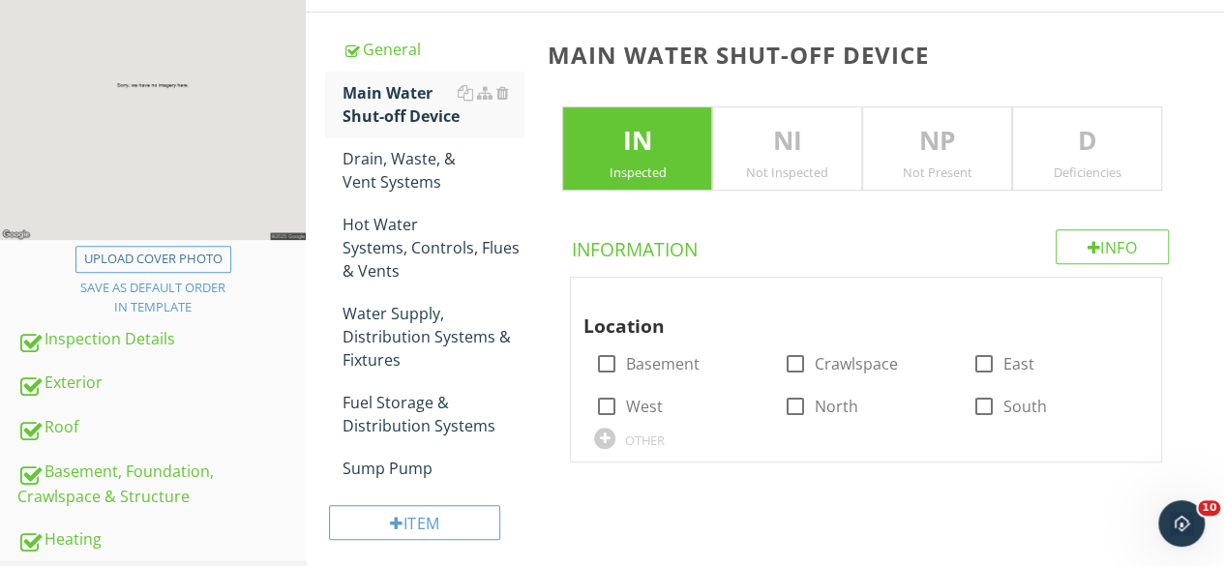
scroll to position [250, 0]
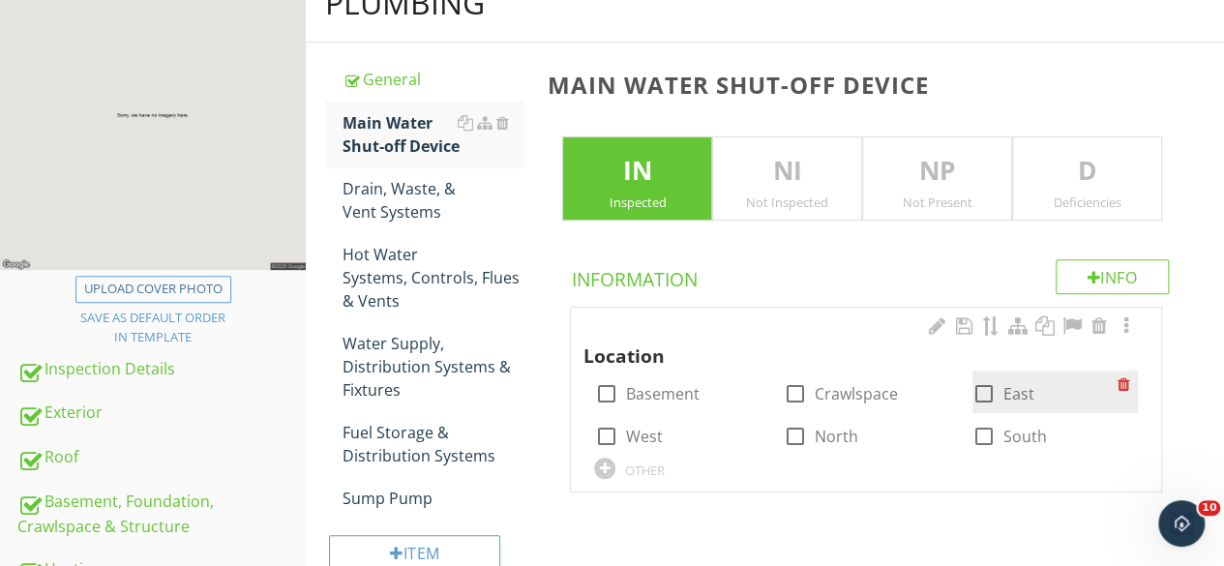
click at [981, 395] on div at bounding box center [983, 393] width 33 height 33
checkbox input "true"
click at [602, 465] on div at bounding box center [604, 467] width 21 height 21
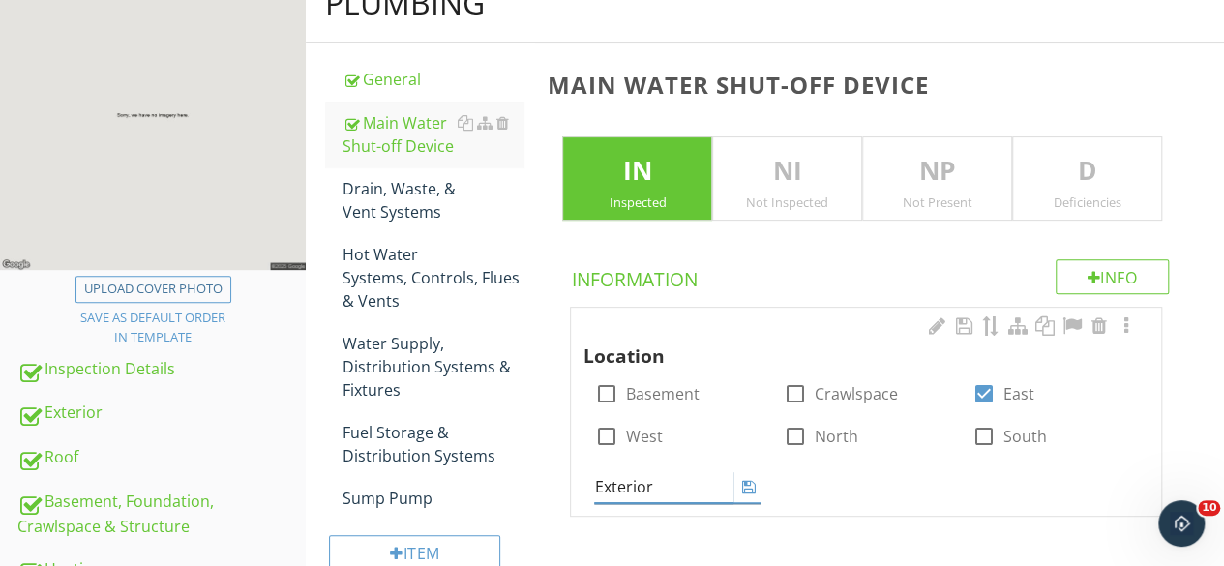
type input "Exterior"
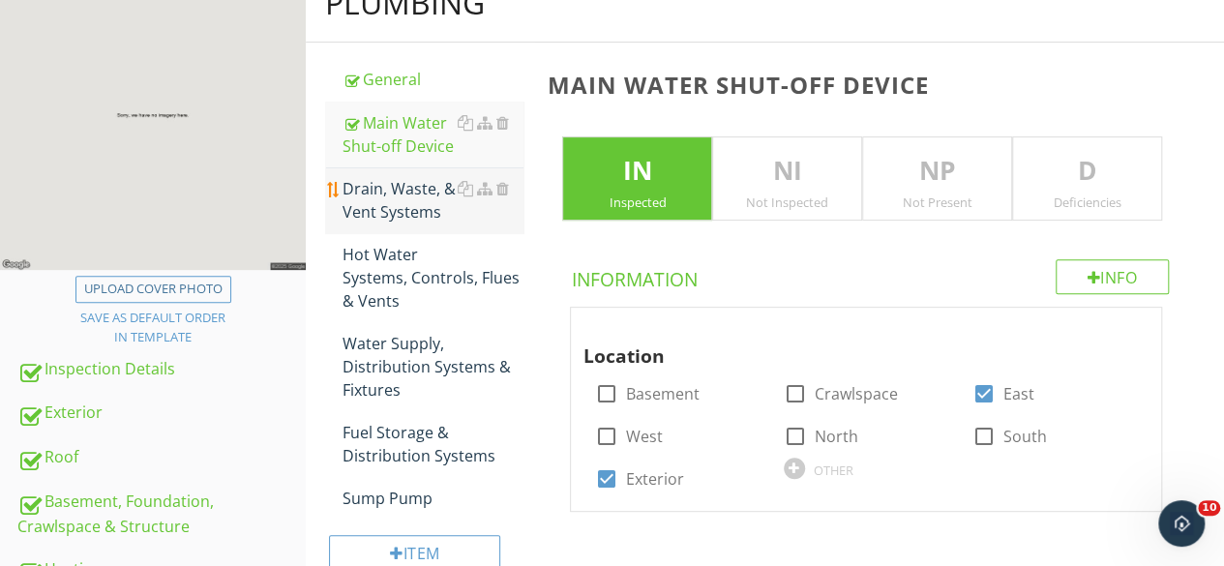
click at [400, 188] on div "Drain, Waste, & Vent Systems" at bounding box center [432, 200] width 181 height 46
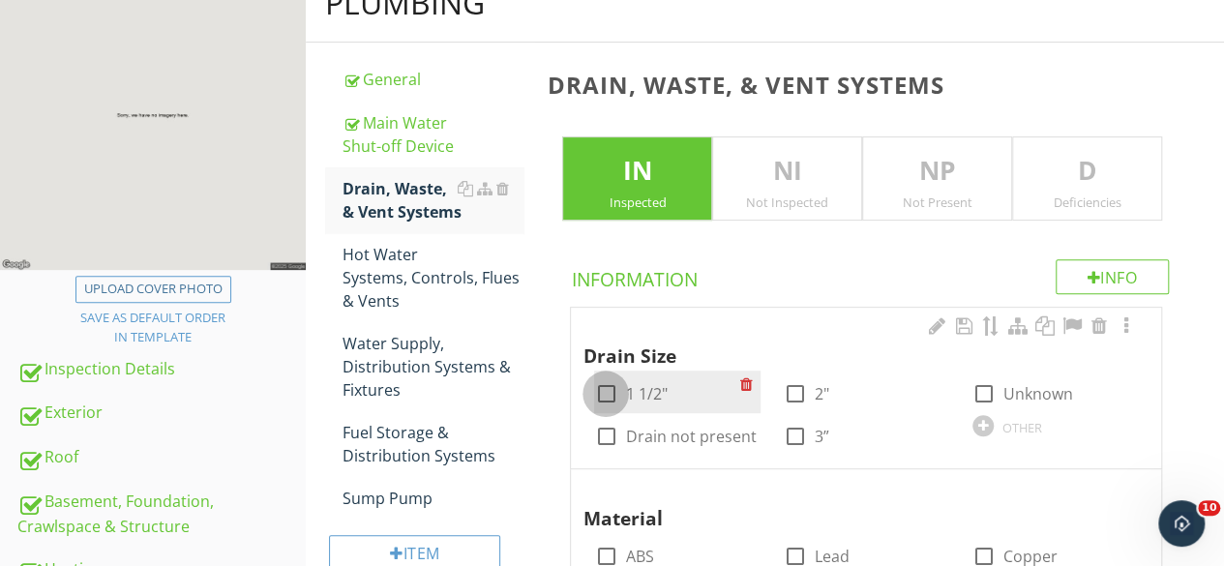
click at [592, 396] on div at bounding box center [605, 393] width 33 height 33
checkbox input "true"
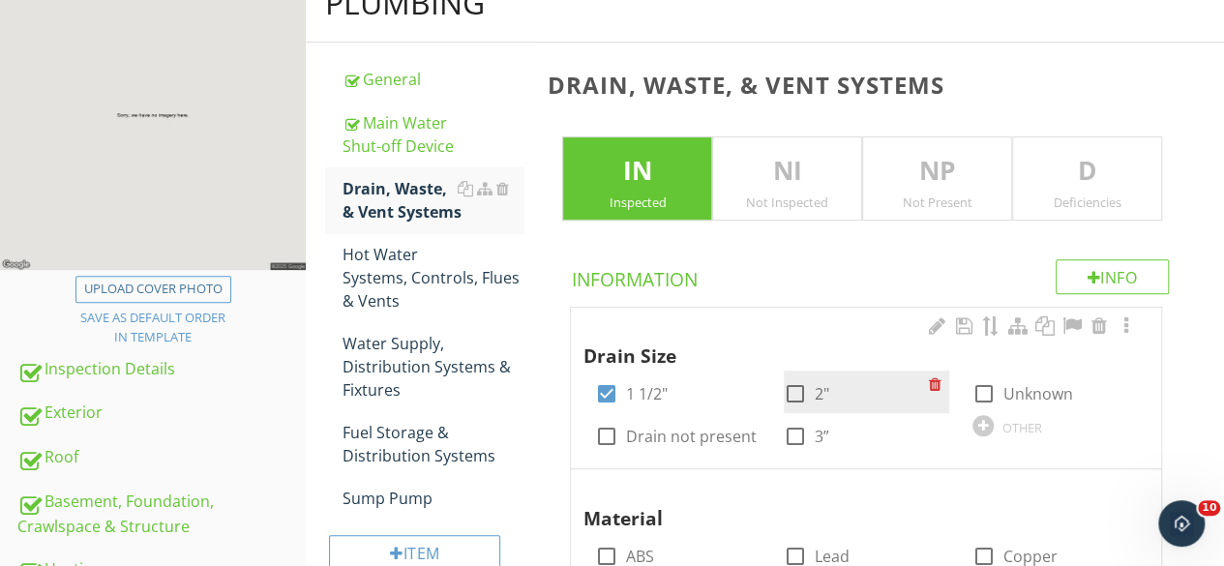
click at [793, 392] on div at bounding box center [795, 393] width 33 height 33
checkbox input "true"
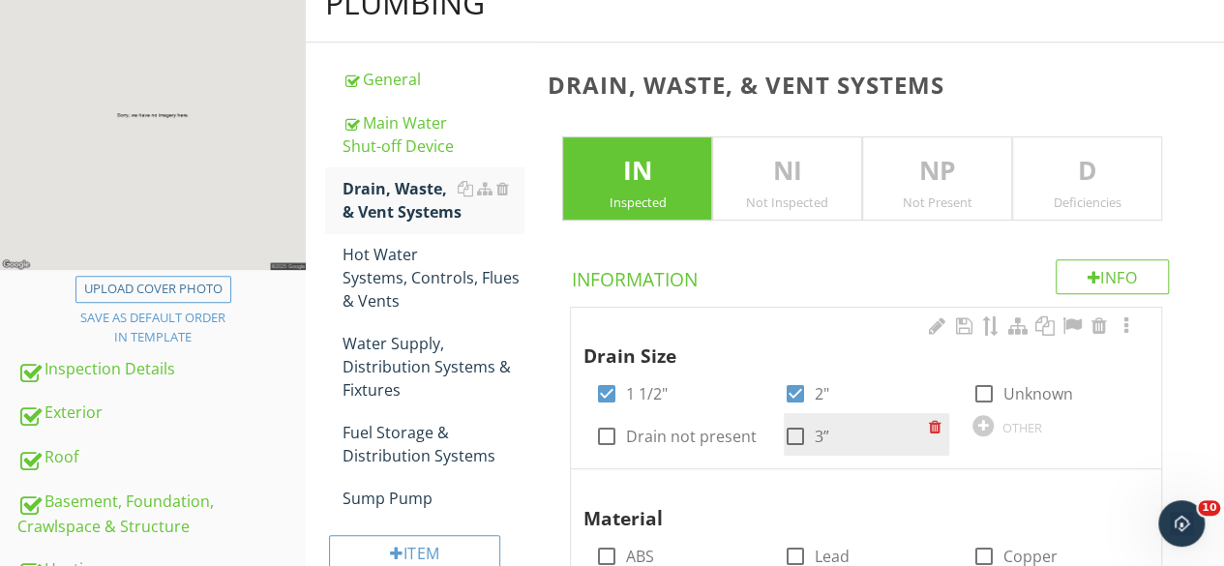
click at [792, 436] on div at bounding box center [795, 436] width 33 height 33
checkbox input "true"
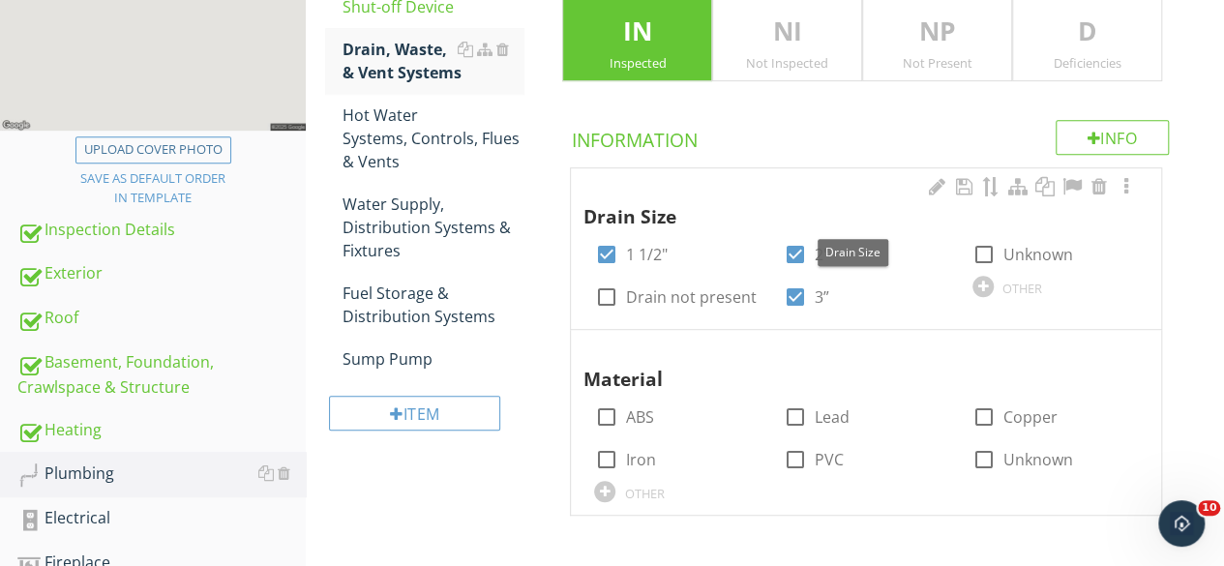
scroll to position [540, 0]
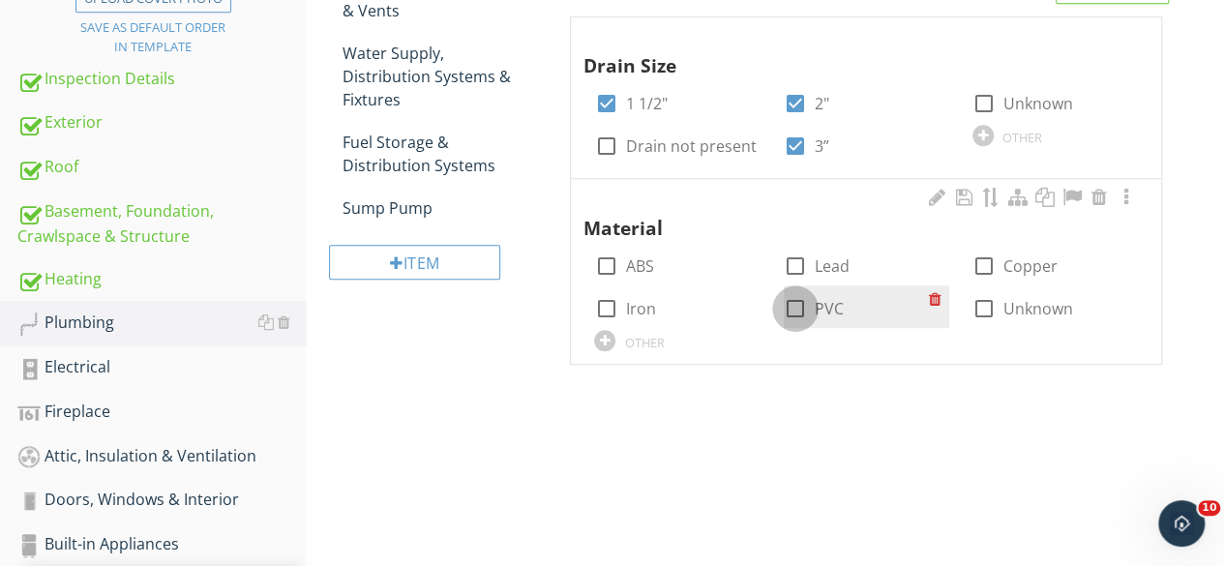
click at [799, 307] on div at bounding box center [795, 308] width 33 height 33
checkbox input "true"
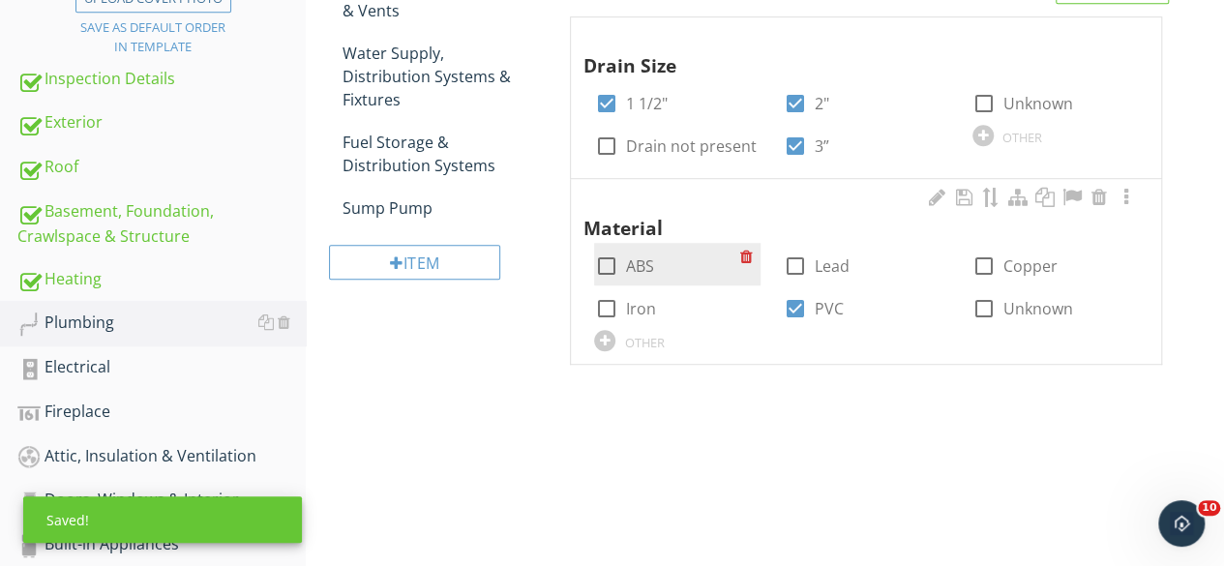
click at [613, 265] on div at bounding box center [605, 266] width 33 height 33
checkbox input "true"
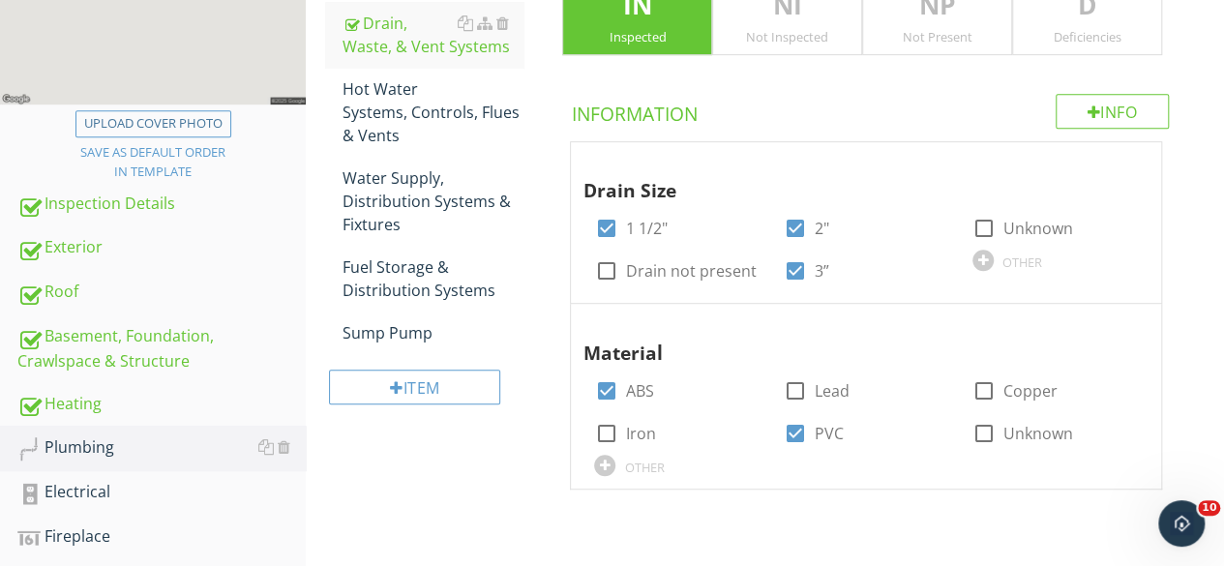
scroll to position [346, 0]
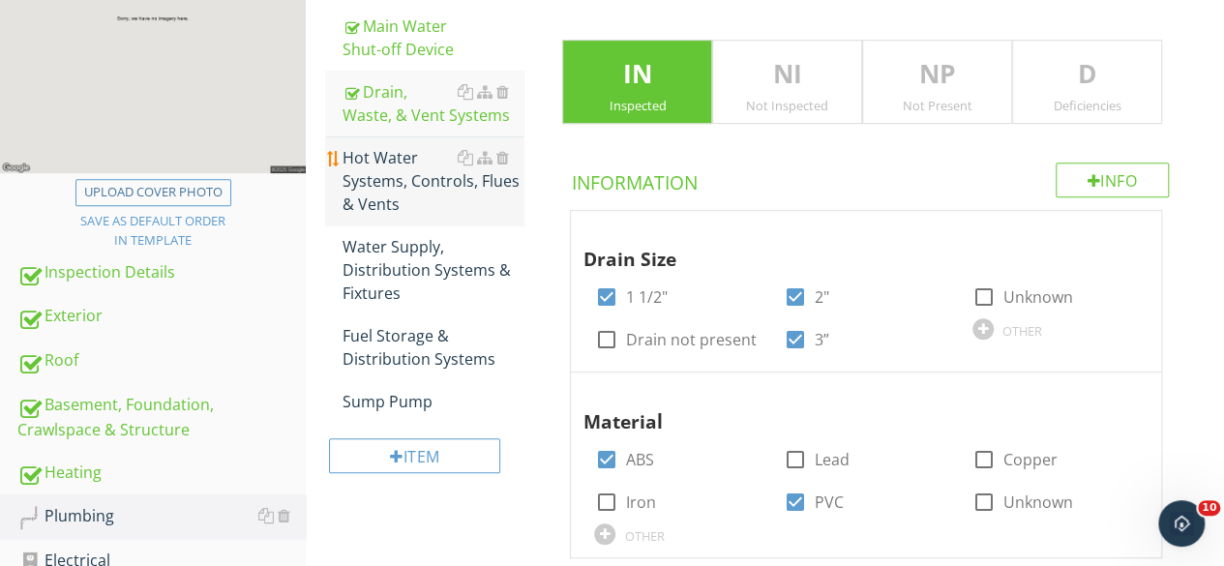
click at [401, 175] on div "Hot Water Systems, Controls, Flues & Vents" at bounding box center [432, 181] width 181 height 70
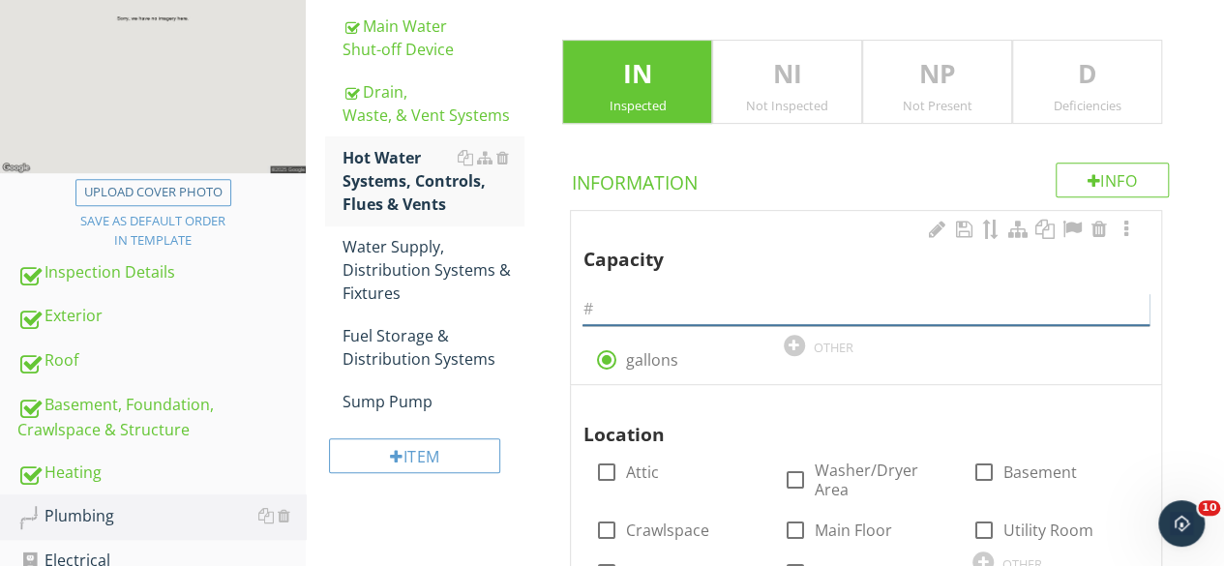
click at [673, 309] on input "text" at bounding box center [865, 309] width 567 height 32
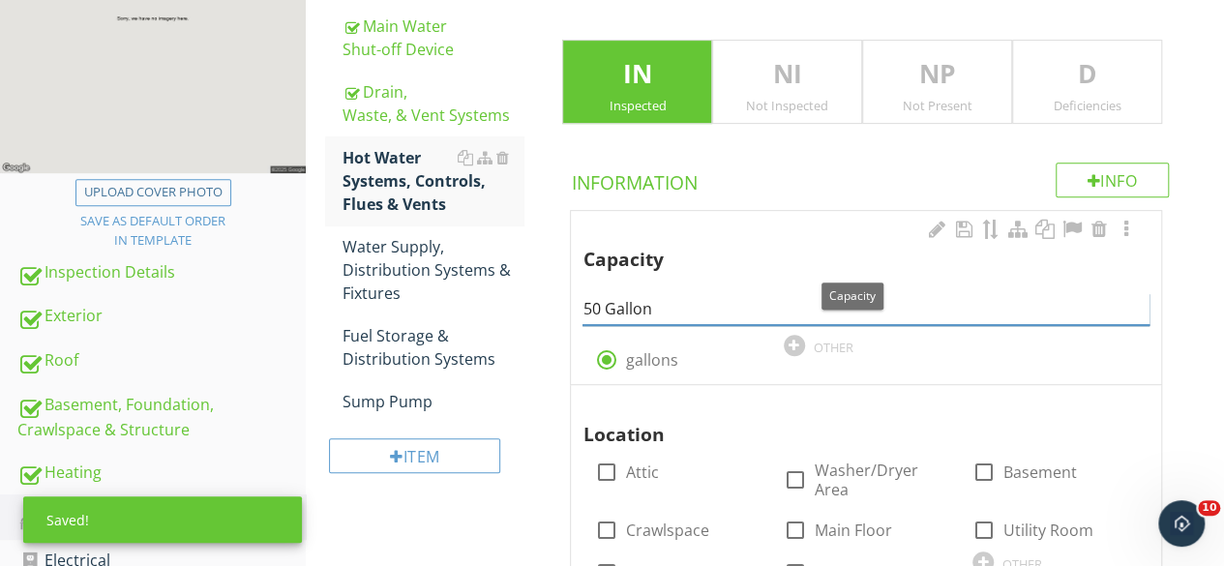
scroll to position [636, 0]
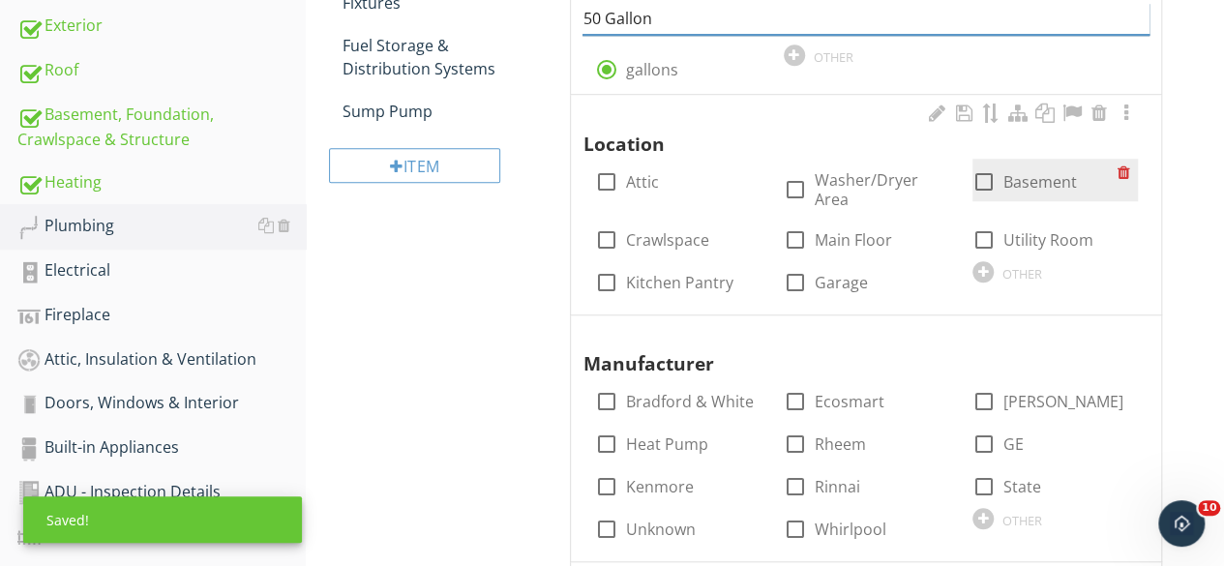
type input "50 Gallon"
click at [983, 187] on div at bounding box center [983, 181] width 33 height 33
checkbox input "true"
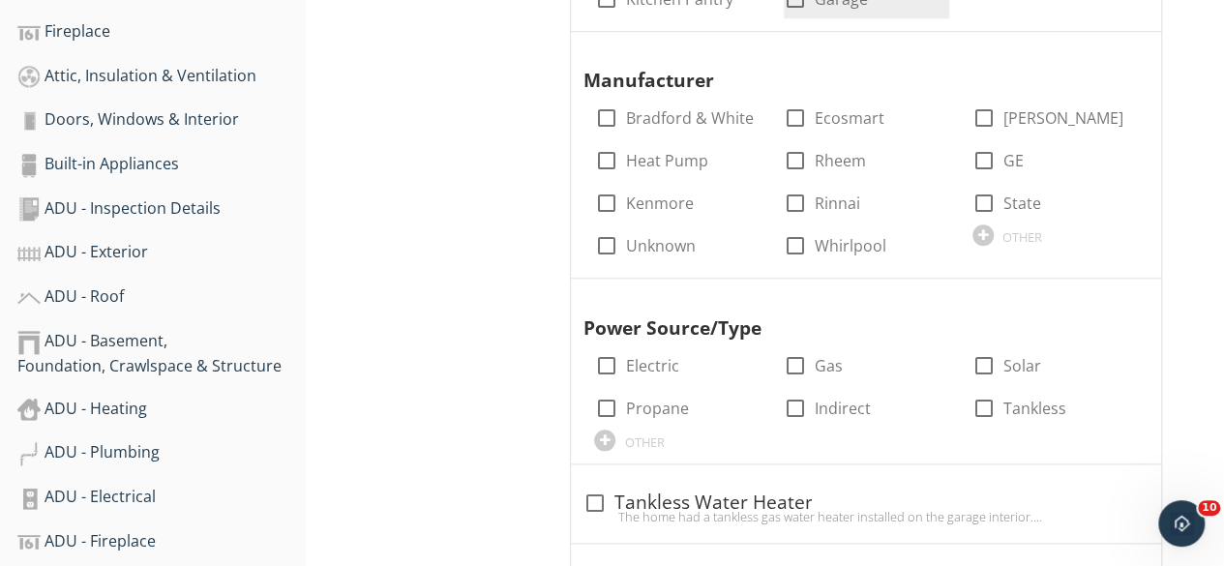
scroll to position [927, 0]
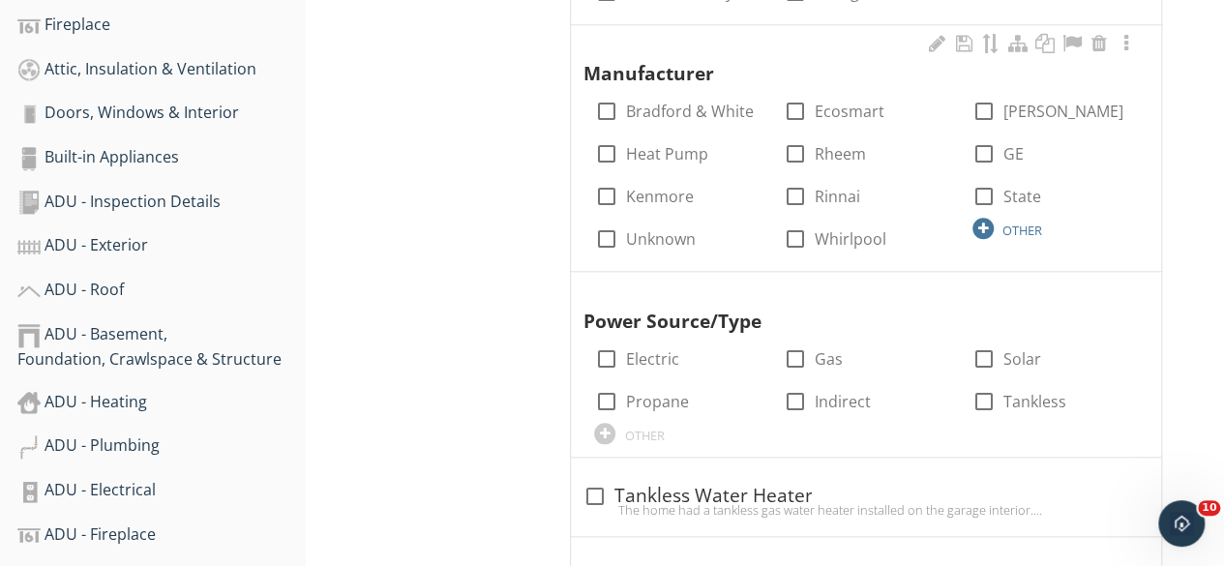
click at [982, 224] on div at bounding box center [982, 228] width 21 height 21
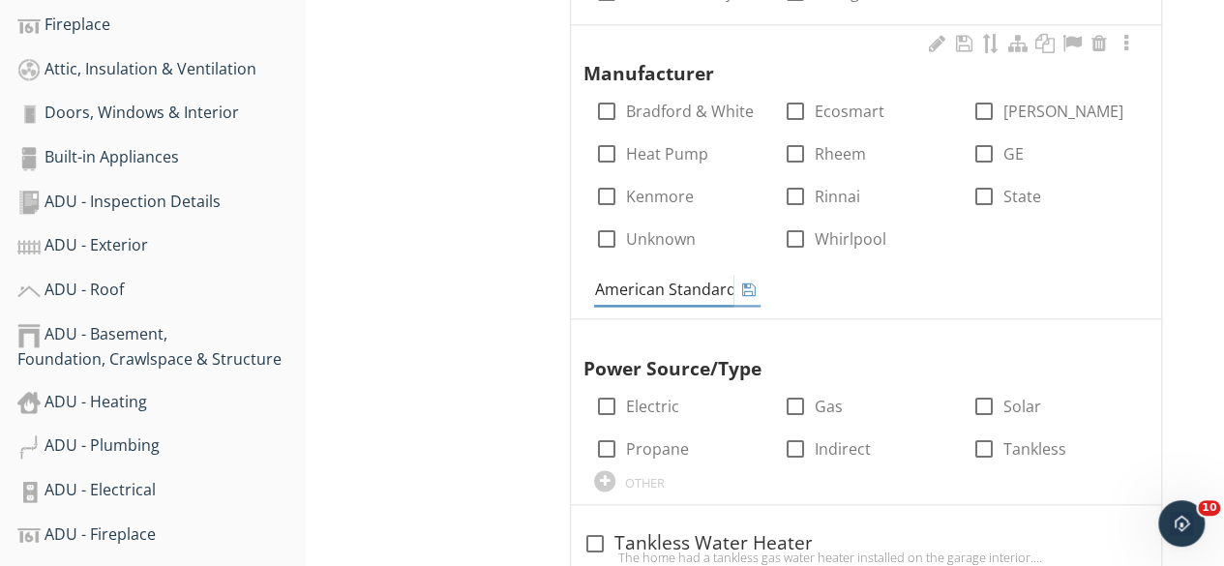
type input "American Standard"
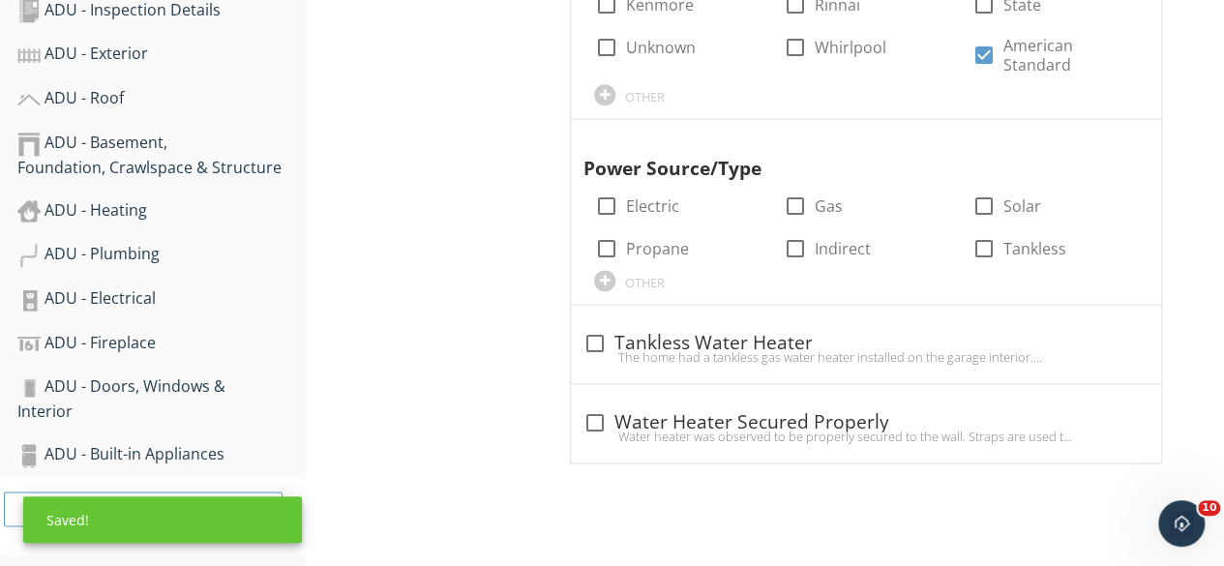
scroll to position [1120, 0]
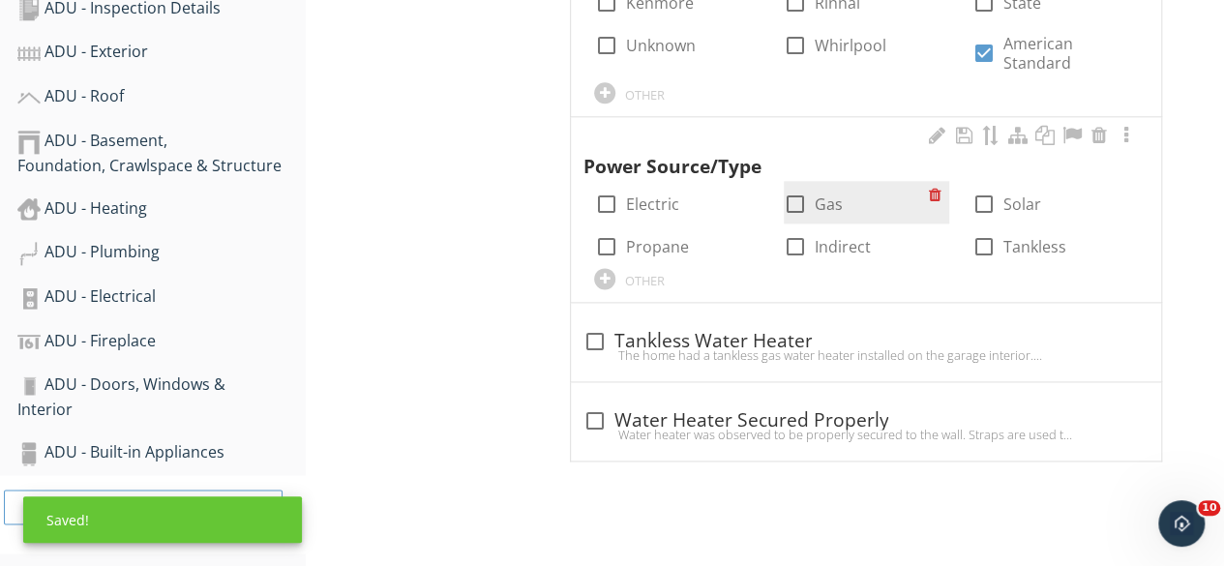
click at [794, 196] on div at bounding box center [795, 204] width 33 height 33
checkbox input "true"
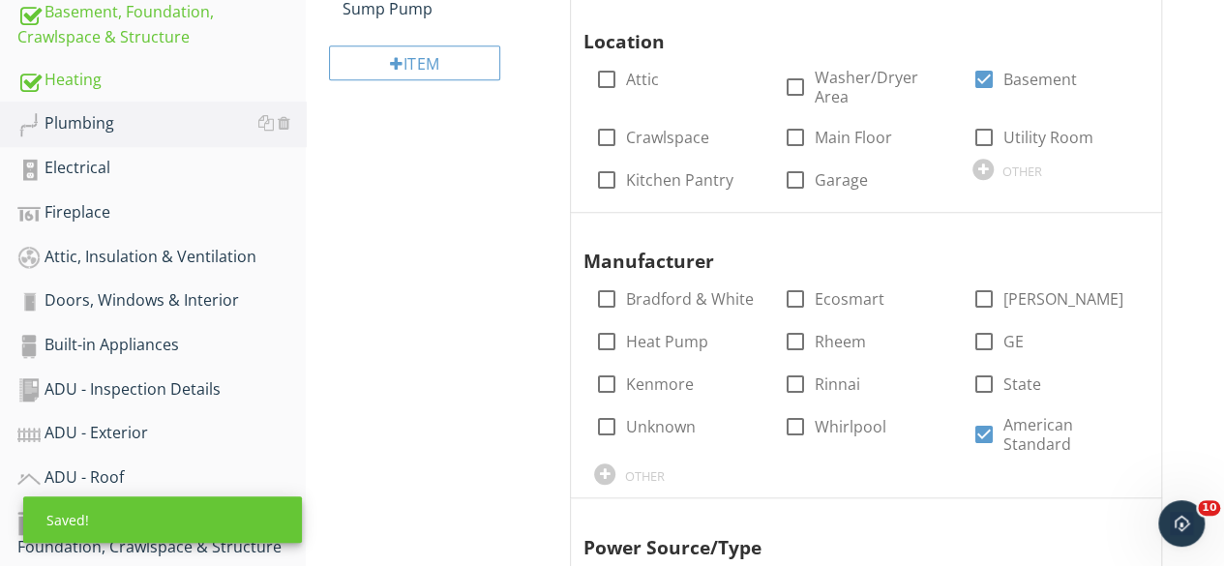
scroll to position [449, 0]
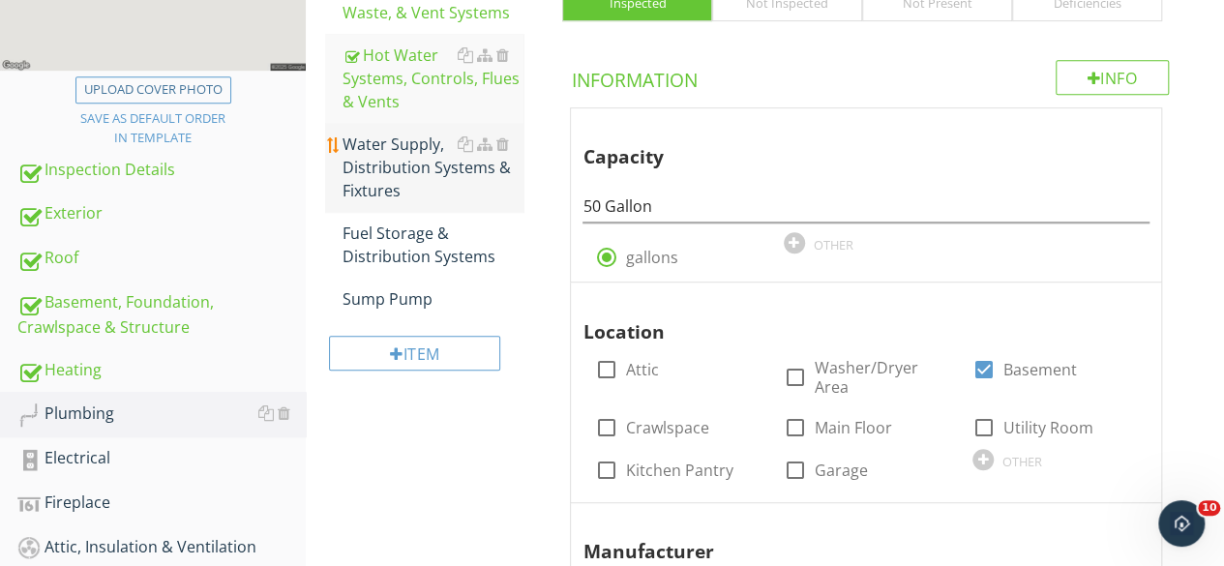
click at [374, 168] on div "Water Supply, Distribution Systems & Fixtures" at bounding box center [432, 168] width 181 height 70
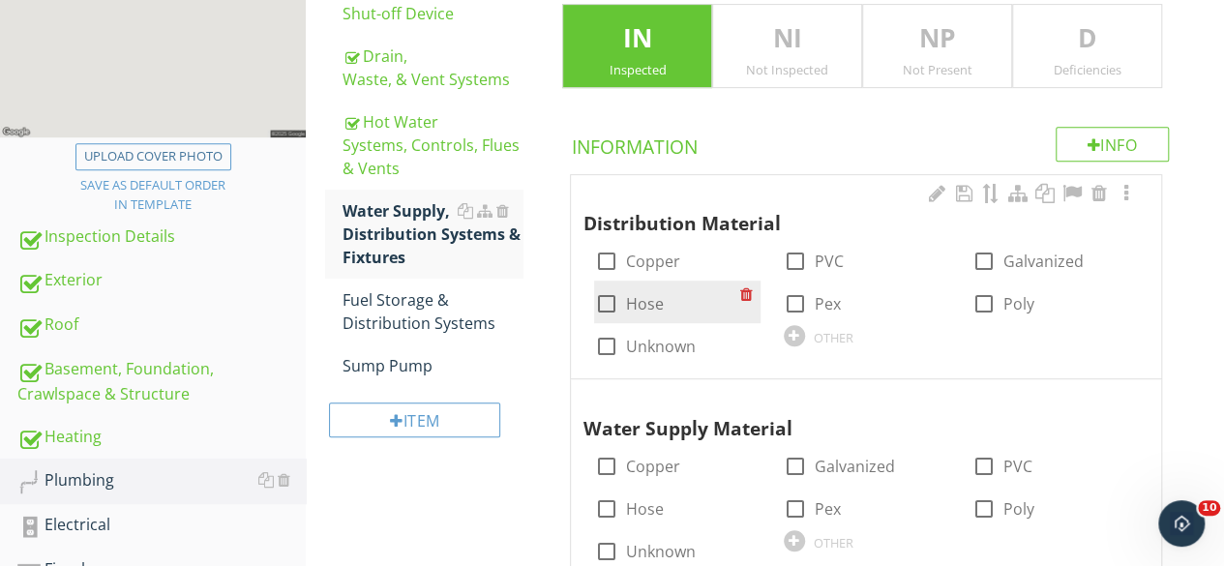
scroll to position [352, 0]
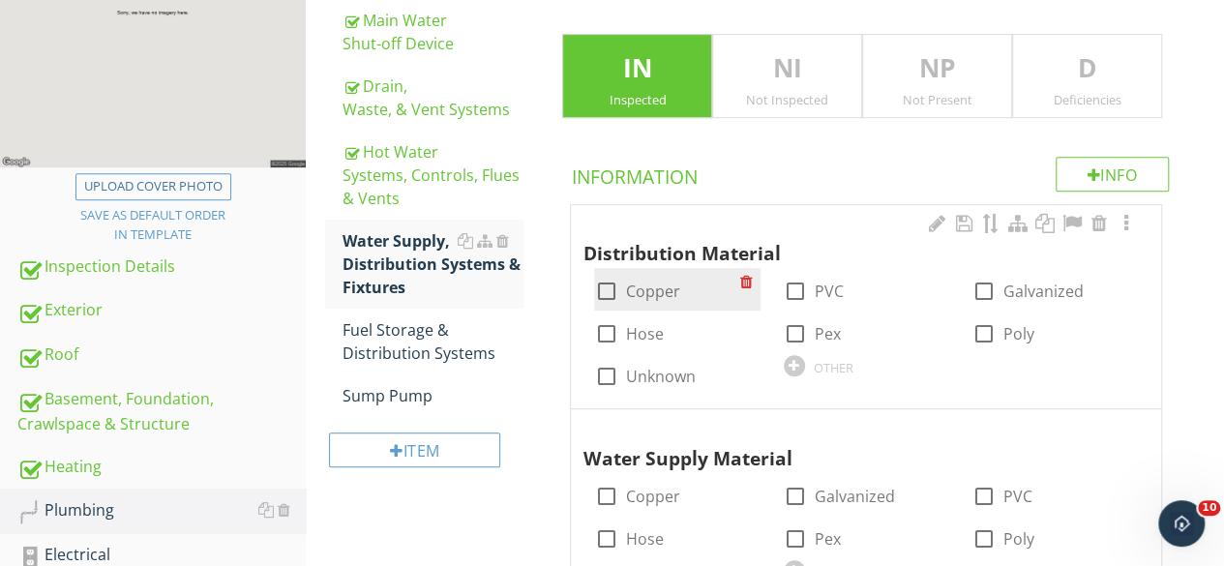
click at [607, 289] on div at bounding box center [605, 291] width 33 height 33
checkbox input "true"
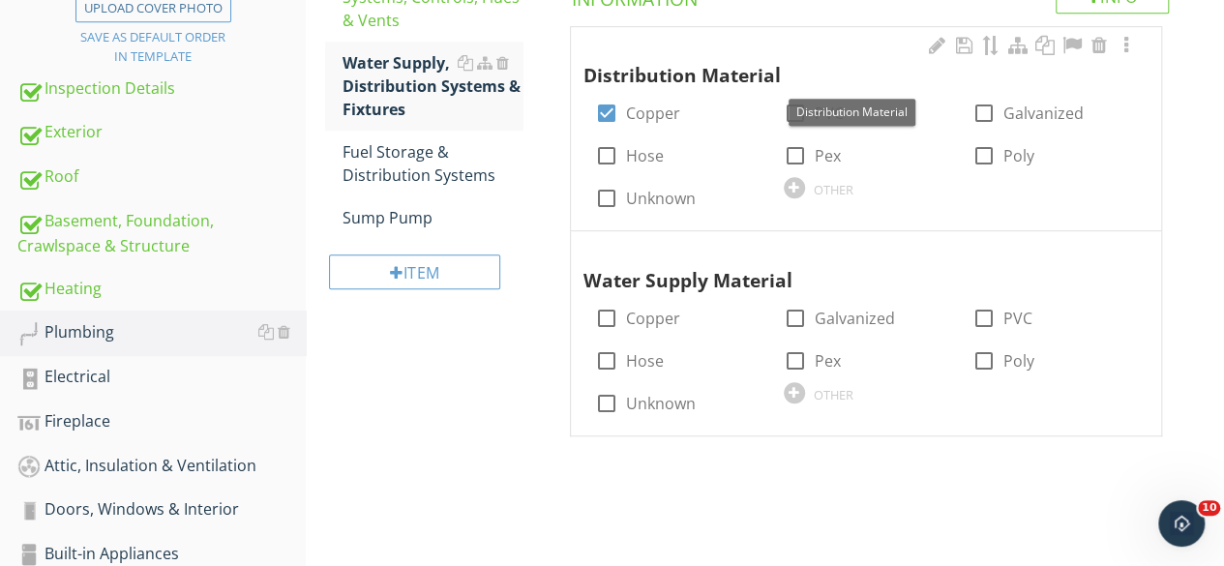
scroll to position [642, 0]
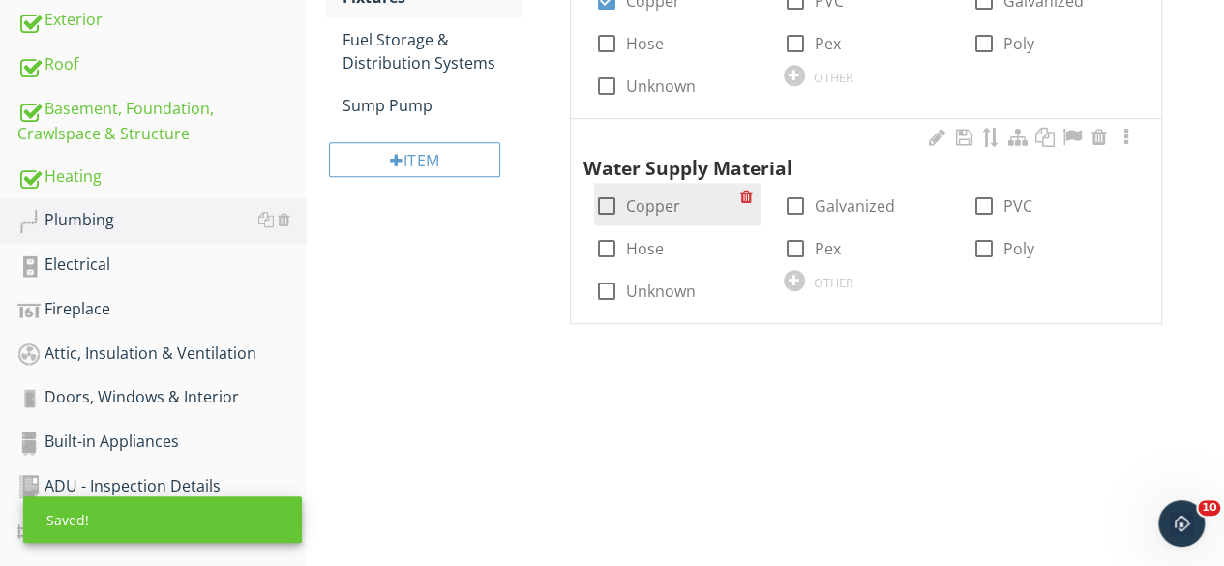
click at [605, 202] on div at bounding box center [605, 206] width 33 height 33
checkbox input "true"
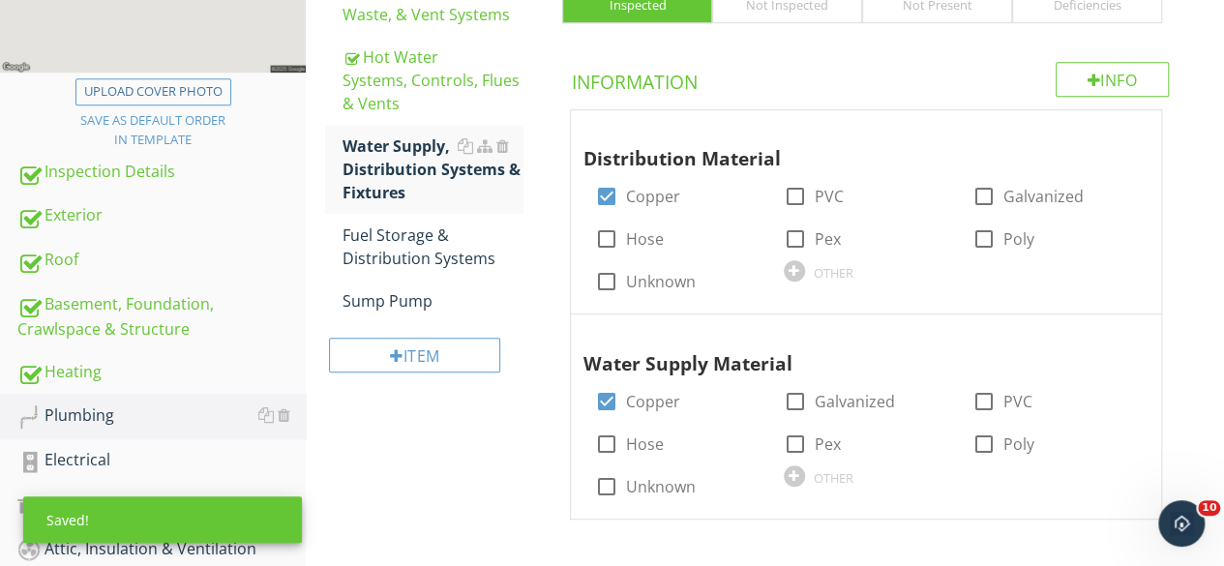
scroll to position [352, 0]
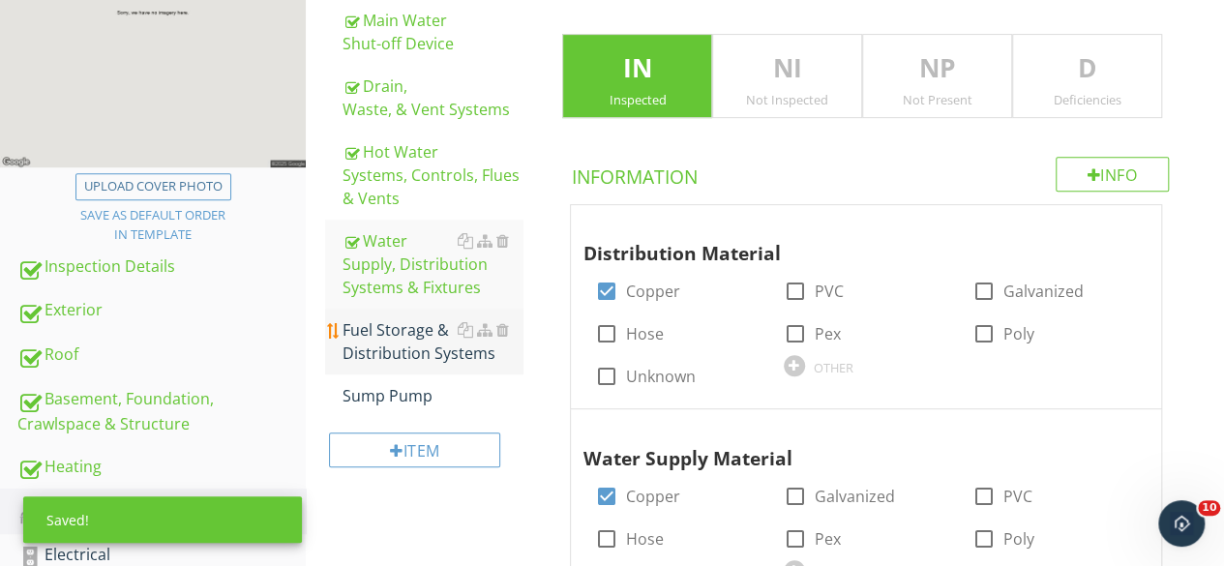
click at [389, 357] on div "Fuel Storage & Distribution Systems" at bounding box center [432, 341] width 181 height 46
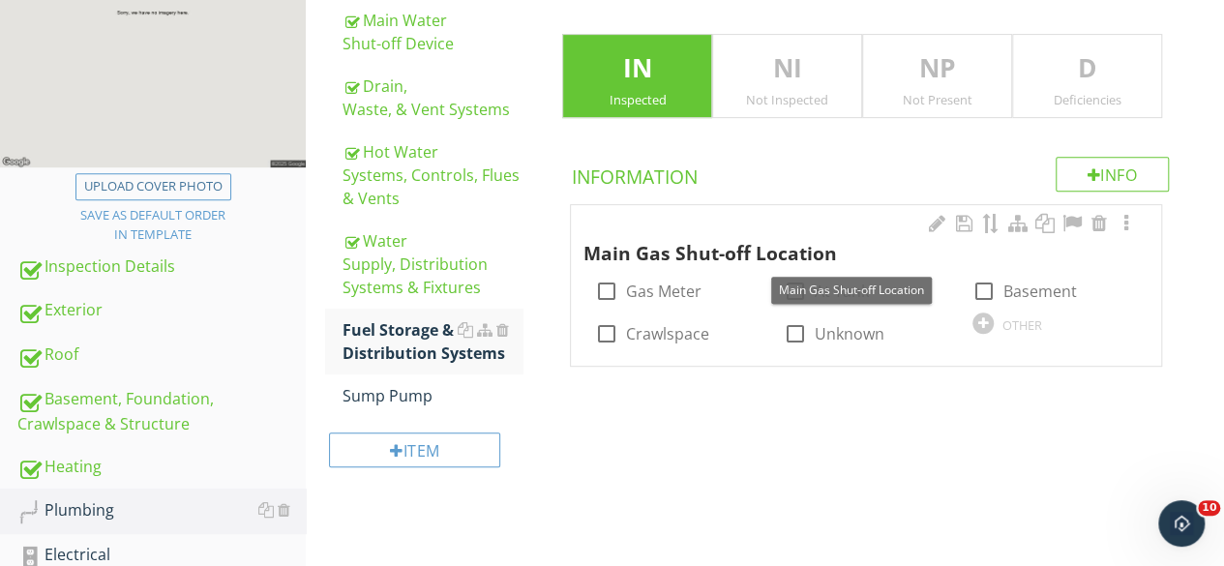
scroll to position [546, 0]
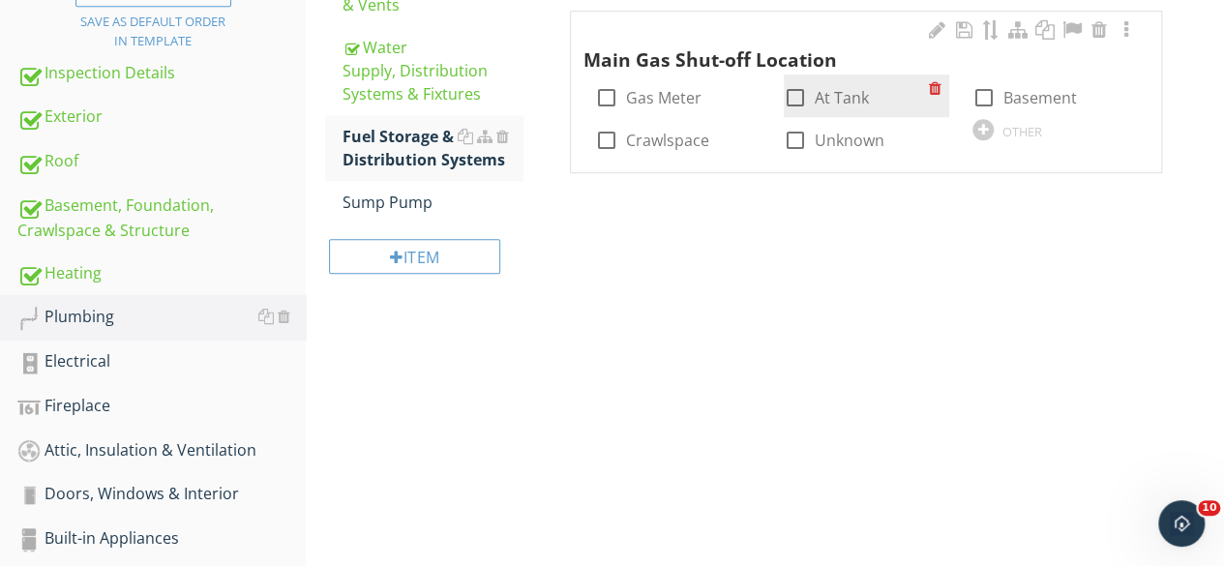
click at [795, 93] on div at bounding box center [795, 97] width 33 height 33
checkbox input "true"
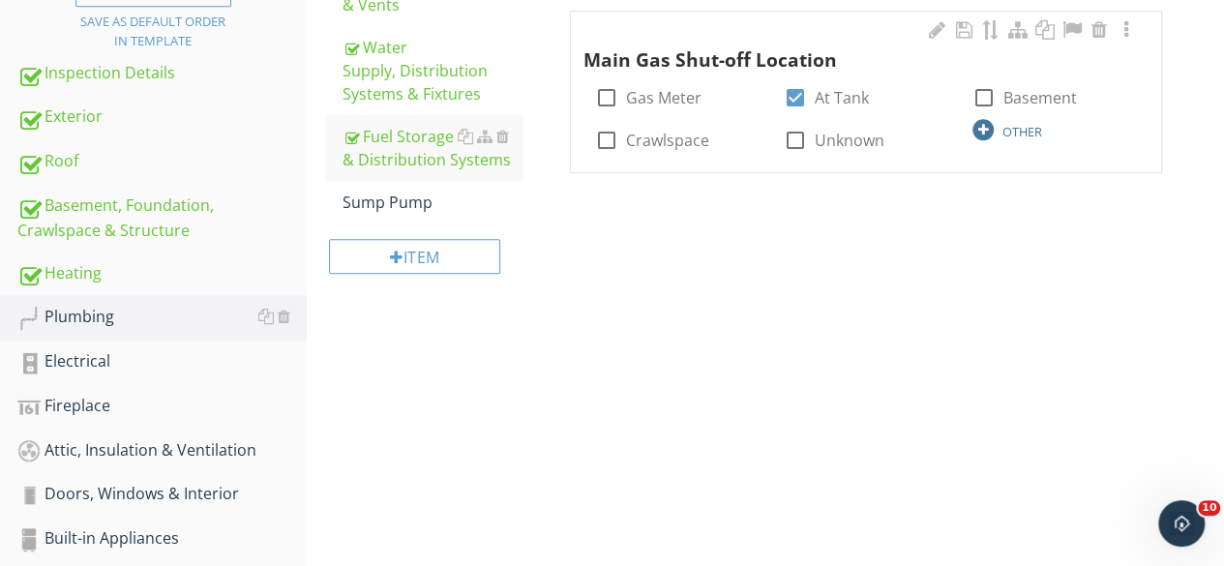
click at [981, 126] on div at bounding box center [982, 129] width 21 height 21
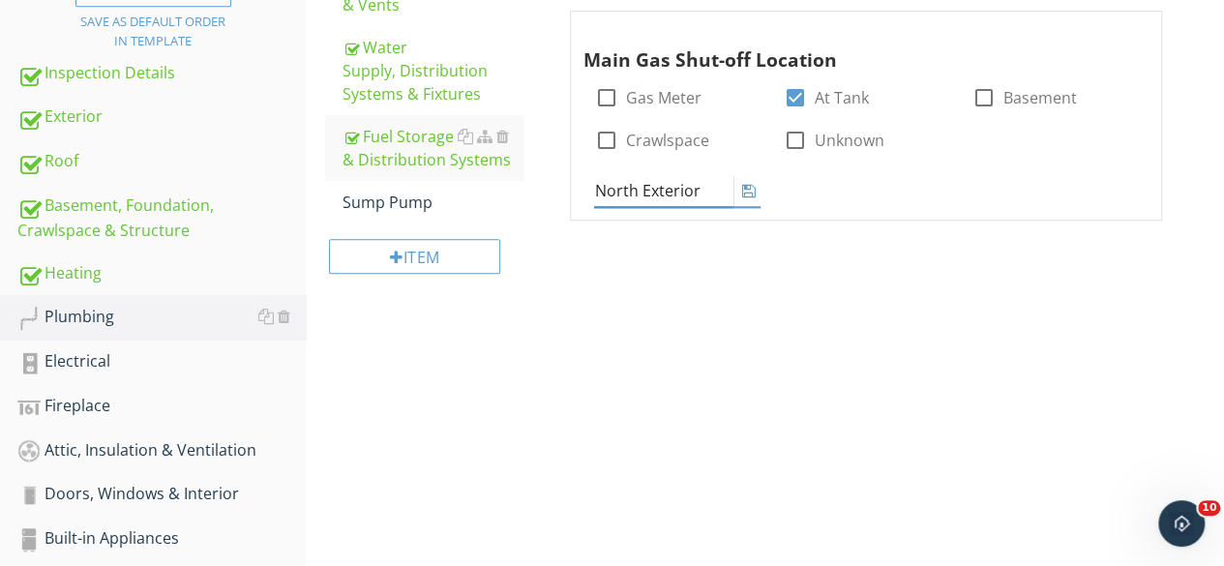
type input "North Exterior"
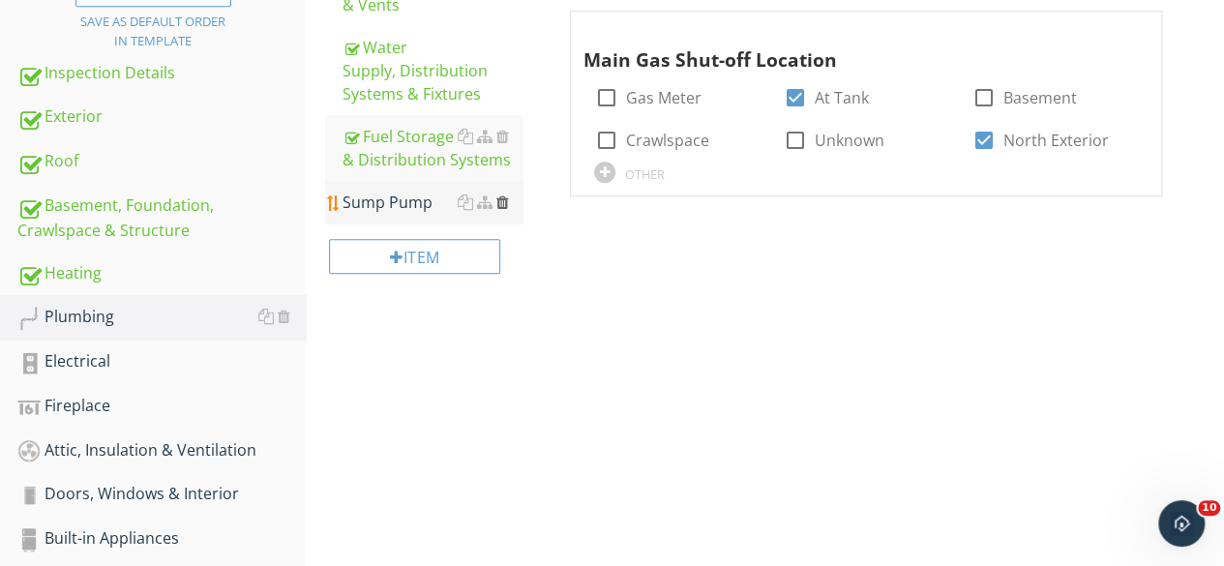
click at [503, 202] on div at bounding box center [501, 201] width 13 height 15
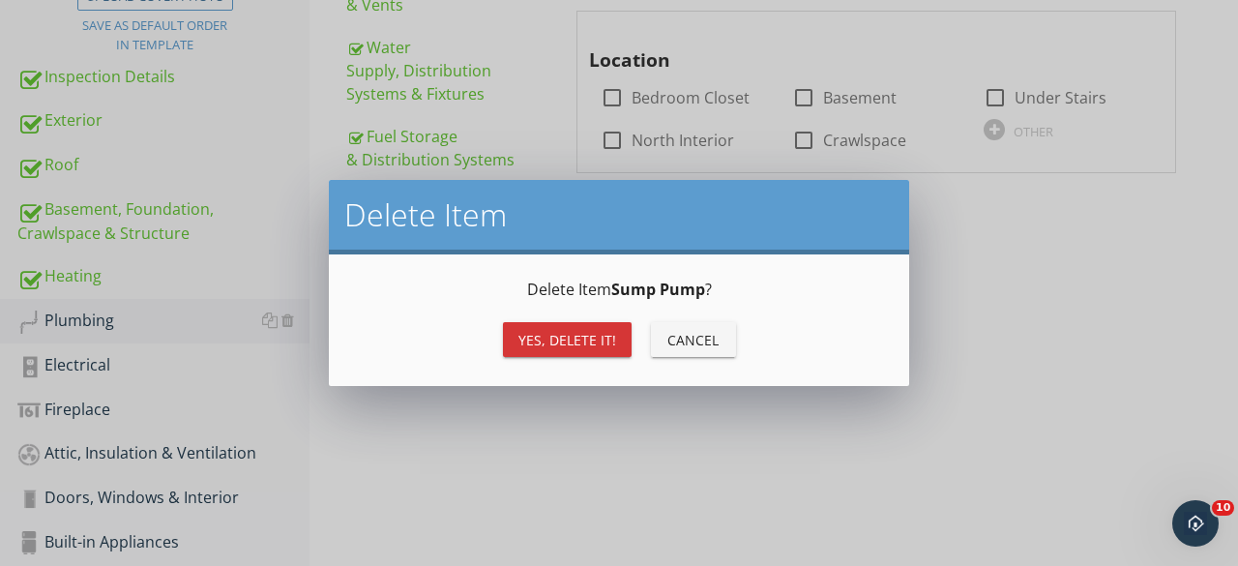
click at [561, 349] on button "Yes, Delete it!" at bounding box center [567, 339] width 129 height 35
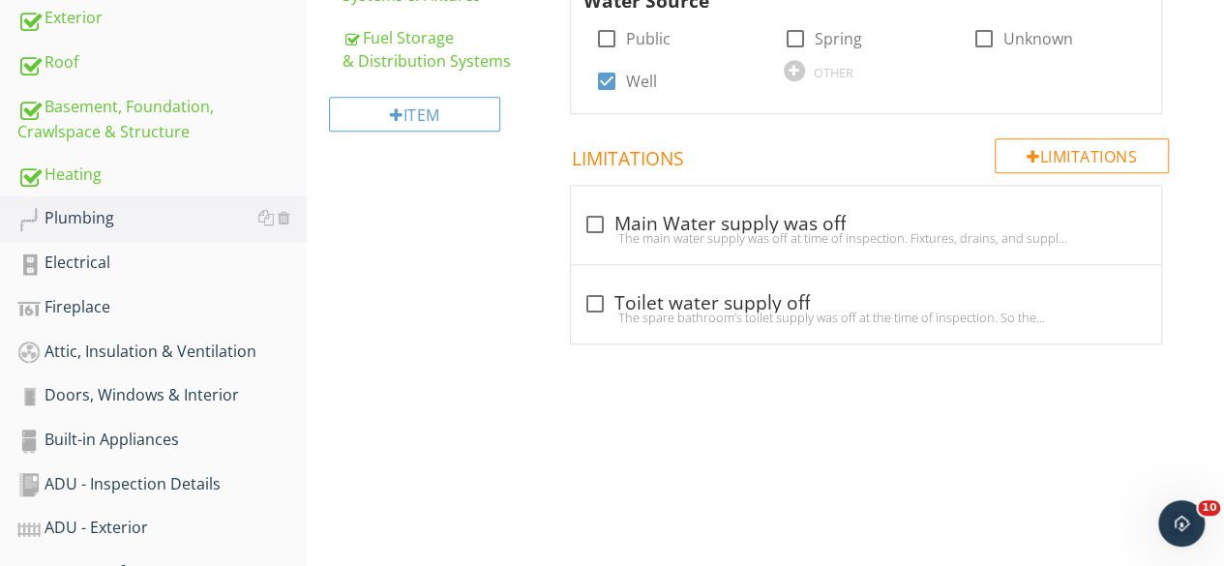
scroll to position [642, 0]
click at [84, 218] on div "Plumbing" at bounding box center [161, 220] width 288 height 25
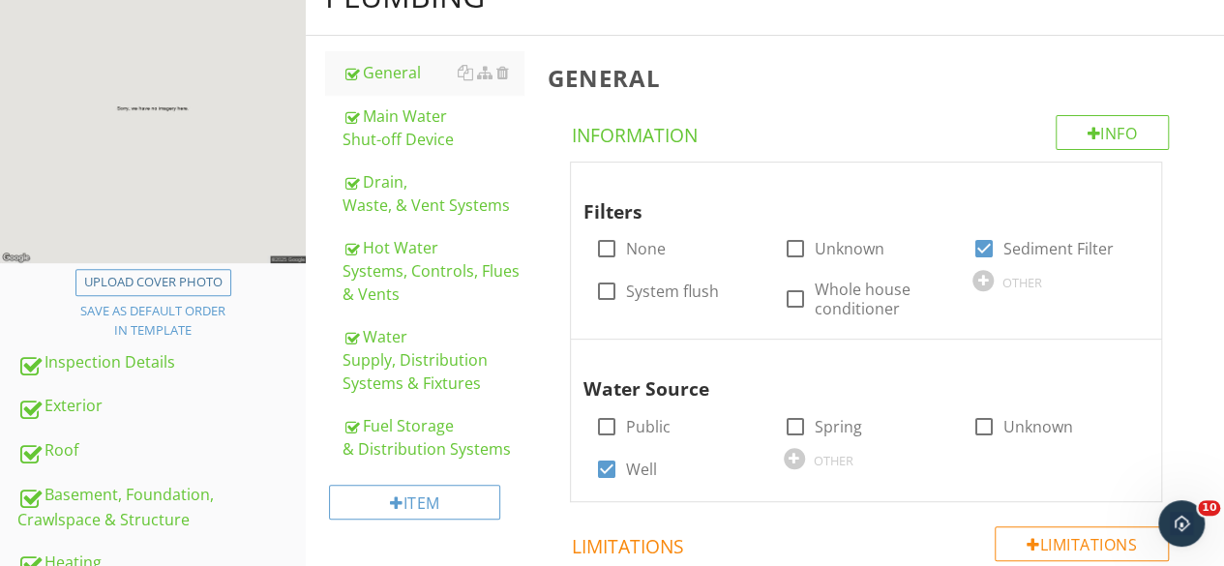
scroll to position [255, 0]
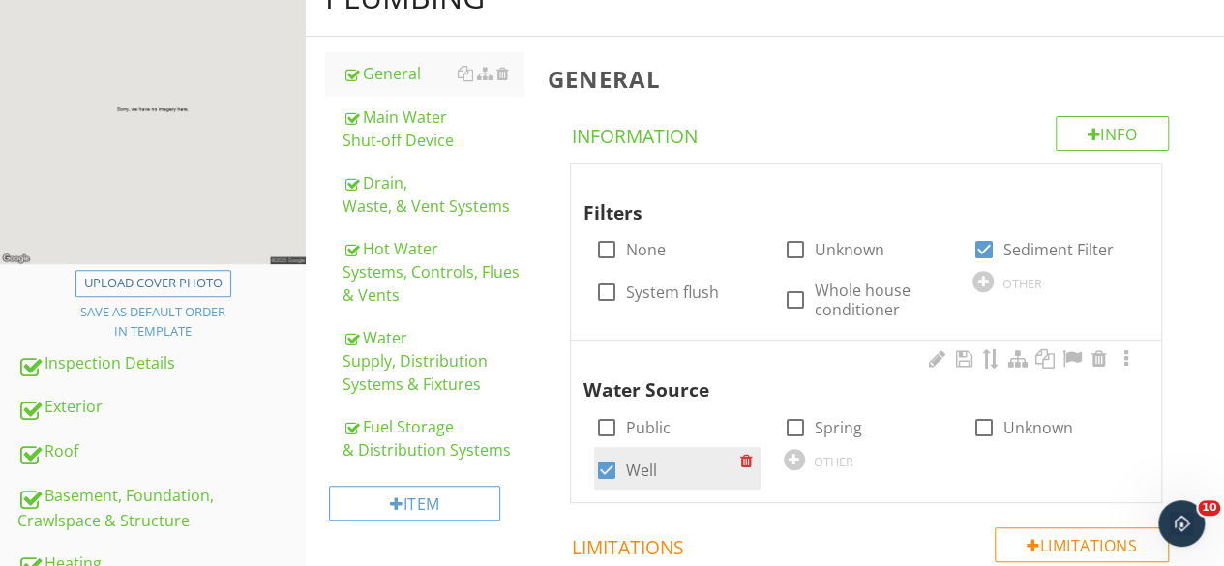
click at [607, 464] on div at bounding box center [605, 470] width 33 height 33
click at [609, 467] on div at bounding box center [605, 470] width 33 height 33
checkbox input "true"
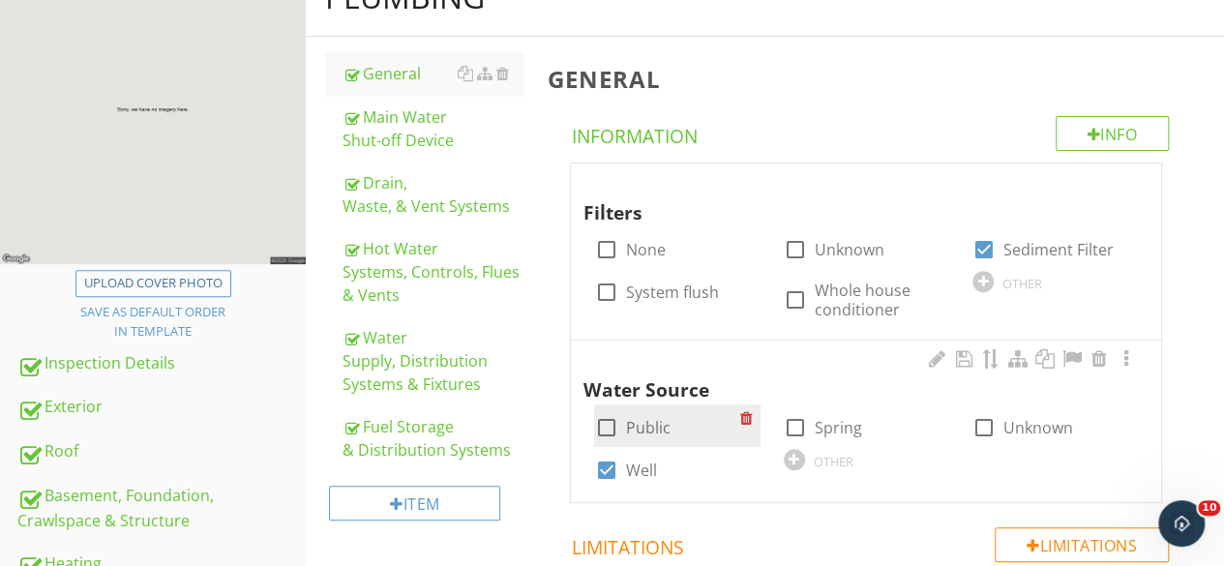
scroll to position [0, 0]
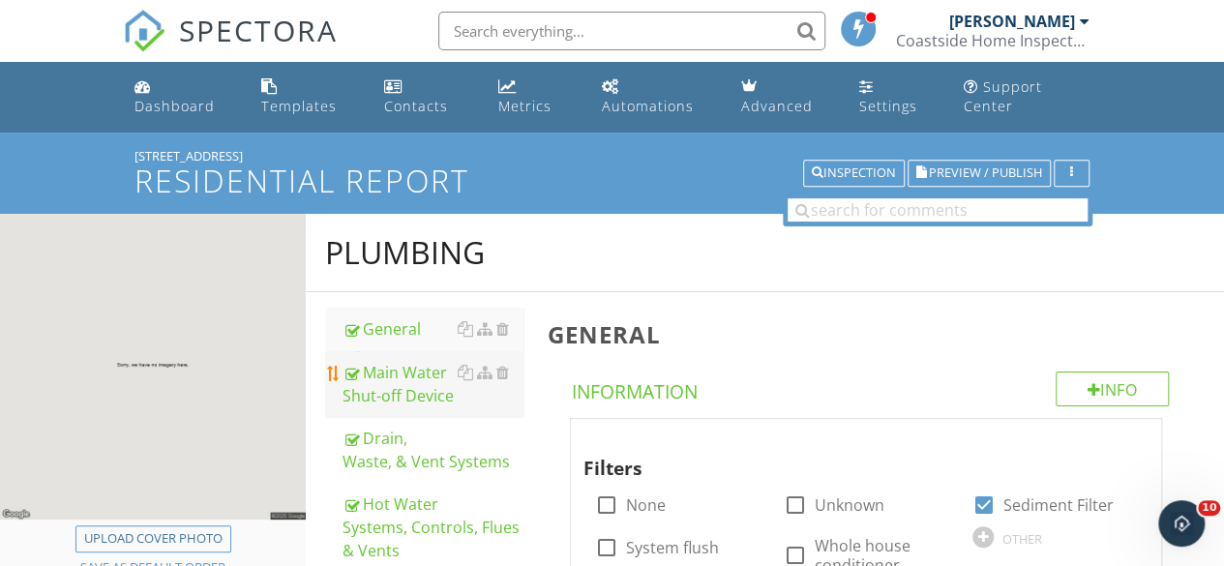
click at [395, 396] on div "Main Water Shut-off Device" at bounding box center [432, 384] width 181 height 46
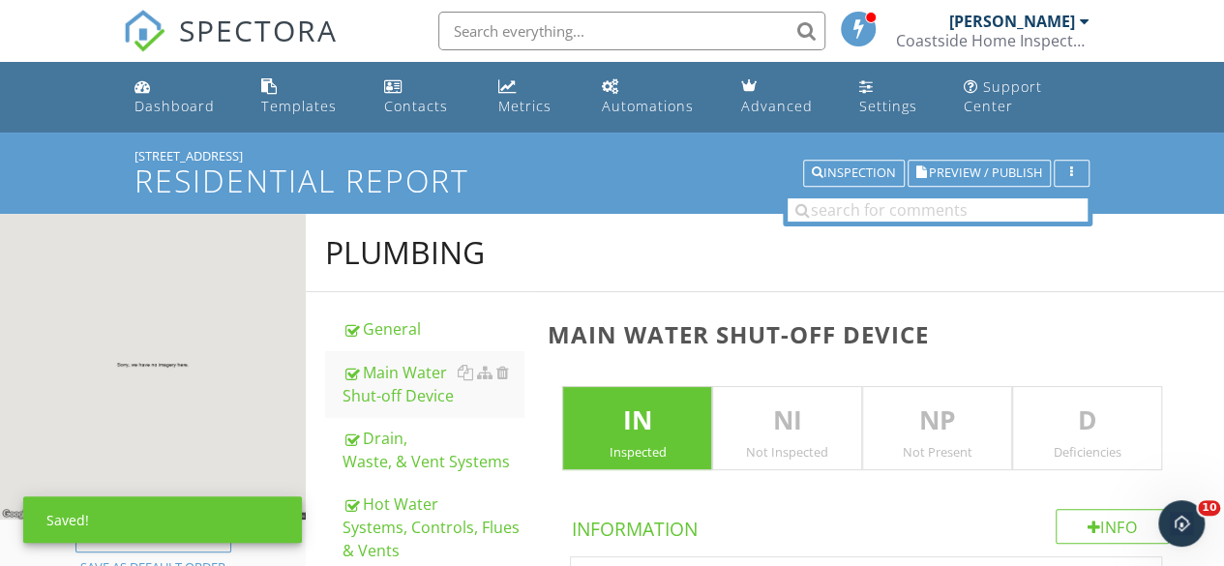
click at [774, 427] on p "NI" at bounding box center [787, 420] width 148 height 39
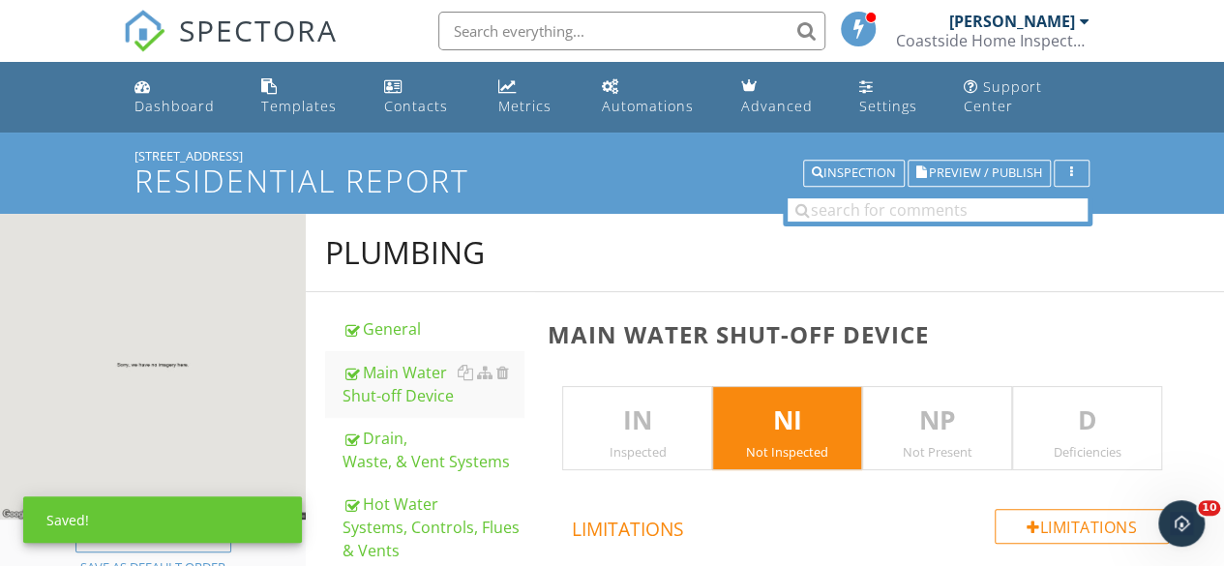
click at [646, 431] on p "IN" at bounding box center [637, 420] width 148 height 39
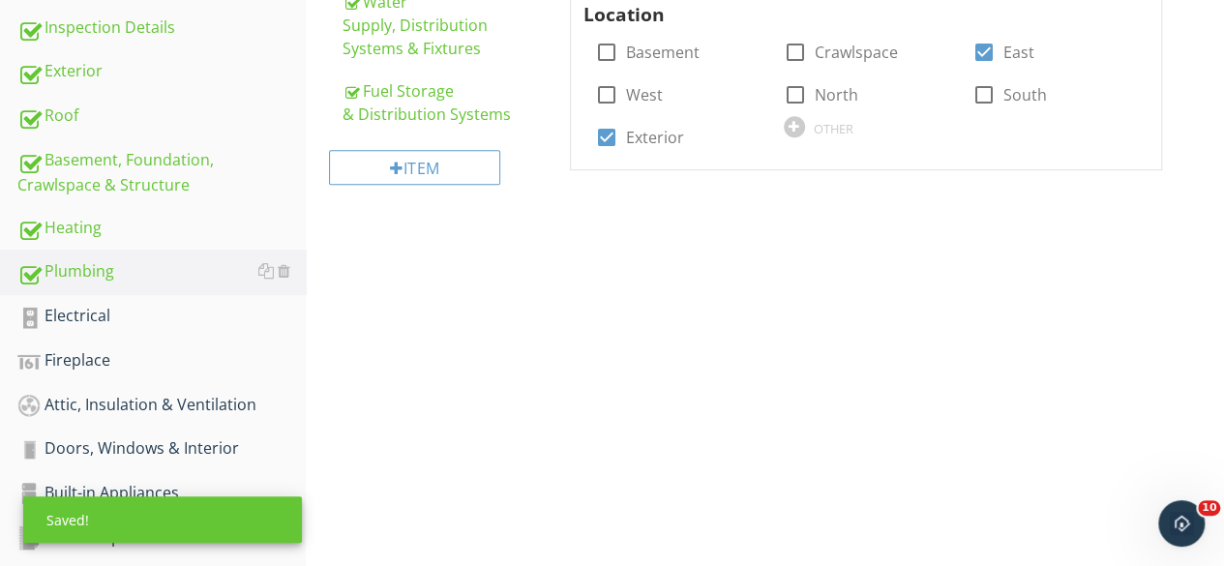
scroll to position [677, 0]
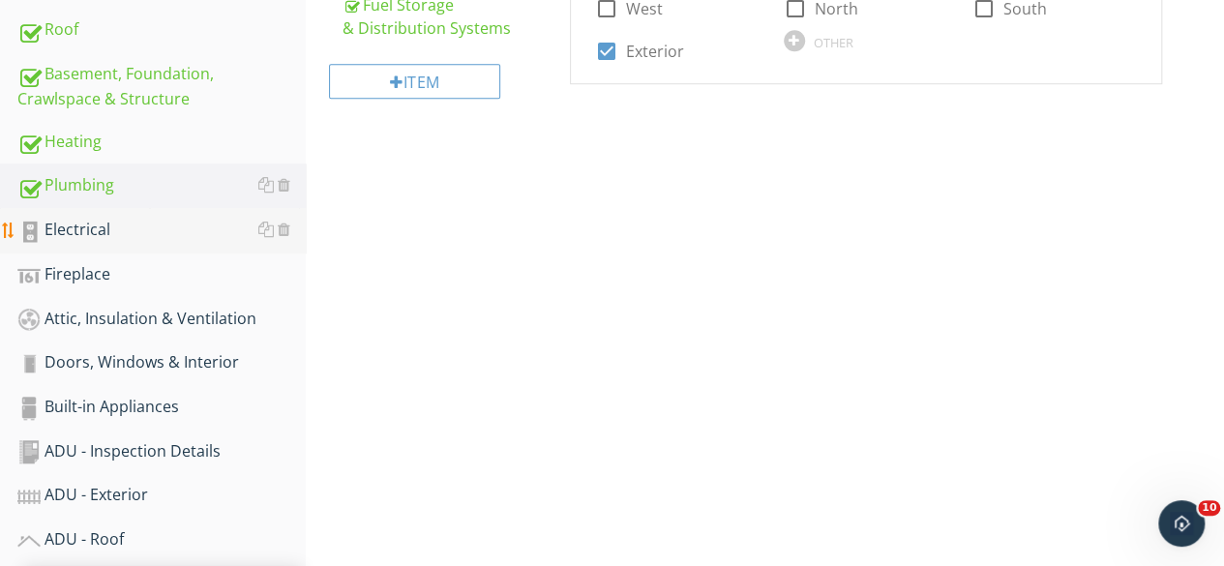
click at [79, 223] on div "Electrical" at bounding box center [161, 230] width 288 height 25
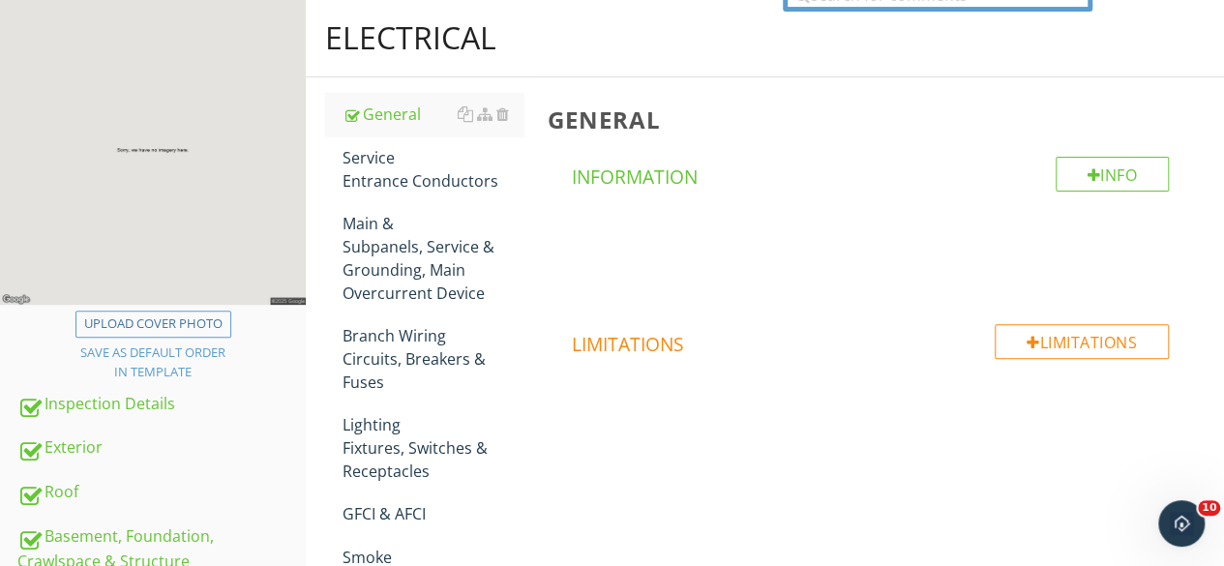
scroll to position [193, 0]
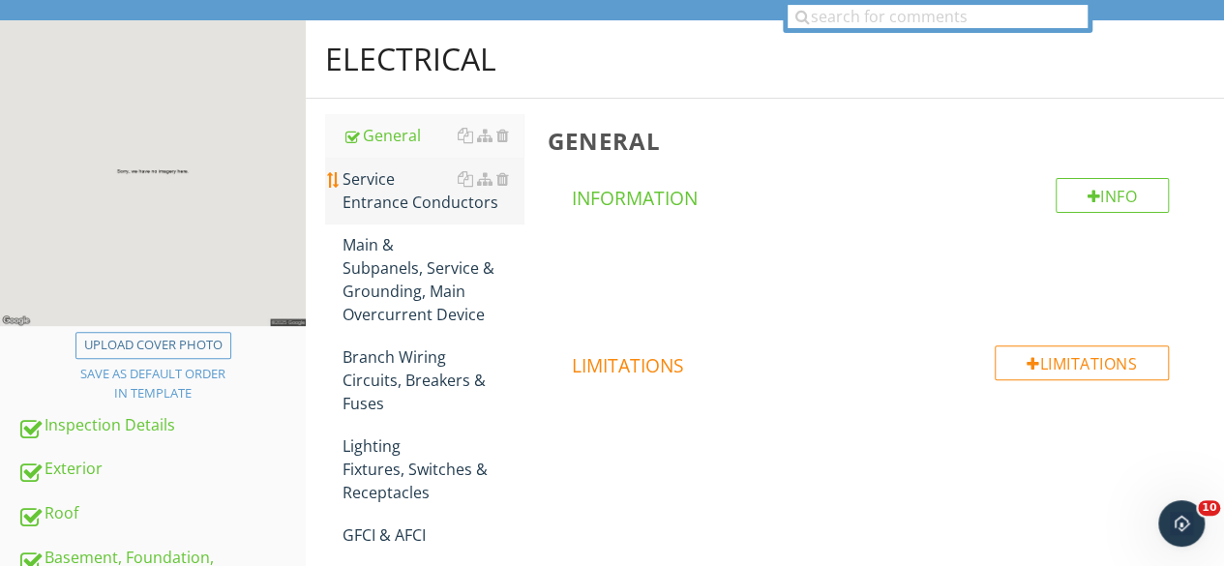
click at [398, 181] on div "Service Entrance Conductors" at bounding box center [432, 190] width 181 height 46
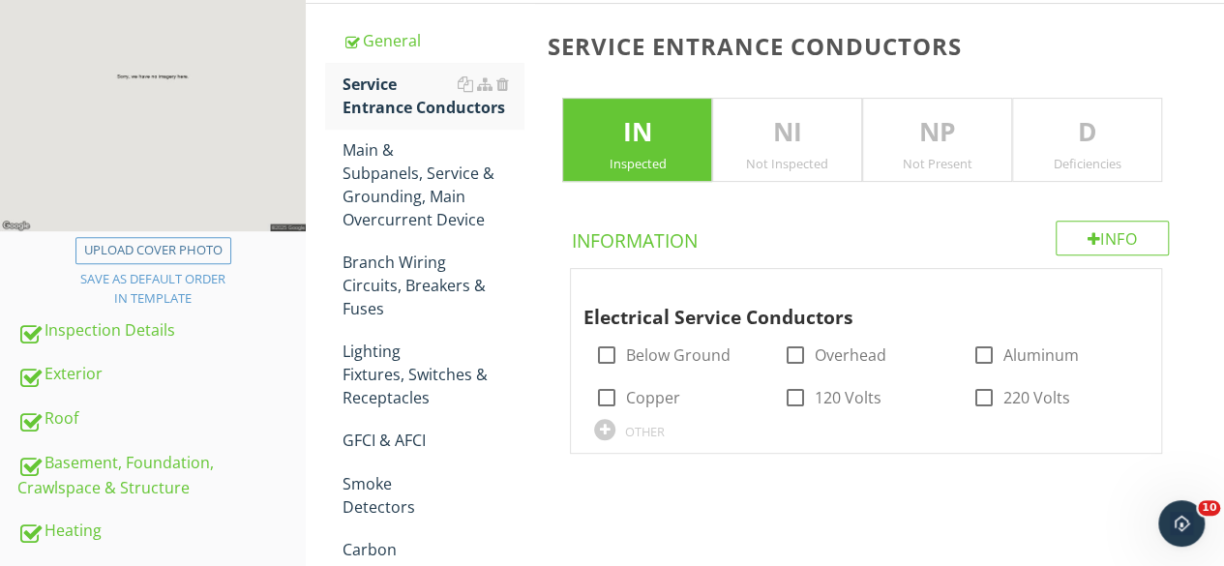
scroll to position [484, 0]
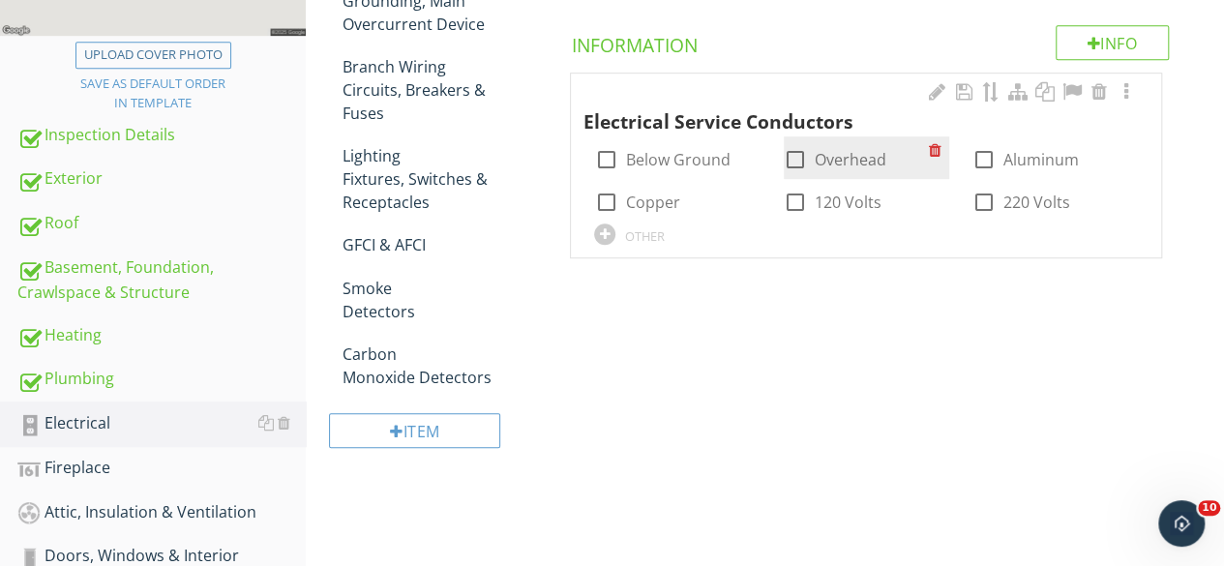
click at [794, 155] on div at bounding box center [795, 159] width 33 height 33
checkbox input "true"
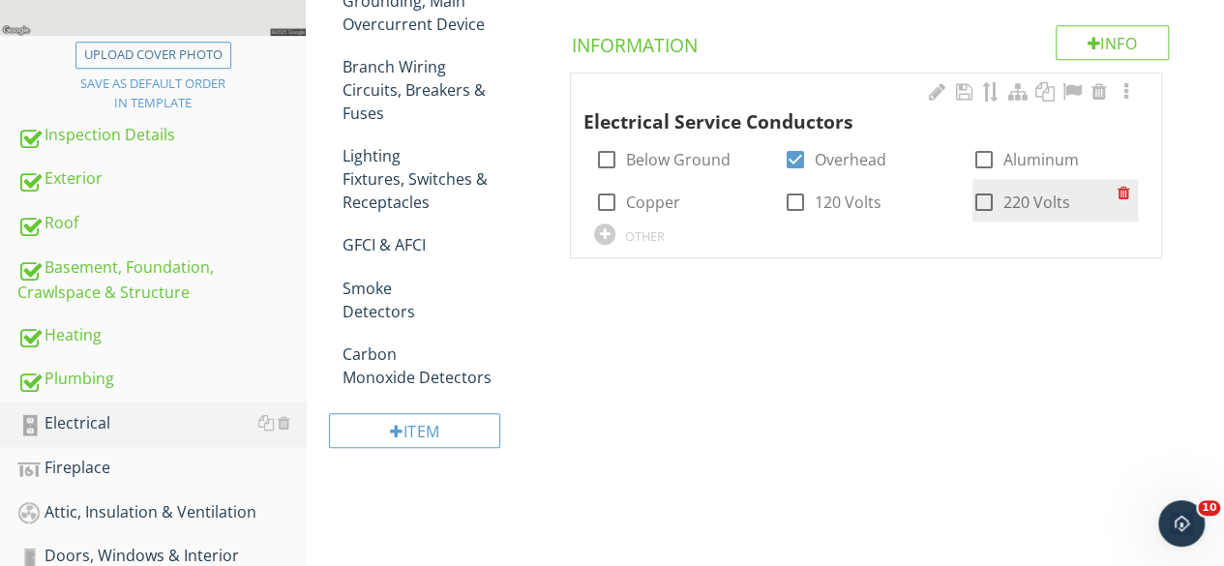
click at [992, 199] on div at bounding box center [983, 202] width 33 height 33
checkbox input "true"
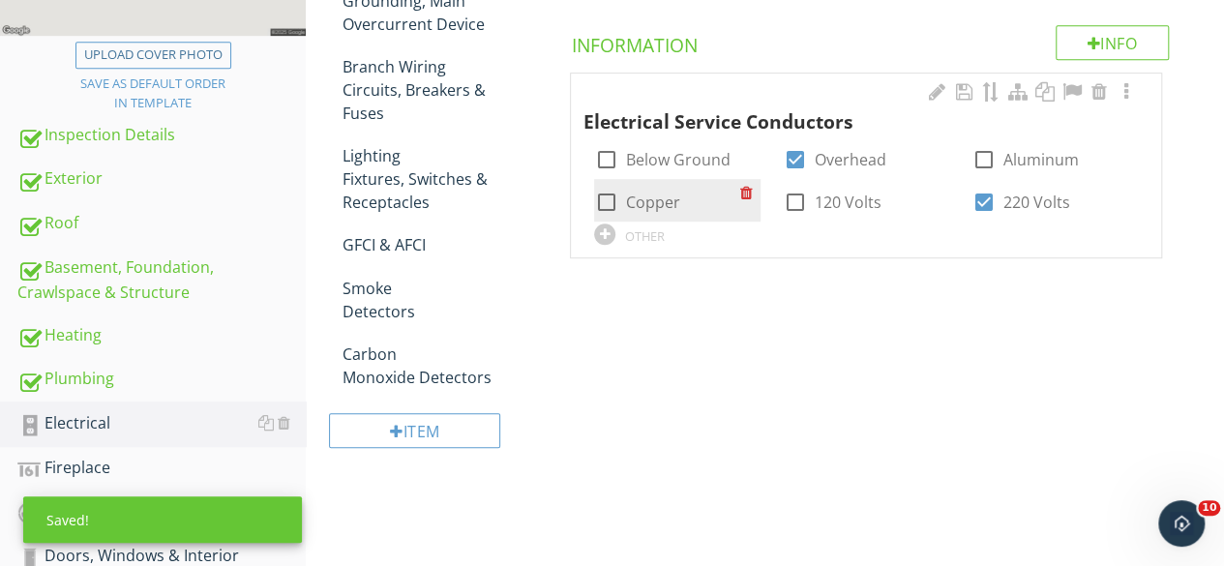
click at [606, 206] on div at bounding box center [605, 202] width 33 height 33
checkbox input "true"
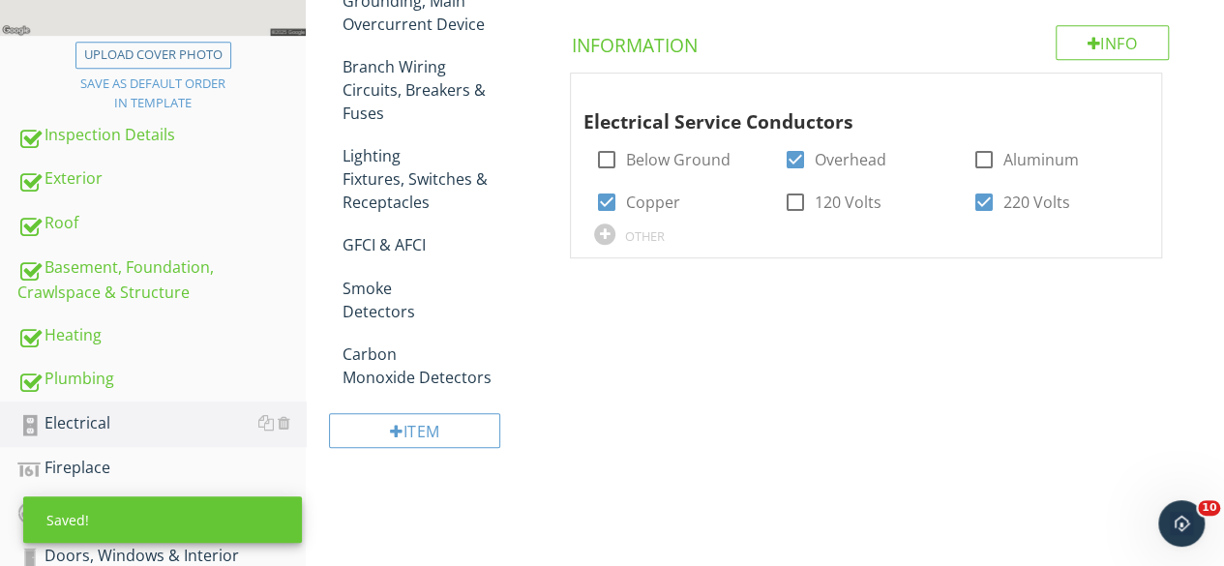
scroll to position [290, 0]
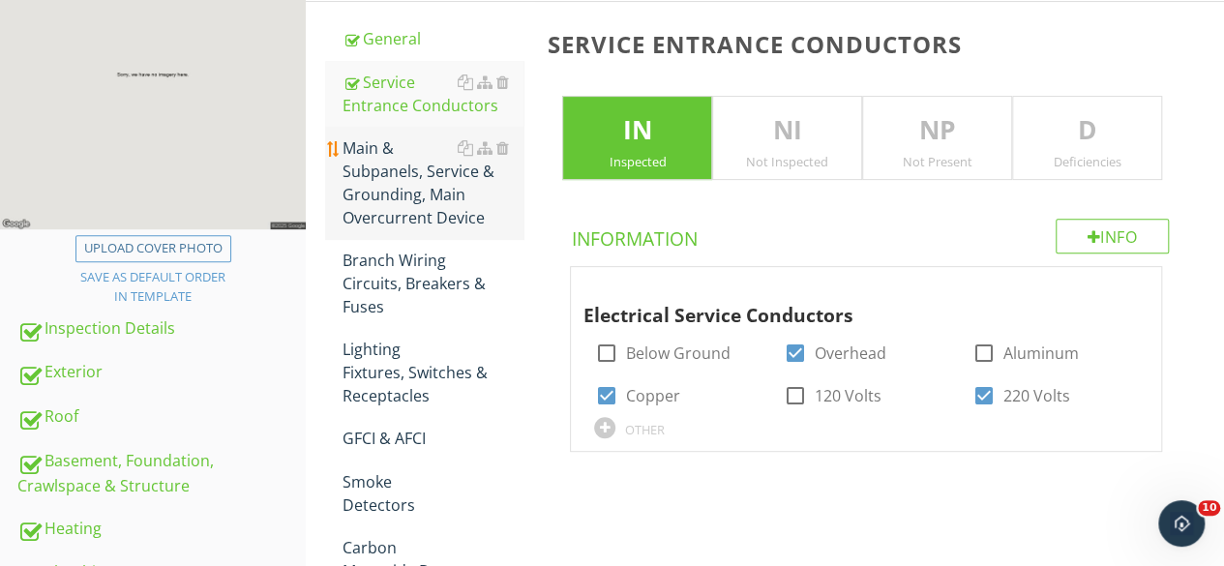
click at [404, 202] on div "Main & Subpanels, Service & Grounding, Main Overcurrent Device" at bounding box center [432, 182] width 181 height 93
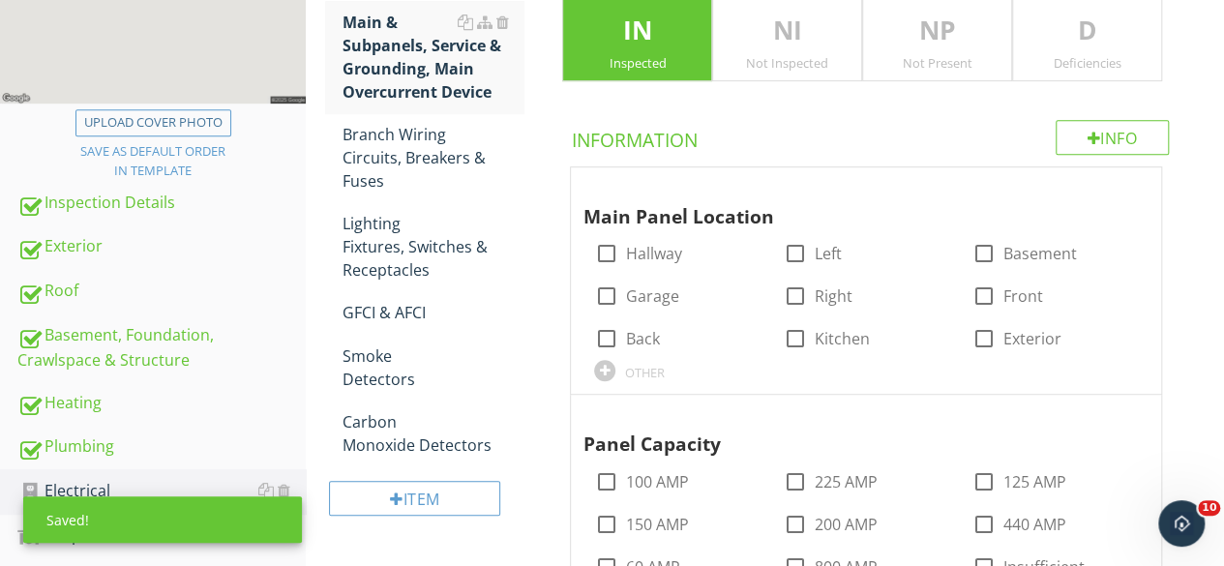
scroll to position [580, 0]
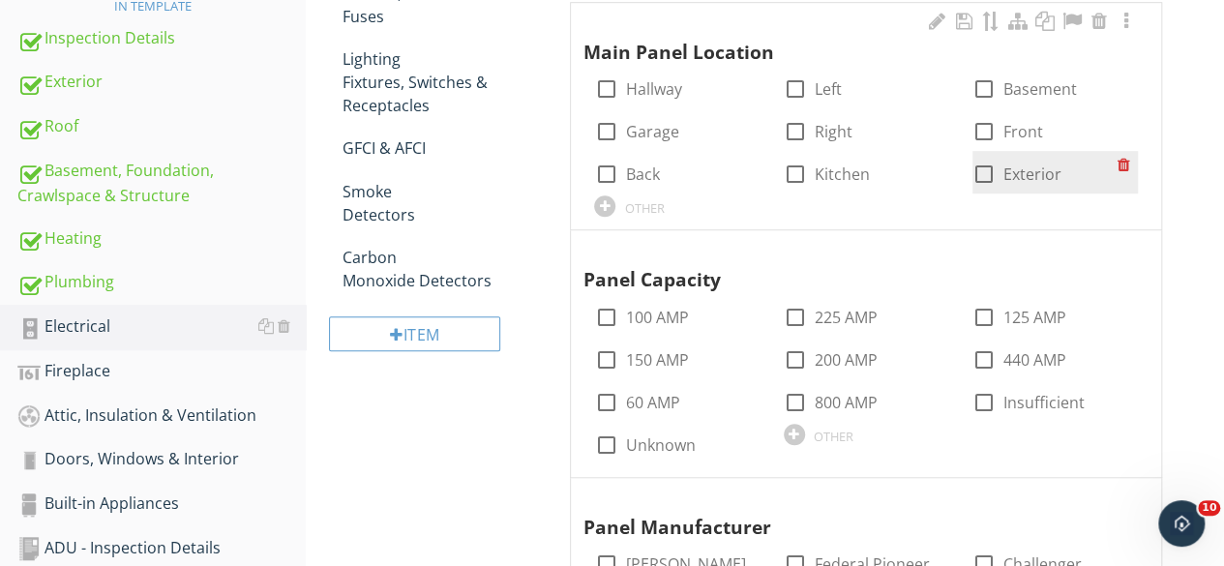
click at [984, 175] on div at bounding box center [983, 174] width 33 height 33
checkbox input "true"
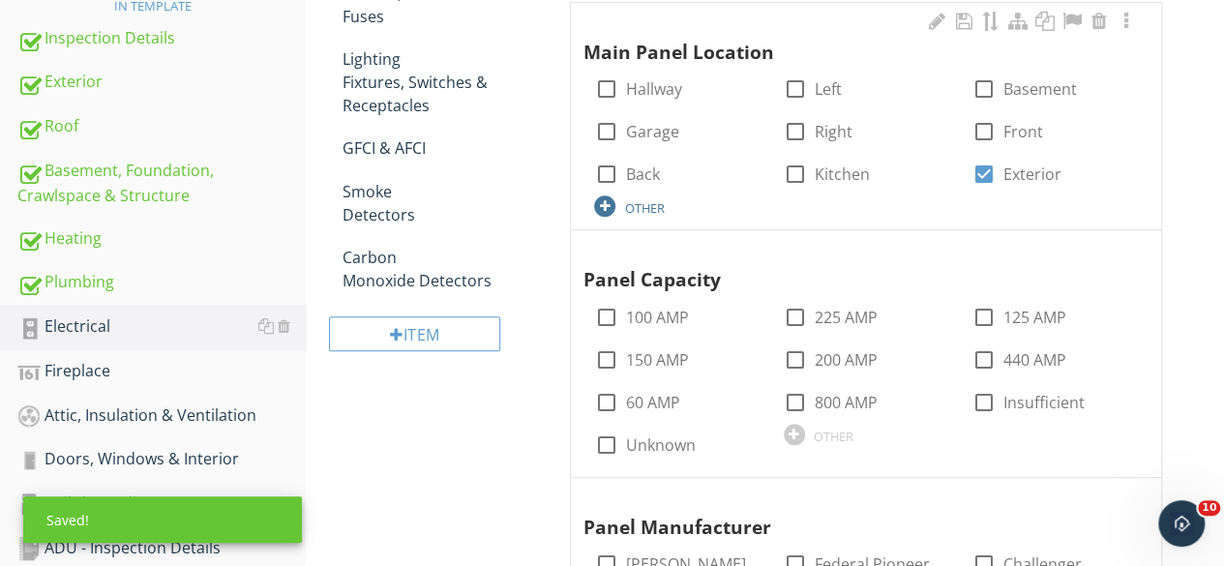
click at [604, 200] on div at bounding box center [604, 205] width 21 height 21
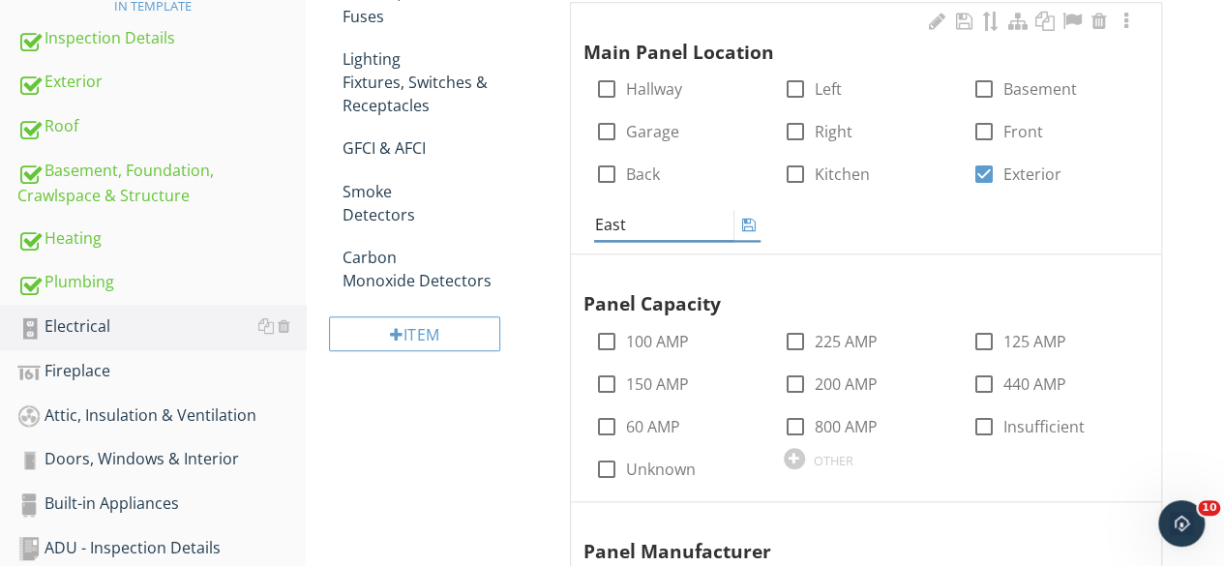
type input "East"
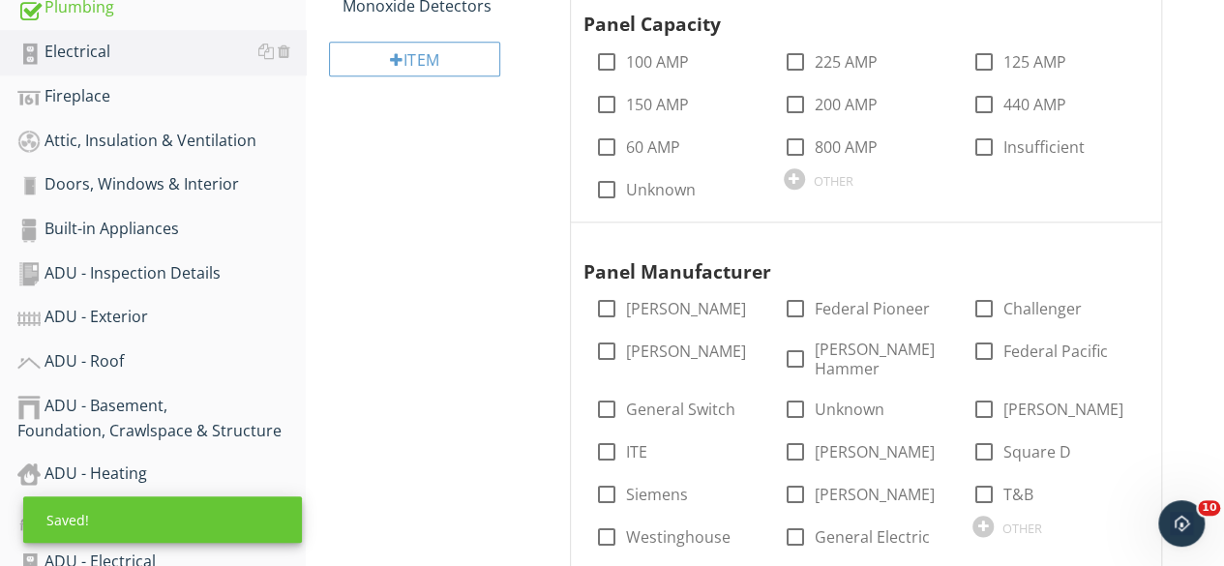
scroll to position [870, 0]
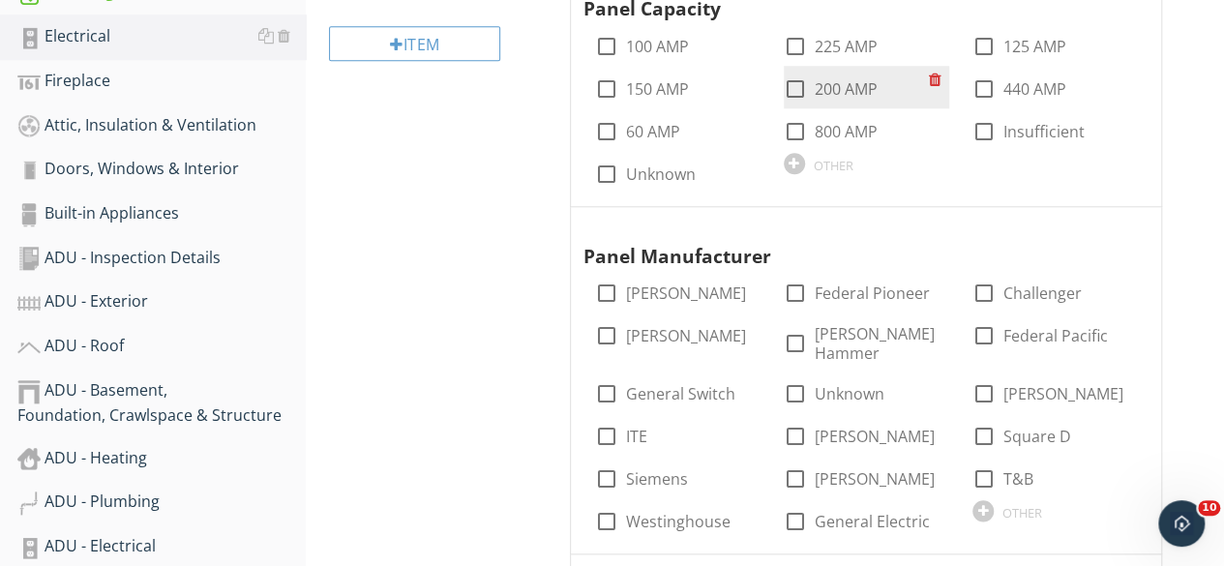
click at [789, 83] on div at bounding box center [795, 89] width 33 height 33
checkbox input "true"
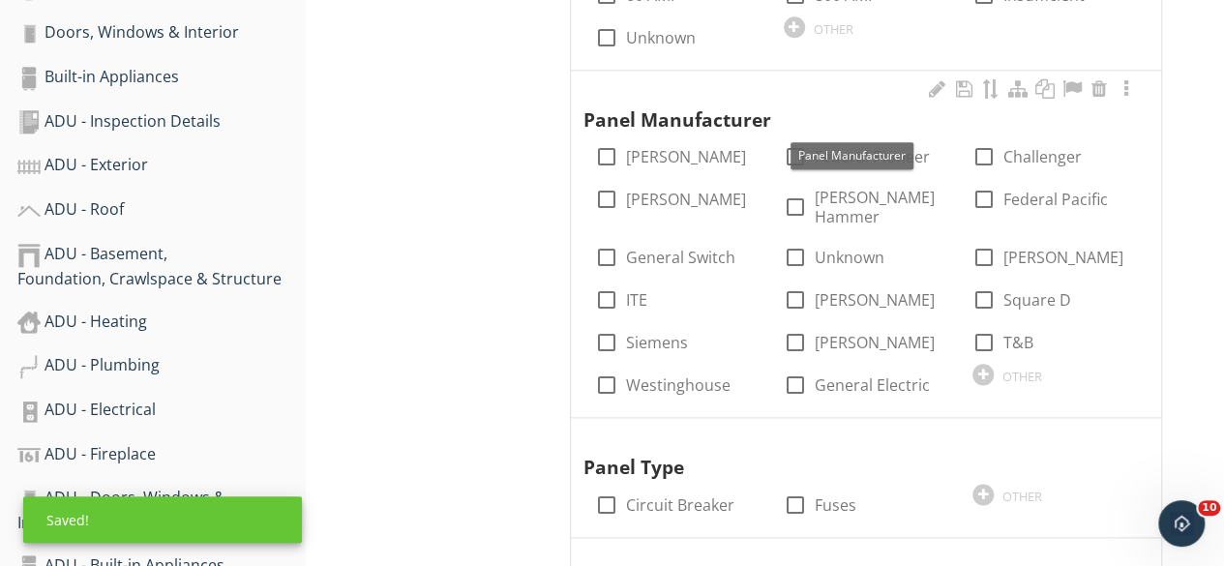
scroll to position [1064, 0]
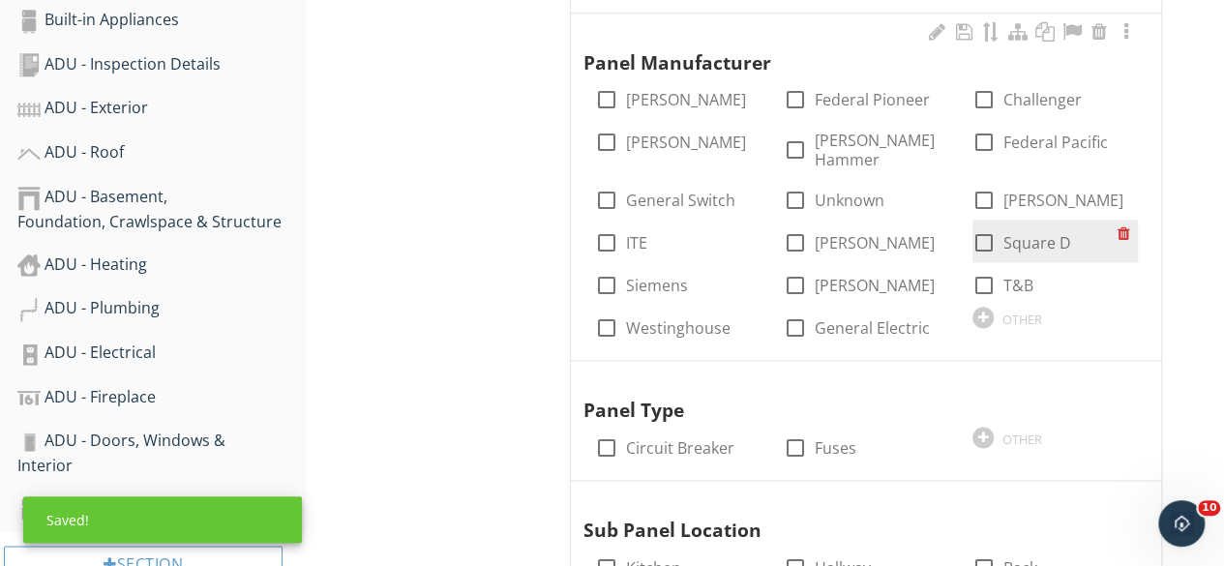
click at [984, 226] on div at bounding box center [983, 242] width 33 height 33
checkbox input "true"
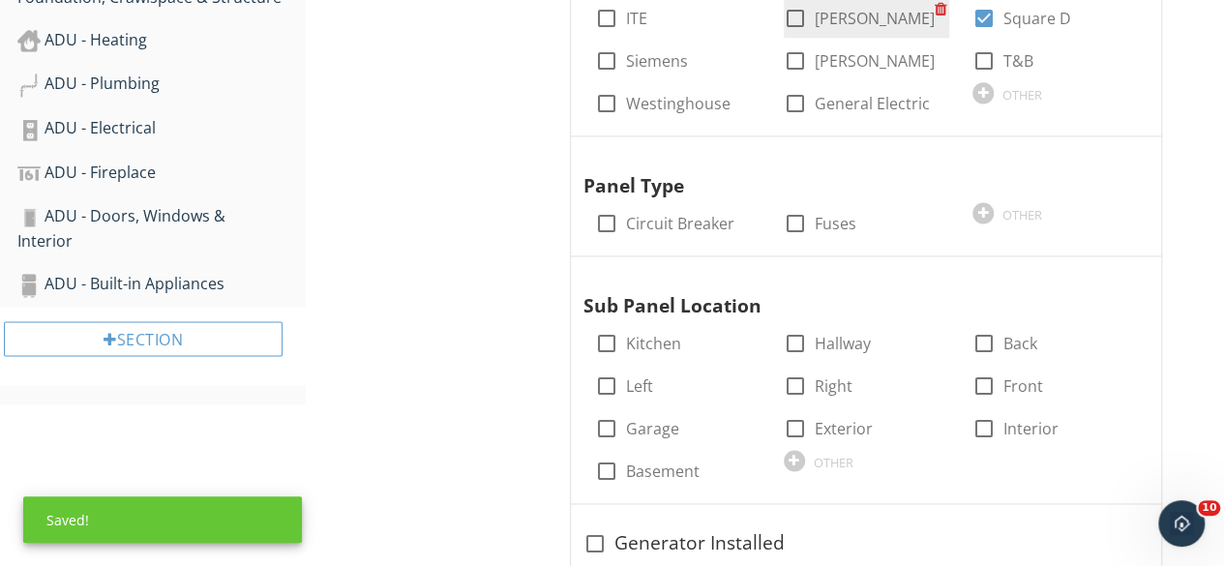
scroll to position [1318, 0]
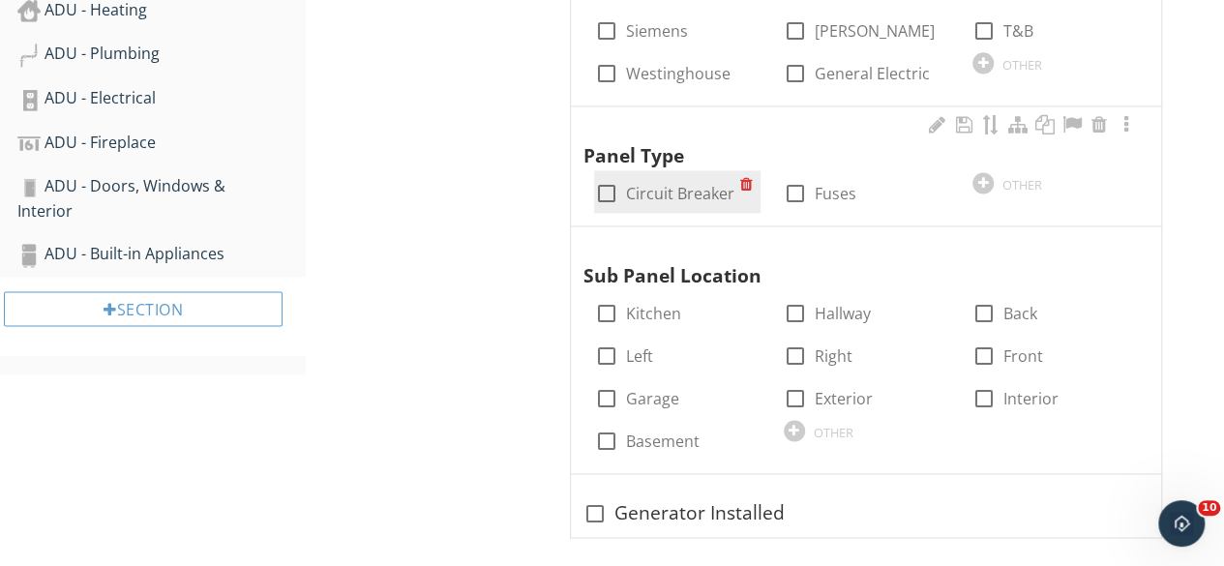
click at [605, 177] on div at bounding box center [605, 193] width 33 height 33
checkbox input "true"
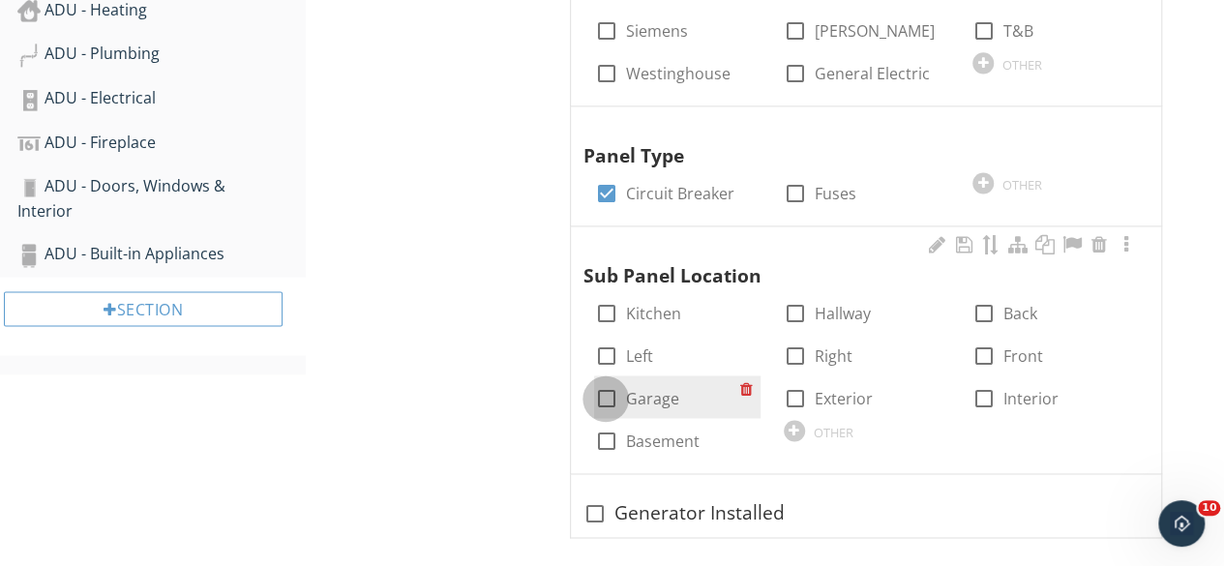
click at [601, 382] on div at bounding box center [605, 398] width 33 height 33
checkbox input "true"
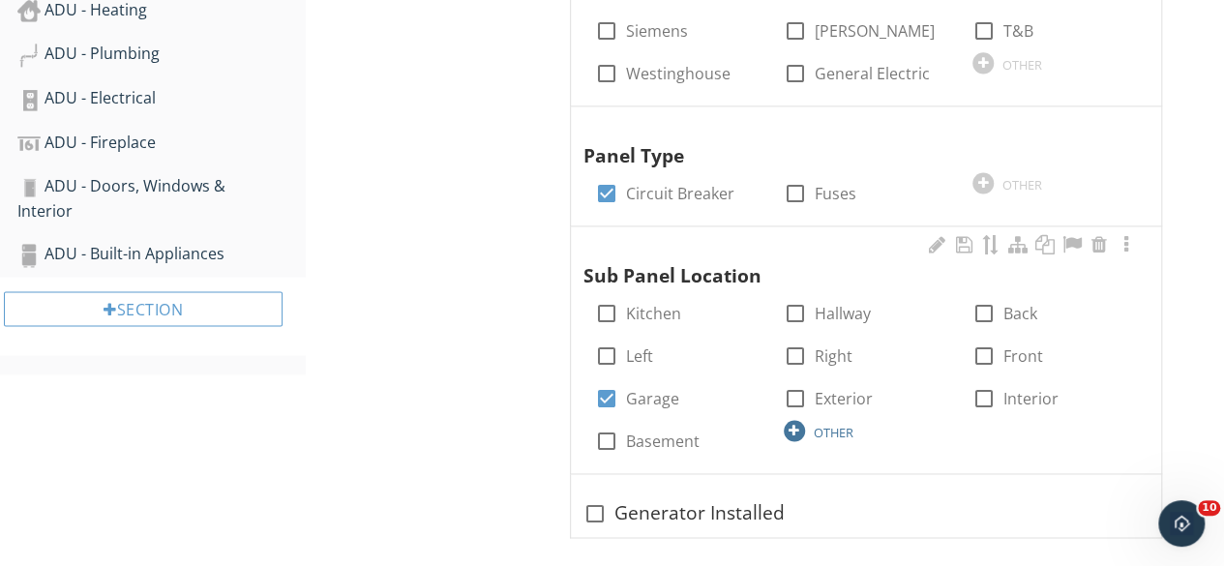
click at [798, 420] on div at bounding box center [793, 430] width 21 height 21
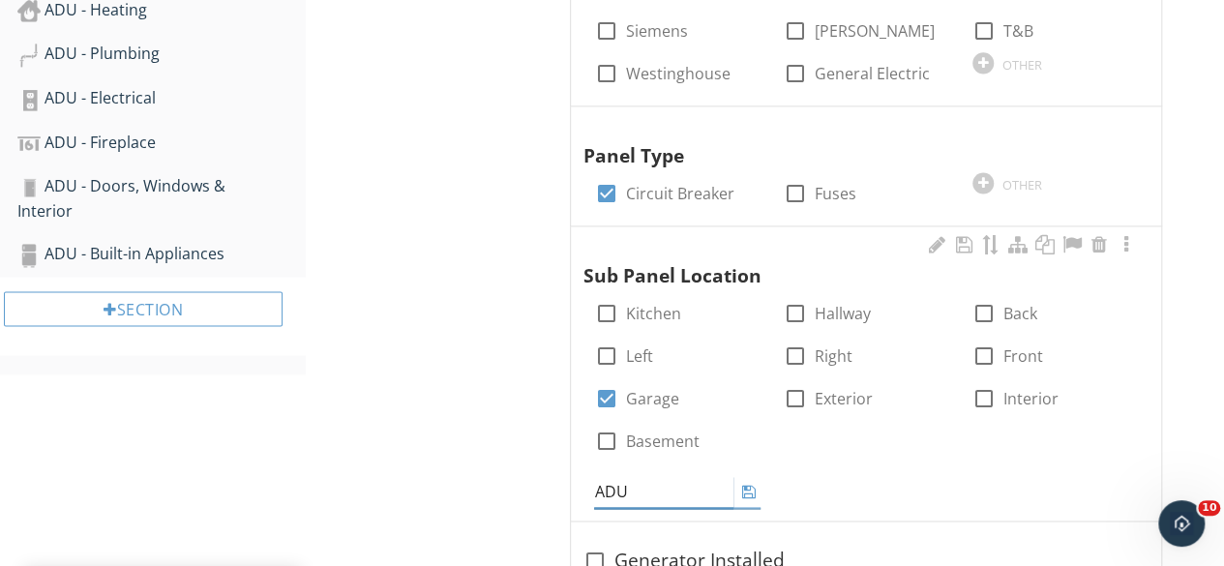
type input "ADU"
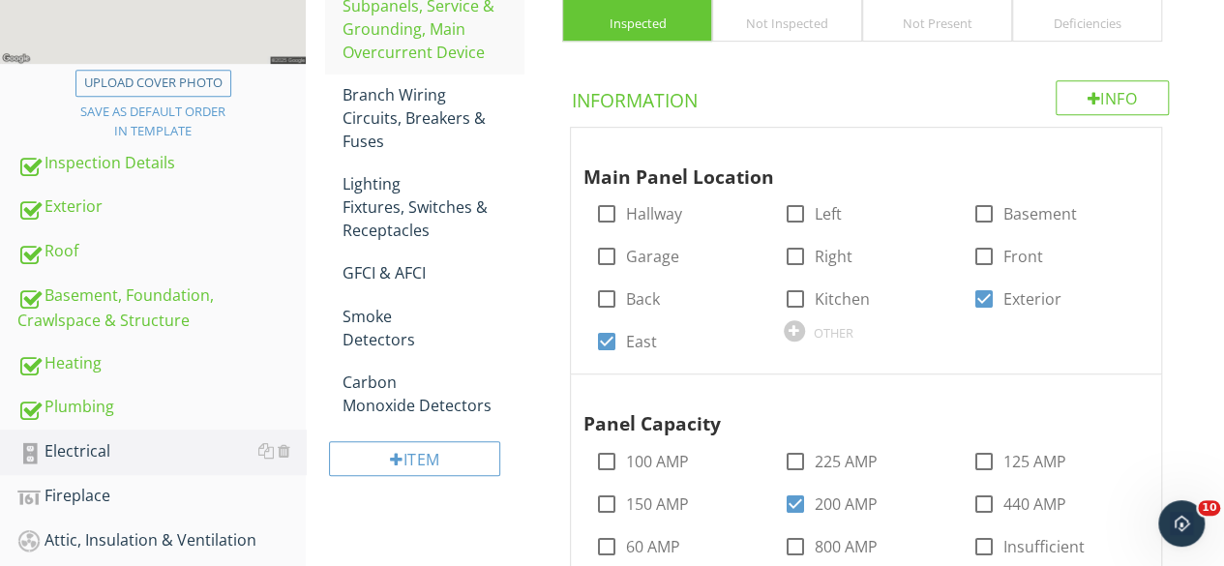
scroll to position [448, 0]
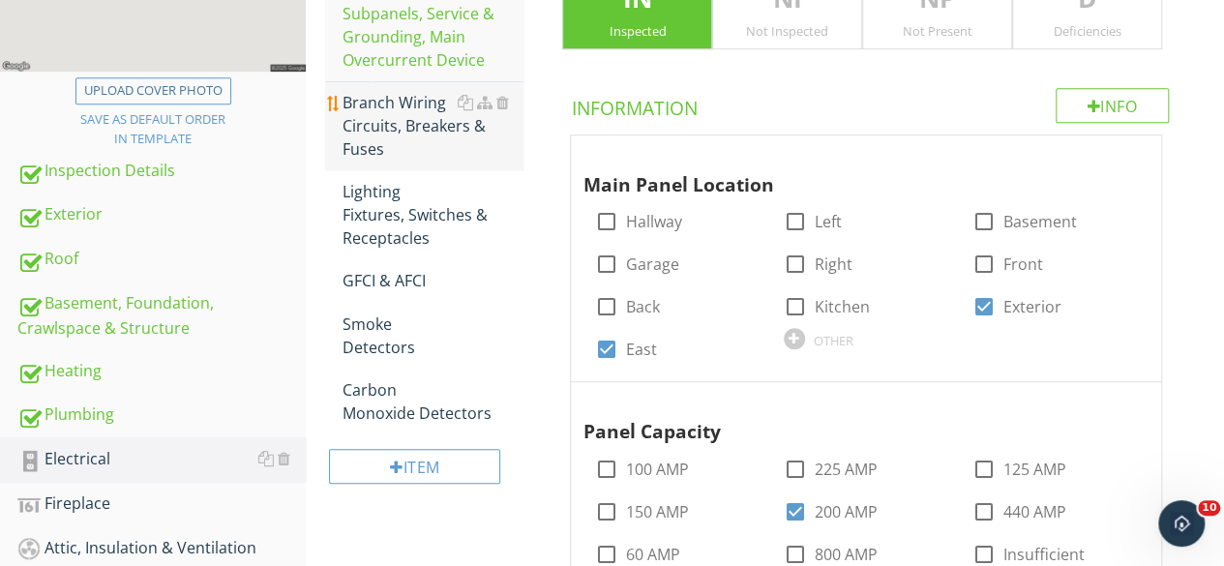
click at [373, 115] on div "Branch Wiring Circuits, Breakers & Fuses" at bounding box center [432, 126] width 181 height 70
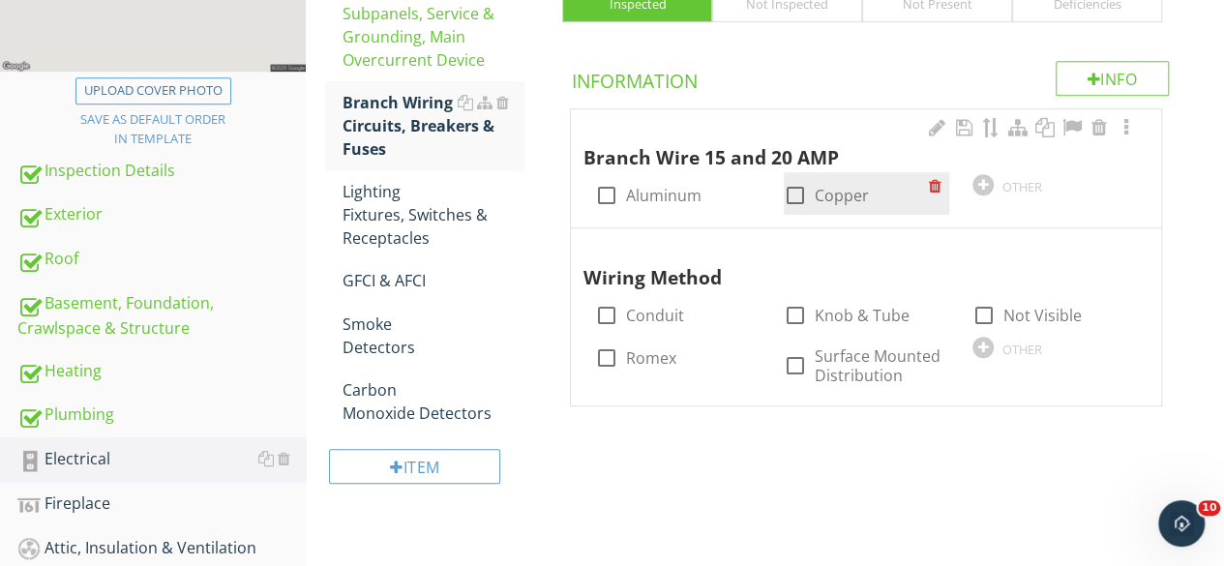
click at [790, 191] on div at bounding box center [795, 195] width 33 height 33
checkbox input "true"
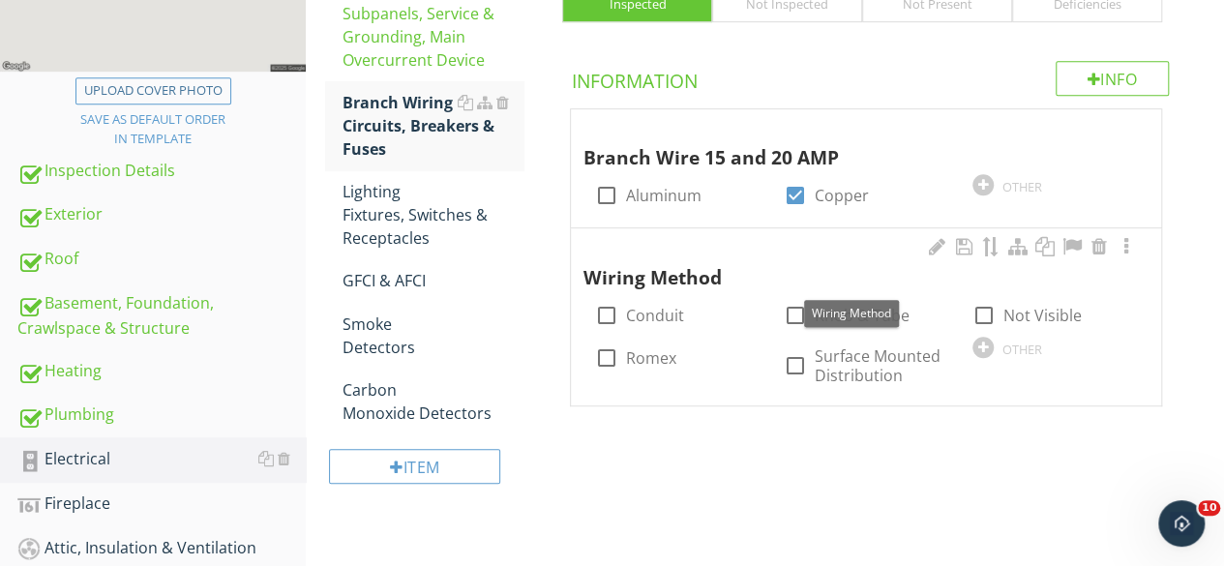
scroll to position [545, 0]
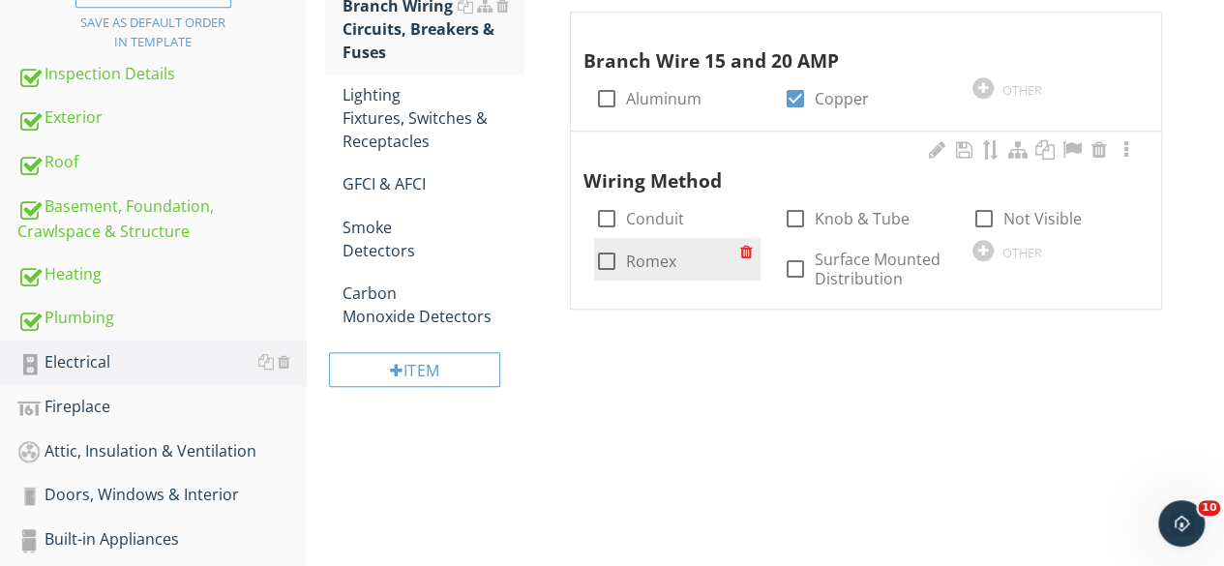
click at [602, 256] on div at bounding box center [605, 261] width 33 height 33
checkbox input "true"
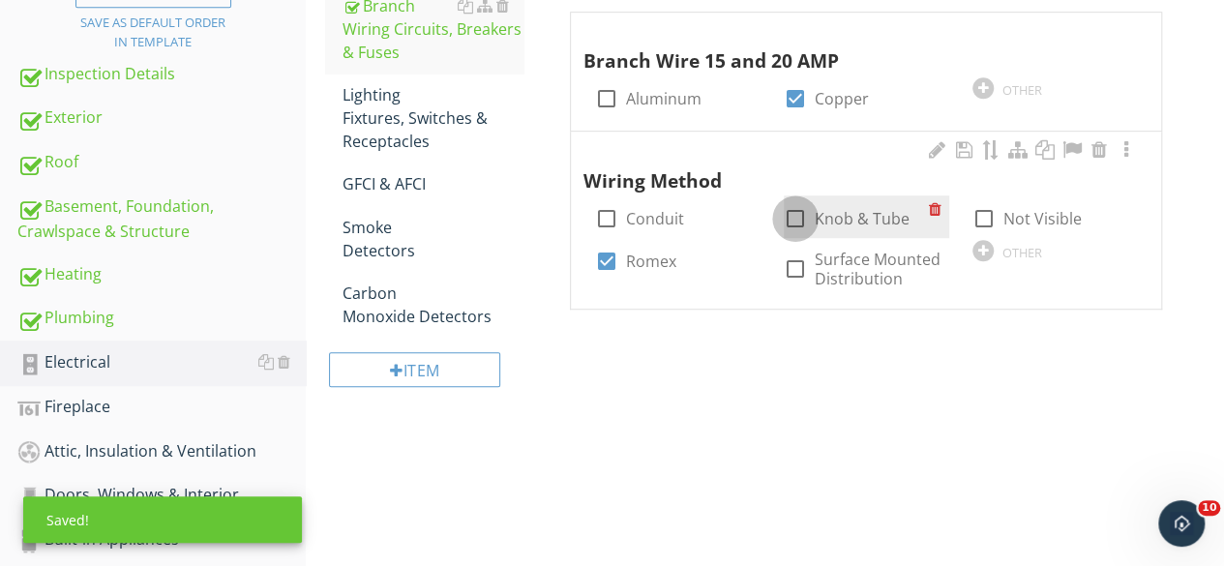
click at [791, 216] on div at bounding box center [795, 218] width 33 height 33
checkbox input "true"
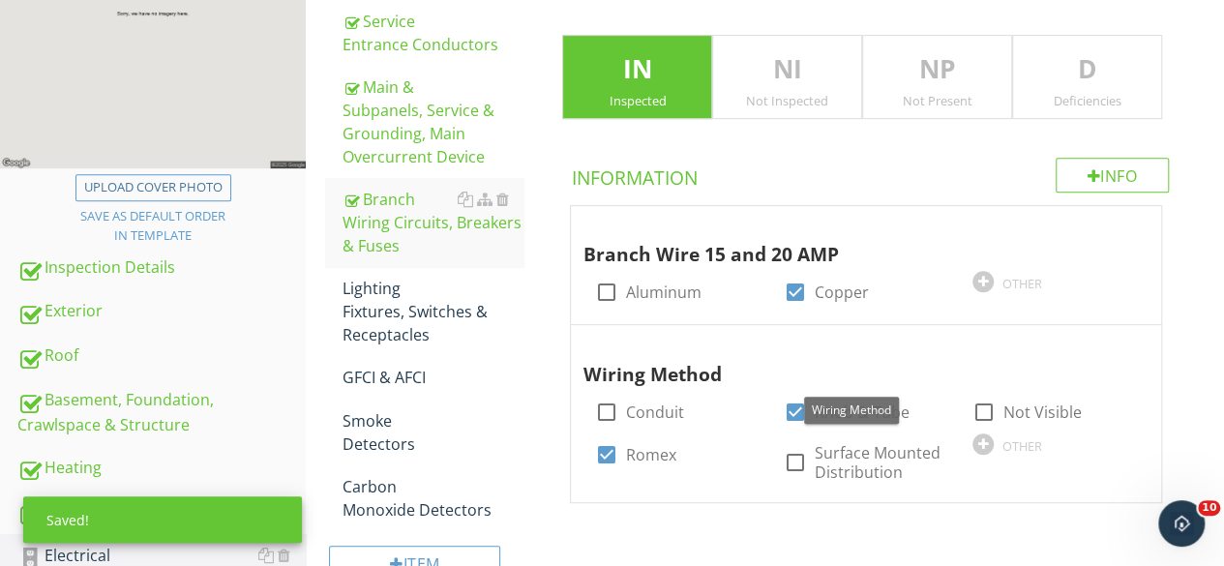
scroll to position [448, 0]
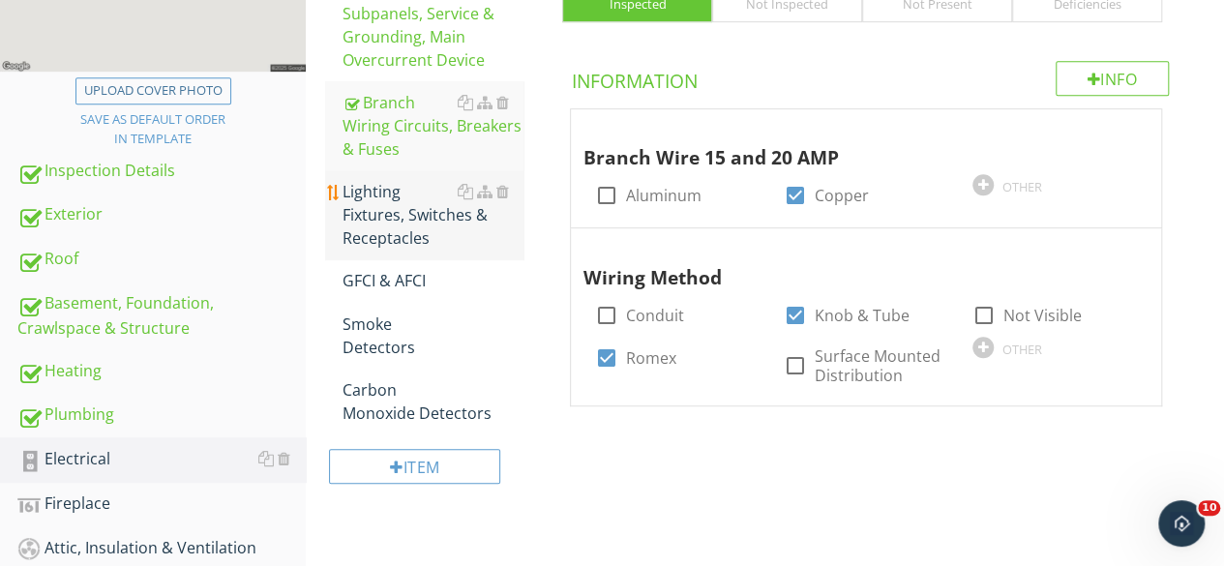
click at [424, 233] on div "Lighting Fixtures, Switches & Receptacles" at bounding box center [432, 215] width 181 height 70
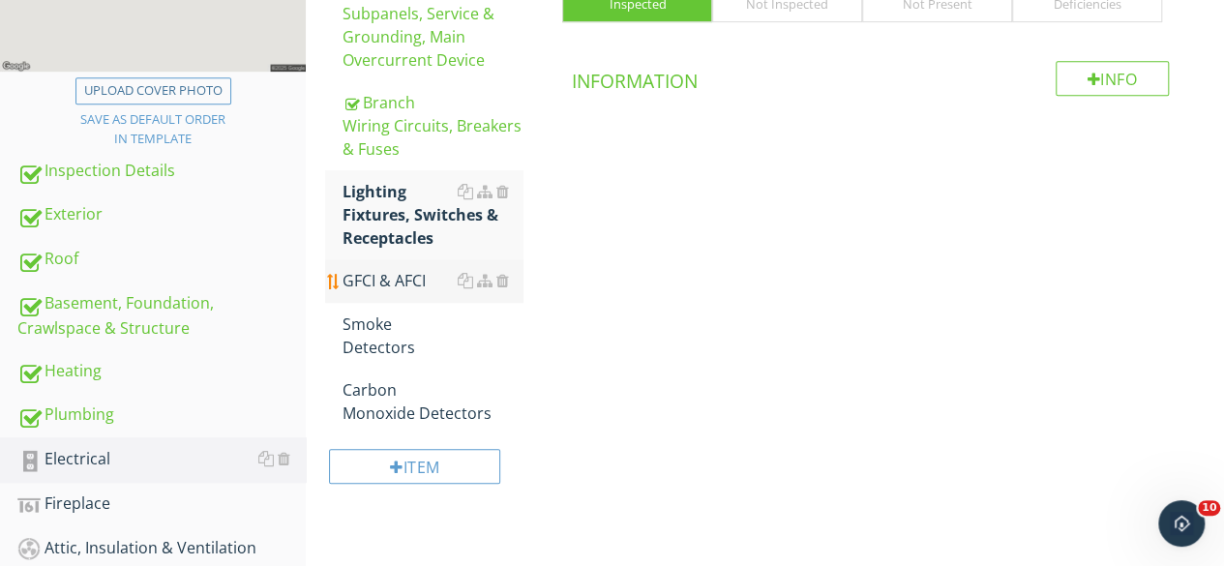
click at [371, 279] on div "GFCI & AFCI" at bounding box center [432, 280] width 181 height 23
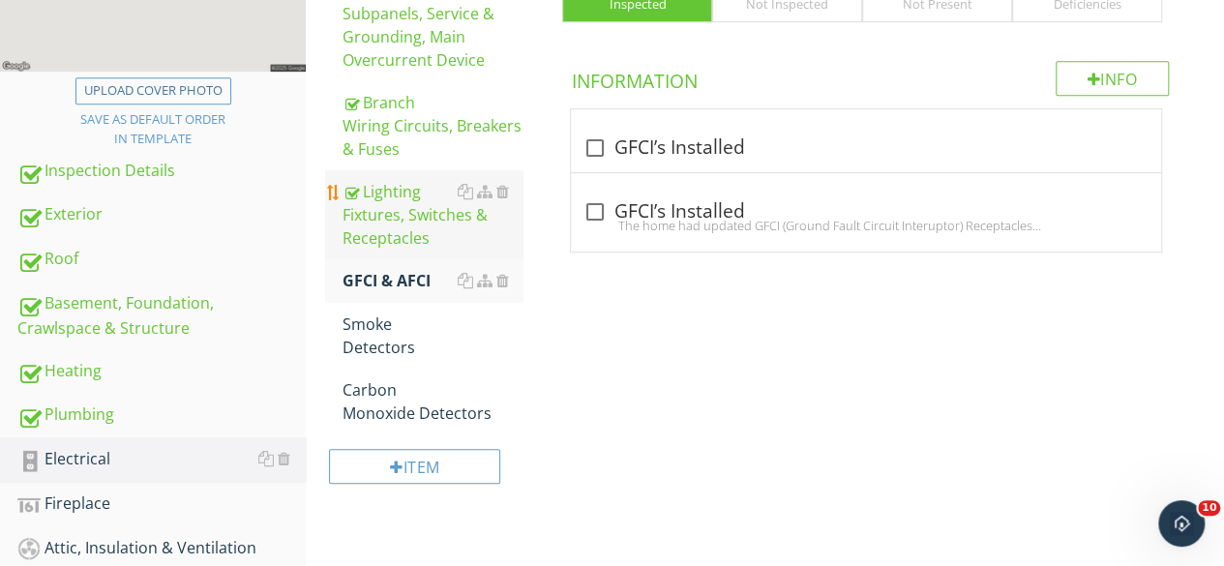
click at [426, 231] on div "Lighting Fixtures, Switches & Receptacles" at bounding box center [432, 215] width 181 height 70
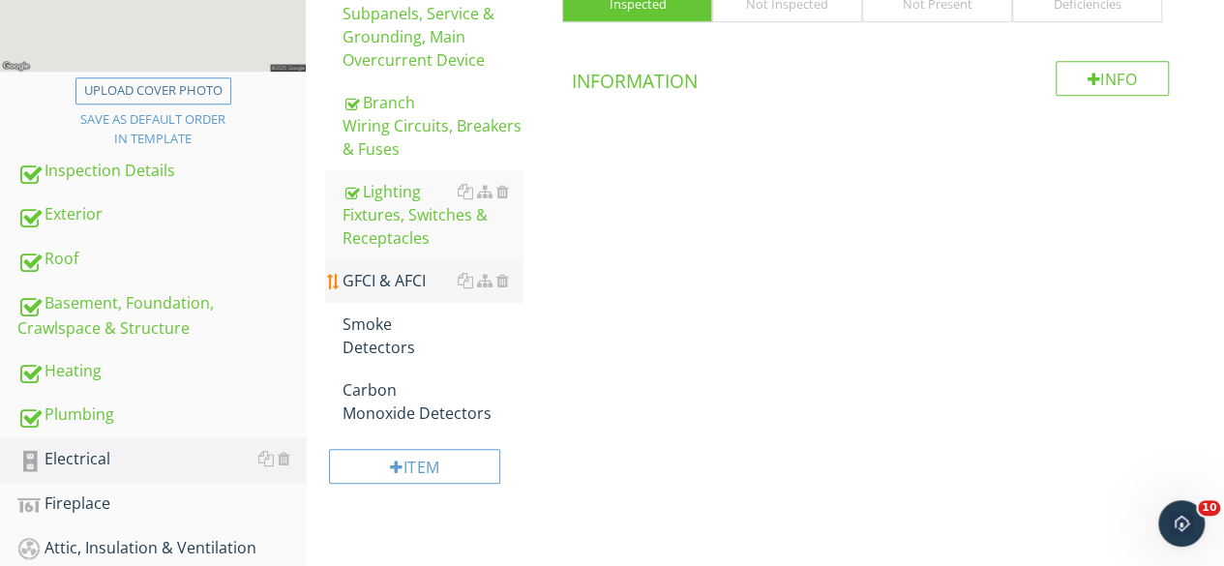
click at [383, 287] on div "GFCI & AFCI" at bounding box center [432, 280] width 181 height 23
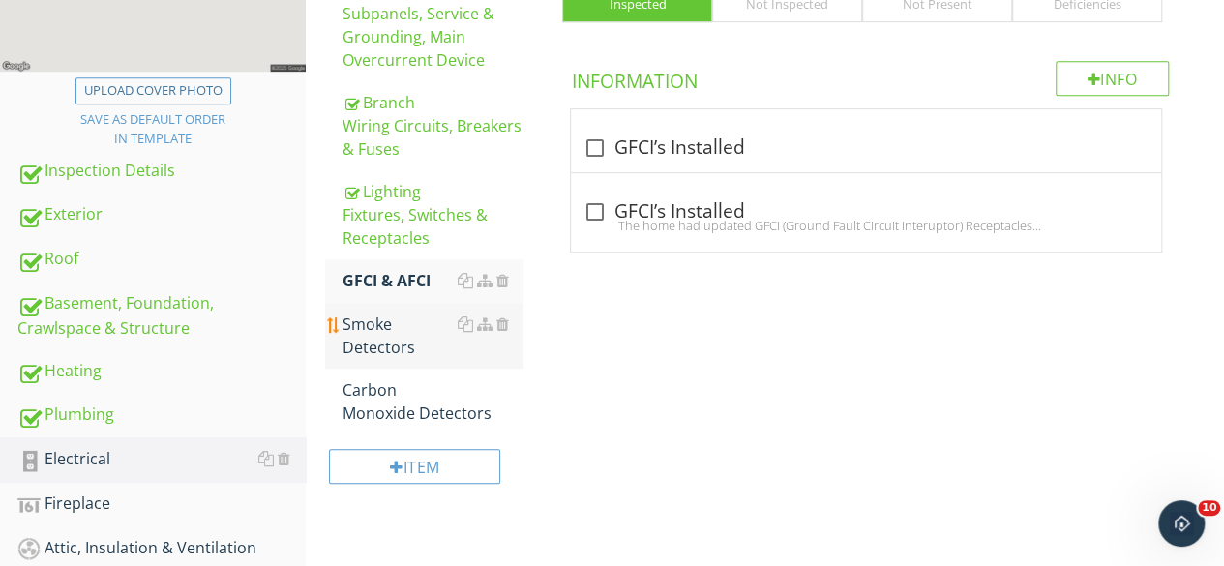
click at [365, 340] on div "Smoke Detectors" at bounding box center [432, 335] width 181 height 46
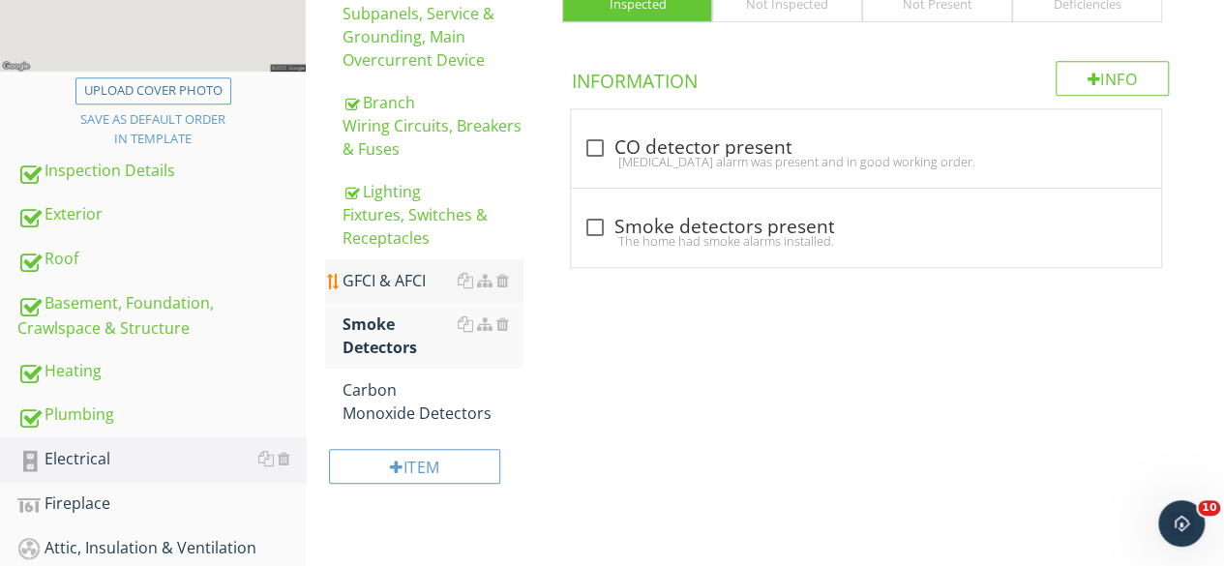
click at [391, 282] on div "GFCI & AFCI" at bounding box center [432, 280] width 181 height 23
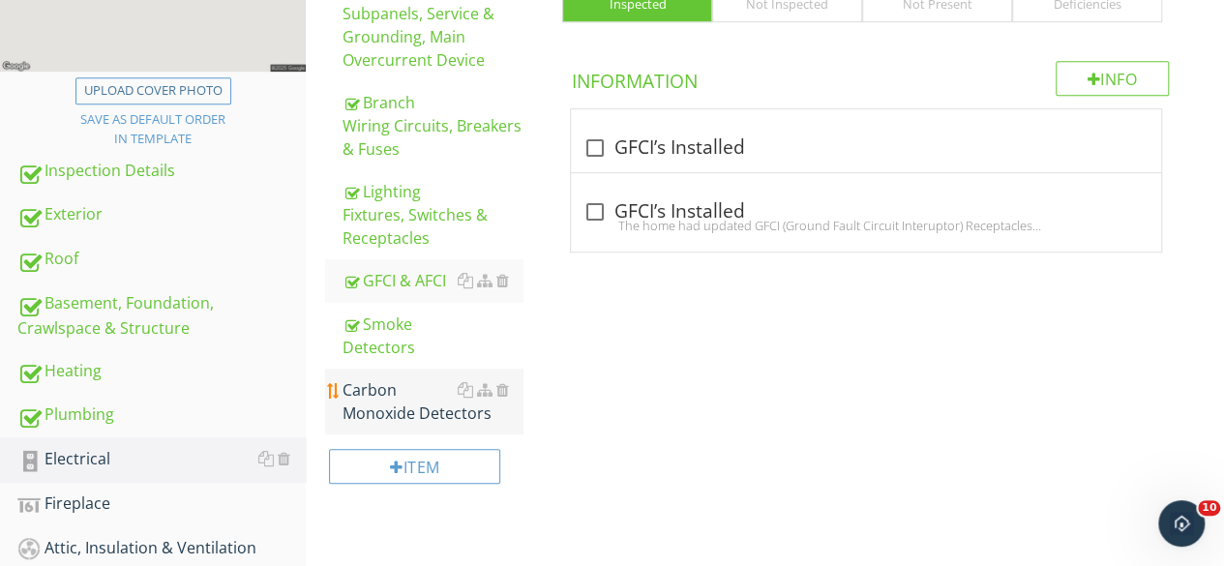
click at [385, 406] on div "Carbon Monoxide Detectors" at bounding box center [432, 401] width 181 height 46
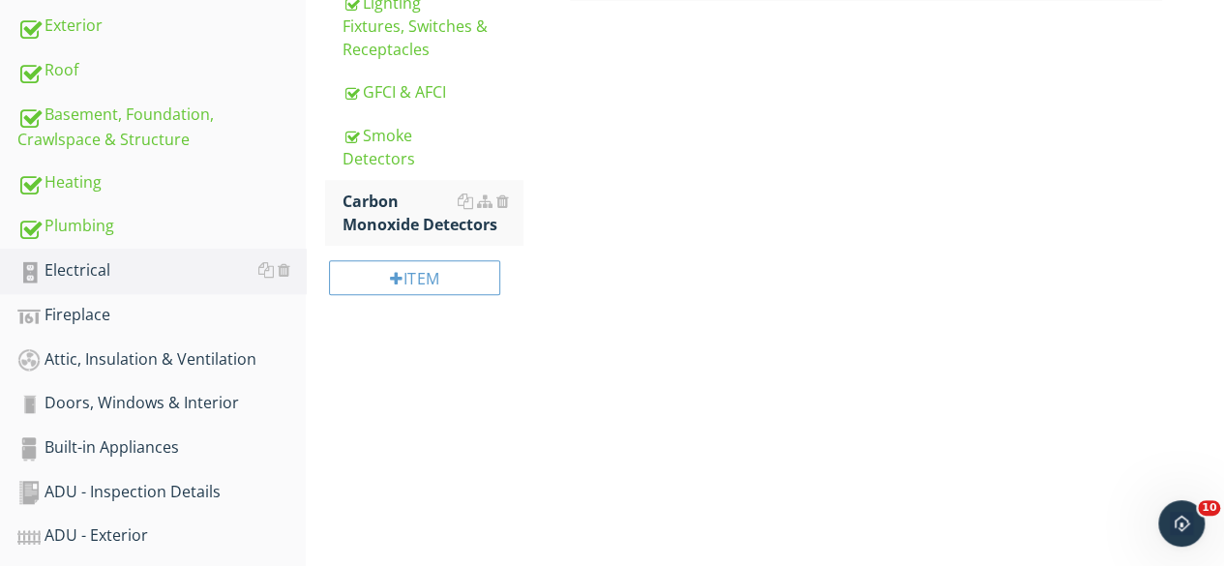
scroll to position [641, 0]
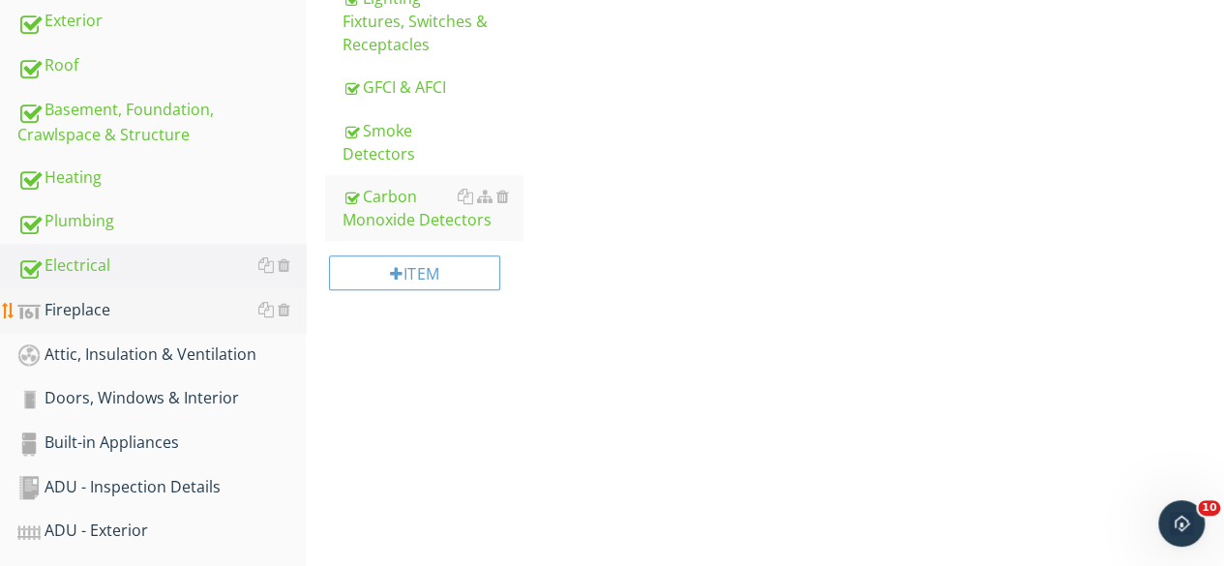
click at [113, 314] on div "Fireplace" at bounding box center [161, 310] width 288 height 25
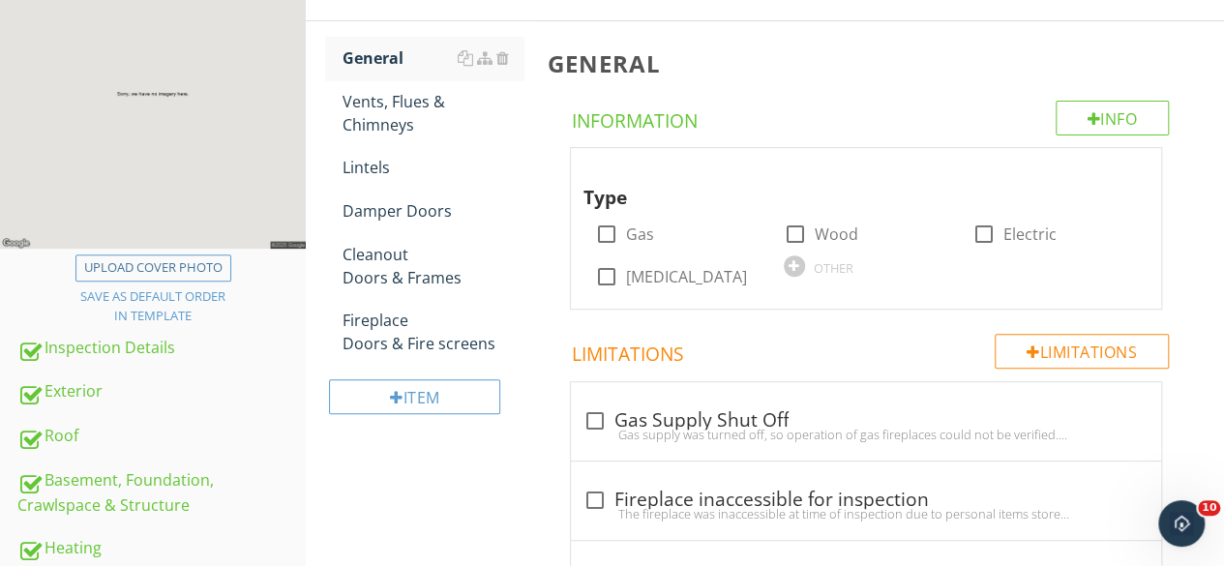
scroll to position [158, 0]
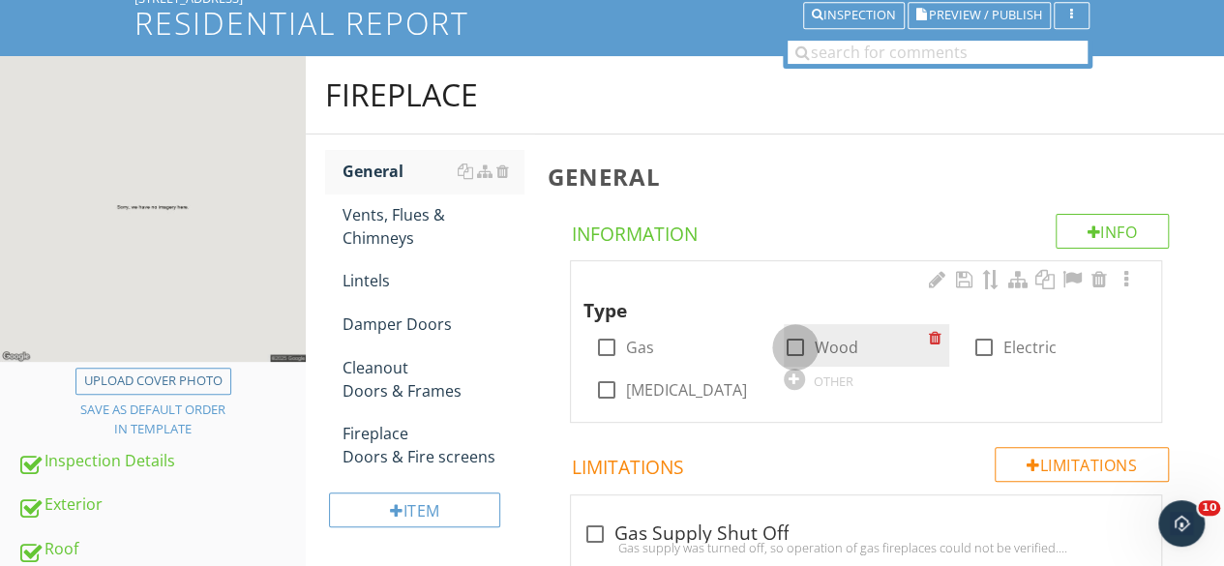
click at [794, 345] on div at bounding box center [795, 347] width 33 height 33
checkbox input "true"
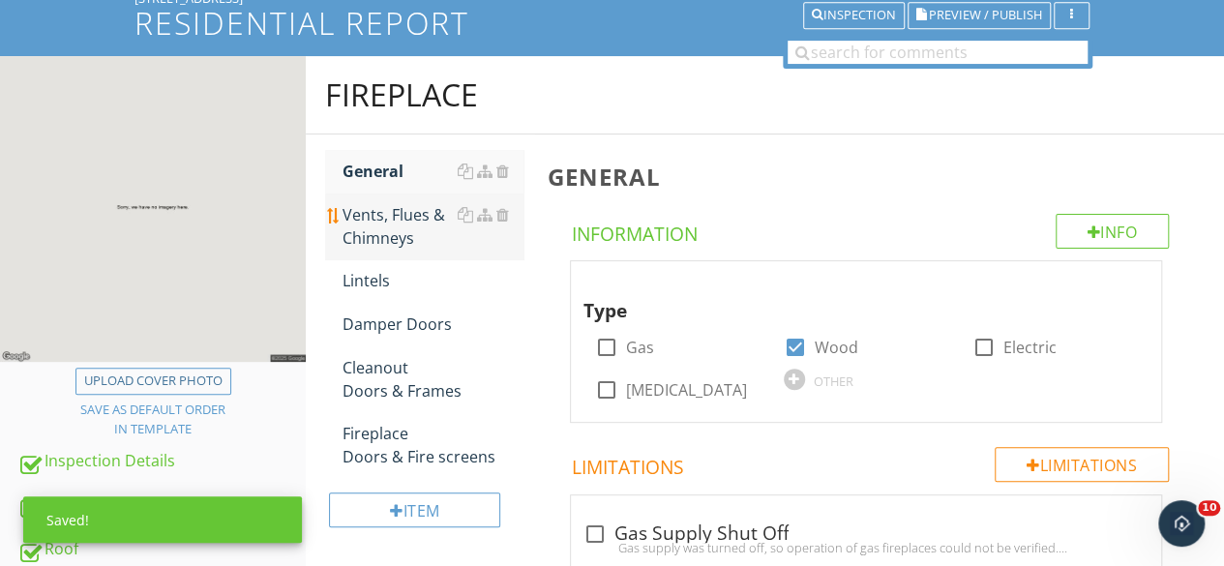
click at [368, 215] on div "Vents, Flues & Chimneys" at bounding box center [432, 226] width 181 height 46
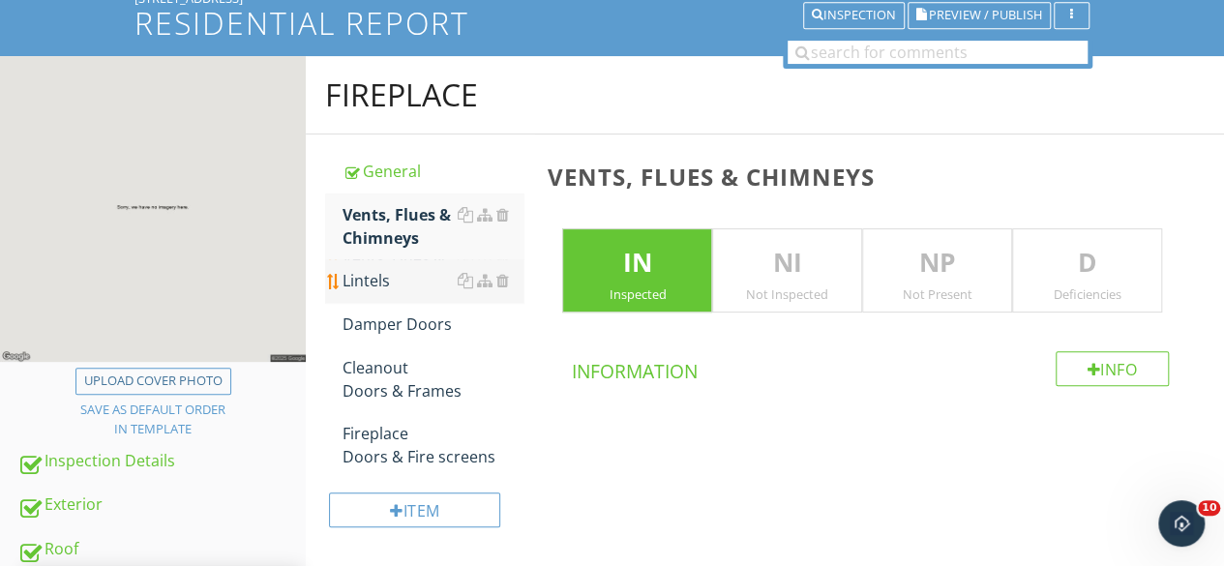
click at [369, 278] on div "Lintels" at bounding box center [432, 280] width 181 height 23
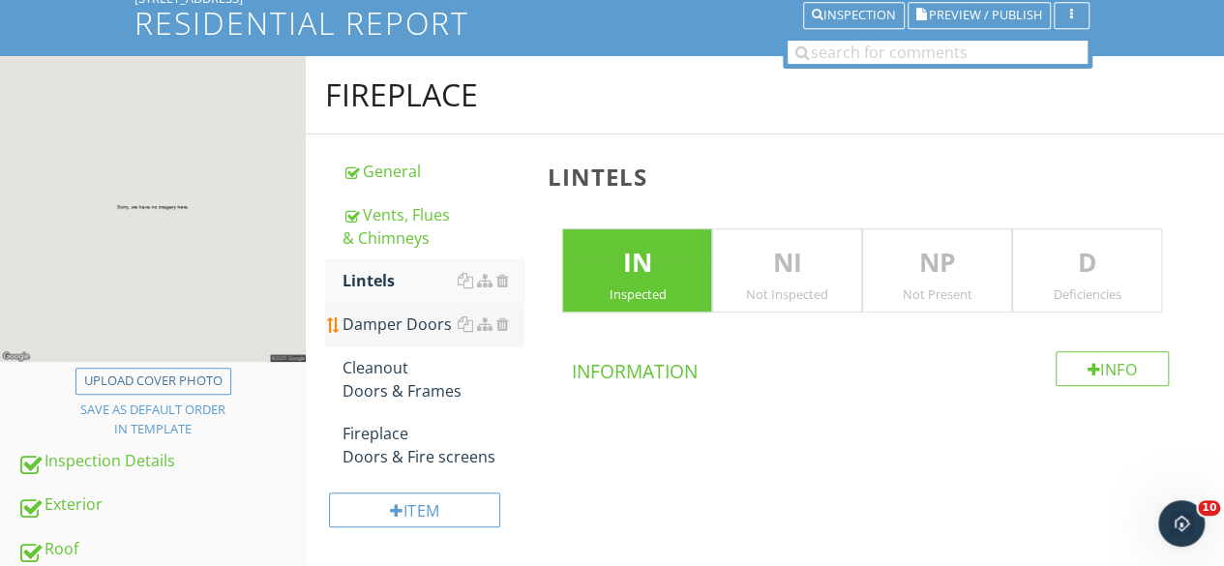
click at [376, 325] on div "Damper Doors" at bounding box center [432, 323] width 181 height 23
click at [364, 276] on div "Lintels" at bounding box center [432, 280] width 181 height 23
click at [387, 328] on div "Damper Doors" at bounding box center [432, 323] width 181 height 23
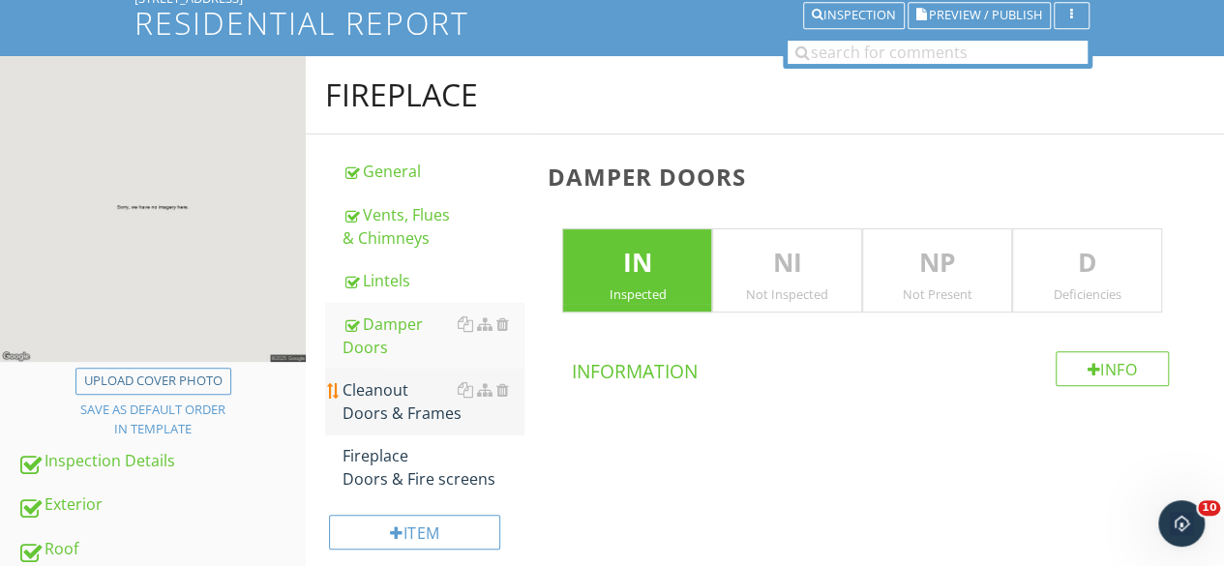
click at [398, 403] on div "Cleanout Doors & Frames" at bounding box center [432, 401] width 181 height 46
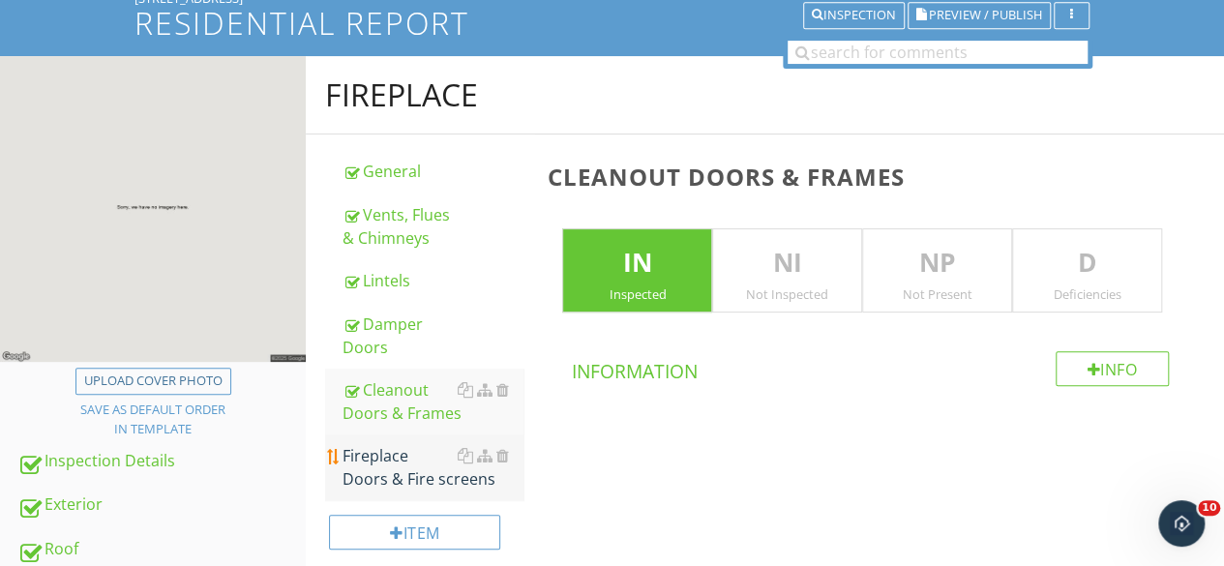
click at [391, 471] on div "Fireplace Doors & Fire screens" at bounding box center [432, 467] width 181 height 46
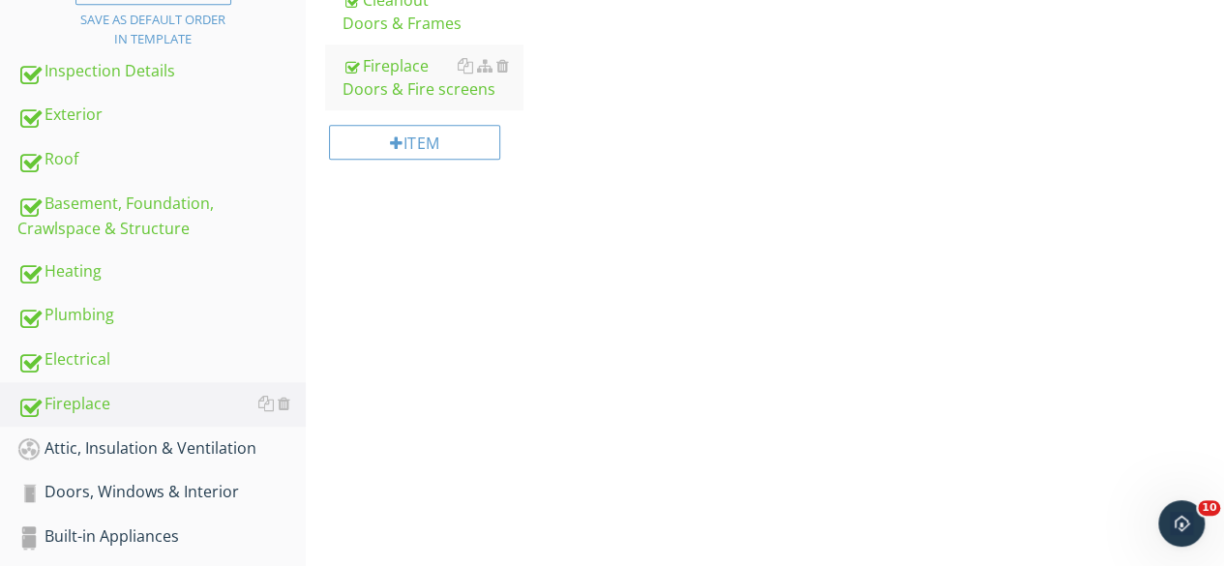
scroll to position [641, 0]
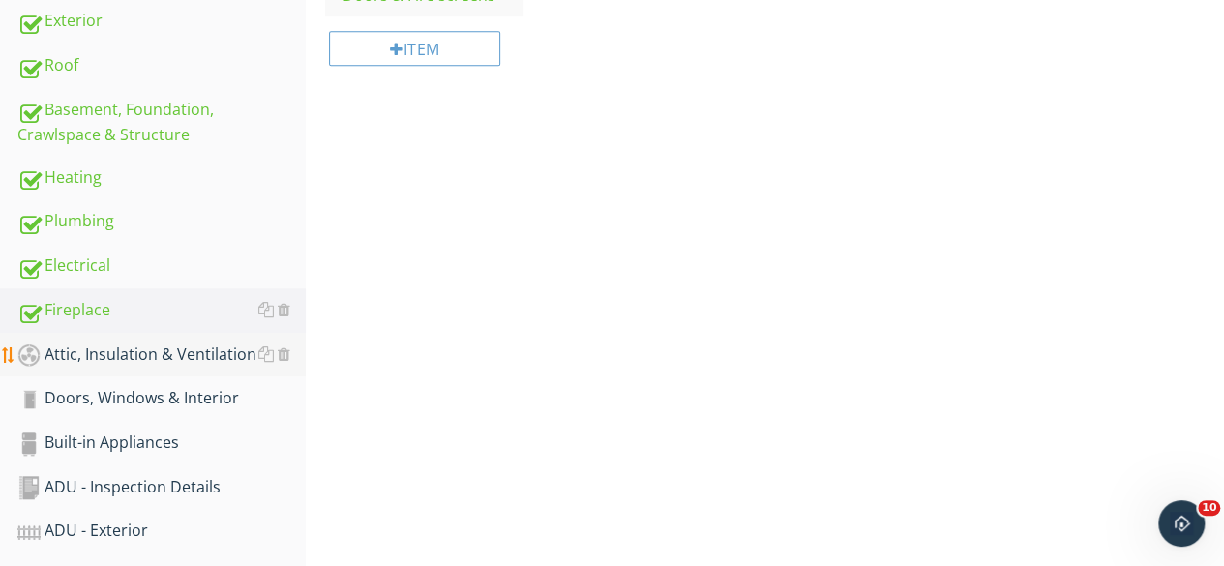
click at [155, 355] on div "Attic, Insulation & Ventilation" at bounding box center [161, 354] width 288 height 25
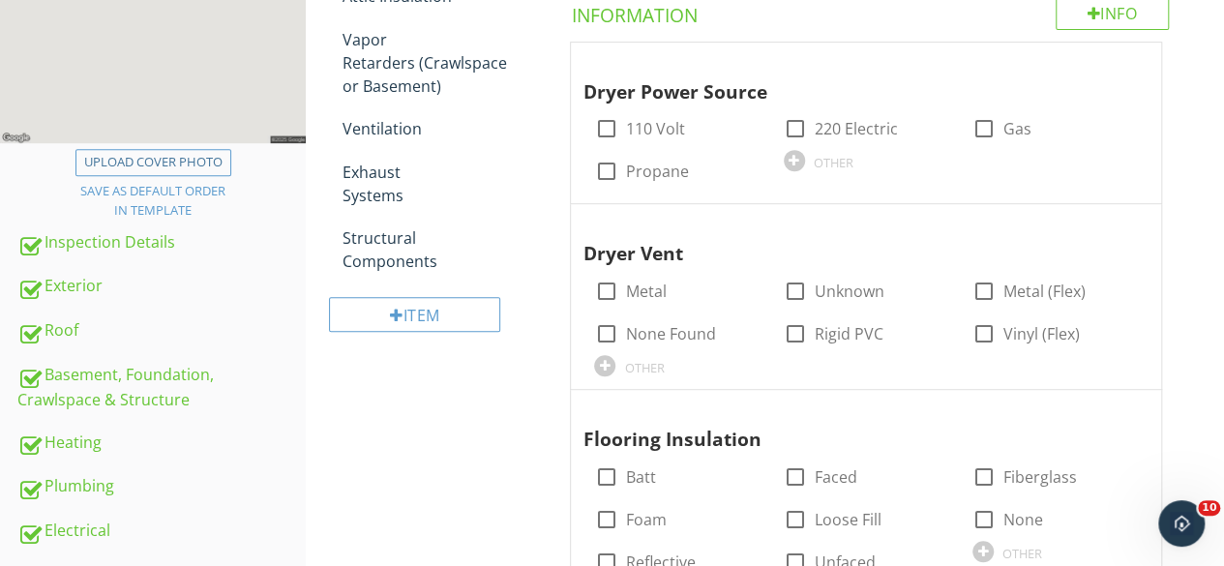
scroll to position [351, 0]
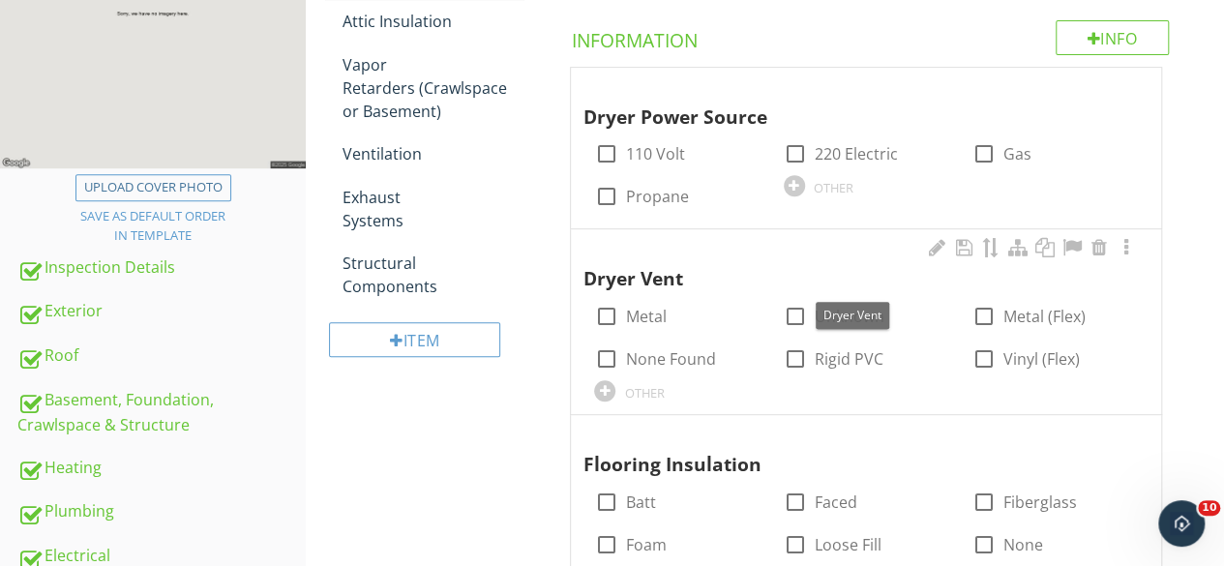
click at [825, 245] on div "Dryer Vent" at bounding box center [851, 265] width 538 height 56
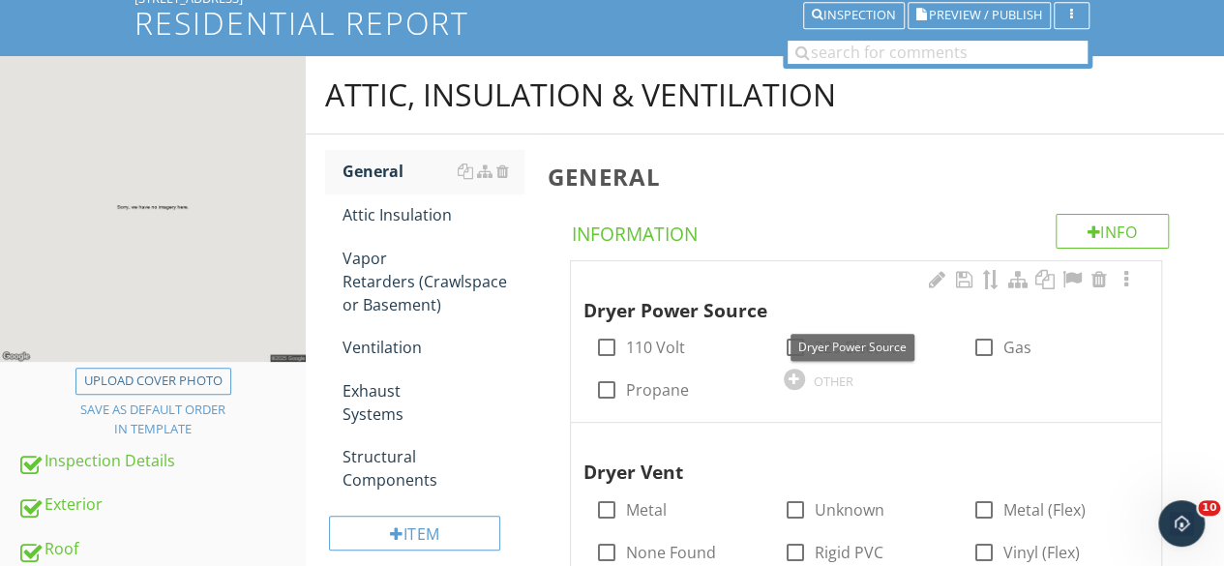
scroll to position [0, 0]
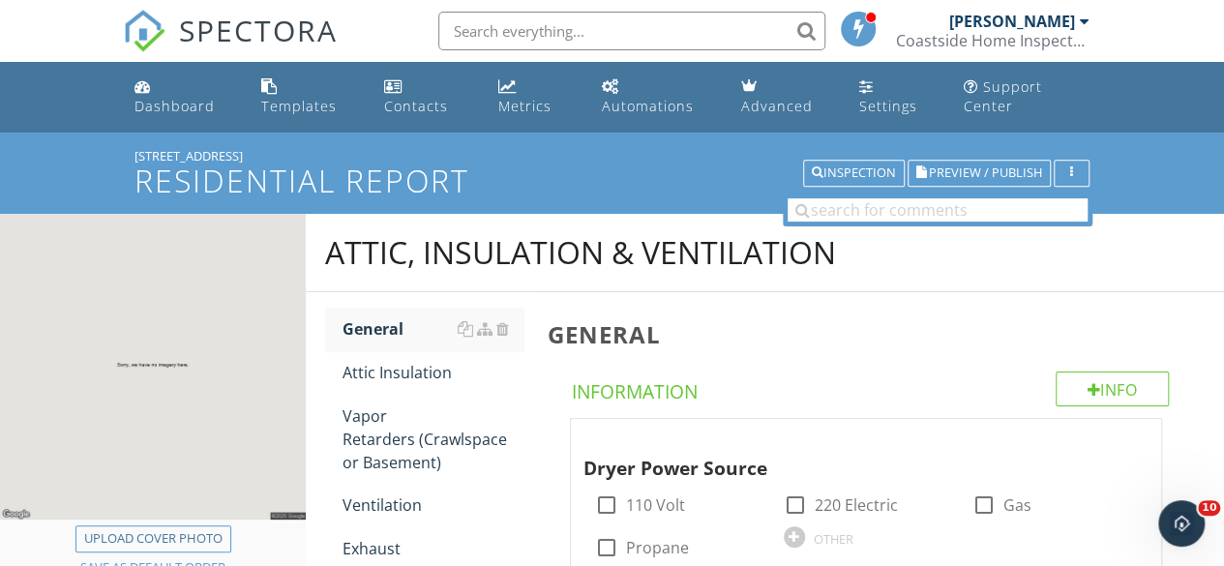
click at [1054, 31] on div "Coastside Home Inspectors LLC" at bounding box center [992, 40] width 193 height 19
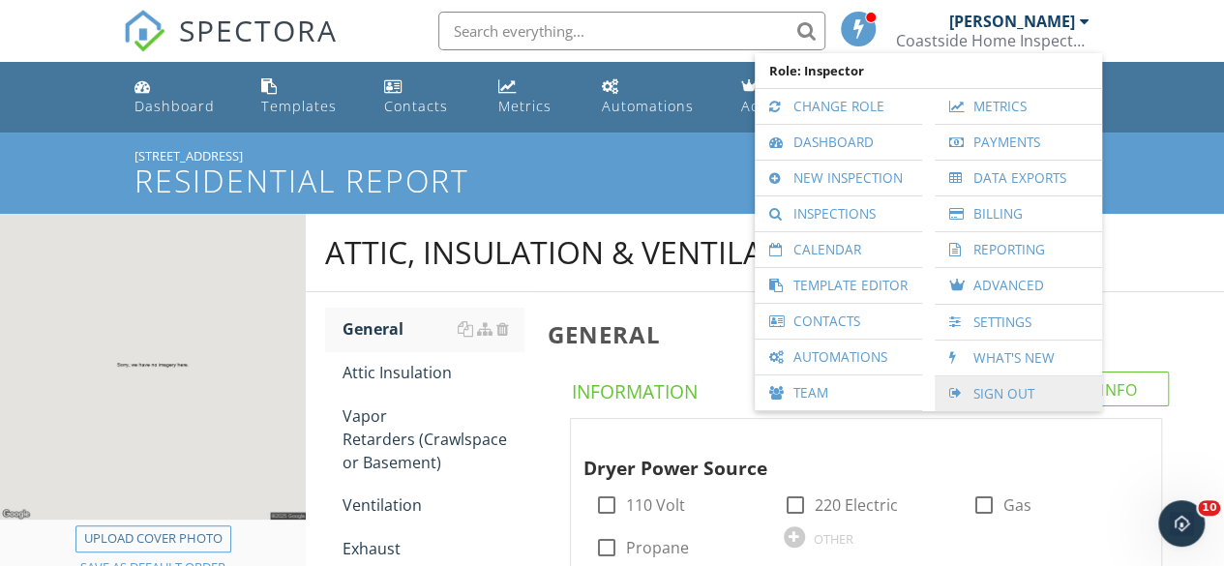
click at [1019, 388] on link "Sign Out" at bounding box center [1018, 393] width 148 height 35
